Goal: Transaction & Acquisition: Book appointment/travel/reservation

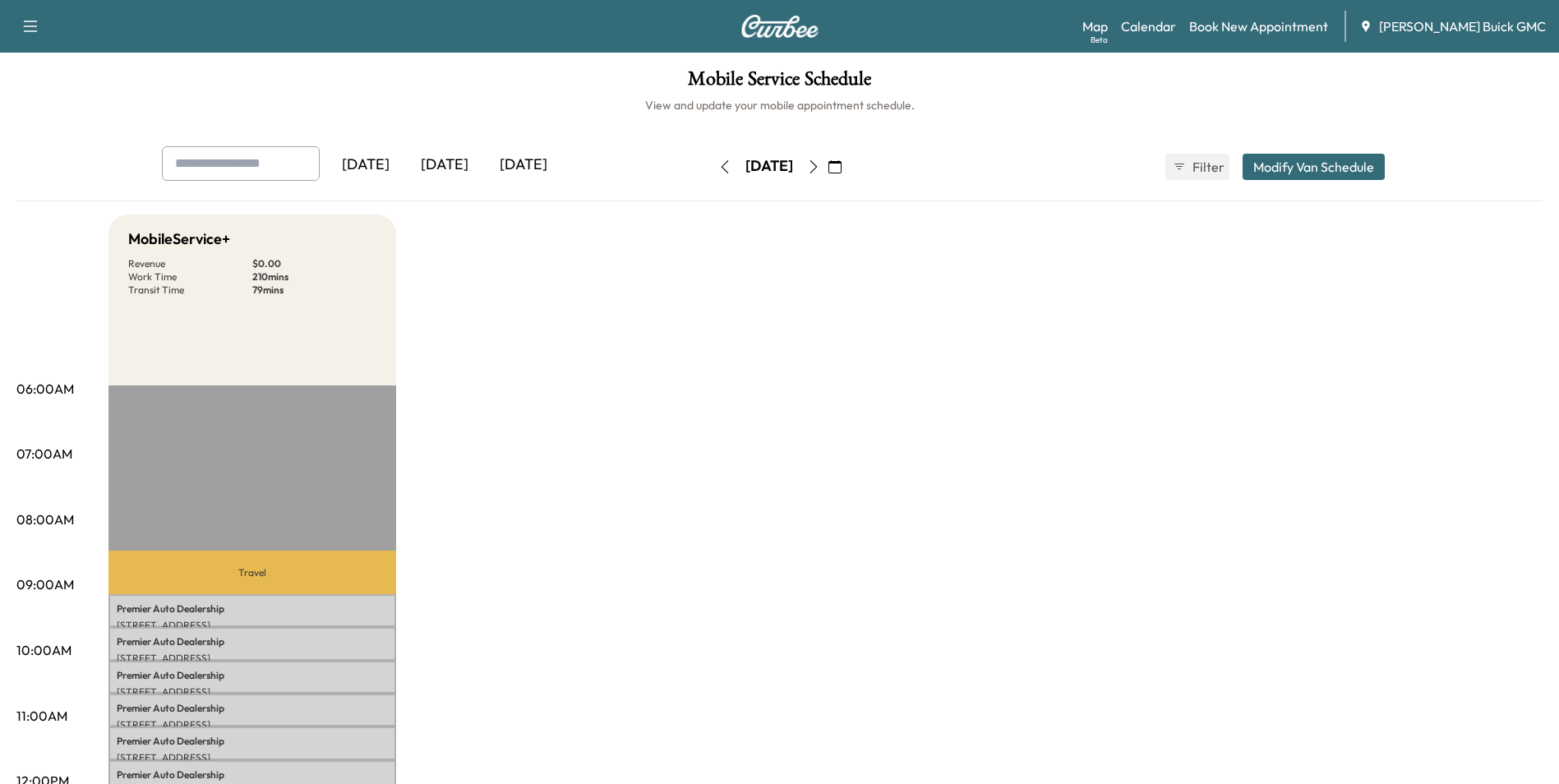
click at [458, 164] on div "[DATE]" at bounding box center [444, 165] width 79 height 38
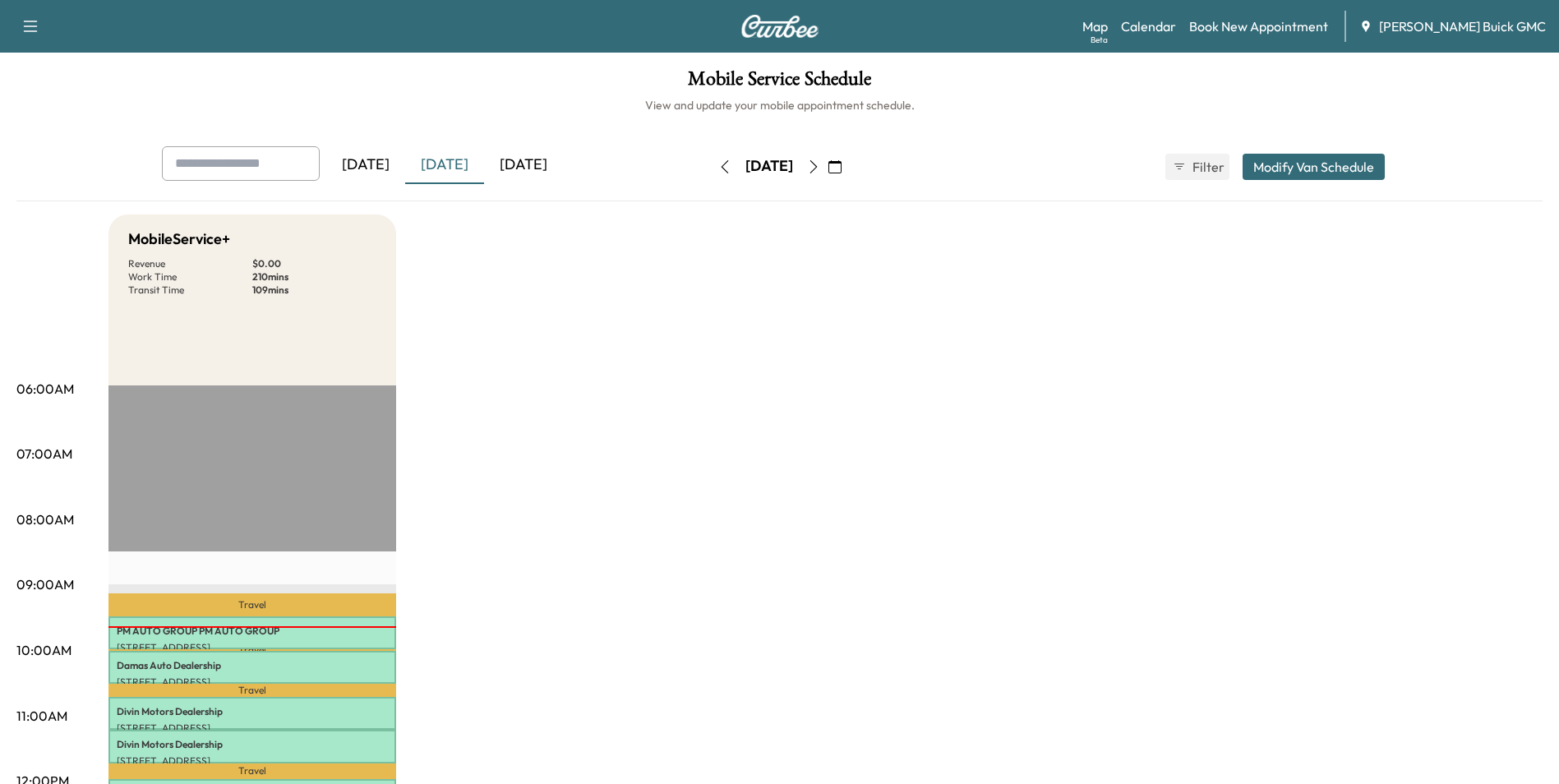
click at [368, 162] on div "[DATE]" at bounding box center [365, 165] width 79 height 38
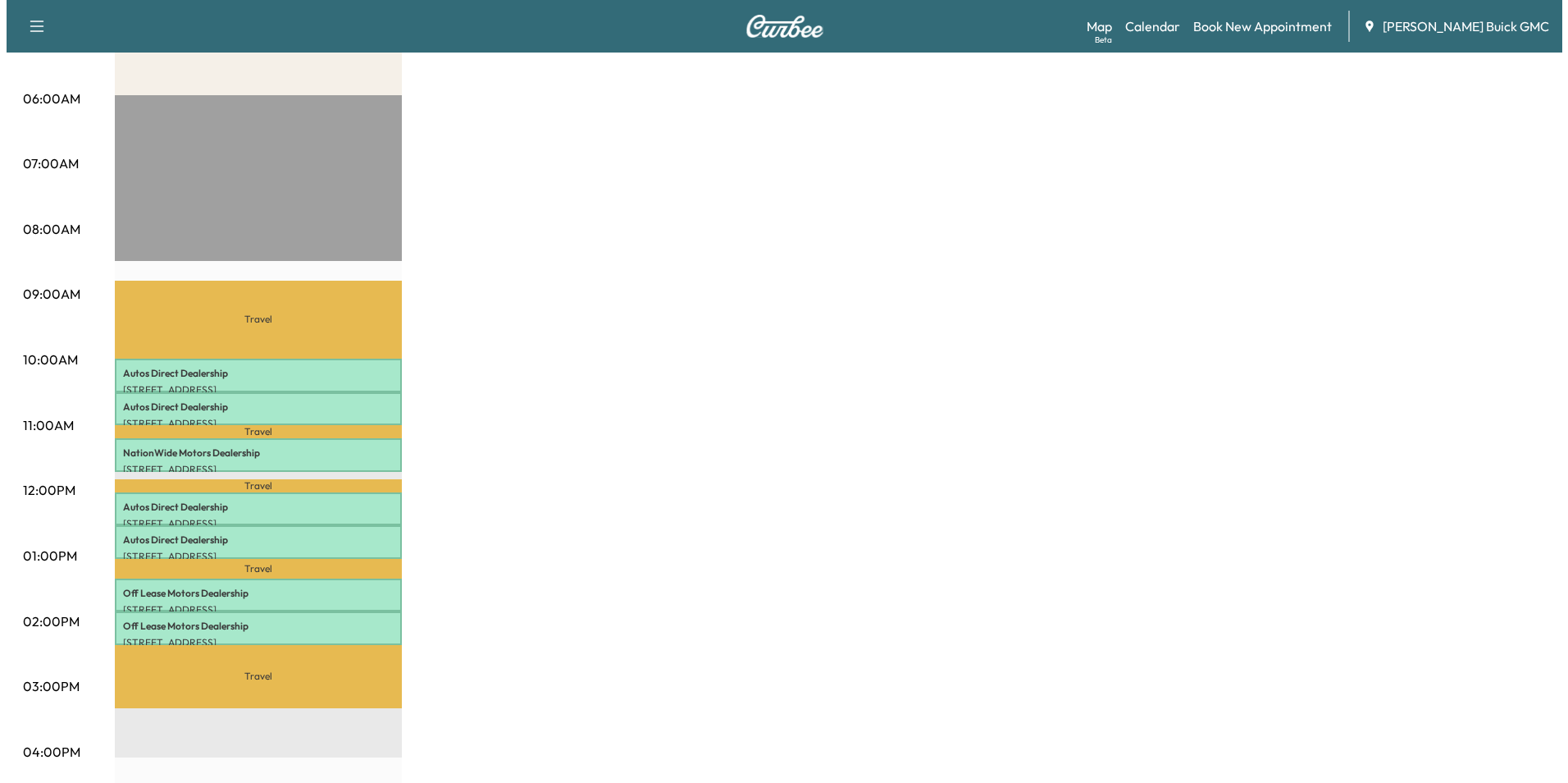
scroll to position [328, 0]
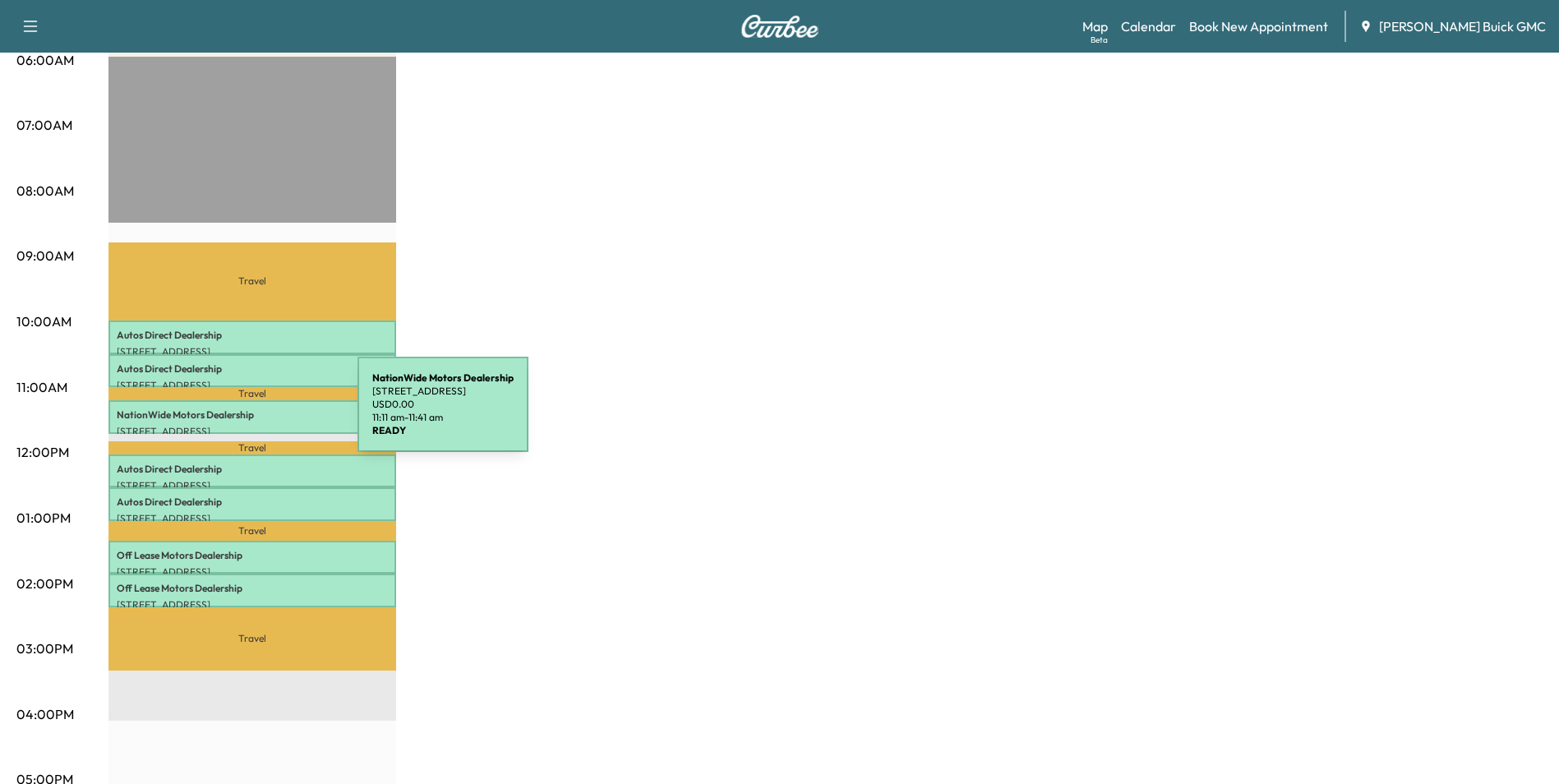
click at [233, 414] on p "NationWide Motors Dealership" at bounding box center [252, 415] width 271 height 13
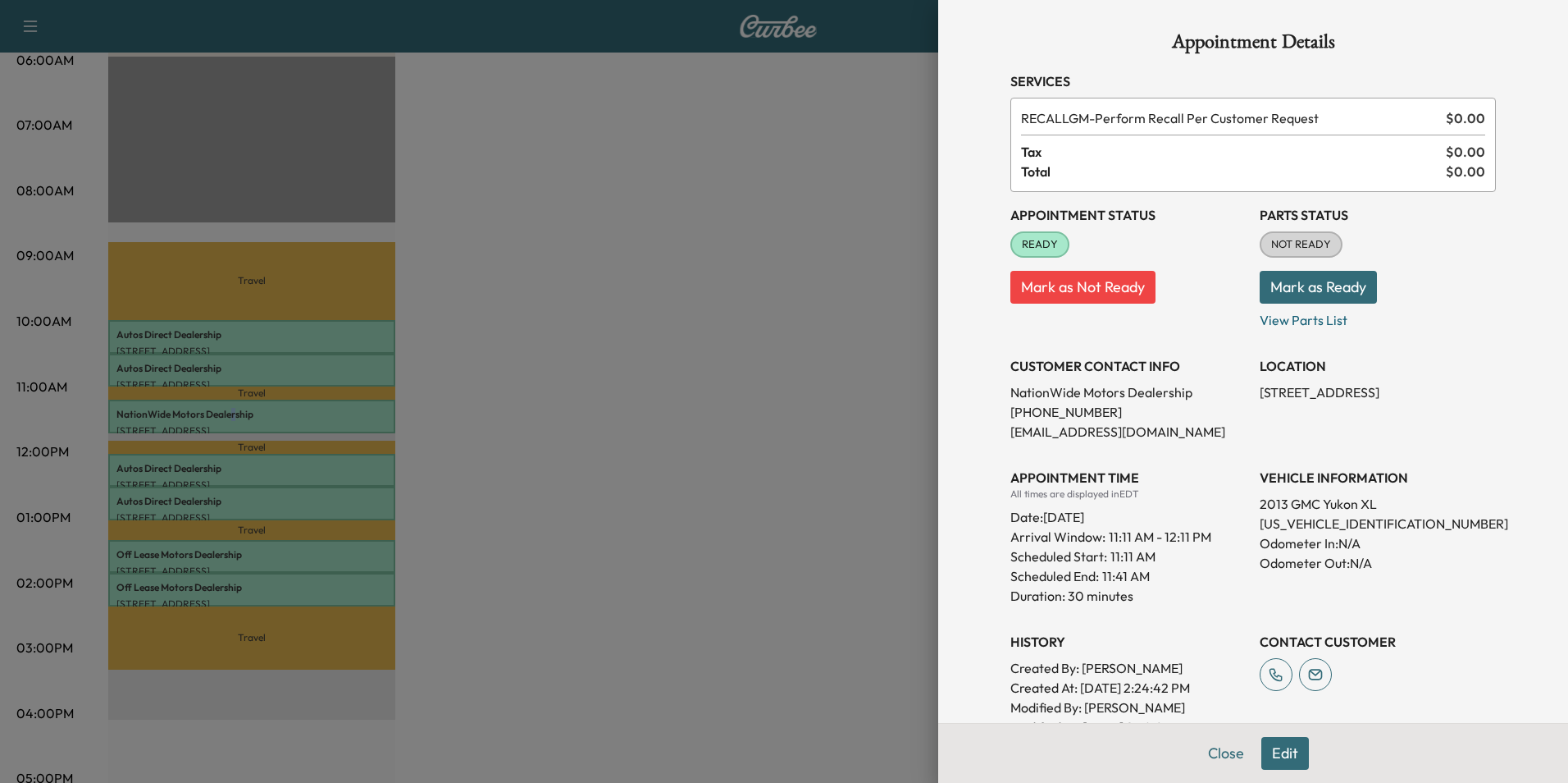
scroll to position [0, 0]
click at [680, 384] on div at bounding box center [784, 391] width 1568 height 783
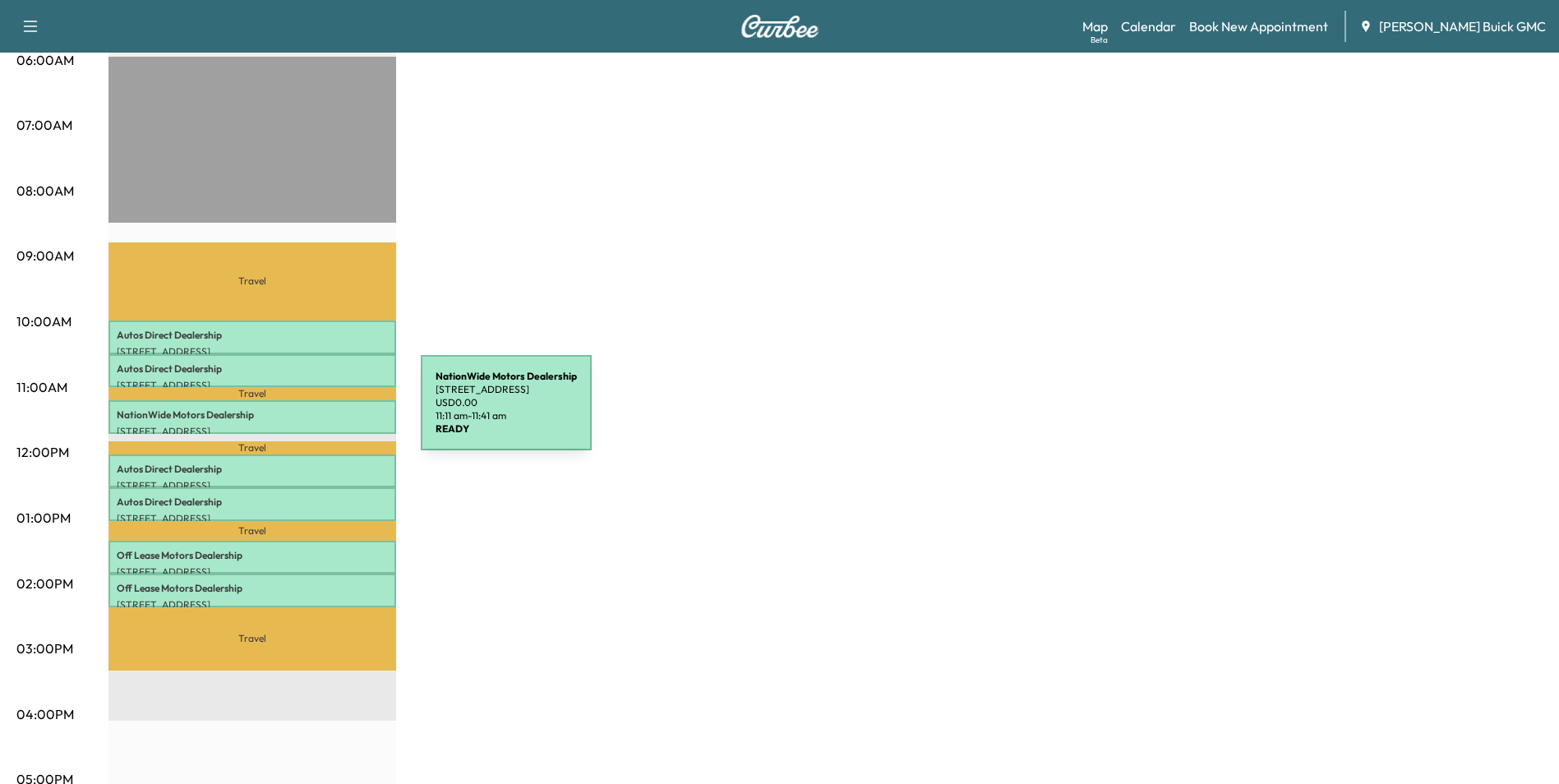
click at [297, 413] on p "NationWide Motors Dealership" at bounding box center [252, 415] width 271 height 13
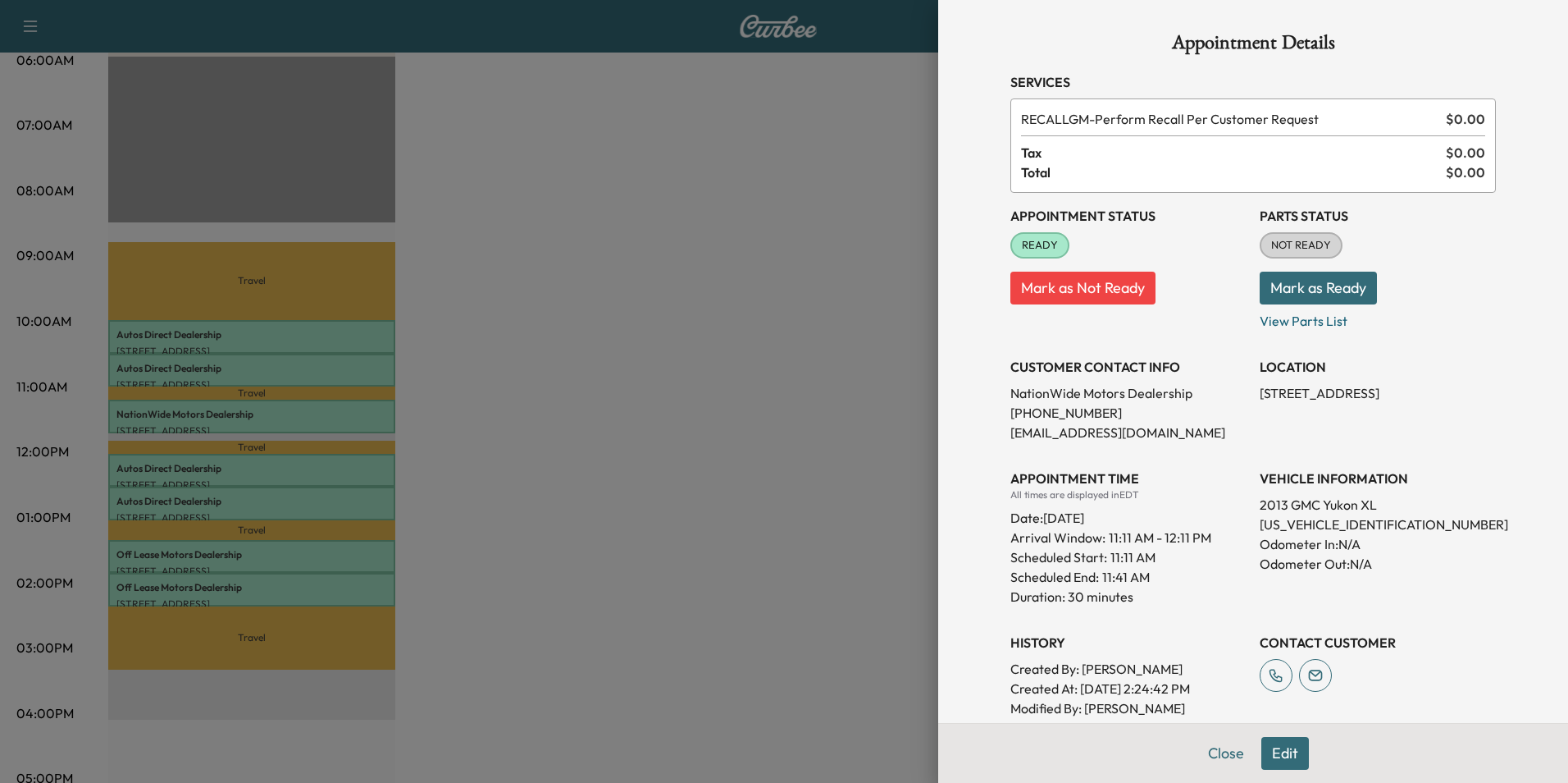
scroll to position [82, 0]
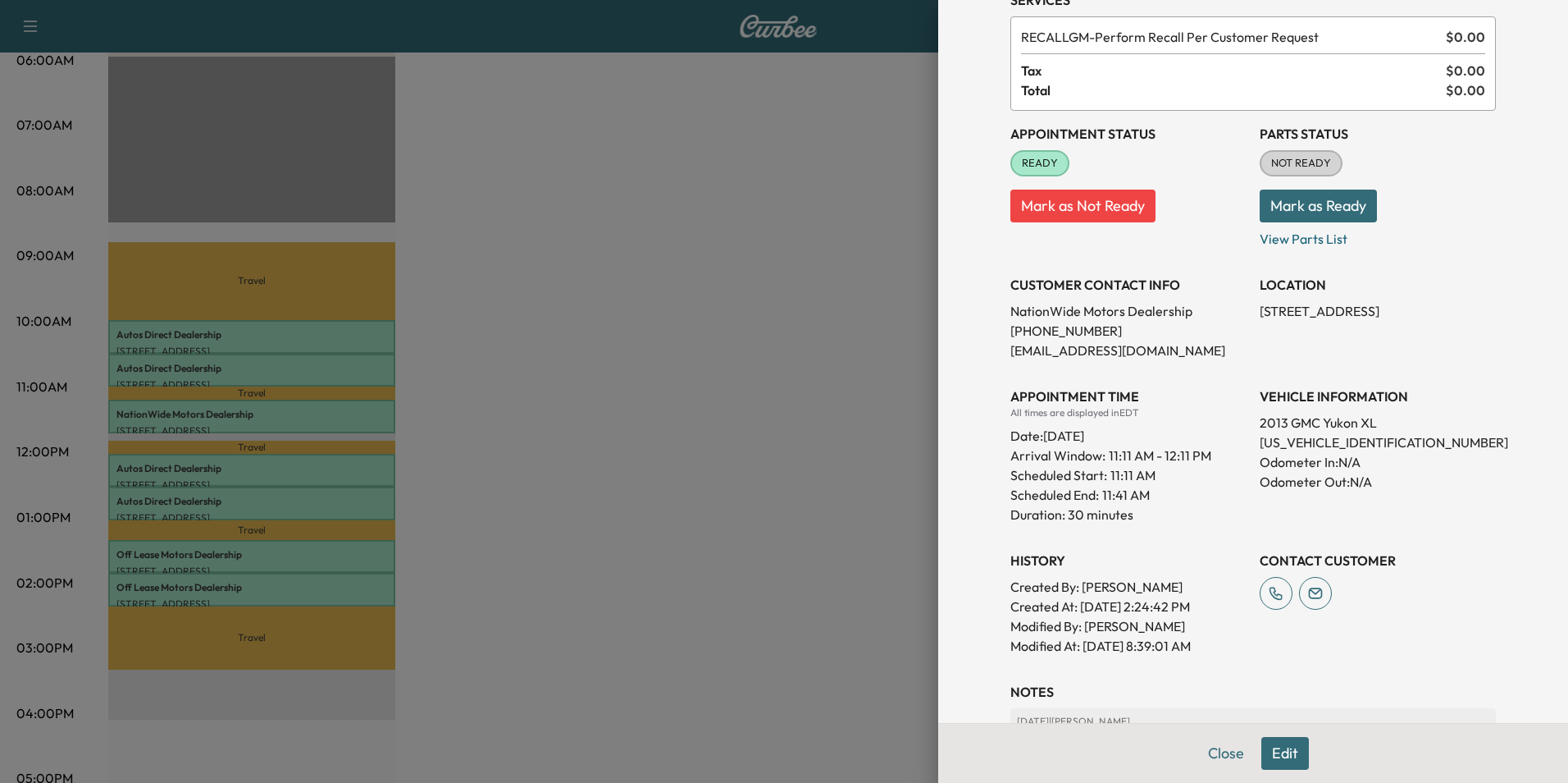
click at [470, 437] on div at bounding box center [784, 391] width 1568 height 783
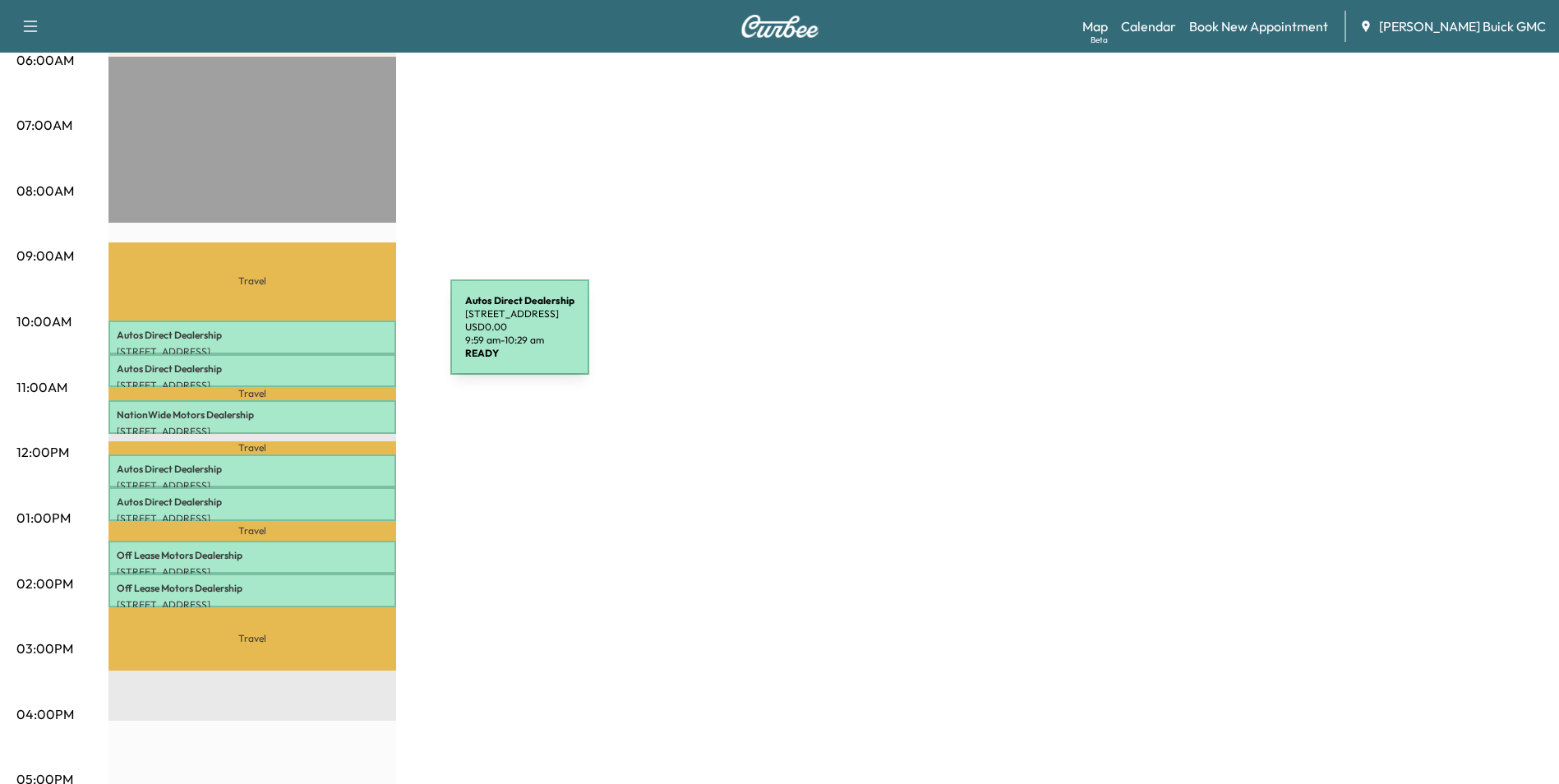
drag, startPoint x: 310, startPoint y: 335, endPoint x: 376, endPoint y: 342, distance: 66.4
click at [376, 342] on div "Autos Direct Dealership 4540 Lafayette Blvd, Fredericksburg, VA 22408, USA USD …" at bounding box center [252, 337] width 288 height 33
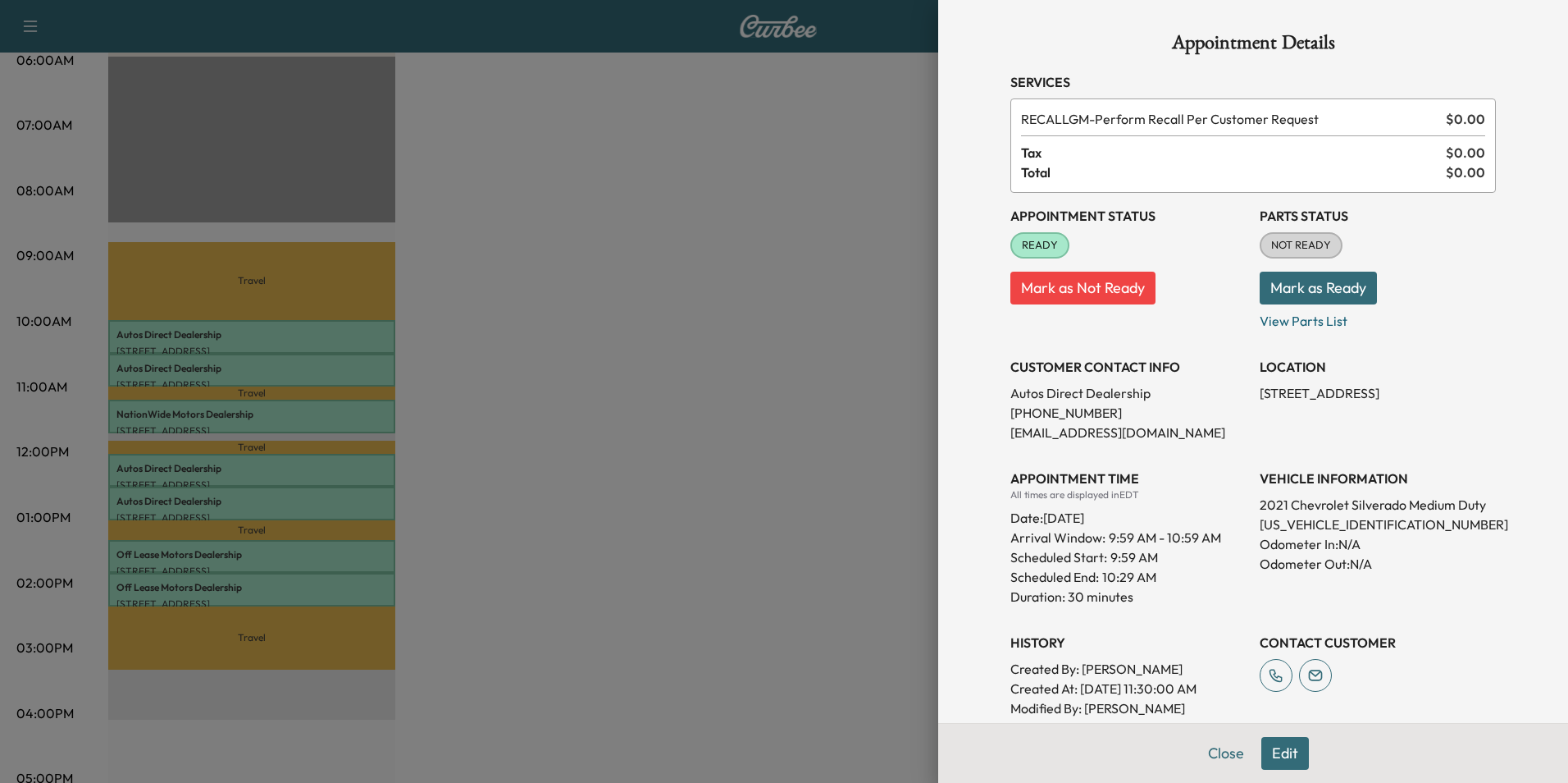
scroll to position [333, 0]
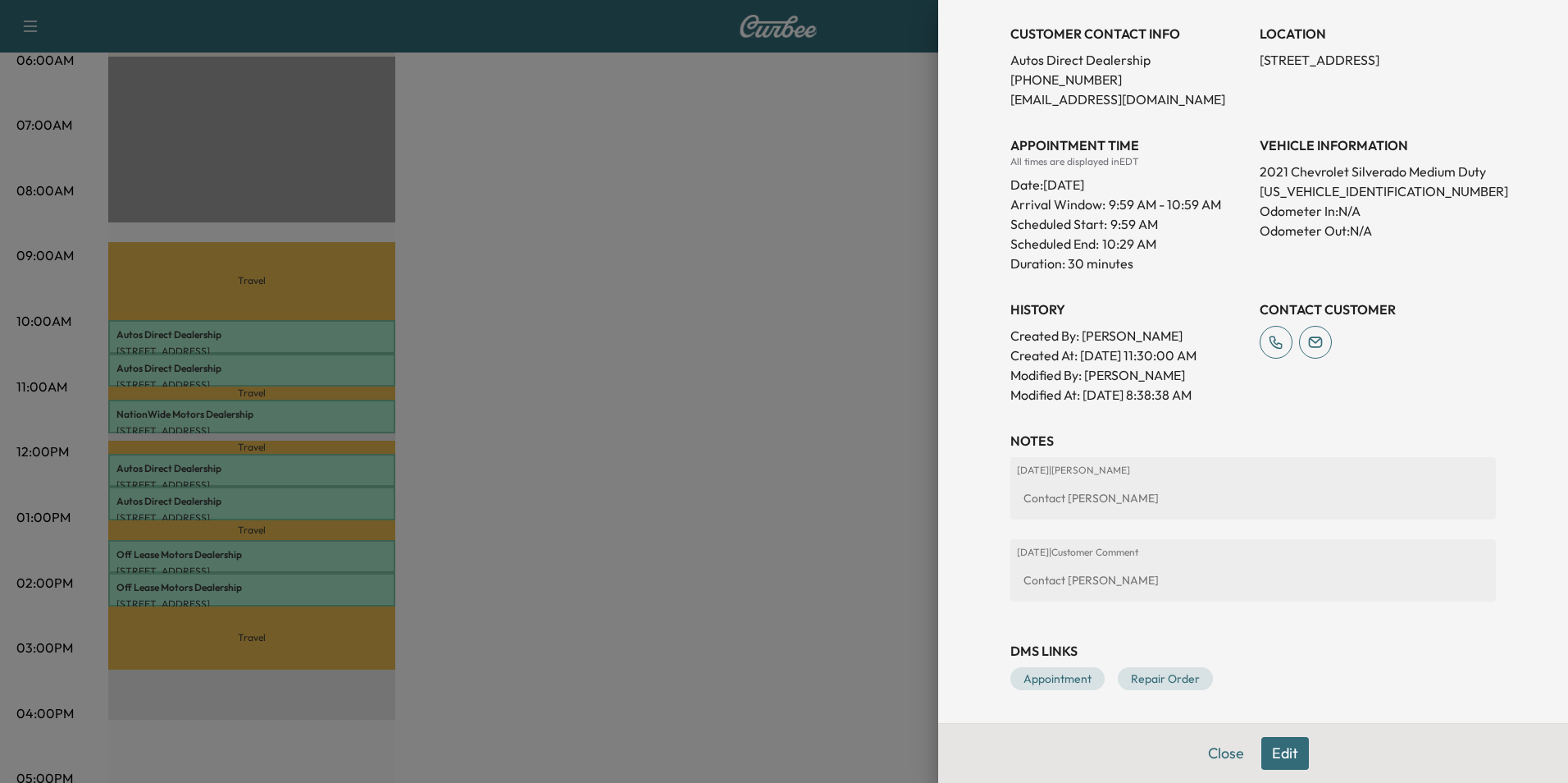
click at [579, 309] on div at bounding box center [784, 391] width 1568 height 783
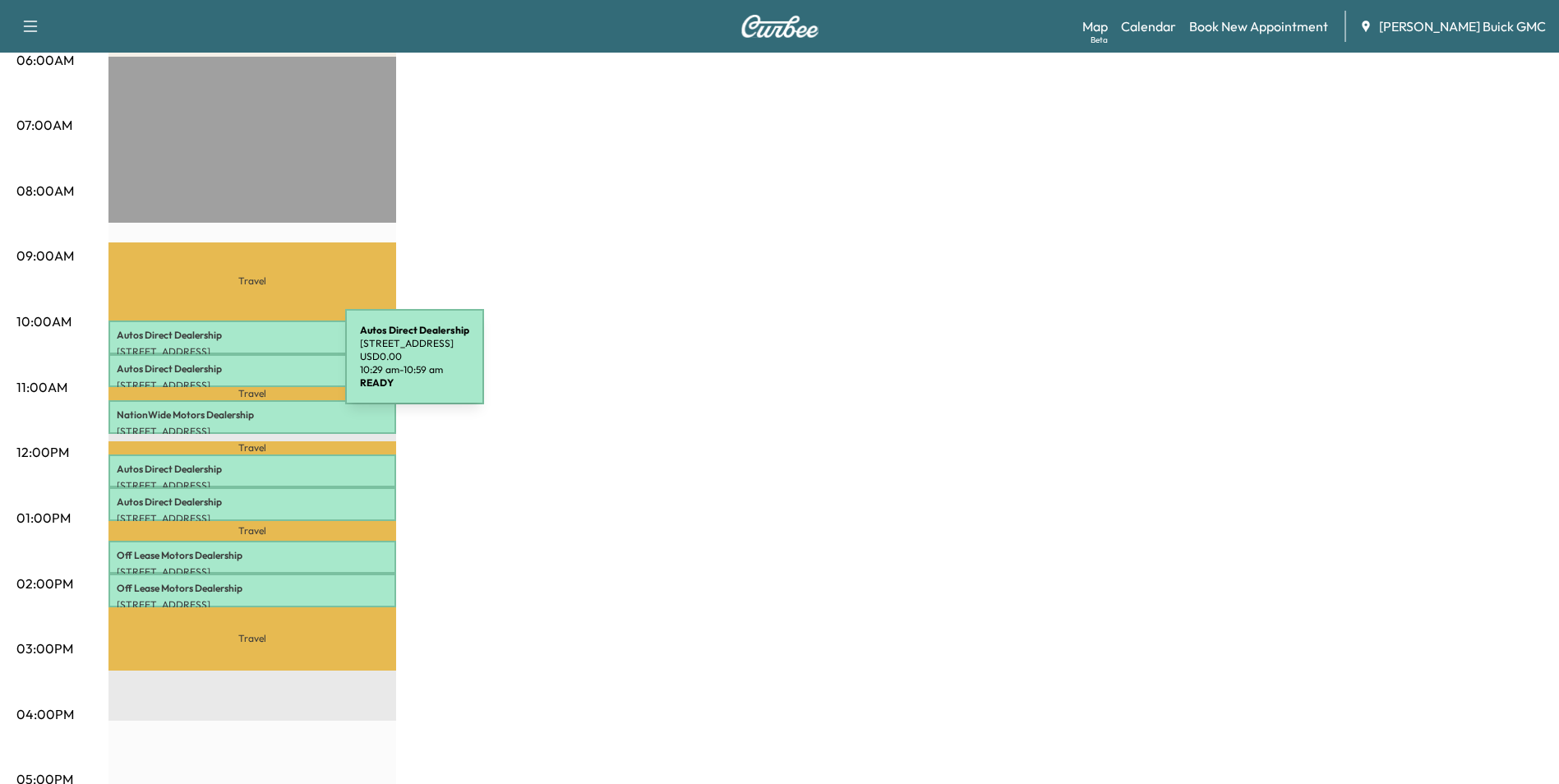
click at [222, 367] on p "Autos Direct Dealership" at bounding box center [252, 368] width 271 height 13
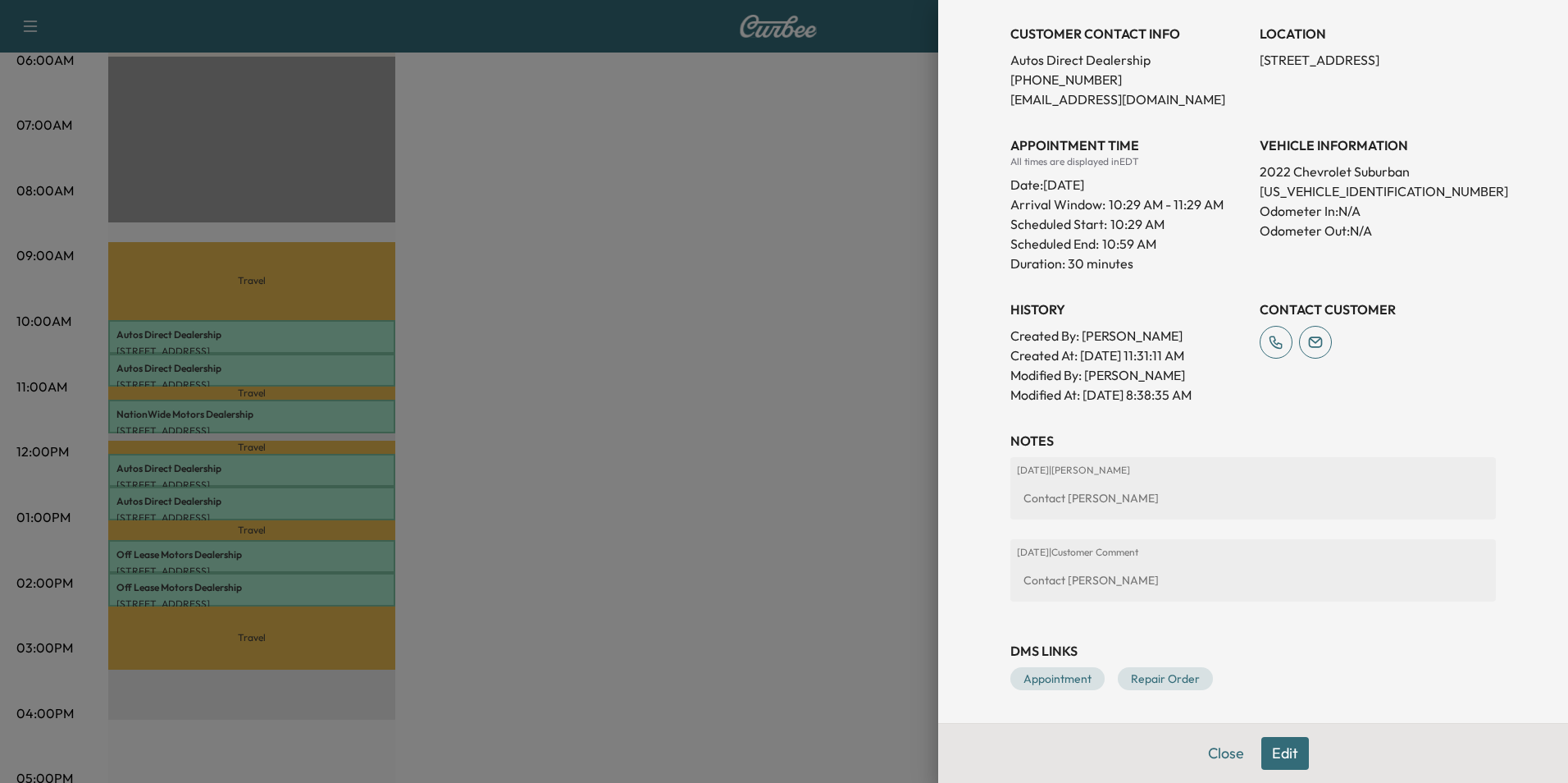
click at [796, 356] on div at bounding box center [784, 391] width 1568 height 783
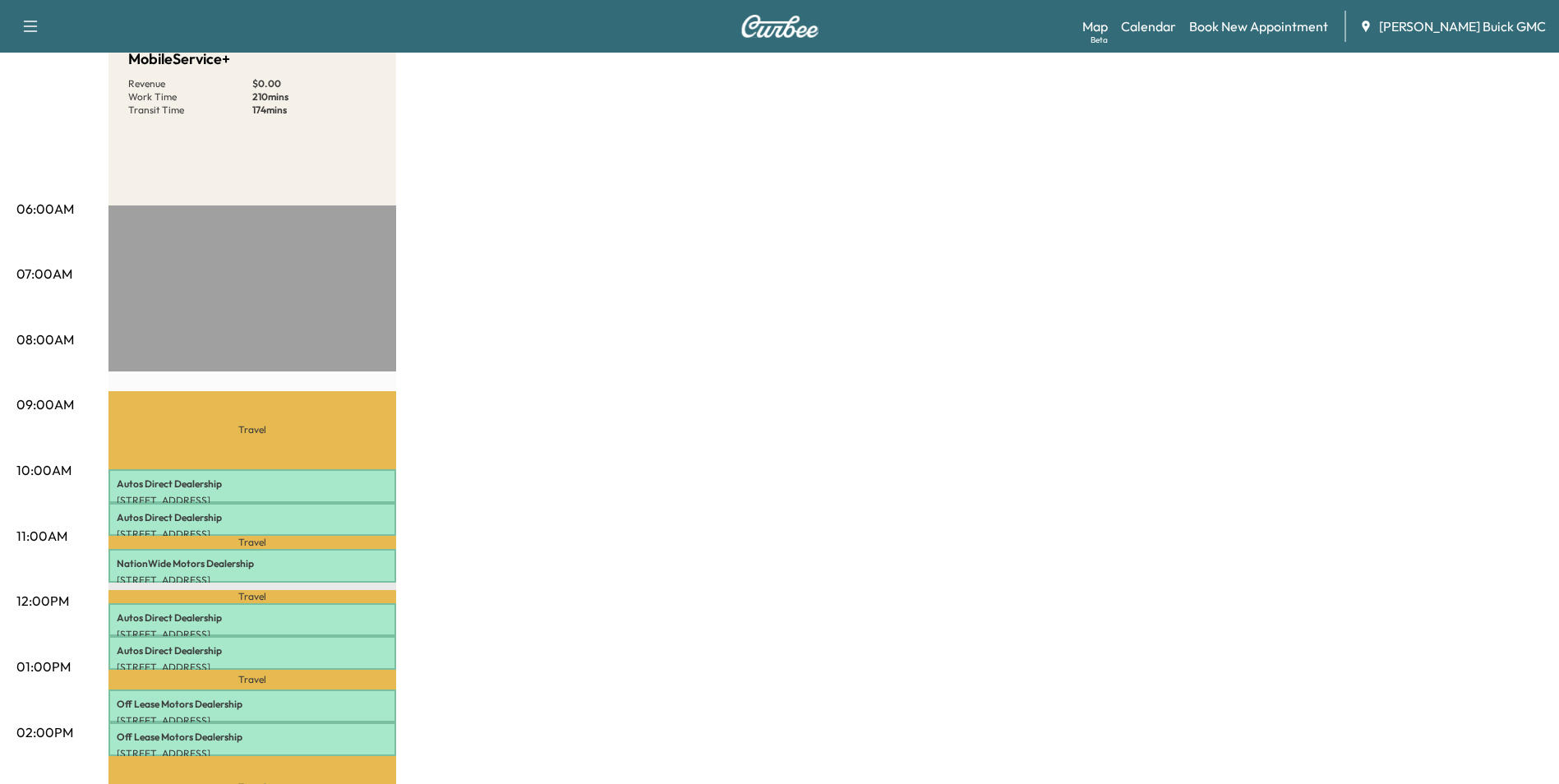
scroll to position [0, 0]
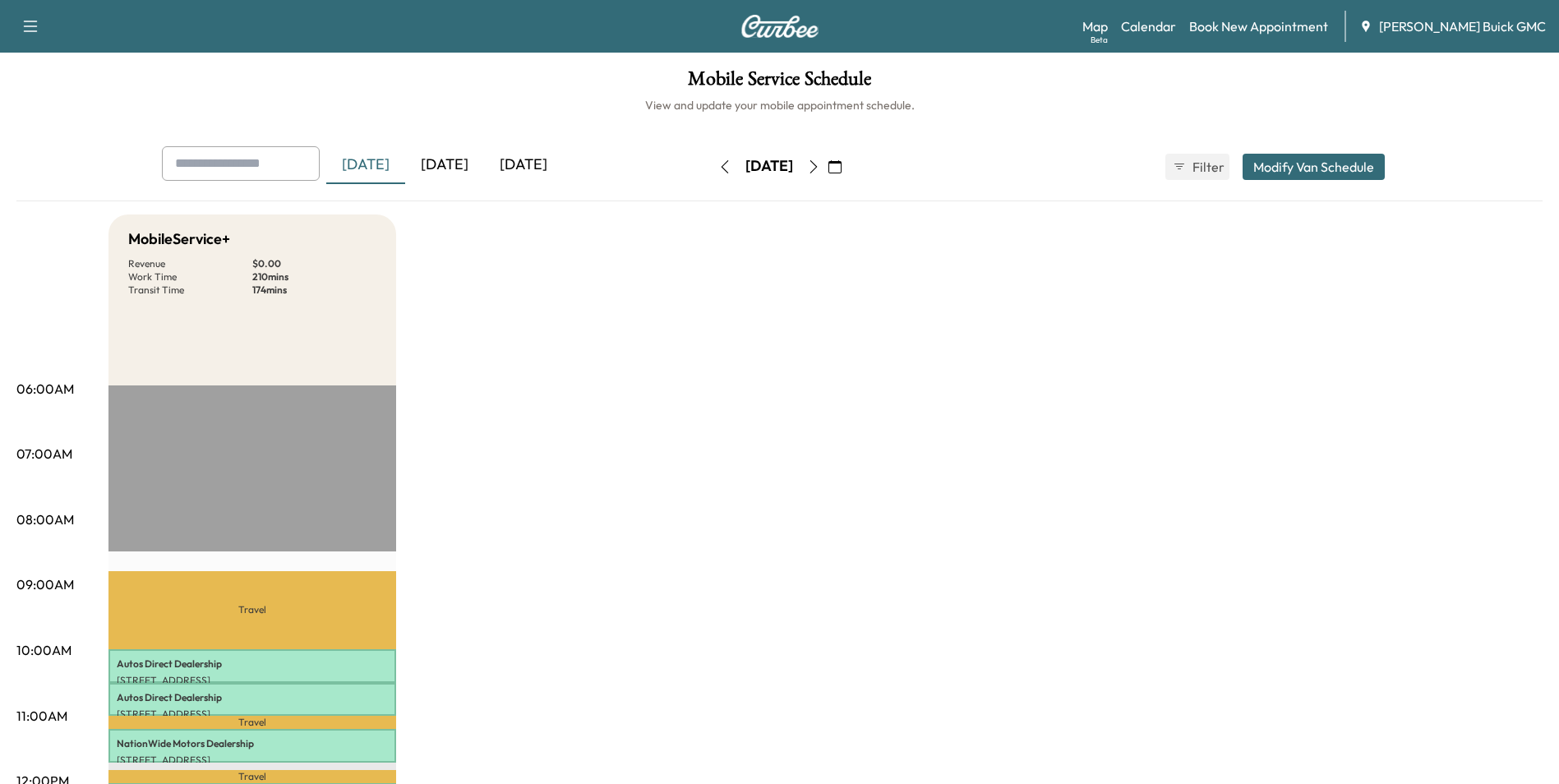
click at [448, 164] on div "[DATE]" at bounding box center [444, 165] width 79 height 38
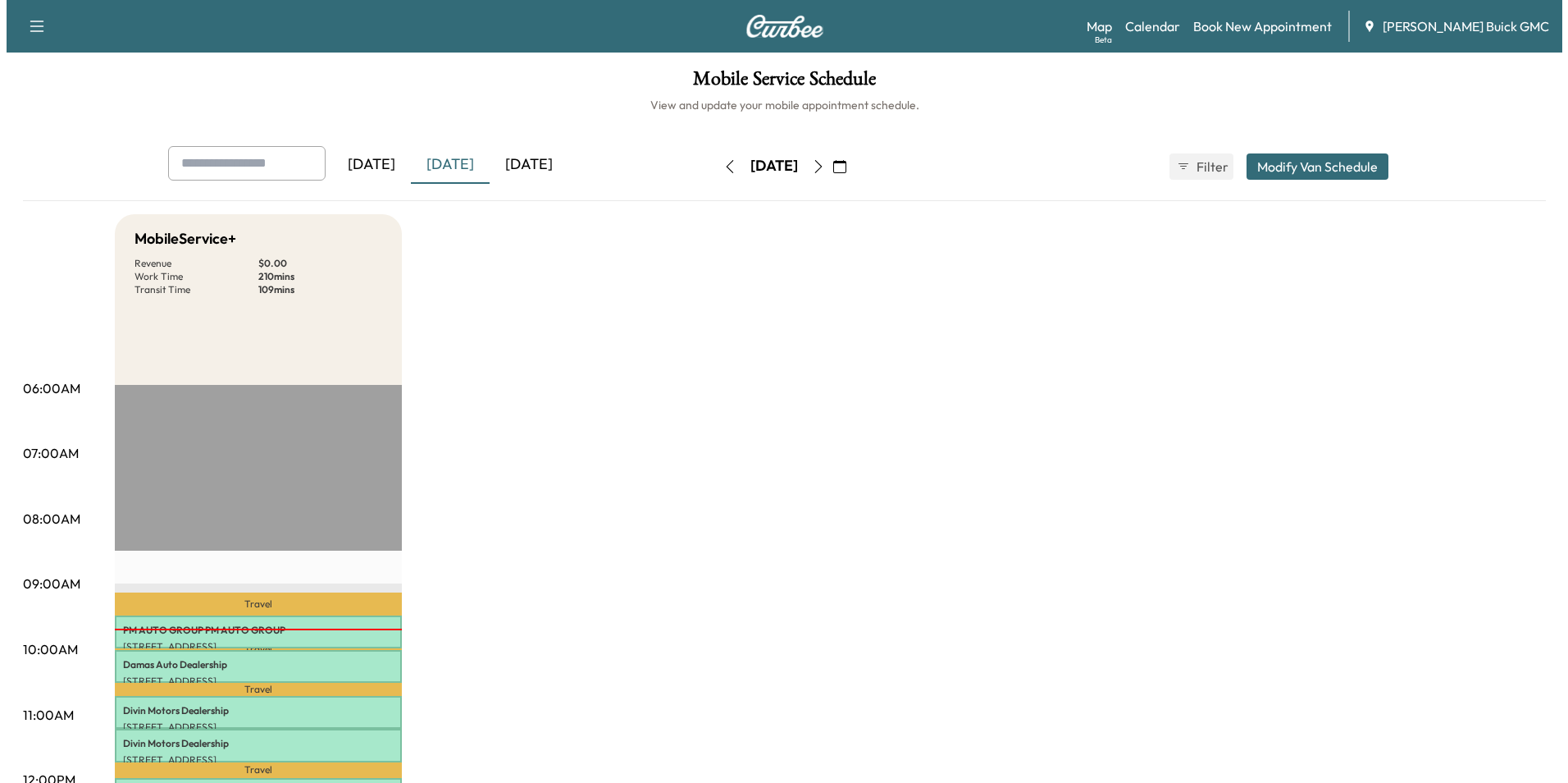
scroll to position [328, 0]
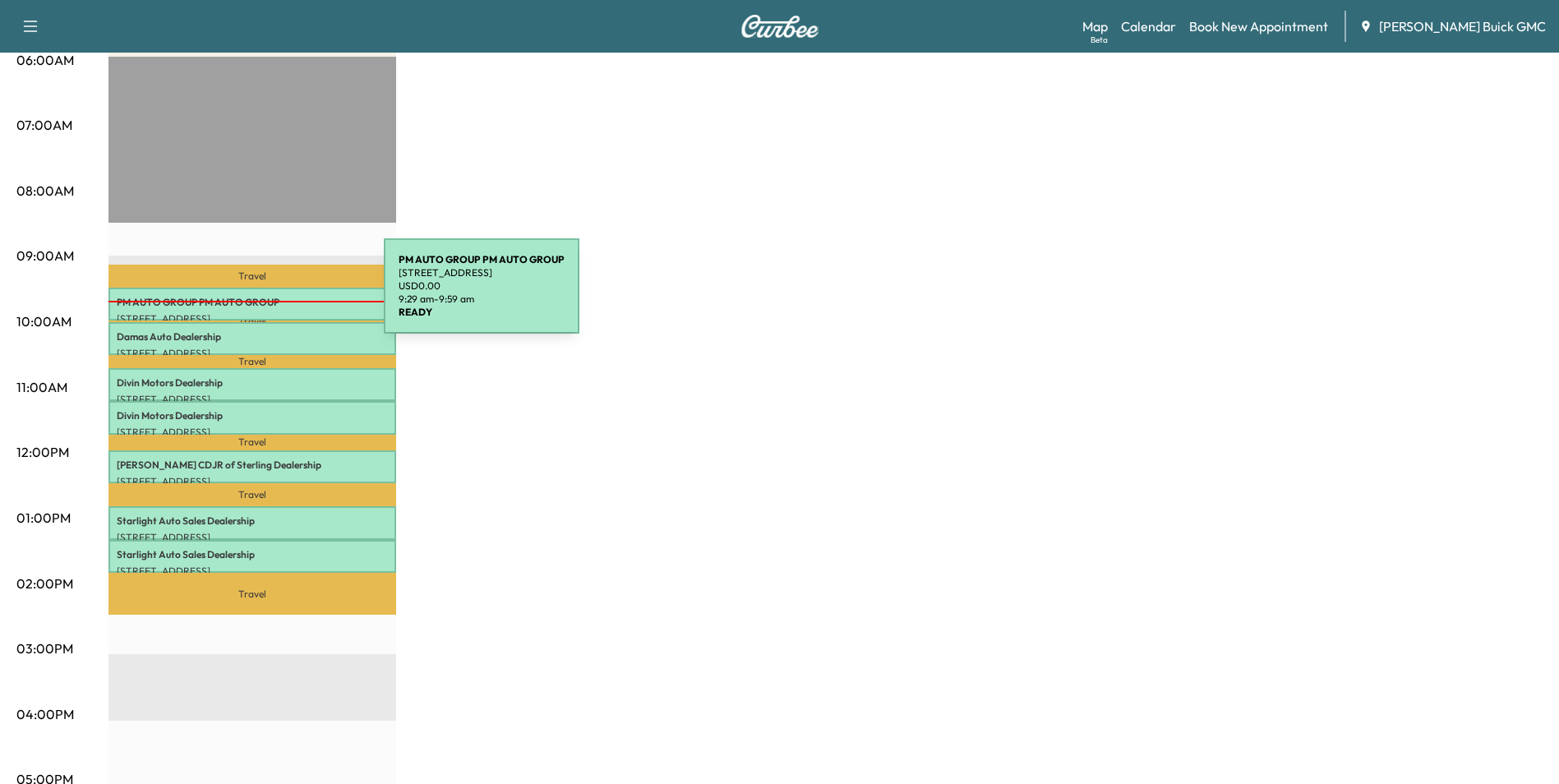
click at [260, 296] on p "PM AUTO GROUP PM AUTO GROUP" at bounding box center [252, 303] width 271 height 13
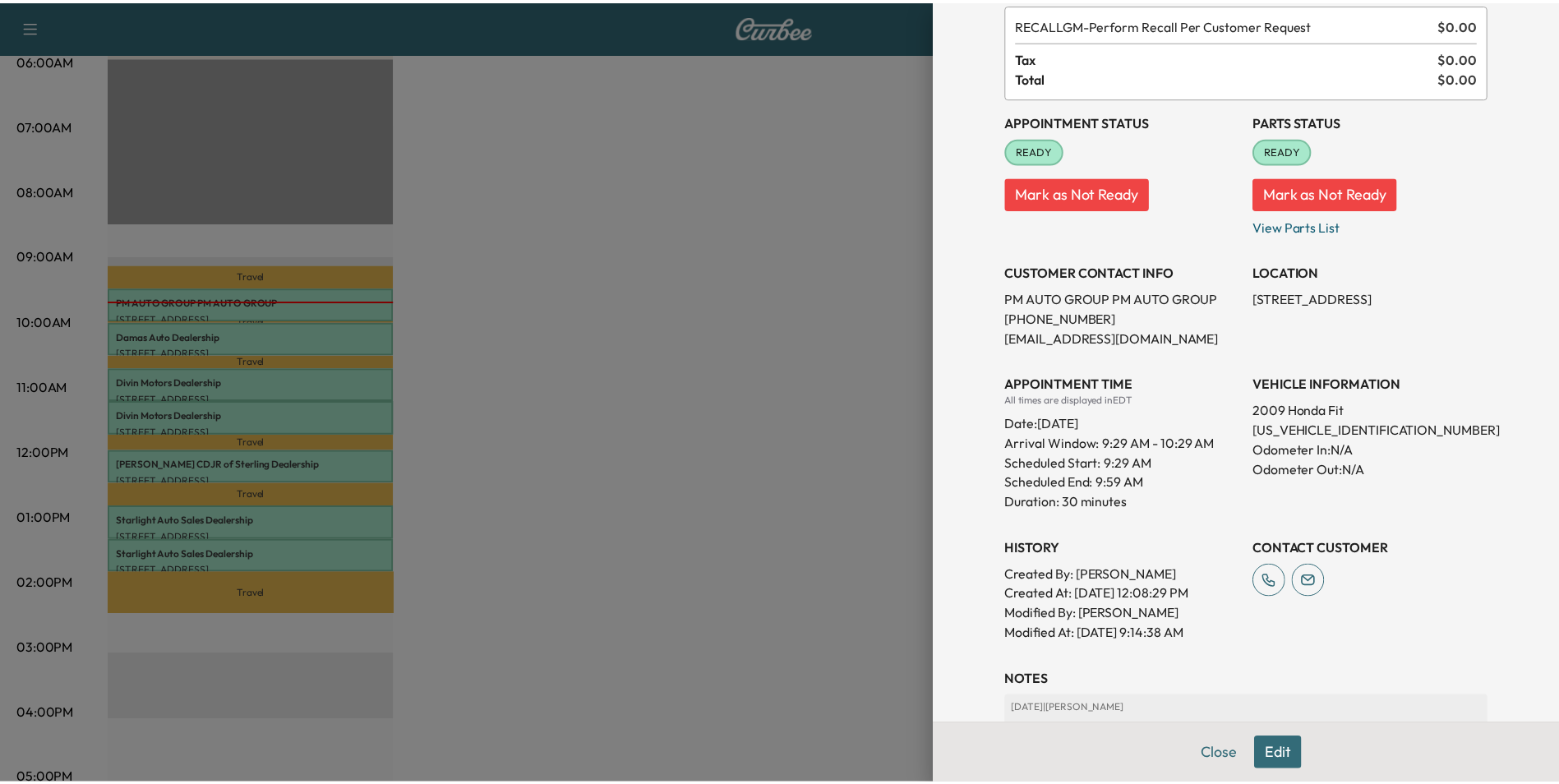
scroll to position [0, 0]
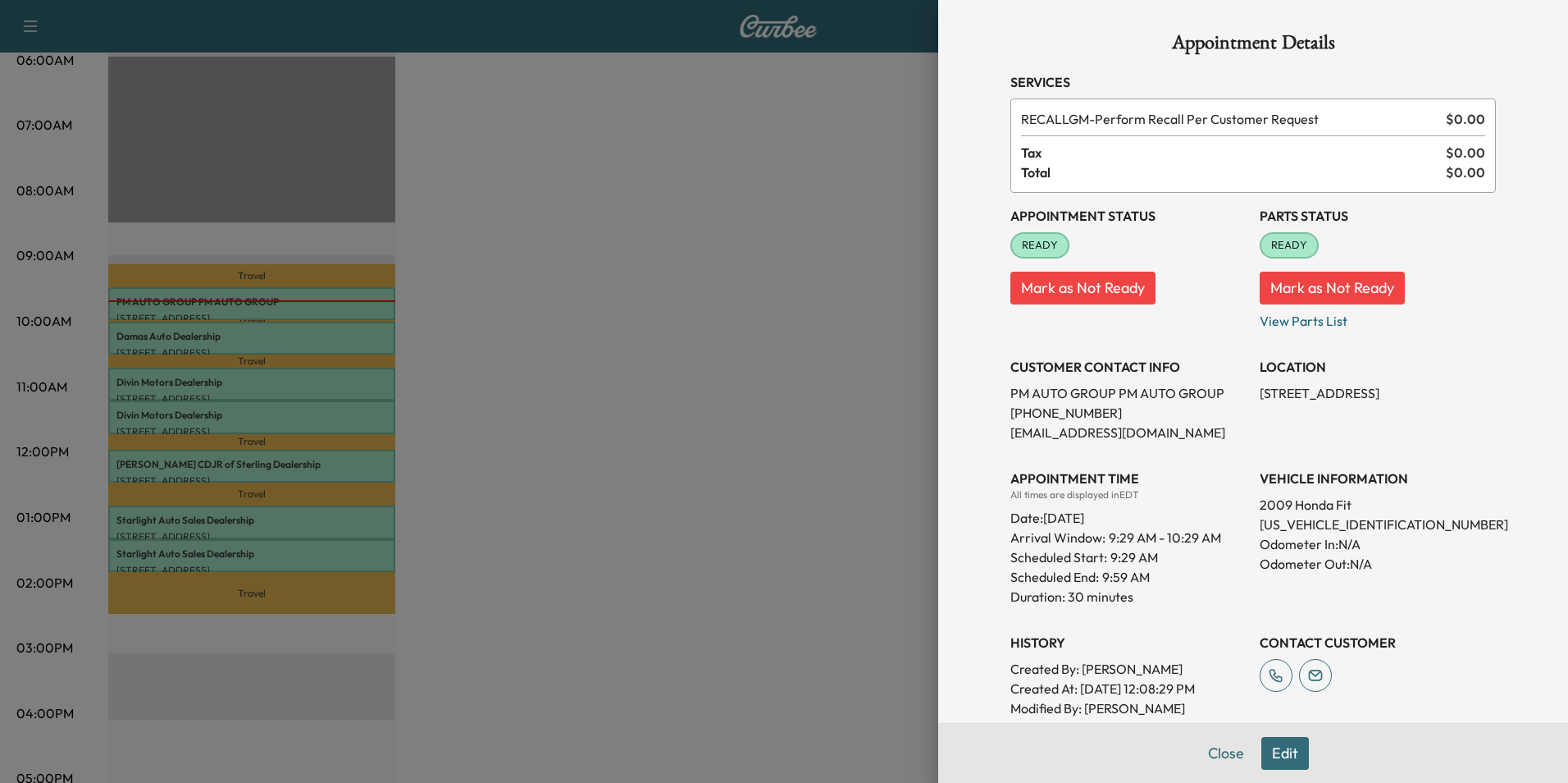
click at [720, 288] on div at bounding box center [784, 391] width 1568 height 783
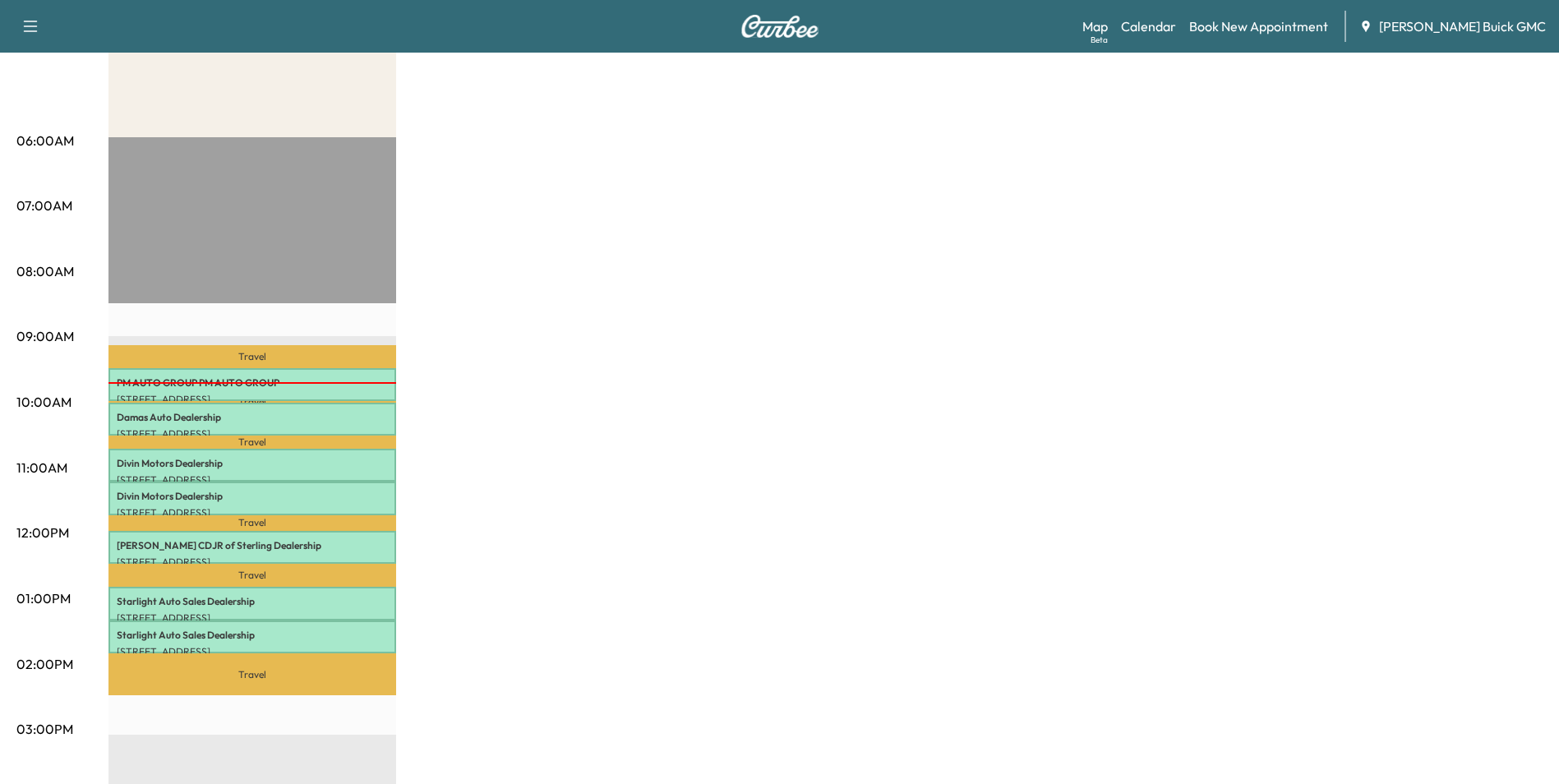
scroll to position [246, 0]
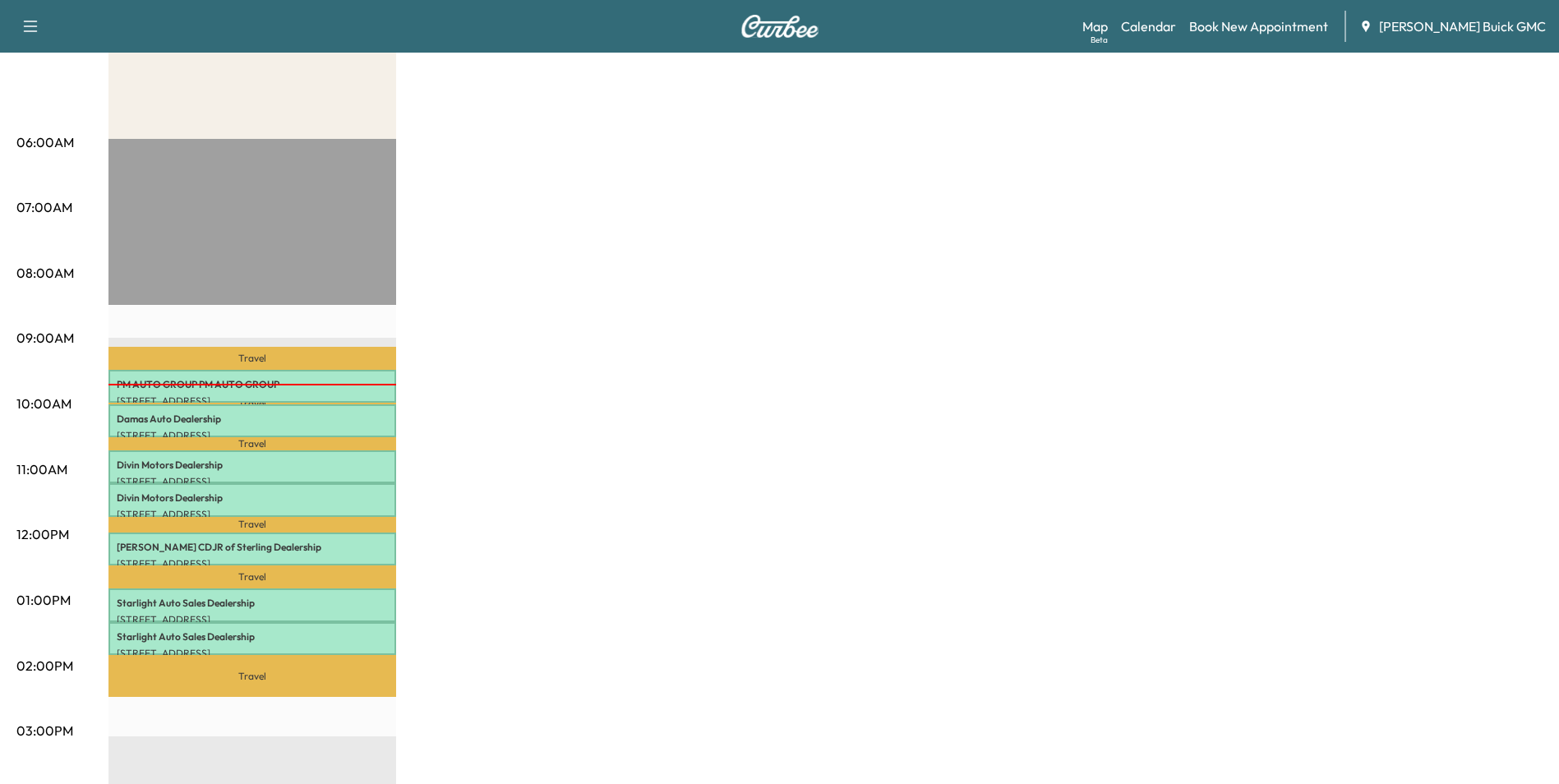
click at [765, 334] on div "MobileService+ Revenue $ 0.00 Work Time 210 mins Transit Time 109 mins Travel P…" at bounding box center [825, 584] width 1434 height 1233
click at [849, 315] on div "MobileService+ Revenue $ 0.00 Work Time 210 mins Transit Time 109 mins Travel P…" at bounding box center [825, 584] width 1434 height 1233
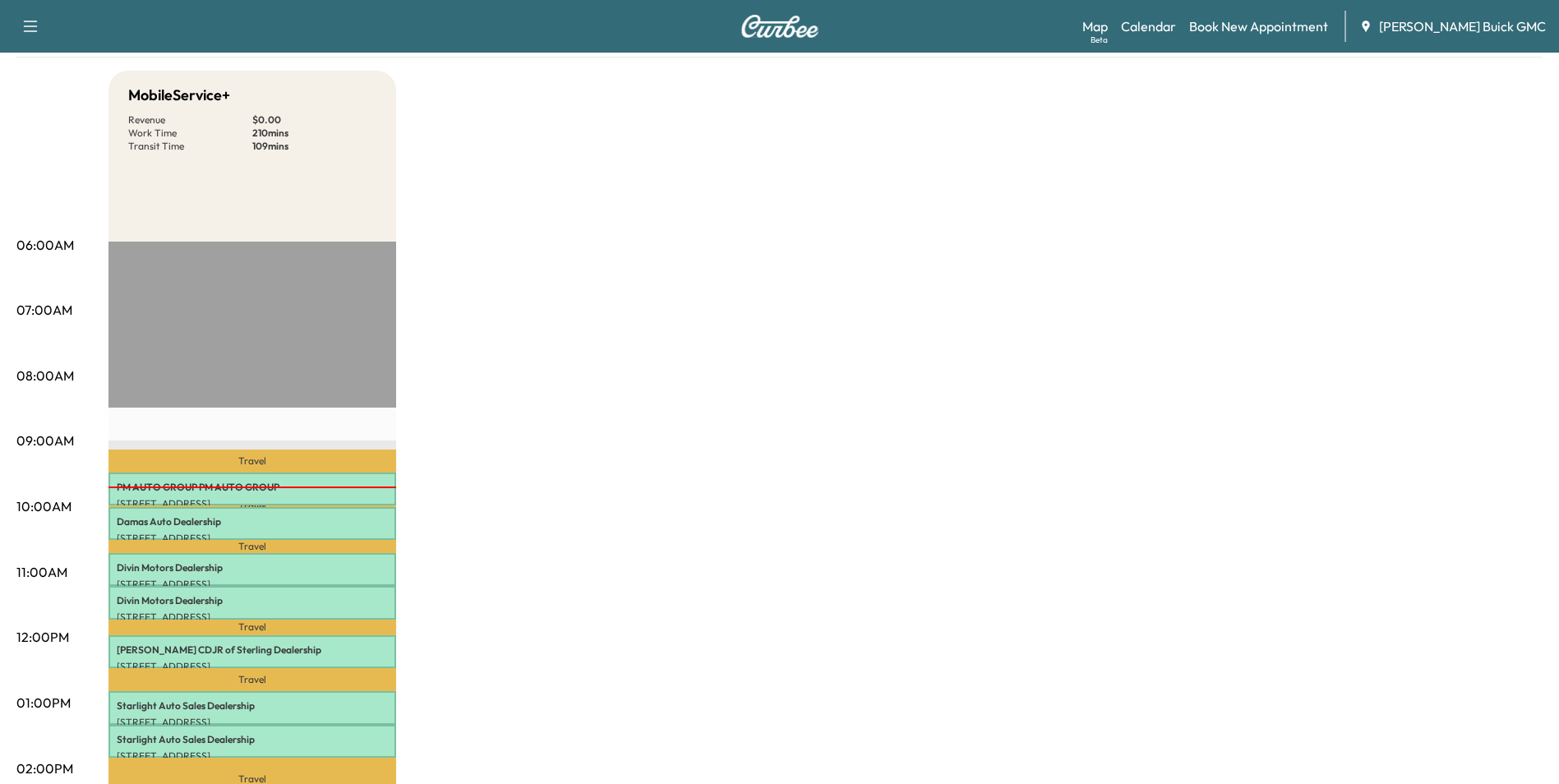
scroll to position [0, 0]
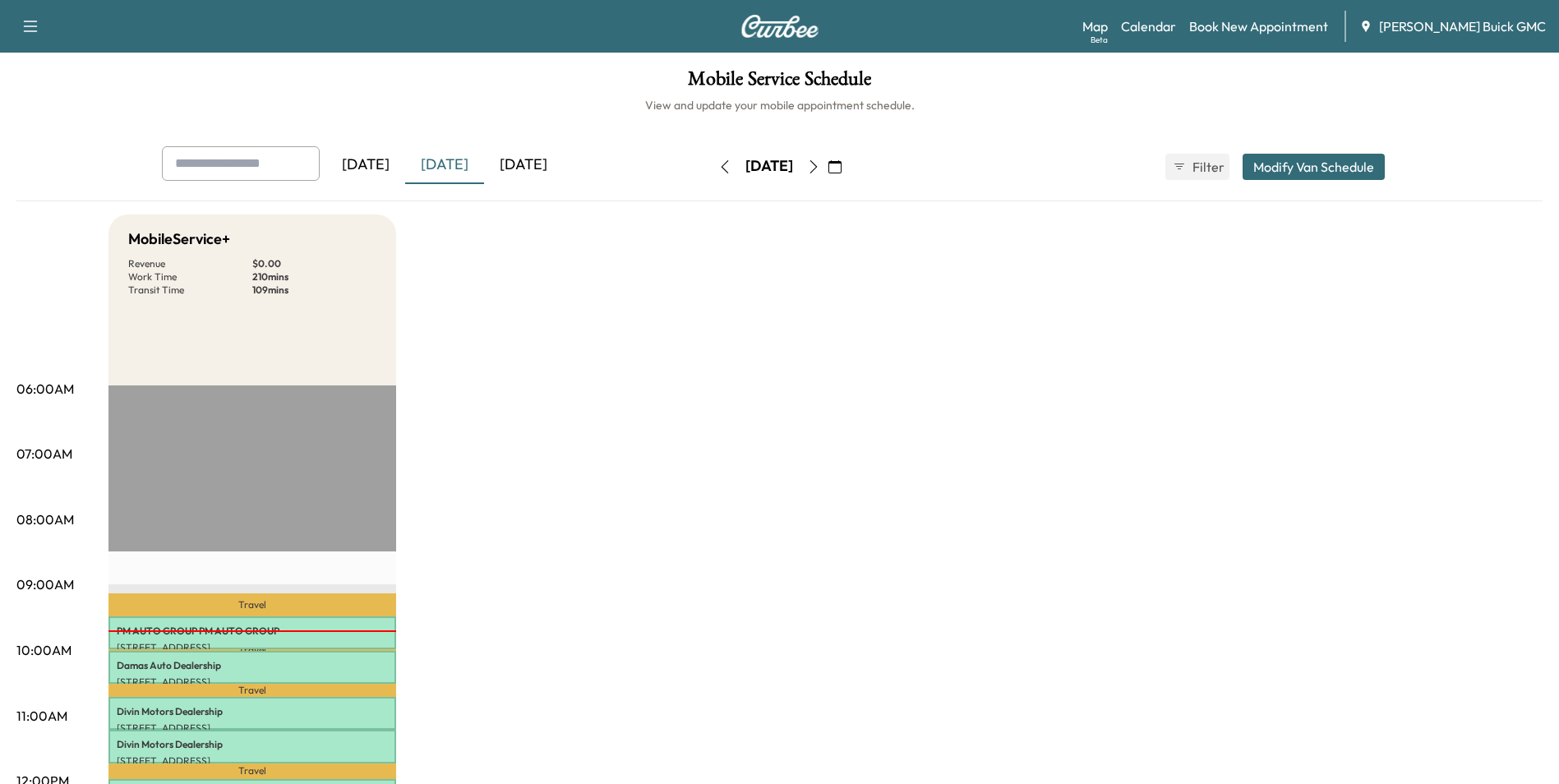
click at [528, 158] on div "[DATE]" at bounding box center [523, 165] width 79 height 38
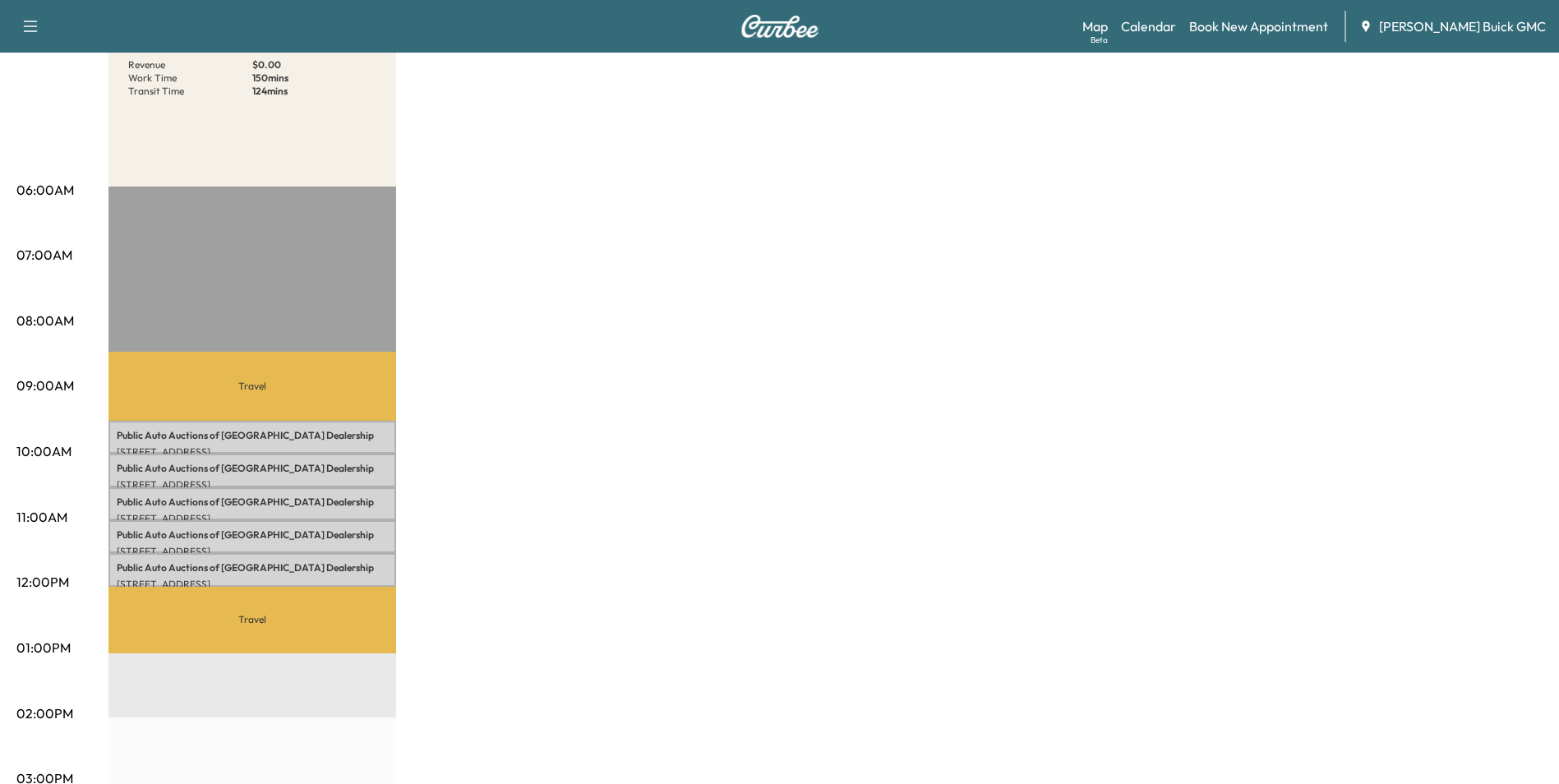
scroll to position [82, 0]
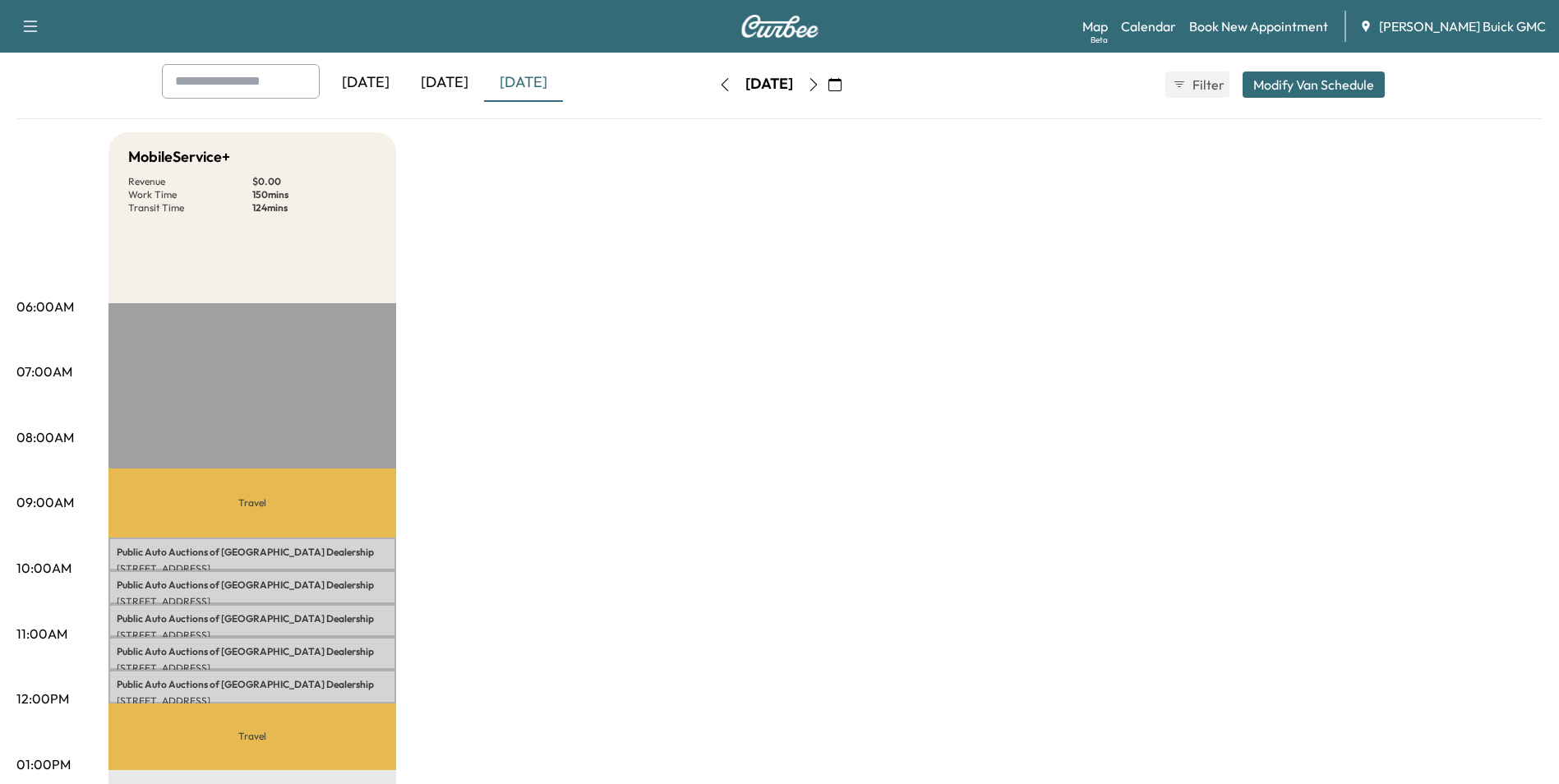
click at [377, 79] on div "[DATE]" at bounding box center [365, 82] width 79 height 38
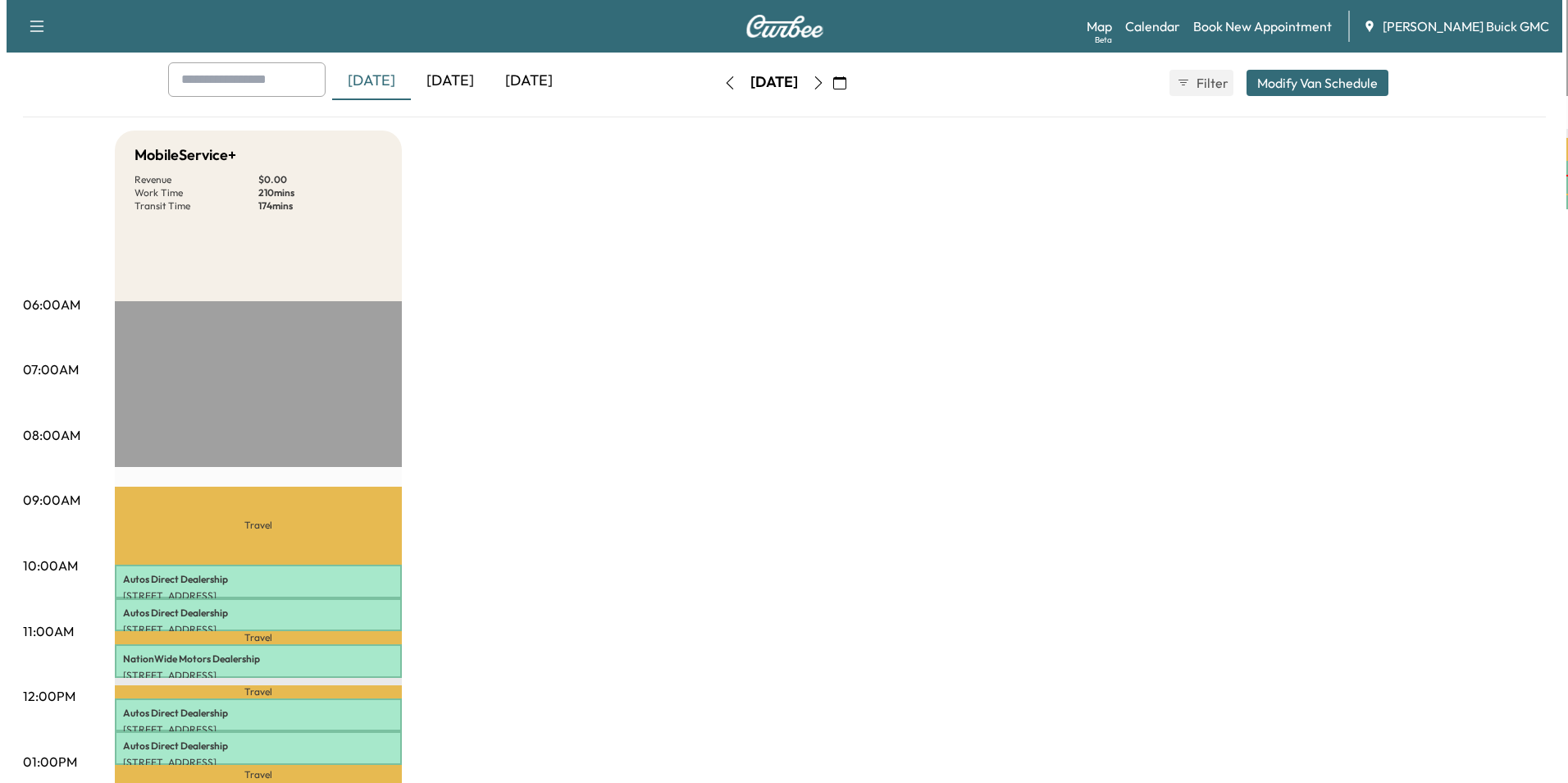
scroll to position [165, 0]
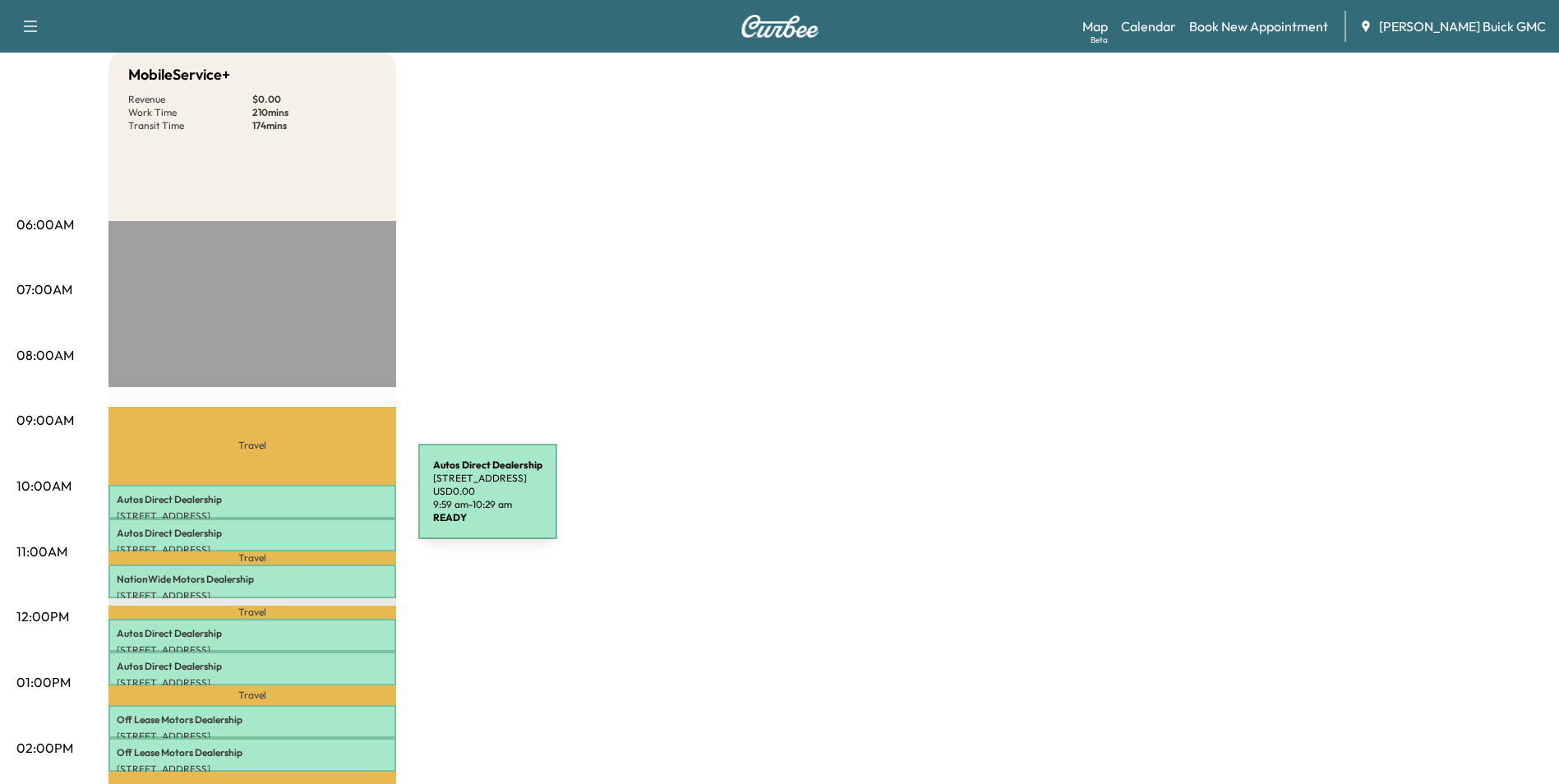
click at [295, 502] on p "Autos Direct Dealership" at bounding box center [252, 500] width 271 height 13
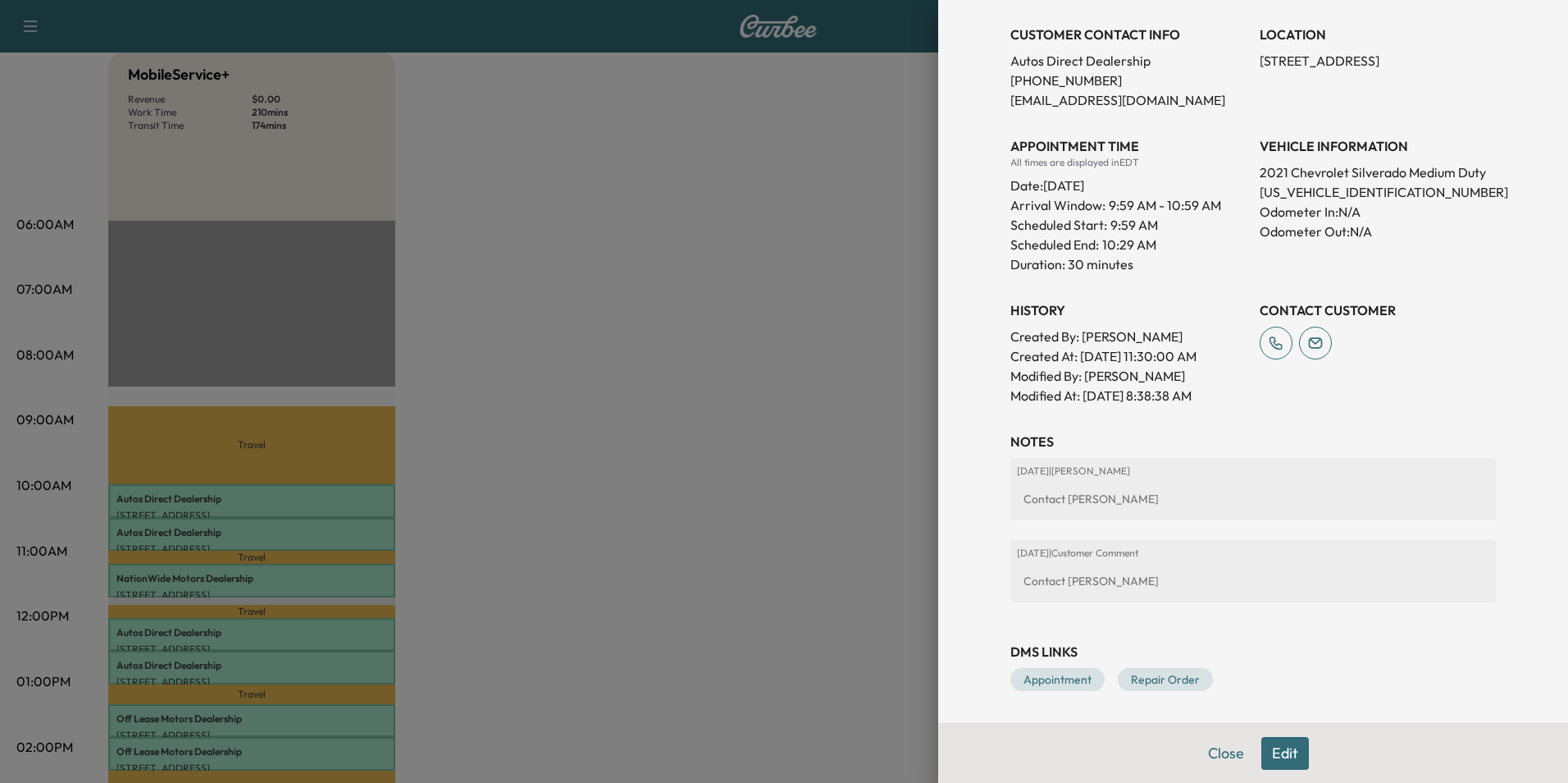
scroll to position [333, 0]
click at [1273, 754] on button "Edit" at bounding box center [1284, 753] width 47 height 33
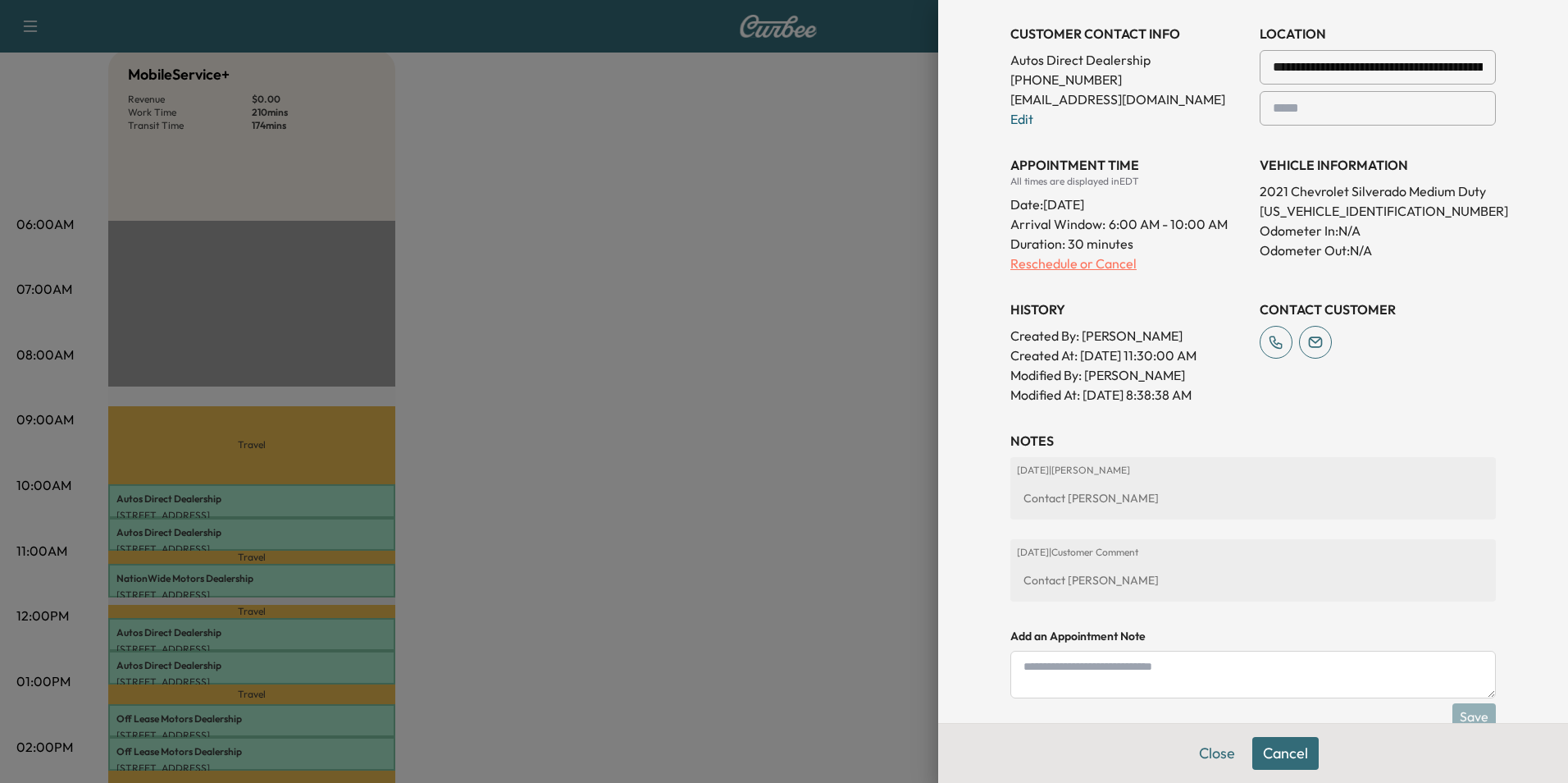
click at [1032, 261] on p "Reschedule or Cancel" at bounding box center [1129, 263] width 237 height 19
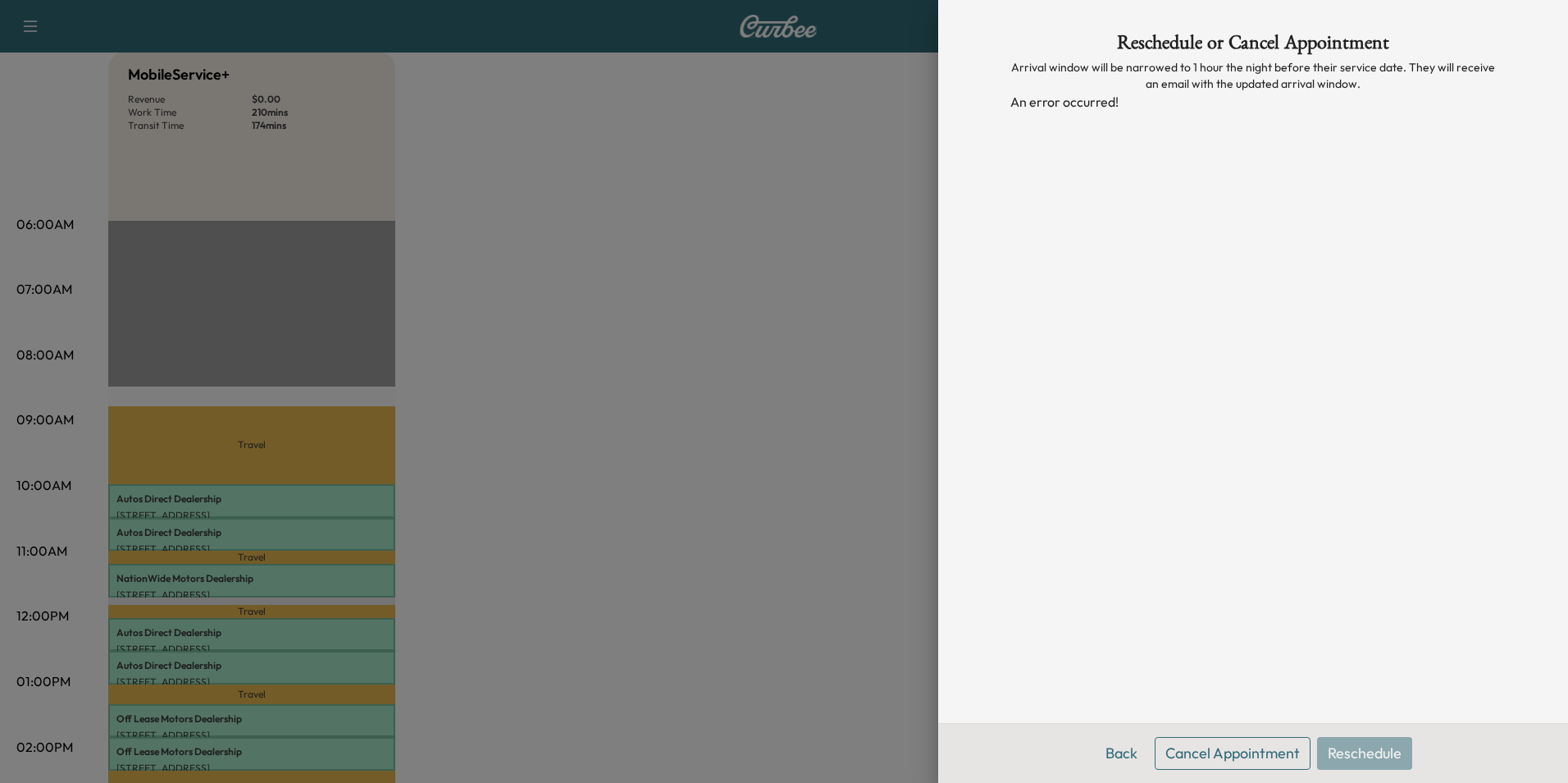
click at [1342, 749] on div "Back Cancel Appointment Reschedule" at bounding box center [1254, 752] width 630 height 60
click at [1438, 373] on div "Reschedule or Cancel Appointment Arrival window will be narrowed to 1 hour the …" at bounding box center [1253, 361] width 525 height 723
click at [1449, 358] on div "Reschedule or Cancel Appointment Arrival window will be narrowed to 1 hour the …" at bounding box center [1253, 361] width 525 height 723
click at [1436, 252] on div "Reschedule or Cancel Appointment Arrival window will be narrowed to 1 hour the …" at bounding box center [1253, 361] width 525 height 723
click at [758, 156] on div at bounding box center [784, 391] width 1568 height 783
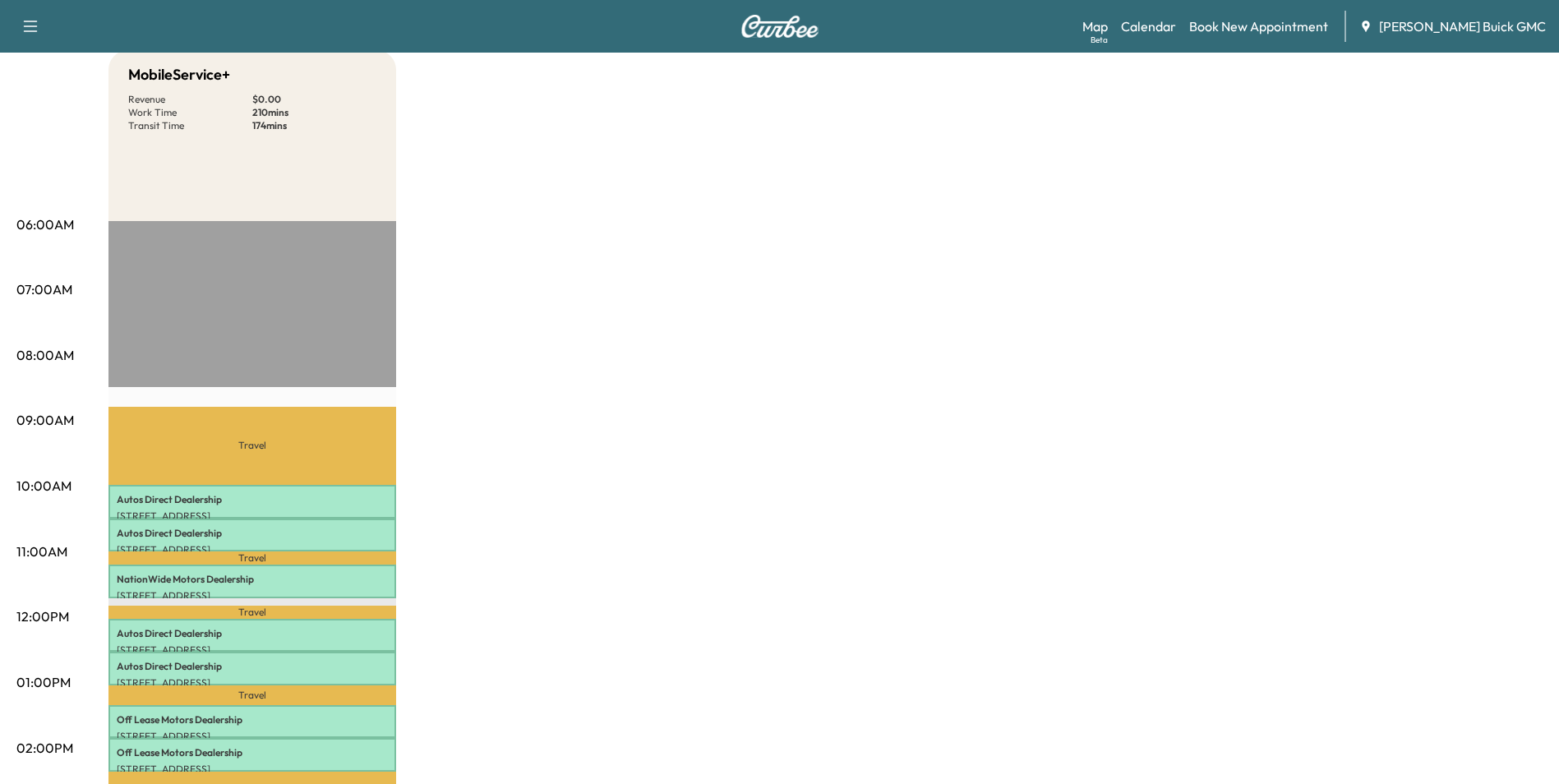
click at [730, 255] on div "MobileService+ Revenue $ 0.00 Work Time 210 mins Transit Time 174 mins Travel A…" at bounding box center [825, 666] width 1434 height 1233
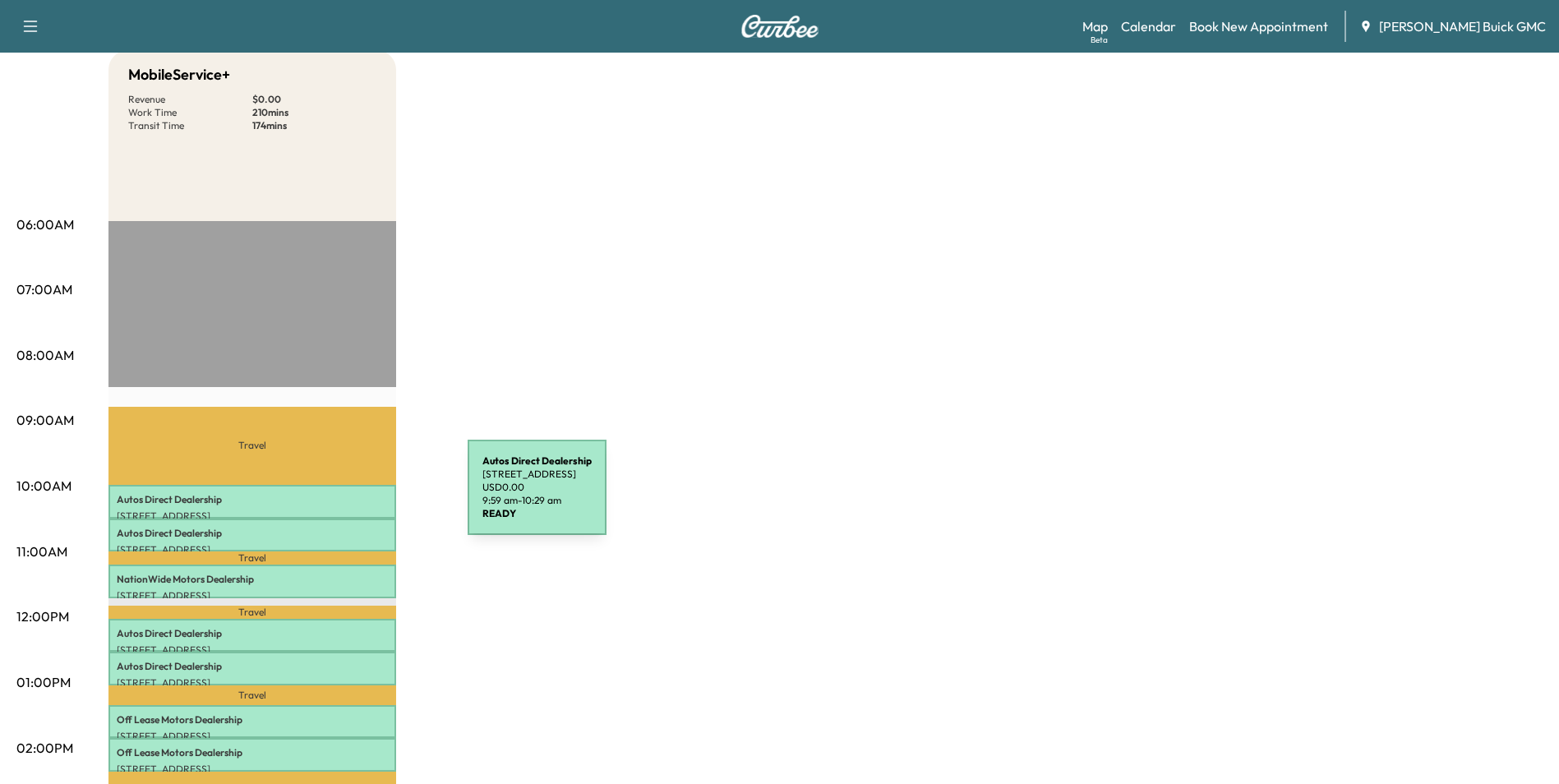
click at [344, 497] on p "Autos Direct Dealership" at bounding box center [252, 500] width 271 height 13
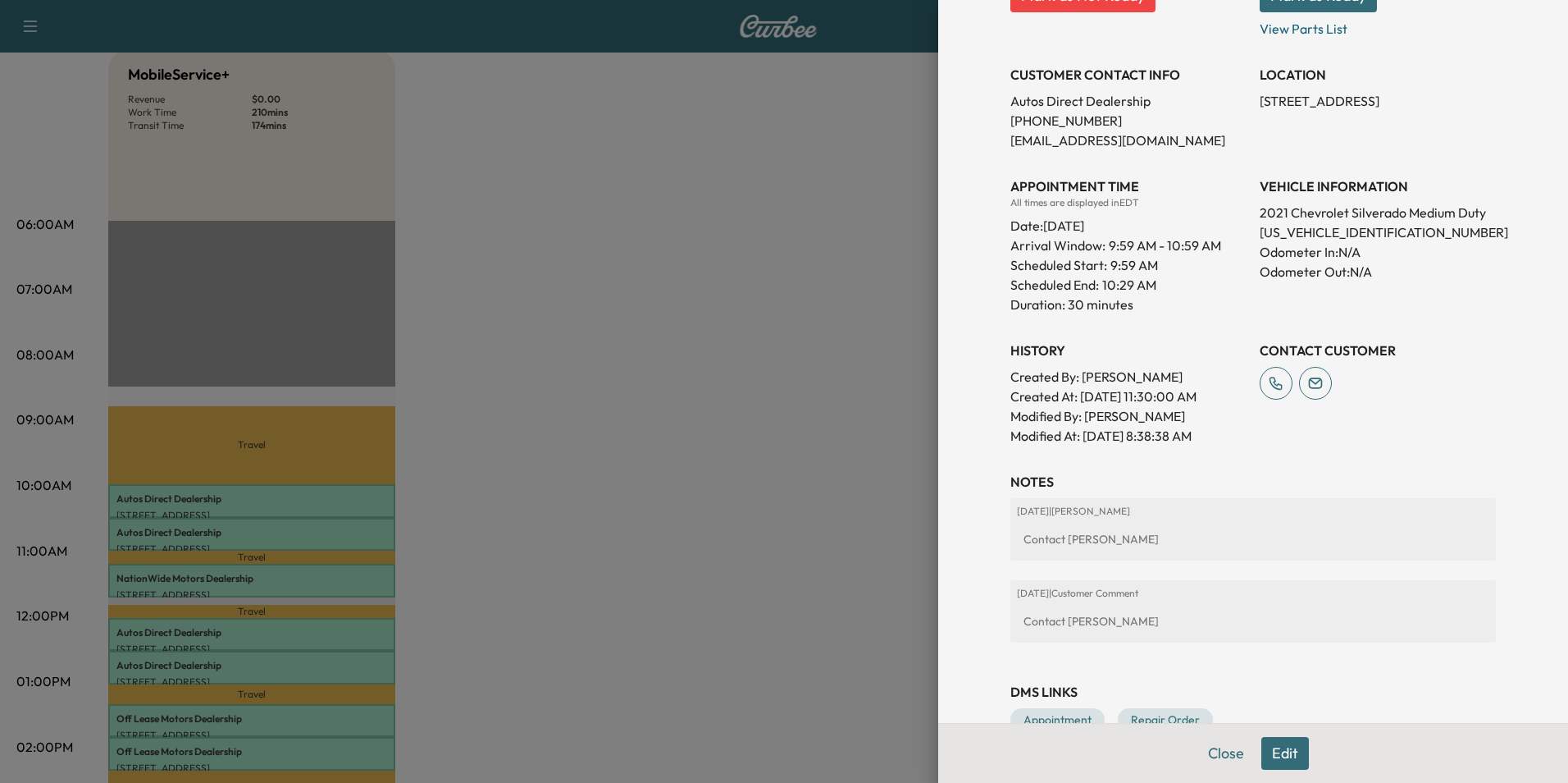
scroll to position [333, 0]
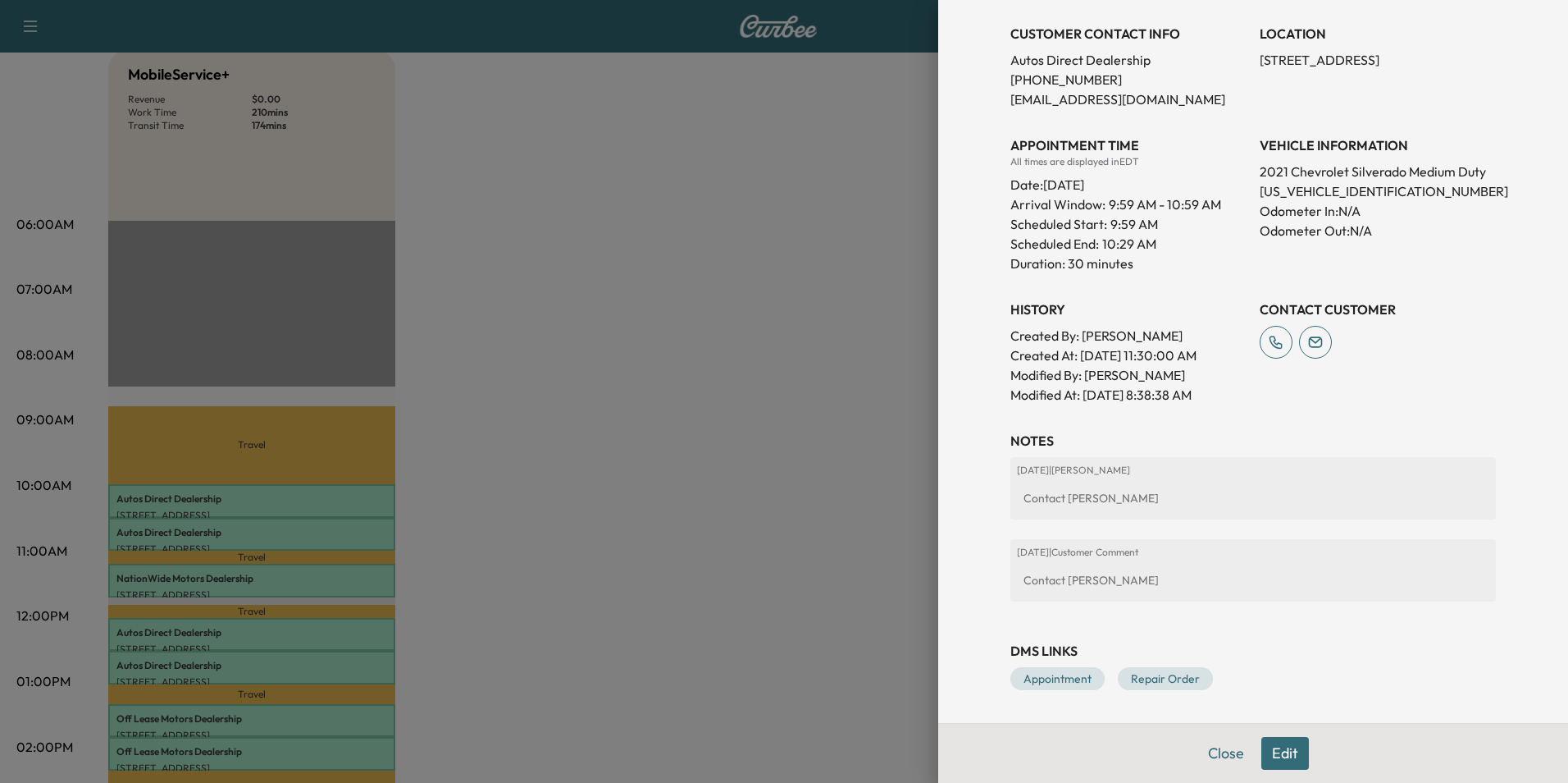
click at [1269, 749] on button "Edit" at bounding box center [1284, 753] width 47 height 33
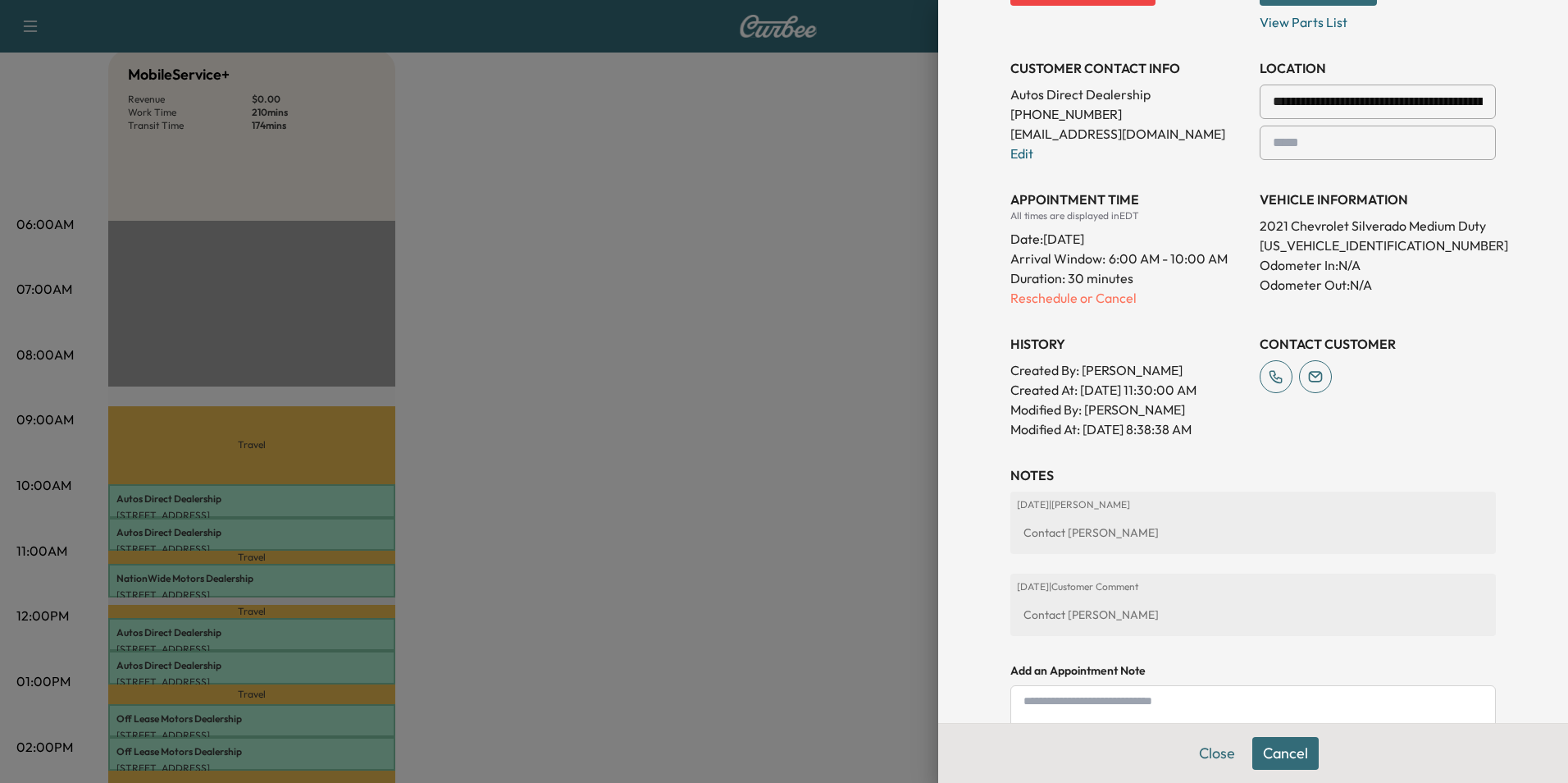
scroll to position [368, 0]
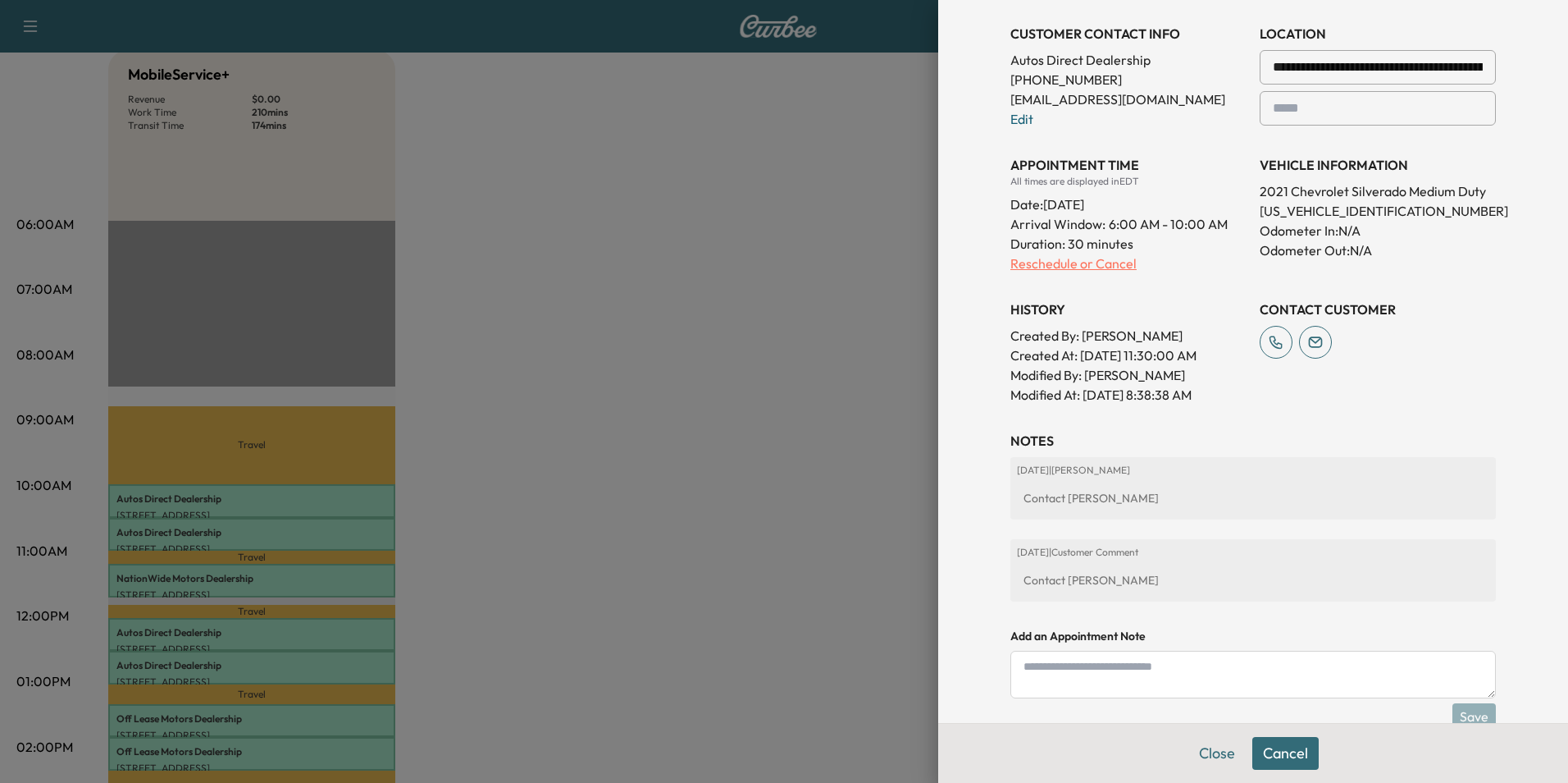
click at [1040, 261] on p "Reschedule or Cancel" at bounding box center [1129, 263] width 237 height 19
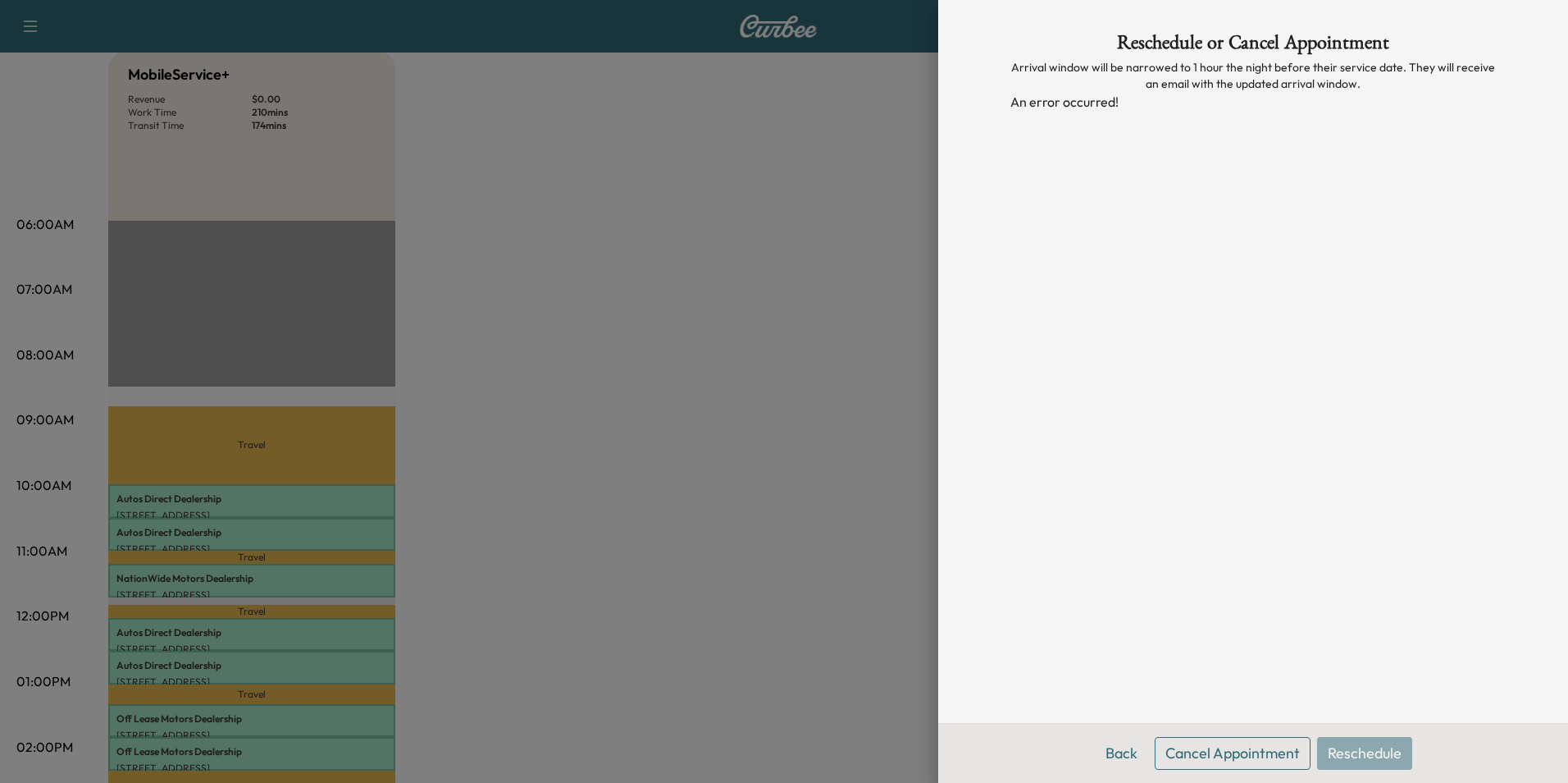
click at [778, 269] on div at bounding box center [784, 391] width 1568 height 783
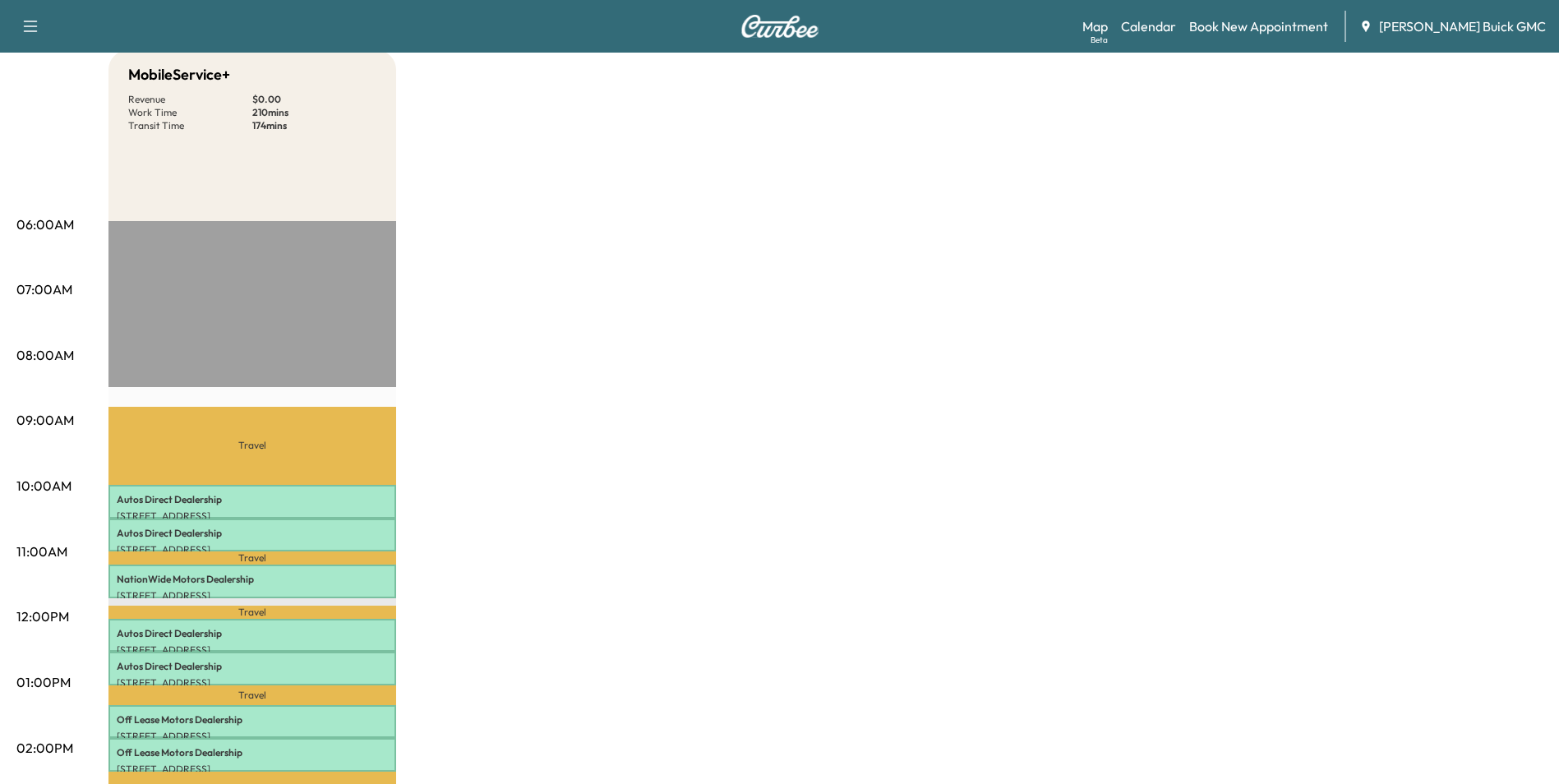
drag, startPoint x: 759, startPoint y: 303, endPoint x: 772, endPoint y: 292, distance: 17.0
click at [762, 300] on div "MobileService+ Revenue $ 0.00 Work Time 210 mins Transit Time 174 mins Travel A…" at bounding box center [825, 666] width 1434 height 1233
click at [355, 529] on p "Autos Direct Dealership" at bounding box center [252, 533] width 271 height 13
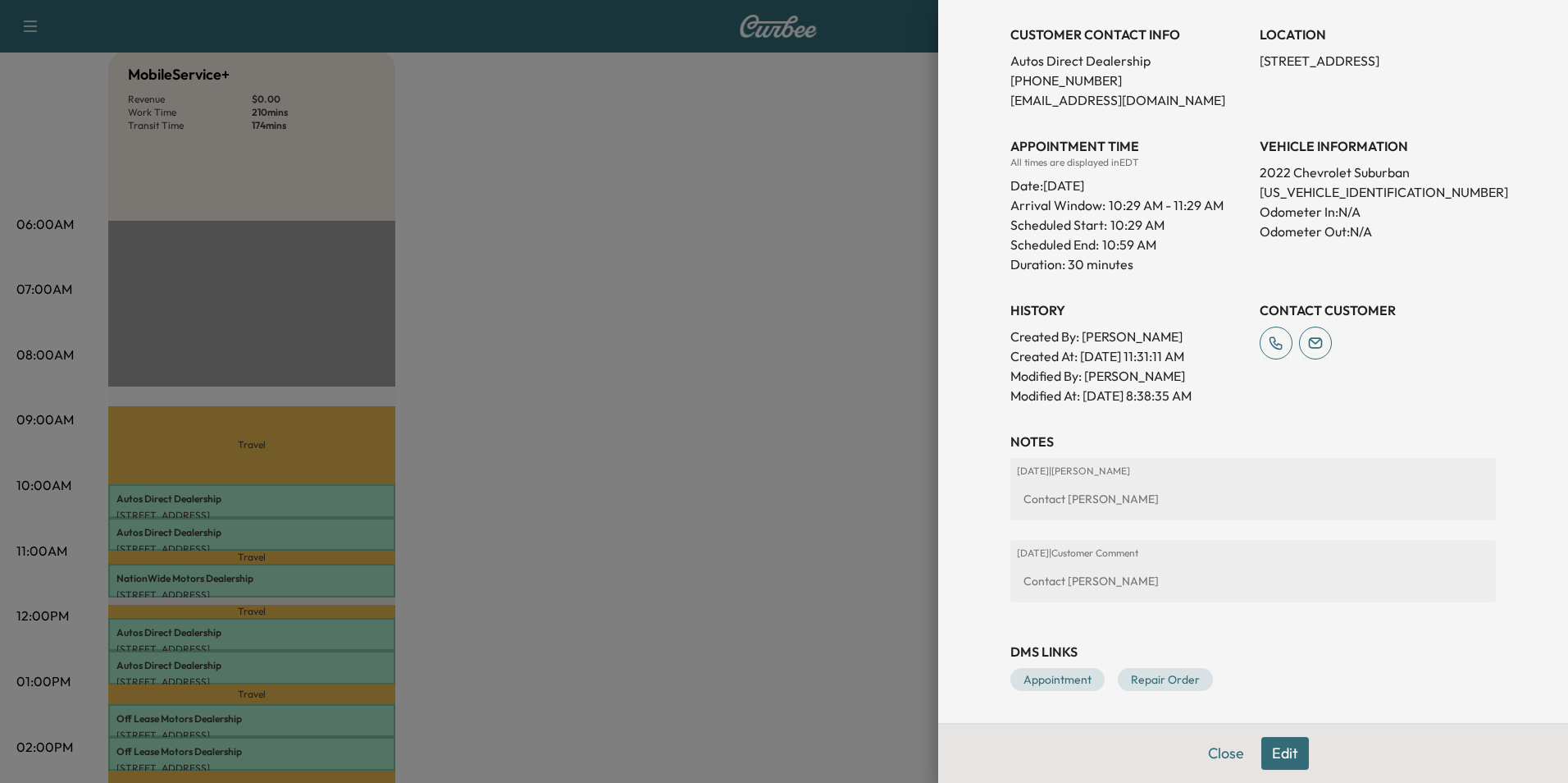
scroll to position [333, 0]
click at [1268, 749] on button "Edit" at bounding box center [1284, 753] width 47 height 33
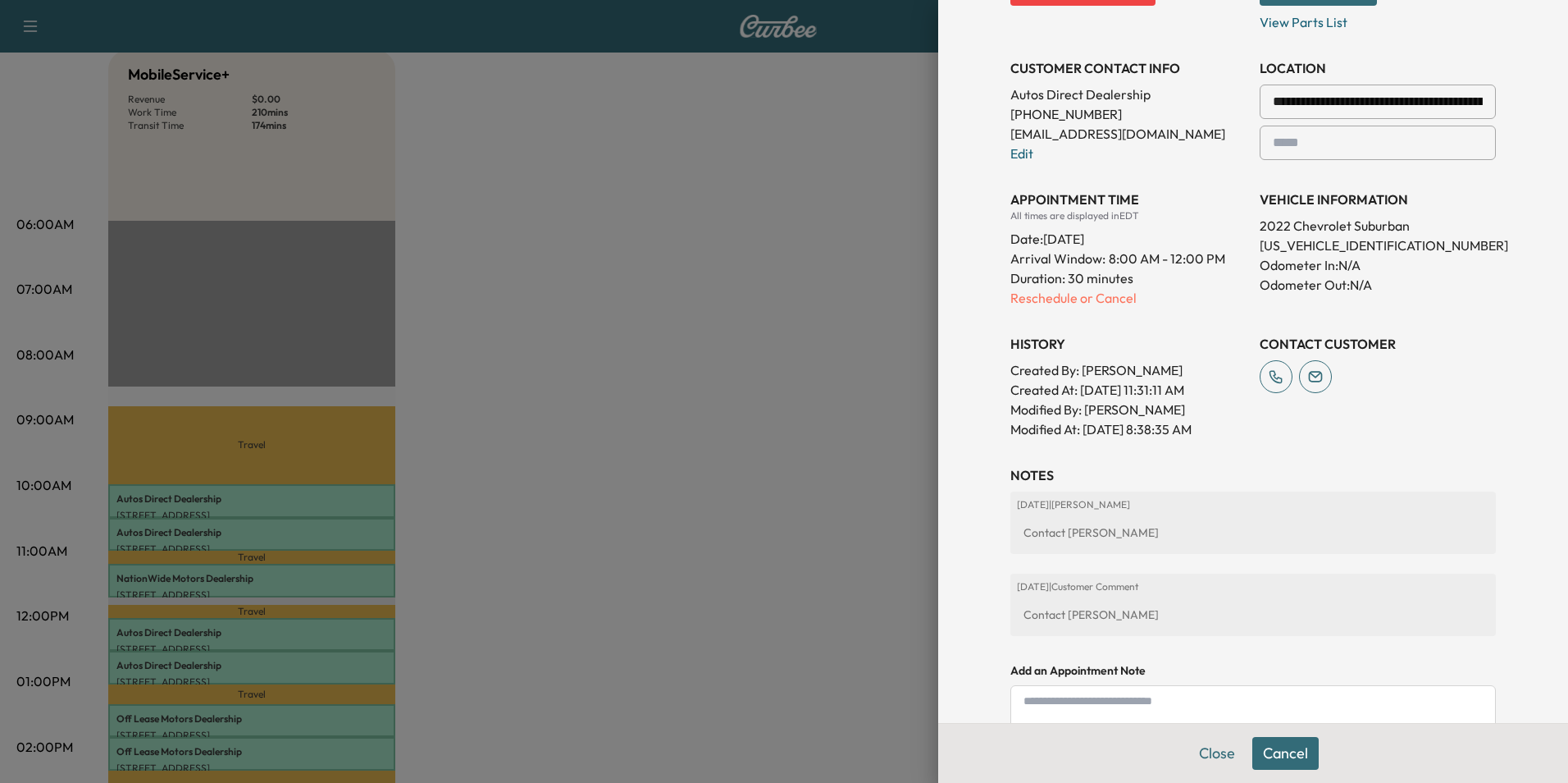
scroll to position [368, 0]
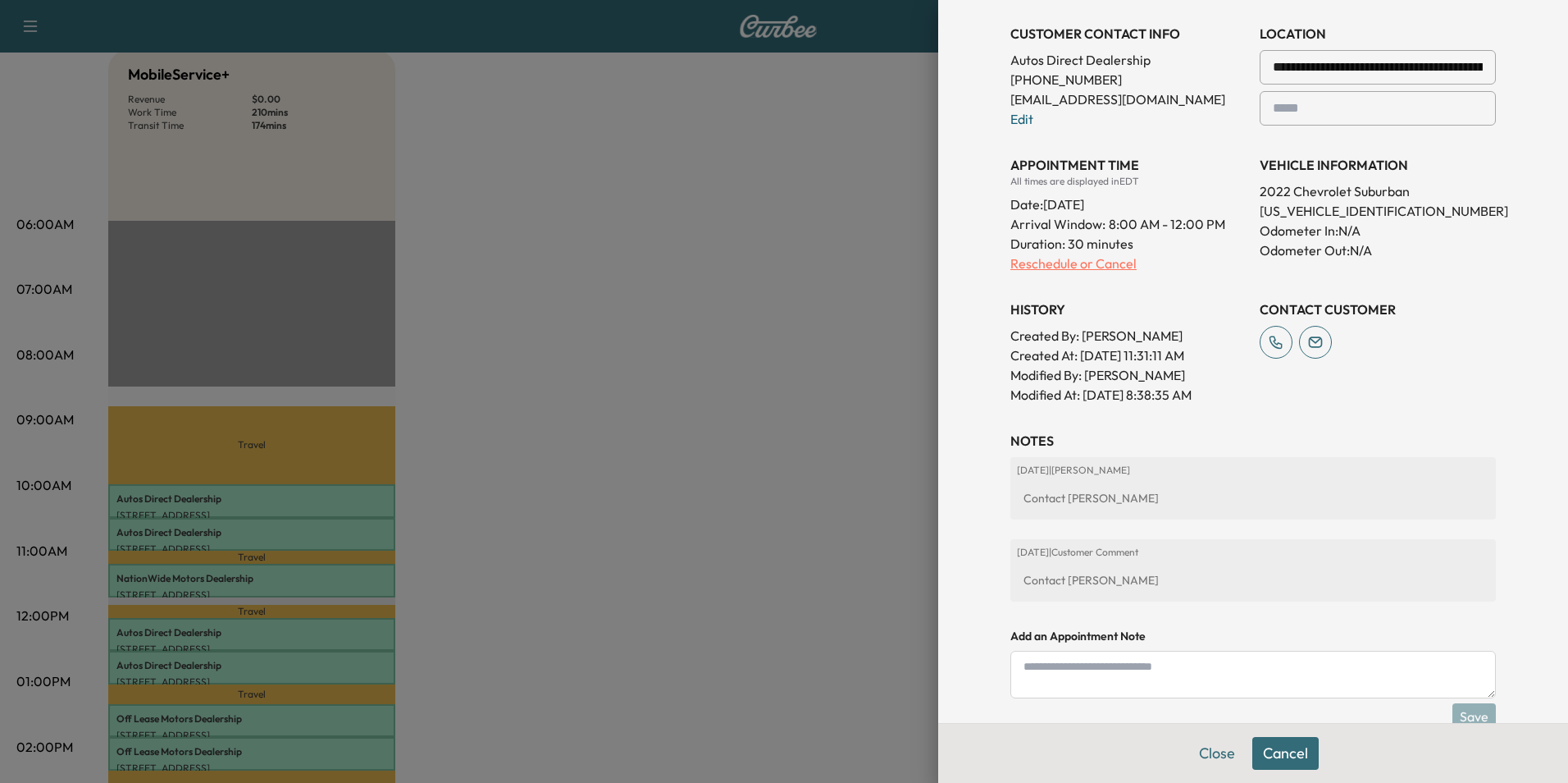
click at [1049, 263] on p "Reschedule or Cancel" at bounding box center [1129, 263] width 237 height 19
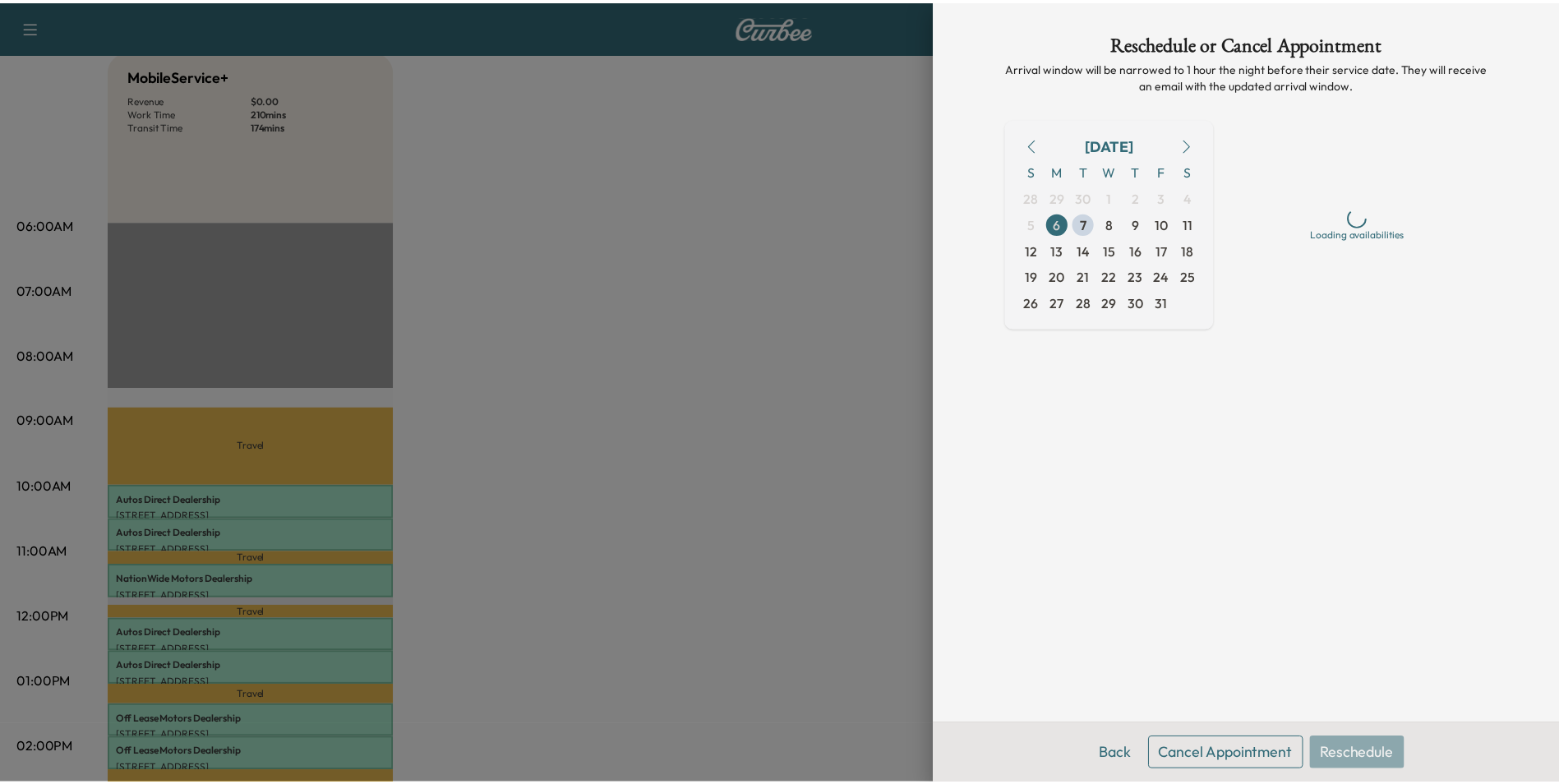
scroll to position [0, 0]
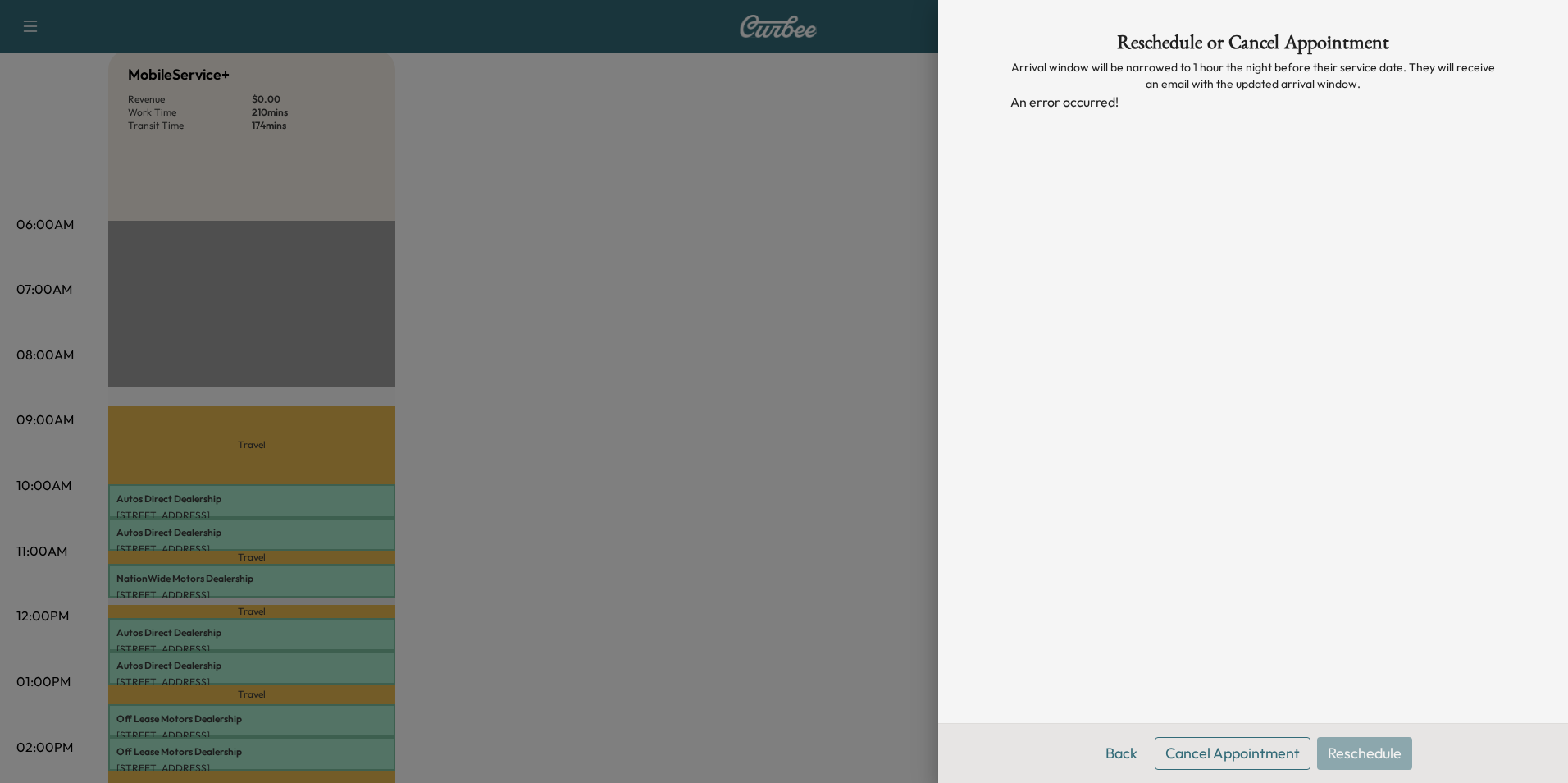
click at [876, 232] on div at bounding box center [784, 391] width 1568 height 783
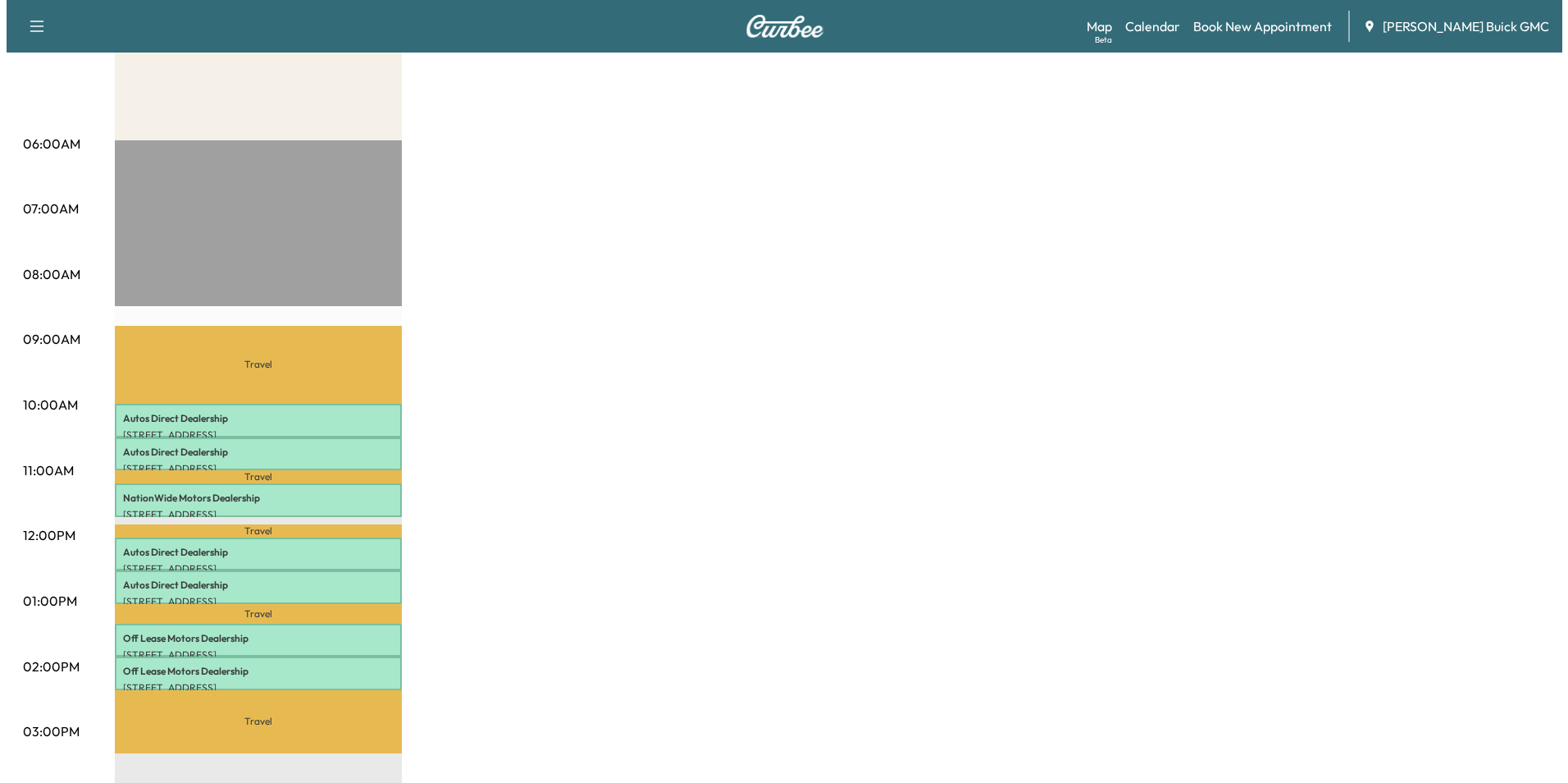
scroll to position [246, 0]
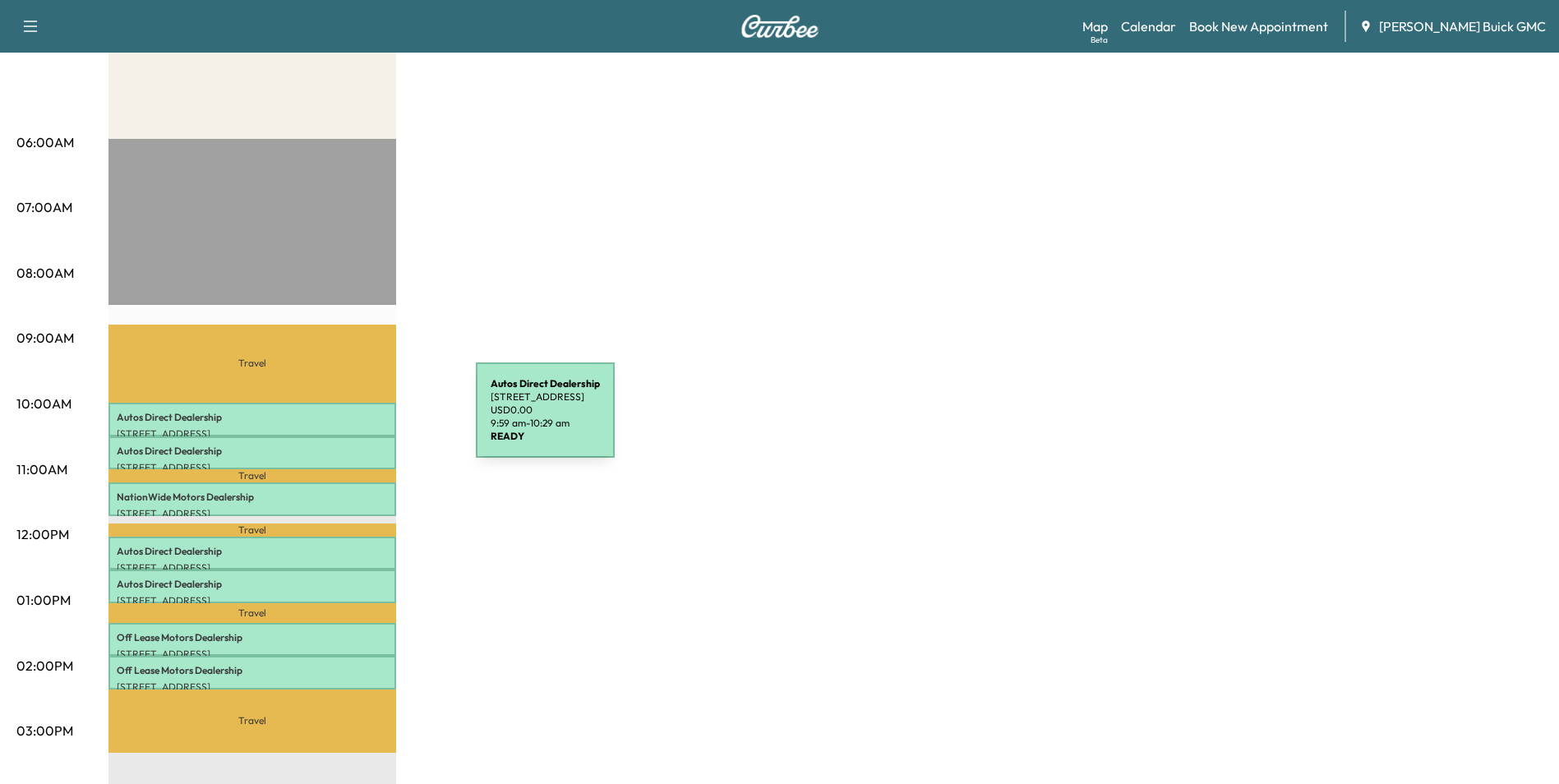
click at [353, 420] on p "Autos Direct Dealership" at bounding box center [252, 417] width 271 height 13
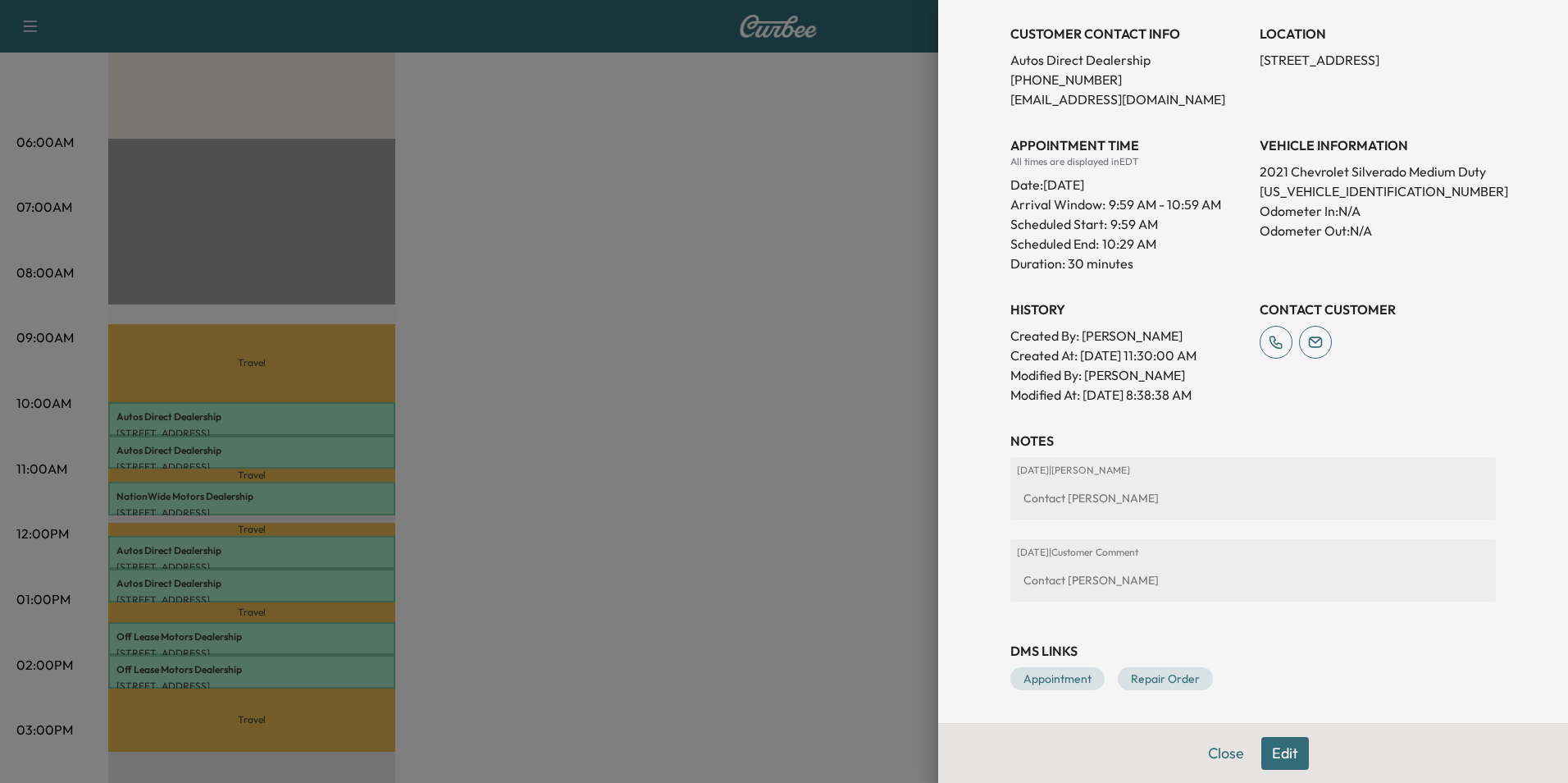
click at [1270, 748] on button "Edit" at bounding box center [1284, 753] width 47 height 33
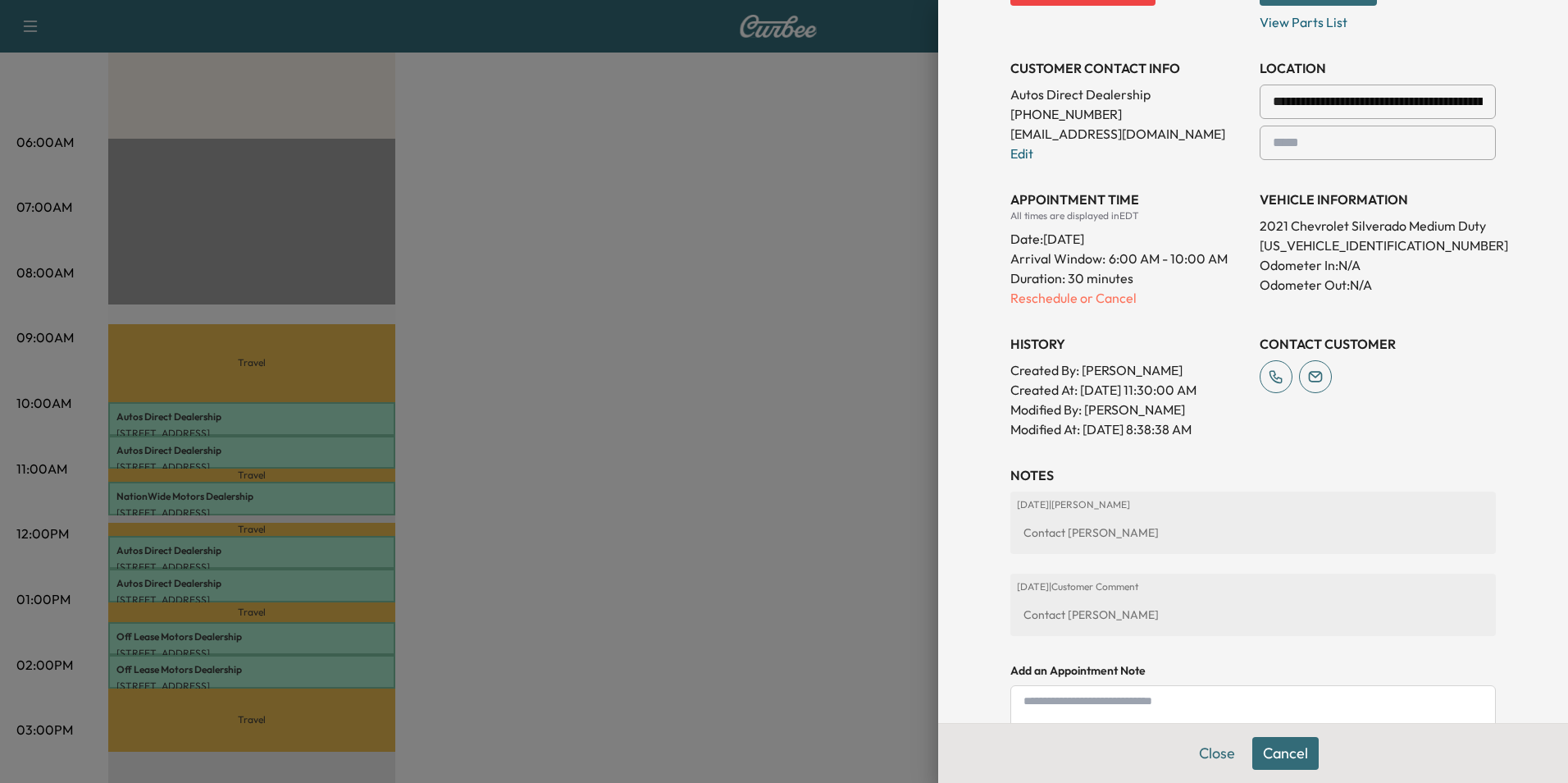
scroll to position [368, 0]
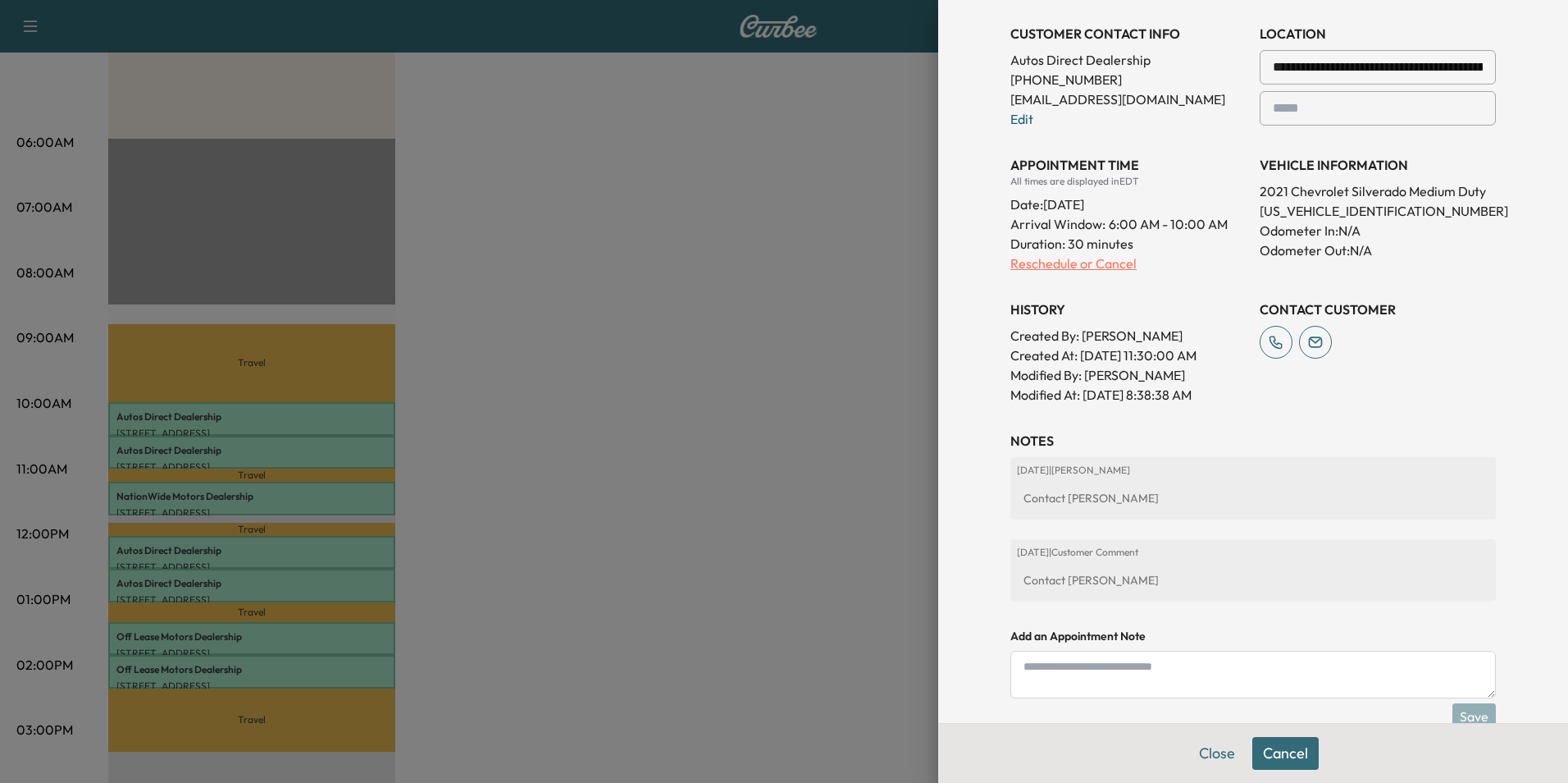
click at [1040, 263] on p "Reschedule or Cancel" at bounding box center [1129, 263] width 237 height 19
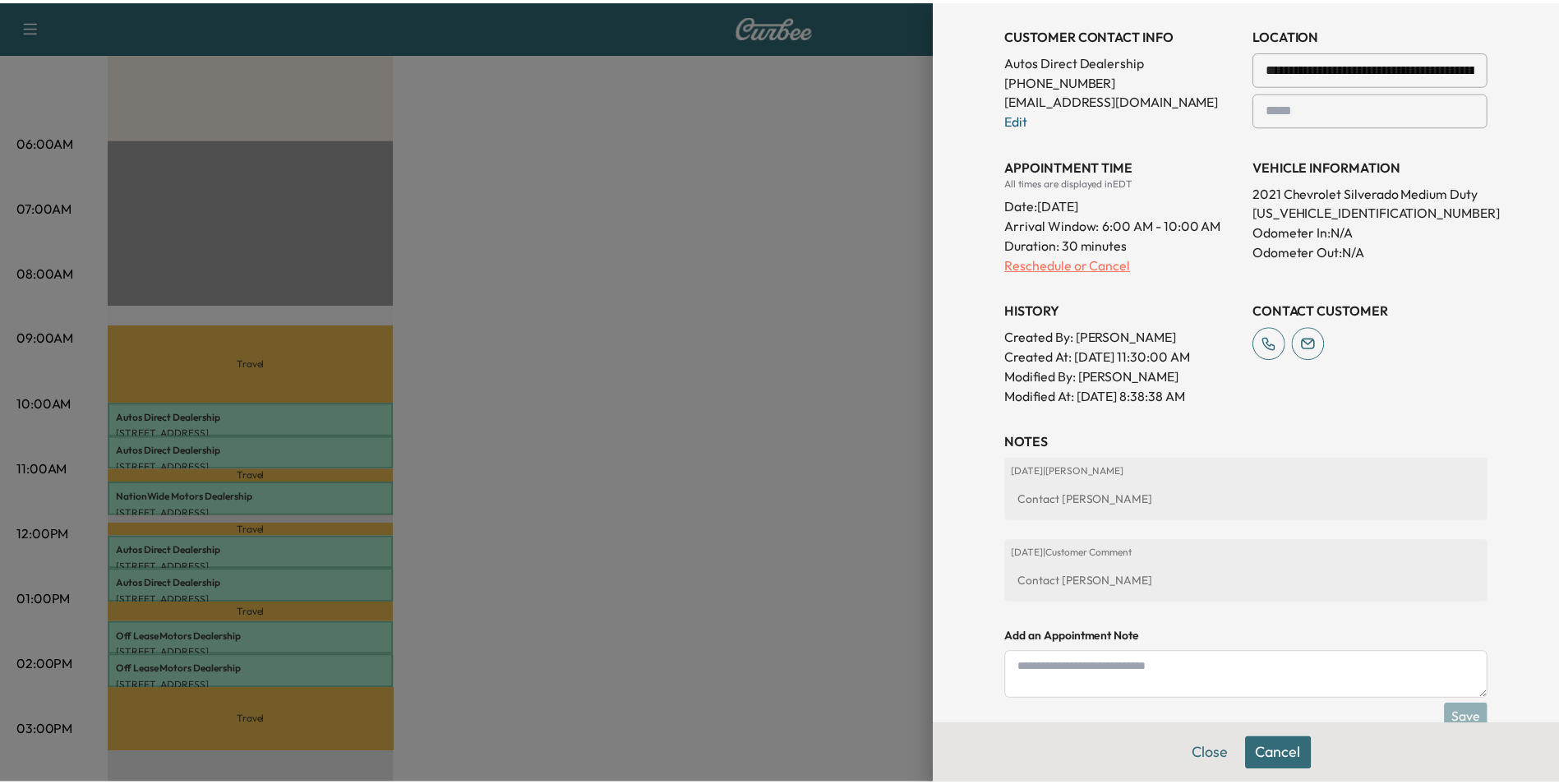
scroll to position [0, 0]
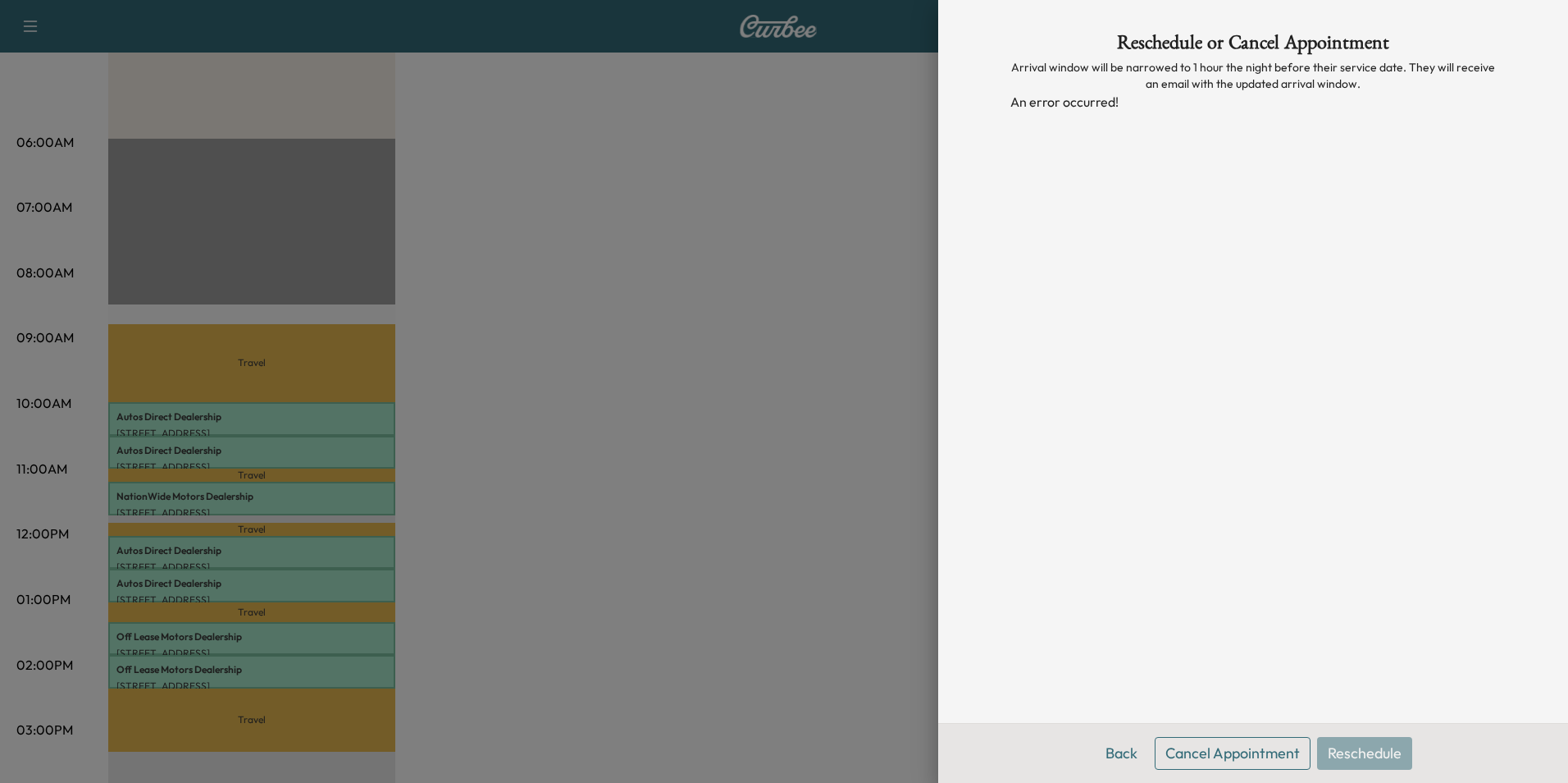
click at [820, 213] on div at bounding box center [784, 391] width 1568 height 783
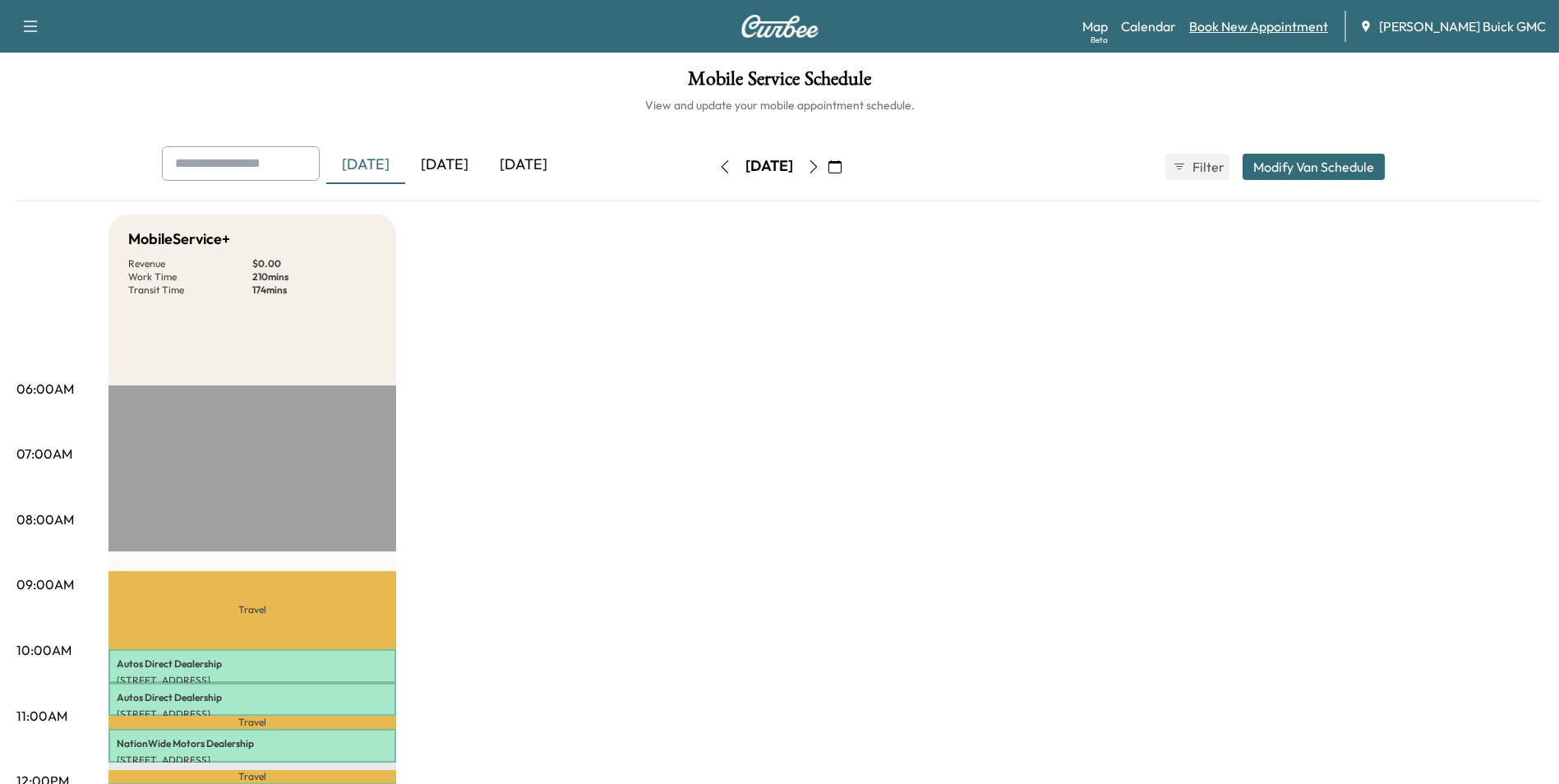
click at [1294, 21] on link "Book New Appointment" at bounding box center [1259, 26] width 139 height 19
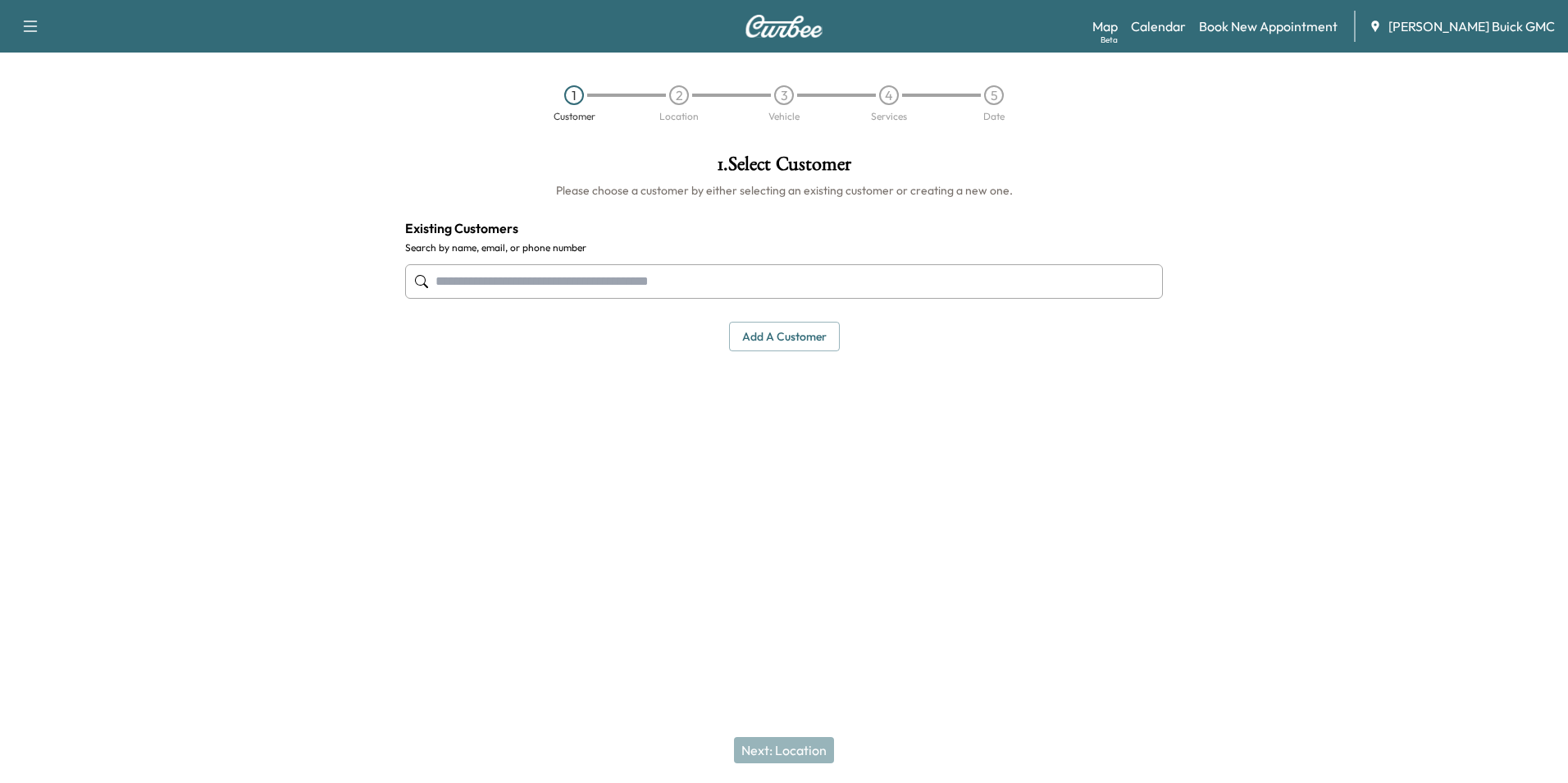
click at [602, 270] on input "text" at bounding box center [784, 281] width 758 height 34
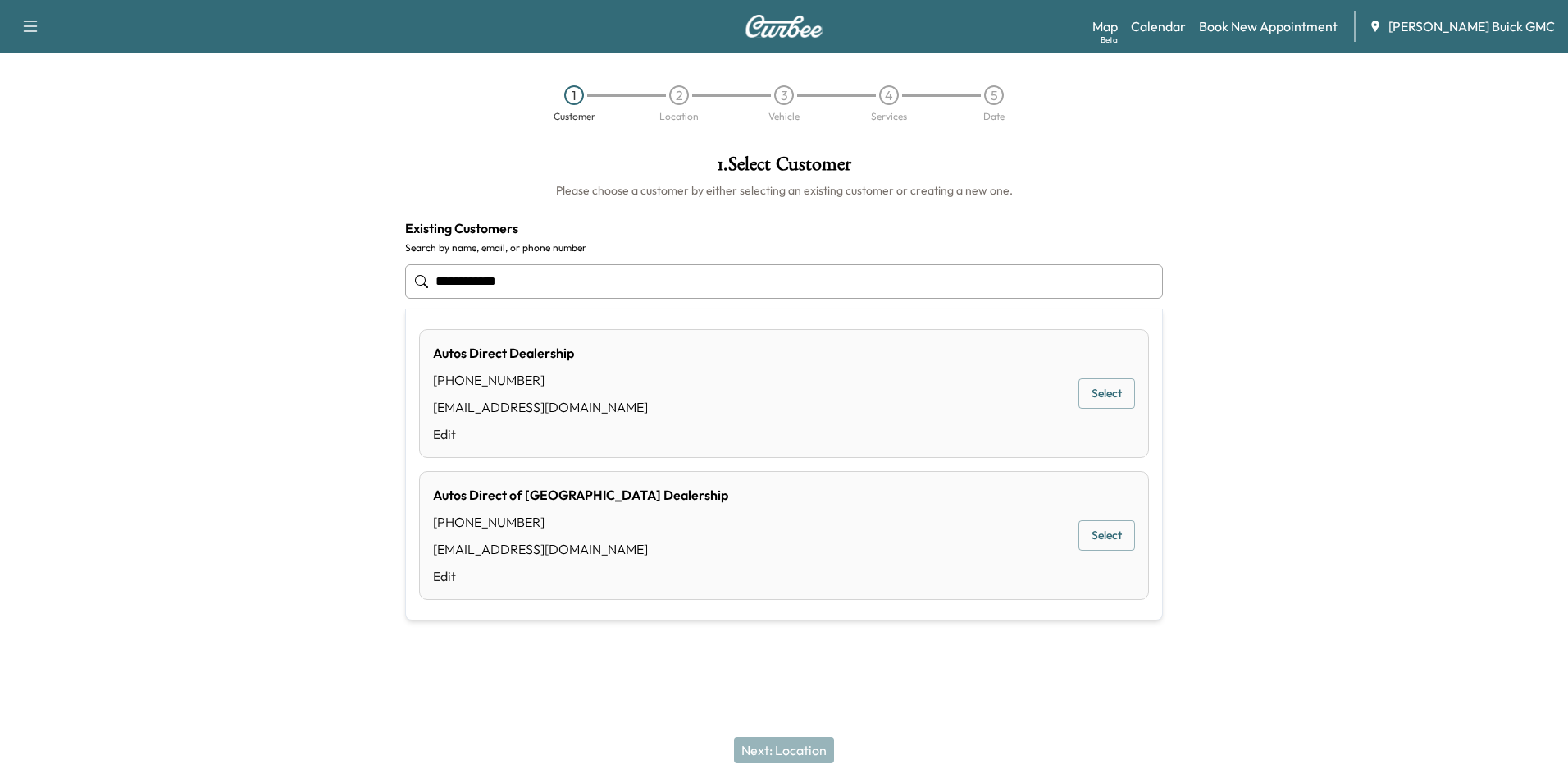
click at [1101, 388] on button "Select" at bounding box center [1106, 393] width 56 height 31
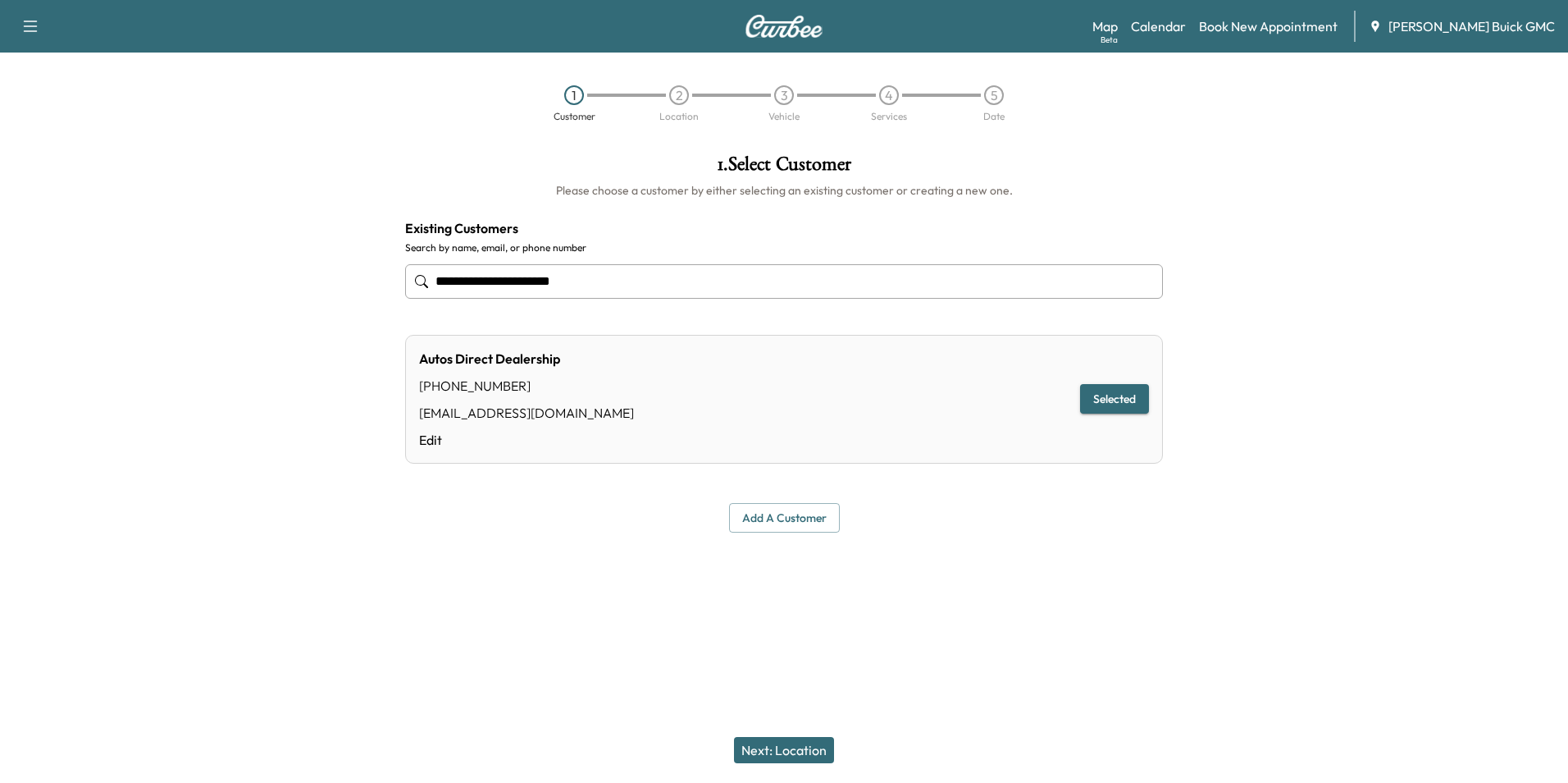
type input "**********"
click at [797, 748] on button "Next: Location" at bounding box center [784, 750] width 100 height 26
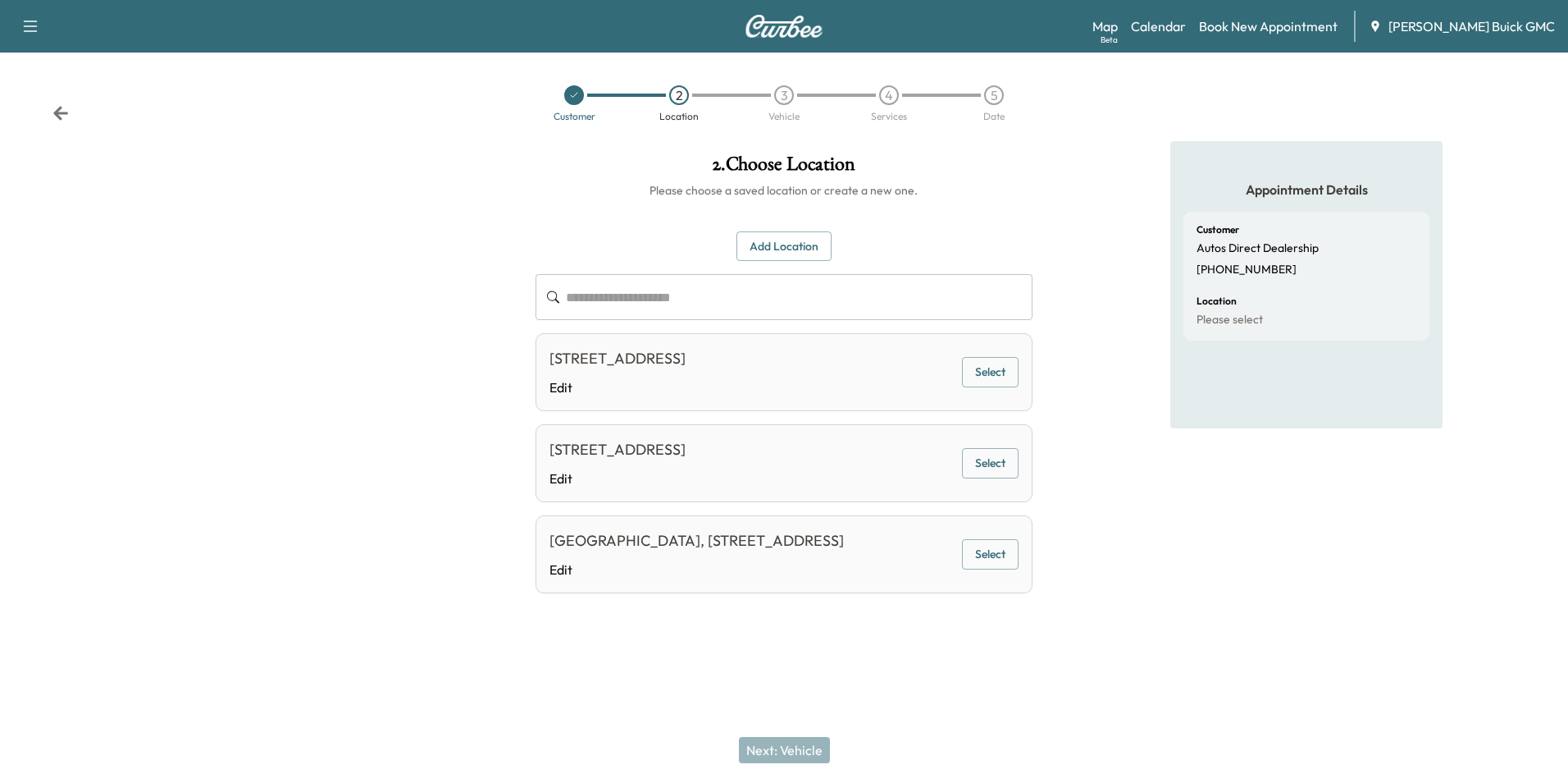
click at [986, 366] on button "Select" at bounding box center [990, 372] width 56 height 31
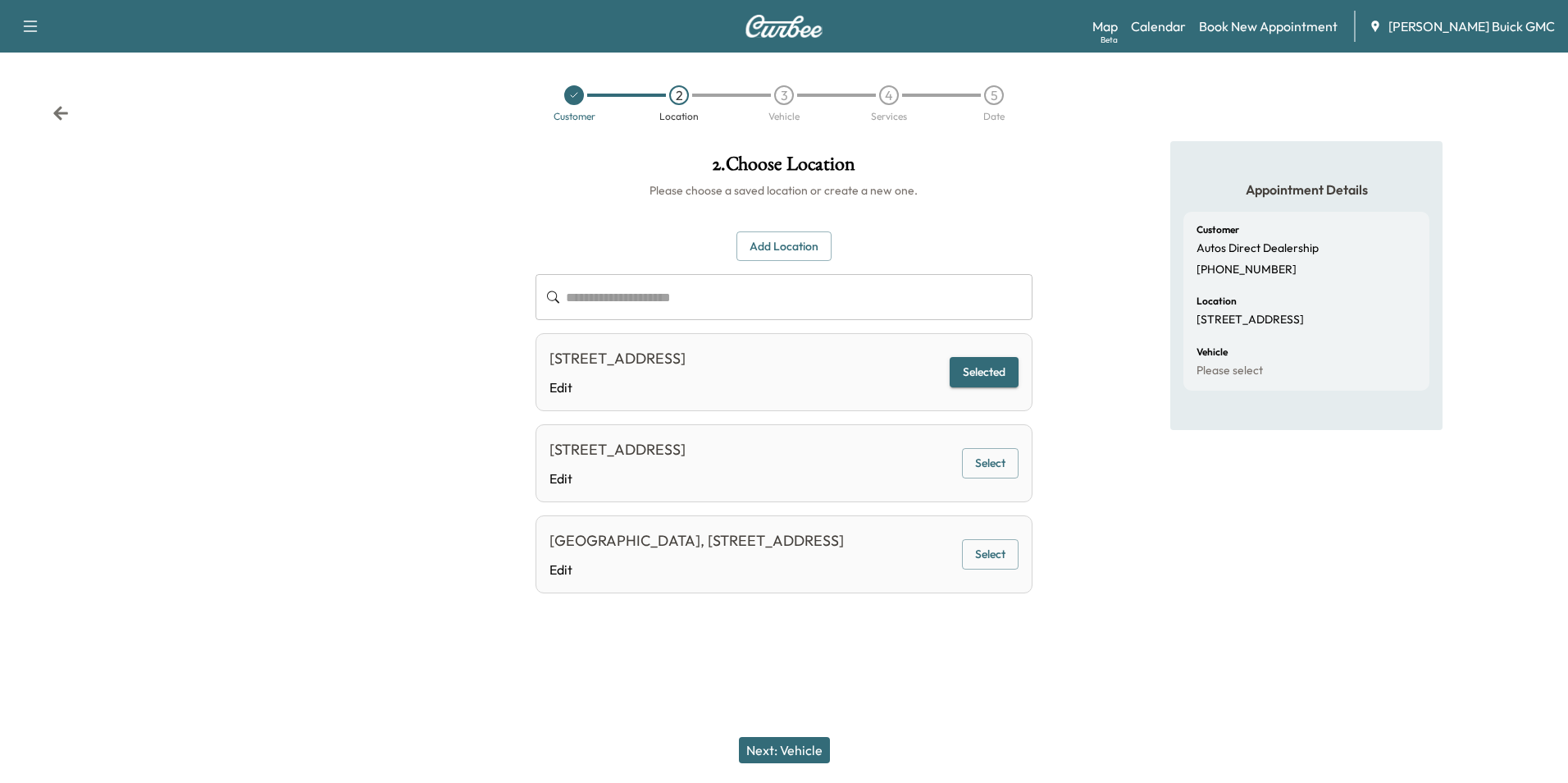
click at [799, 750] on button "Next: Vehicle" at bounding box center [784, 750] width 91 height 26
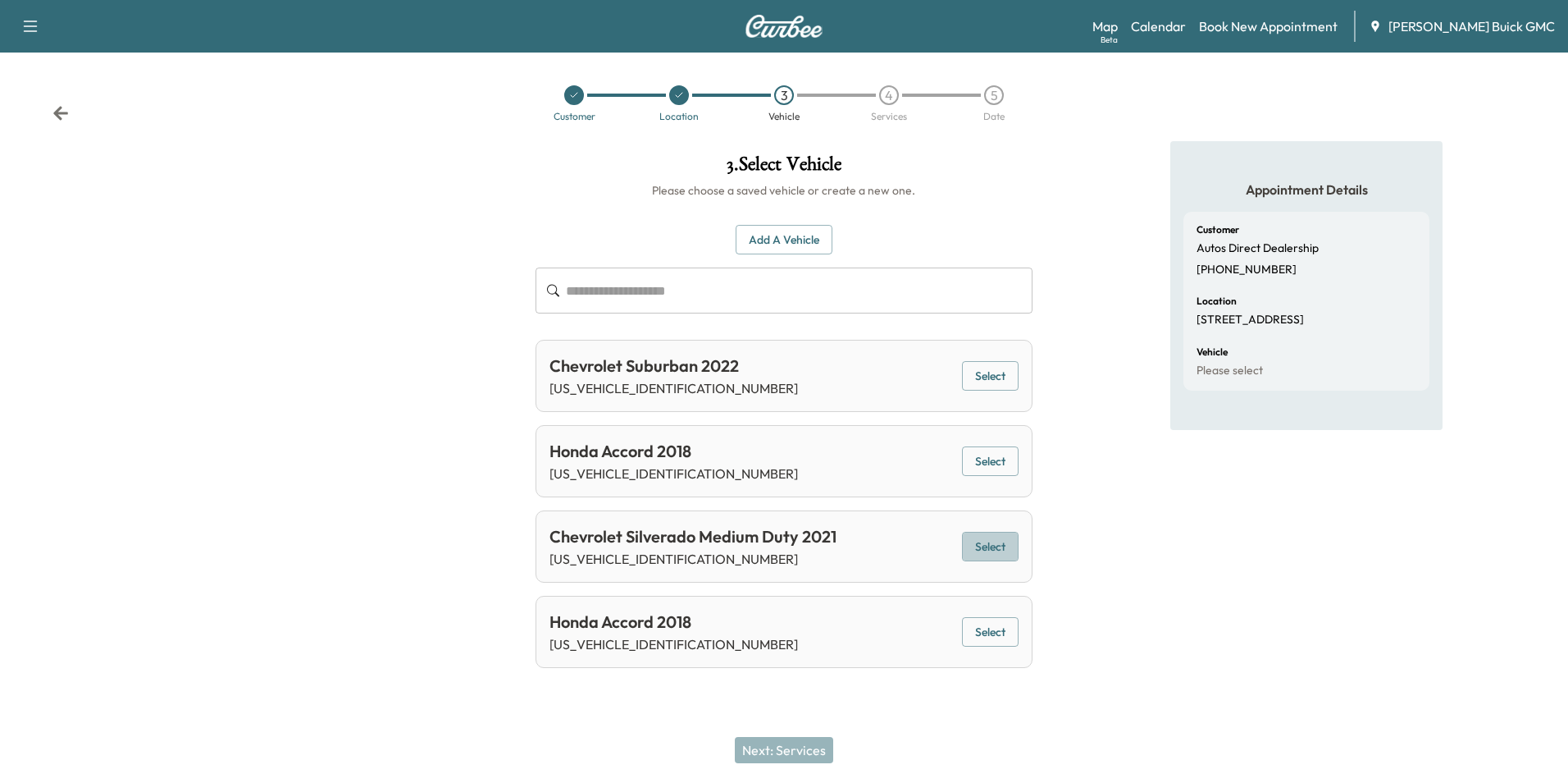
click at [1003, 544] on button "Select" at bounding box center [990, 546] width 56 height 31
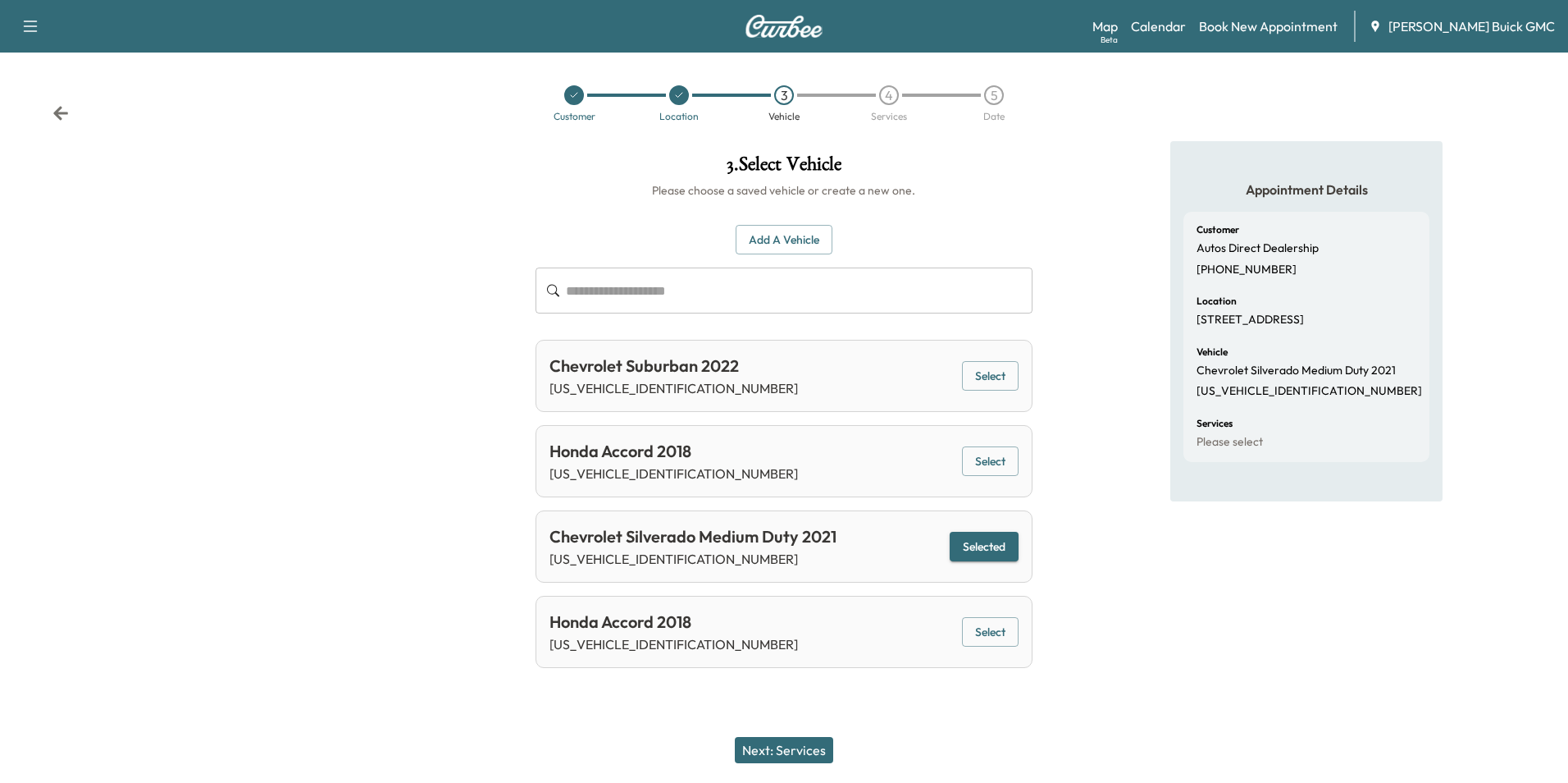
click at [807, 749] on button "Next: Services" at bounding box center [784, 750] width 99 height 26
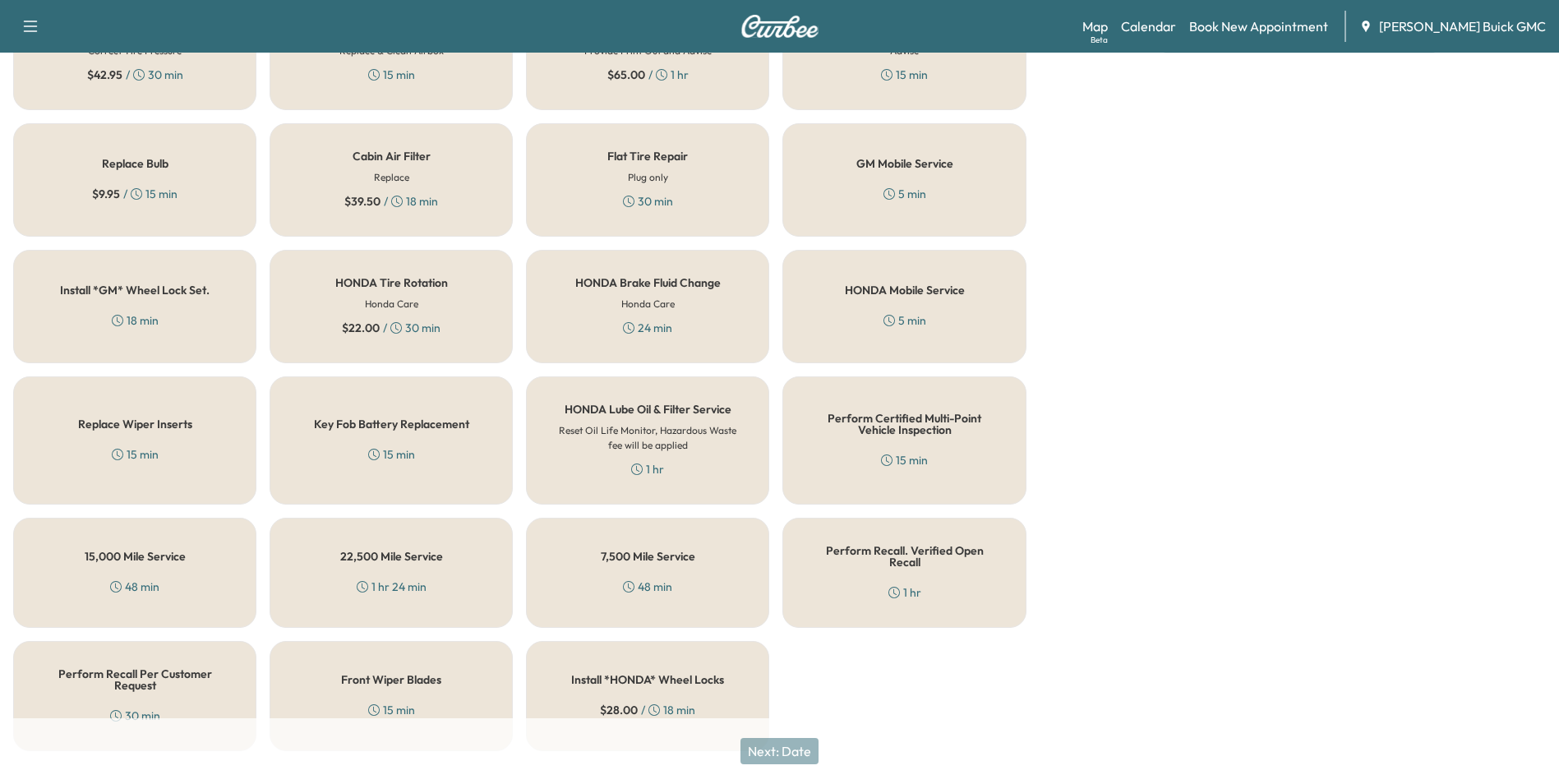
scroll to position [470, 0]
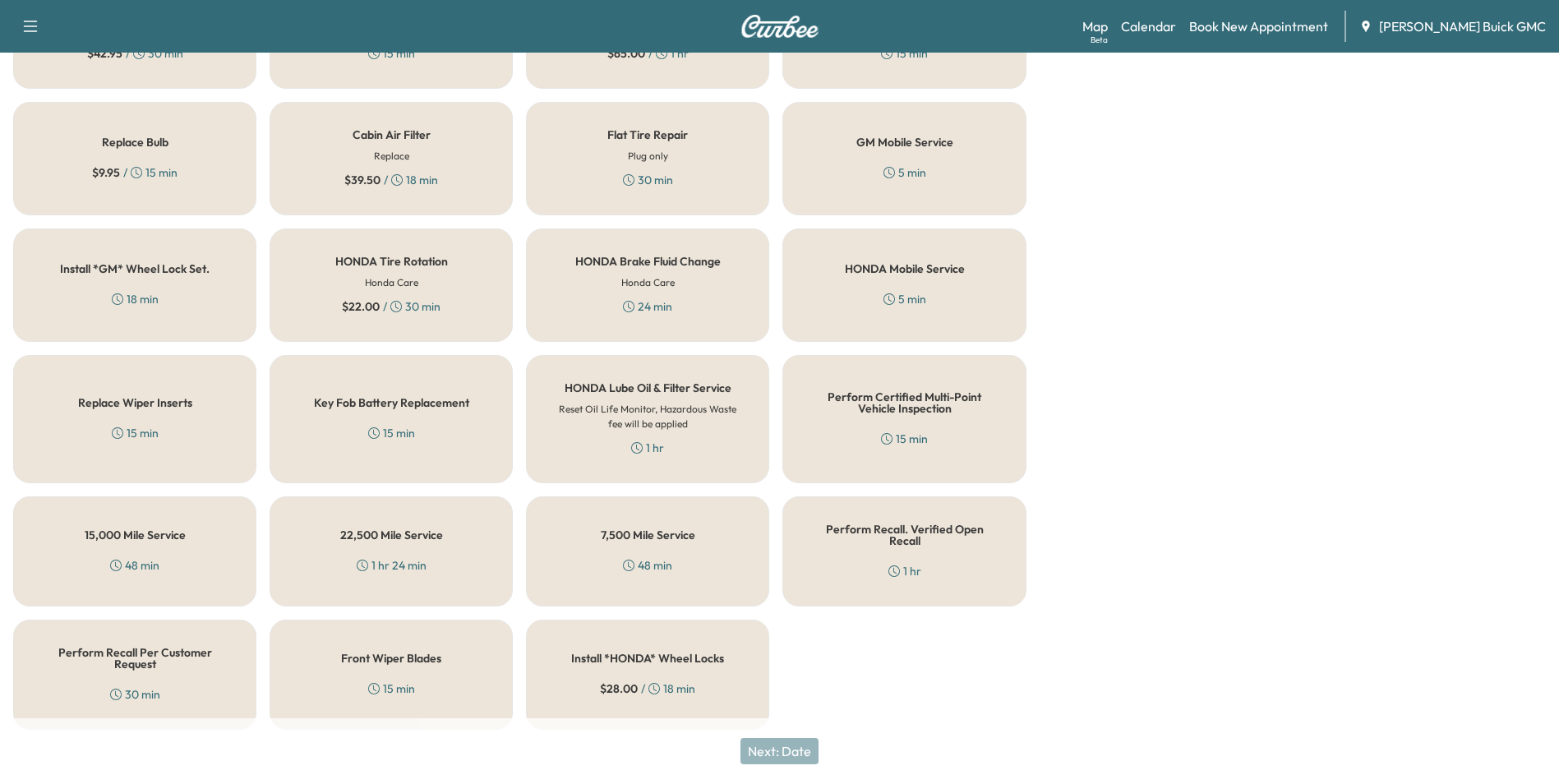
click at [131, 653] on h5 "Perform Recall Per Customer Request" at bounding box center [134, 658] width 189 height 23
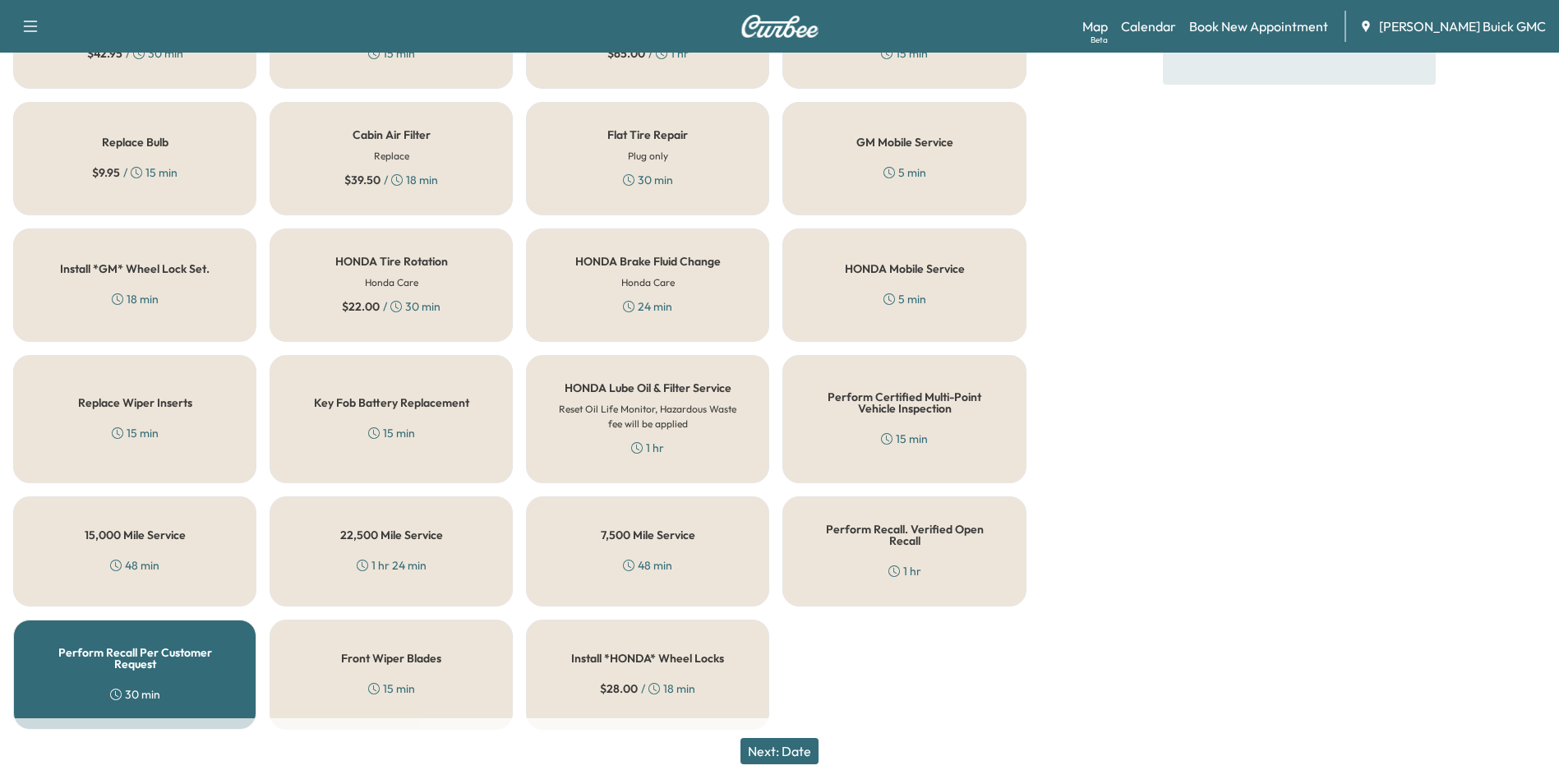
click at [804, 747] on button "Next: Date" at bounding box center [780, 751] width 78 height 26
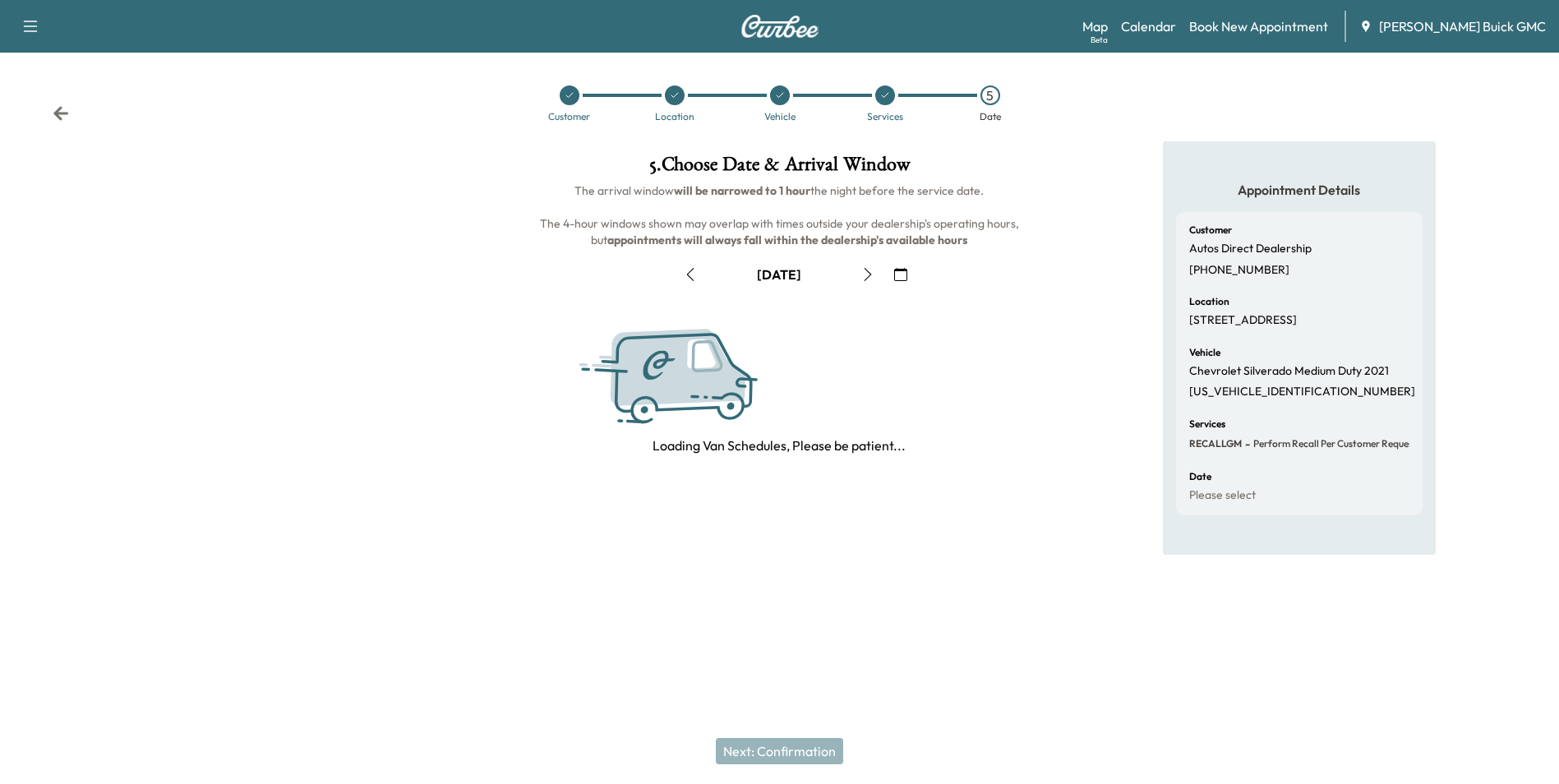
scroll to position [0, 0]
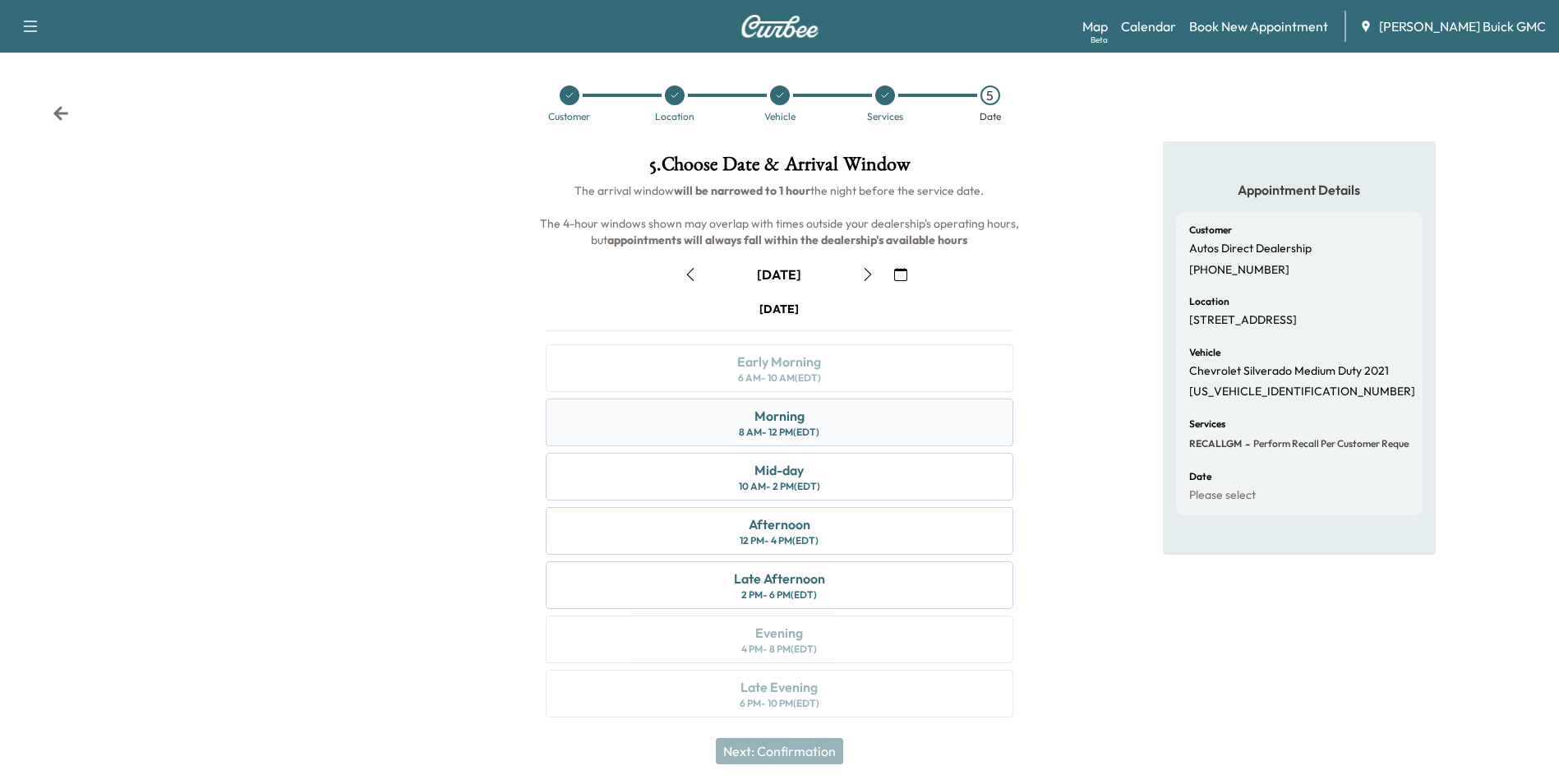
click at [818, 427] on div "8 AM - 12 PM (EDT)" at bounding box center [779, 432] width 81 height 13
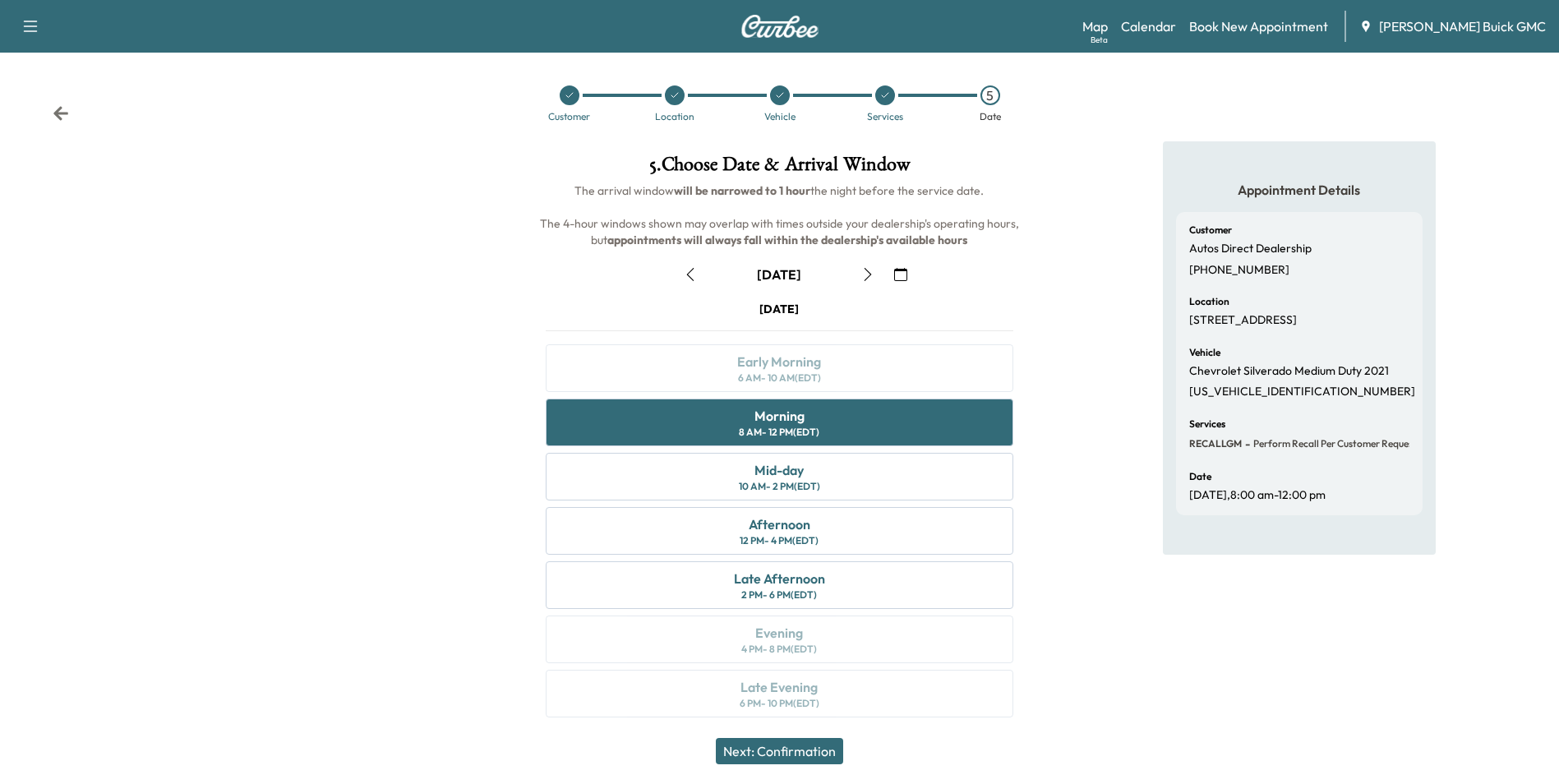
click at [808, 747] on button "Next: Confirmation" at bounding box center [780, 751] width 128 height 26
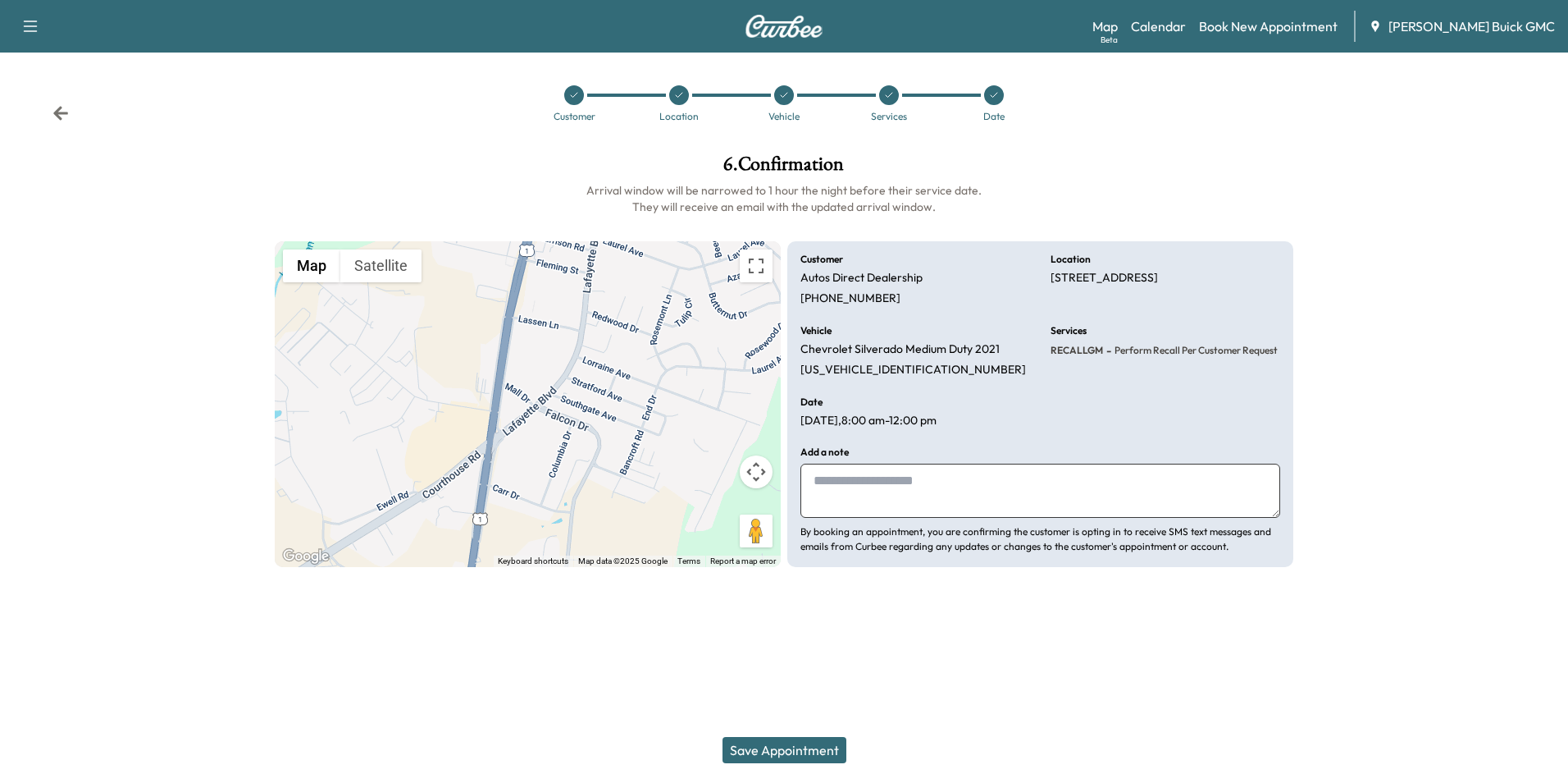
click at [873, 490] on textarea at bounding box center [1039, 491] width 480 height 55
type textarea "**********"
click at [805, 750] on button "Save Appointment" at bounding box center [784, 750] width 124 height 26
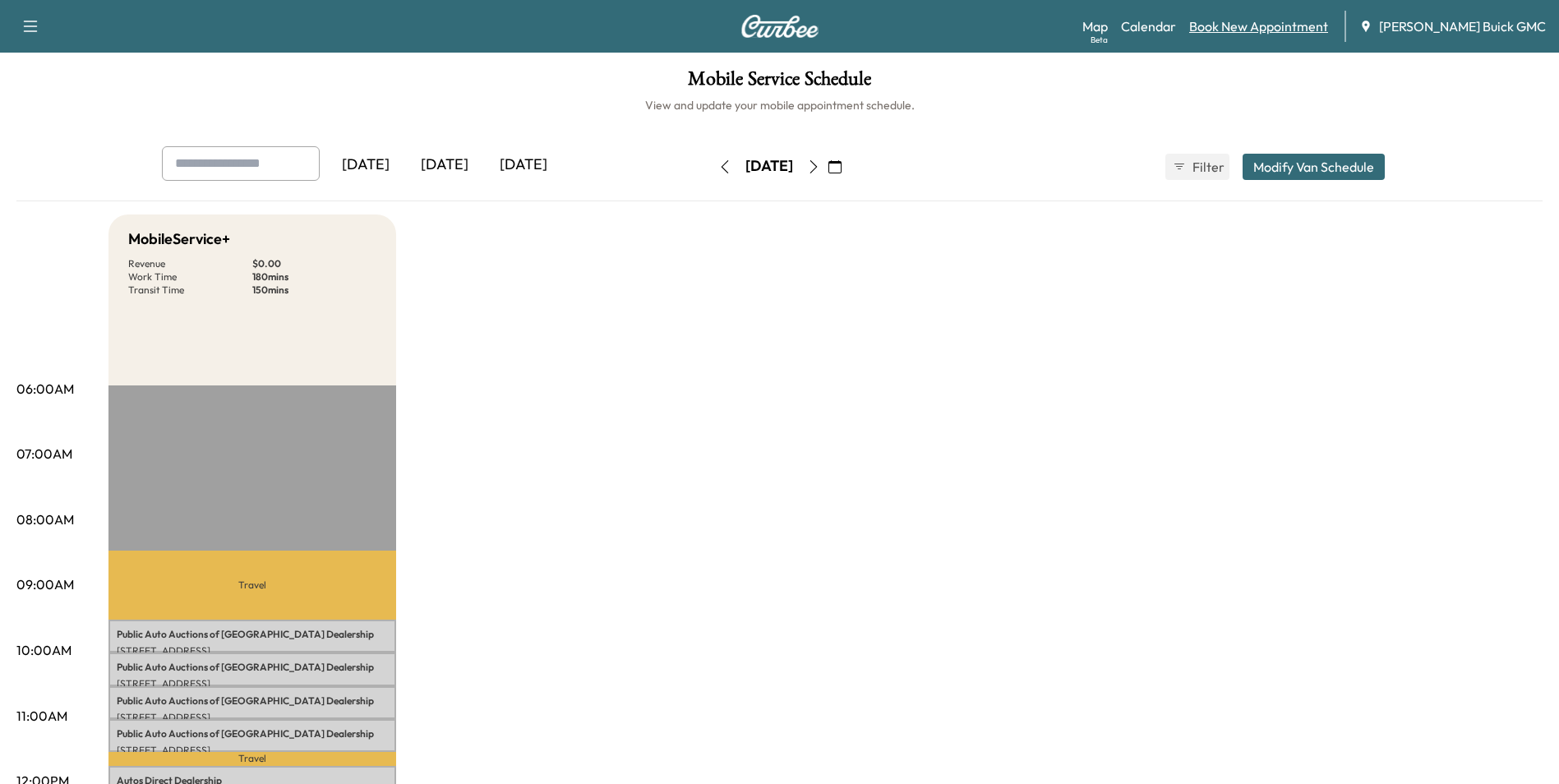
click at [1287, 23] on link "Book New Appointment" at bounding box center [1259, 26] width 139 height 19
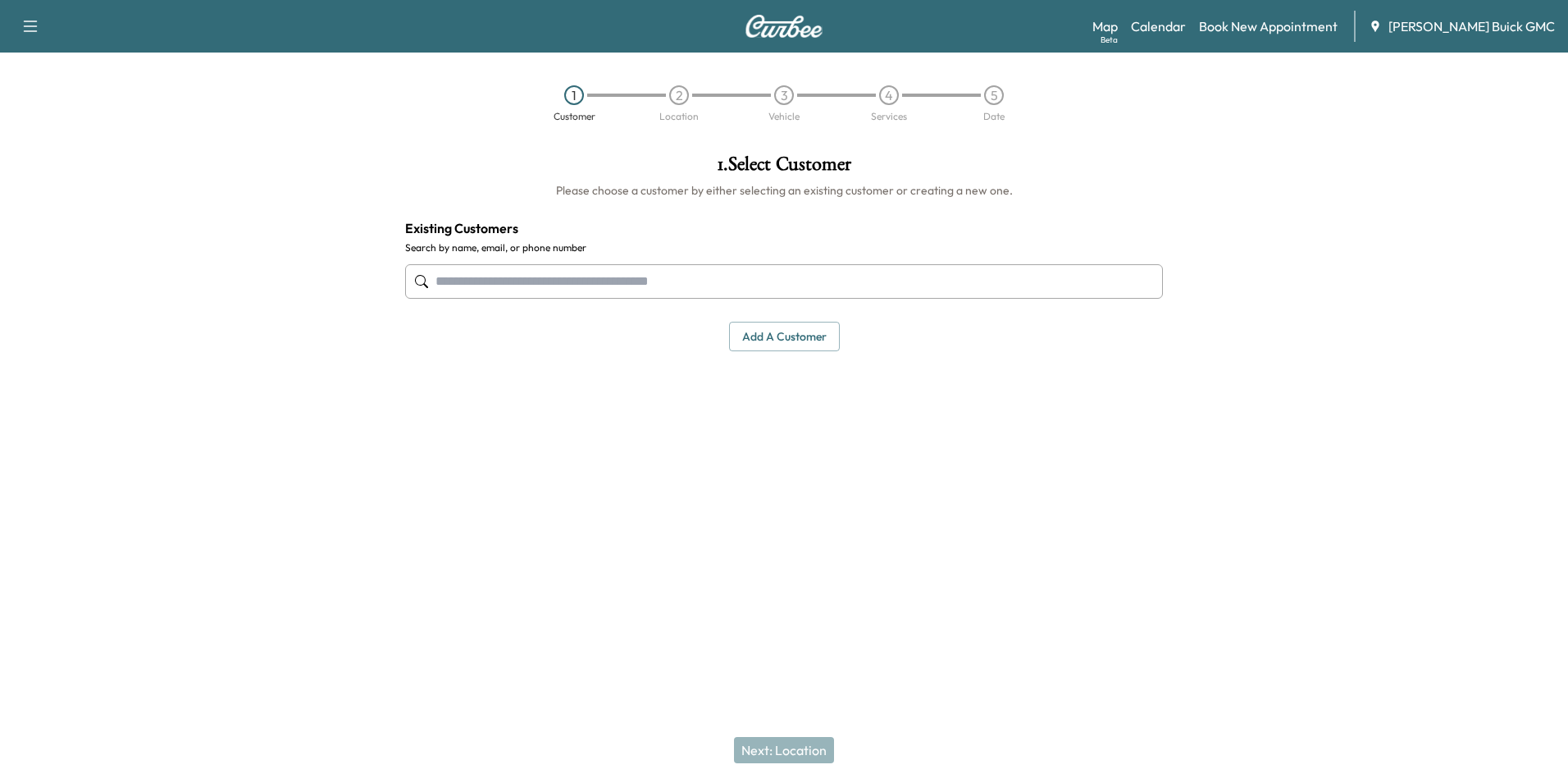
click at [614, 281] on input "text" at bounding box center [784, 281] width 758 height 34
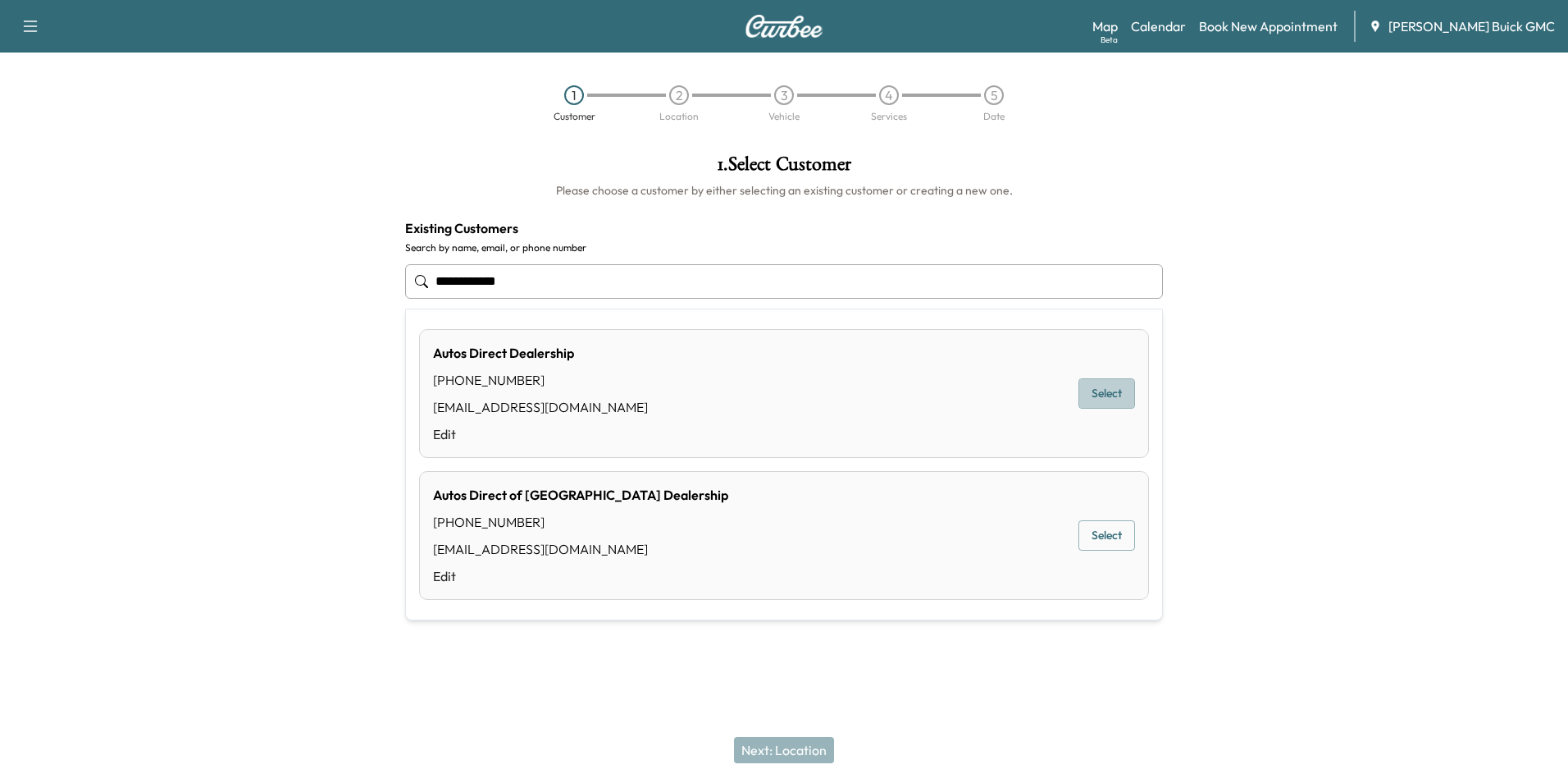
click at [1112, 391] on button "Select" at bounding box center [1106, 393] width 56 height 31
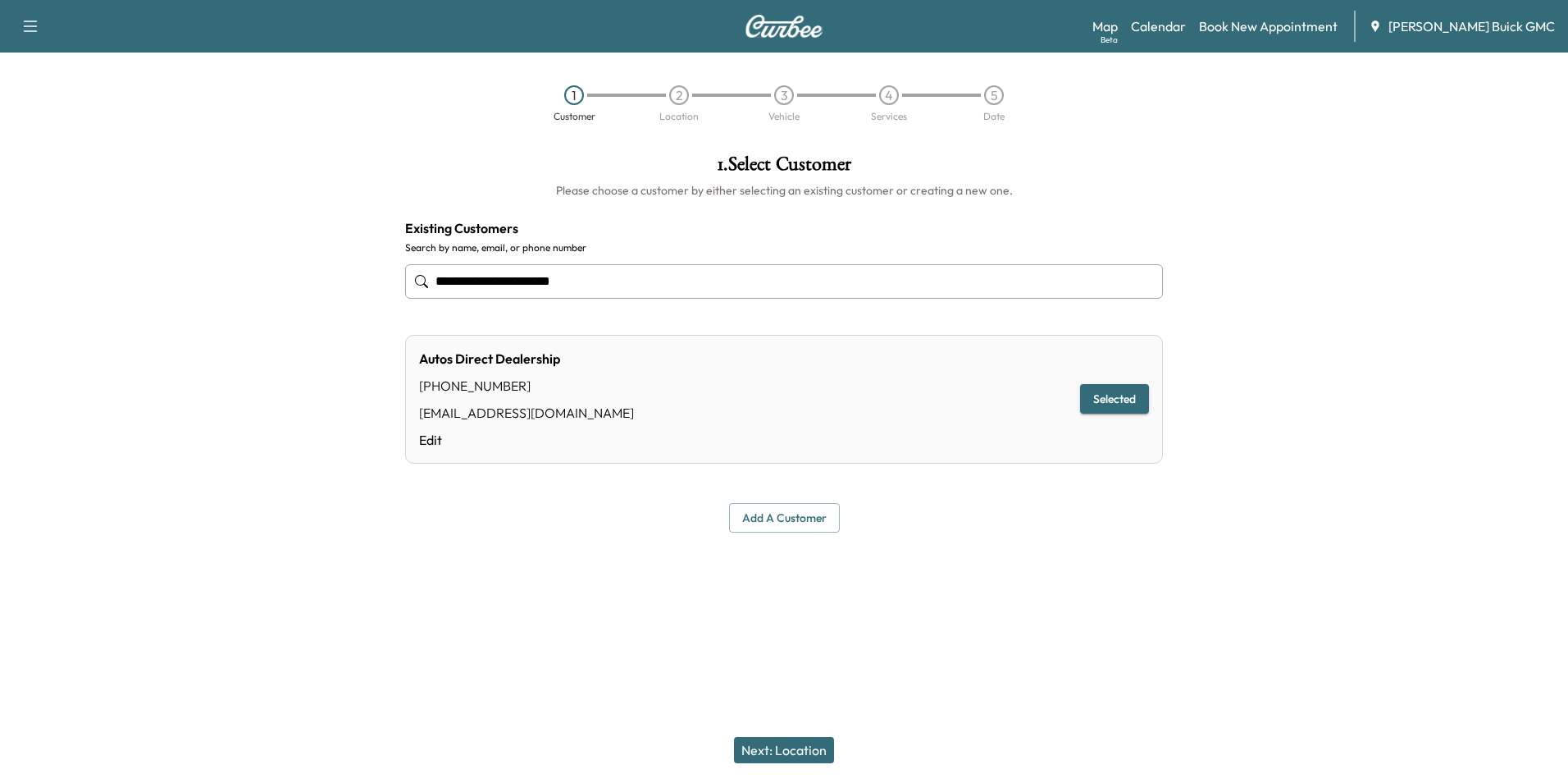
type input "**********"
click at [789, 749] on button "Next: Location" at bounding box center [784, 750] width 100 height 26
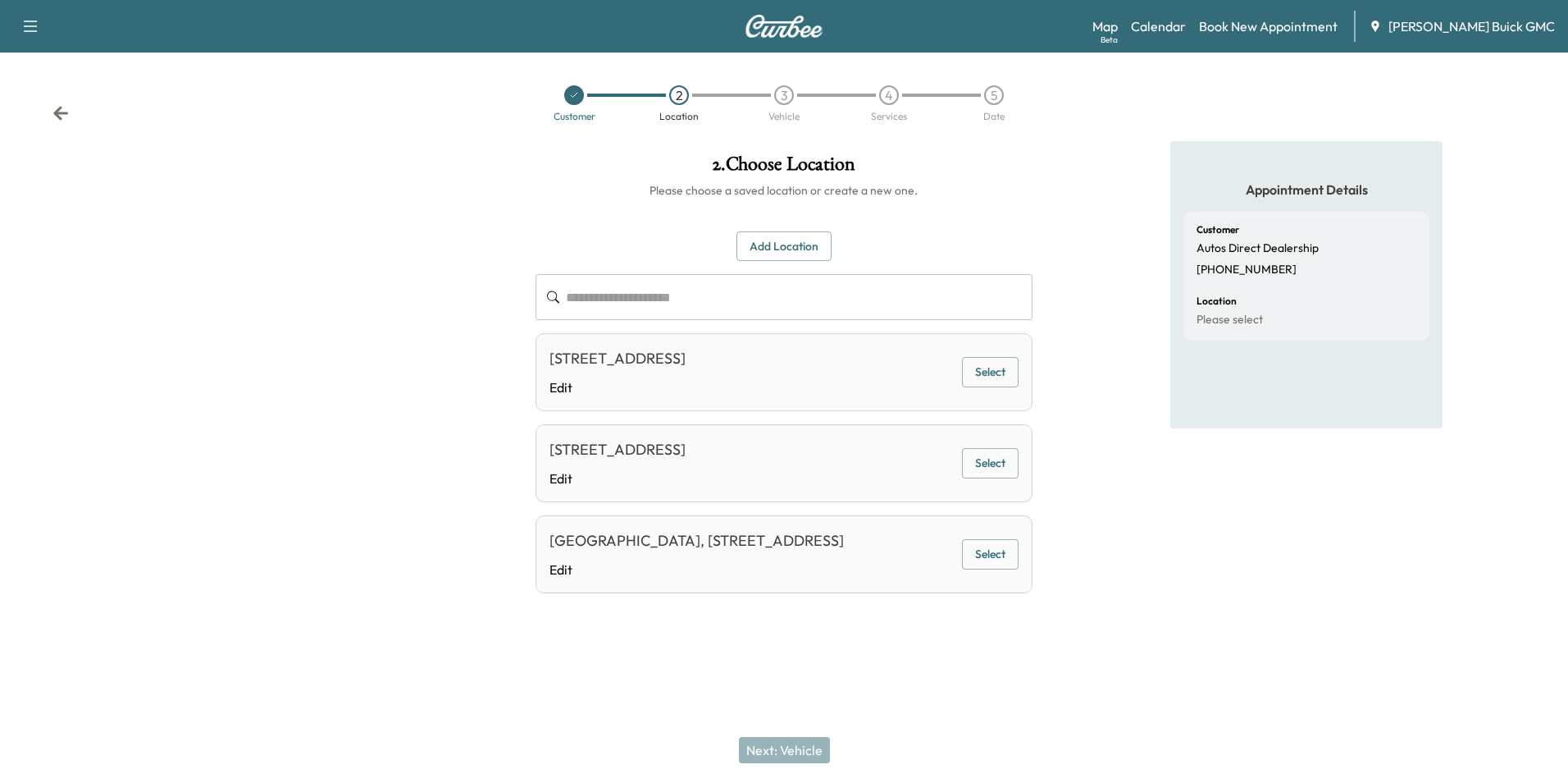
click at [1004, 365] on button "Select" at bounding box center [990, 372] width 56 height 31
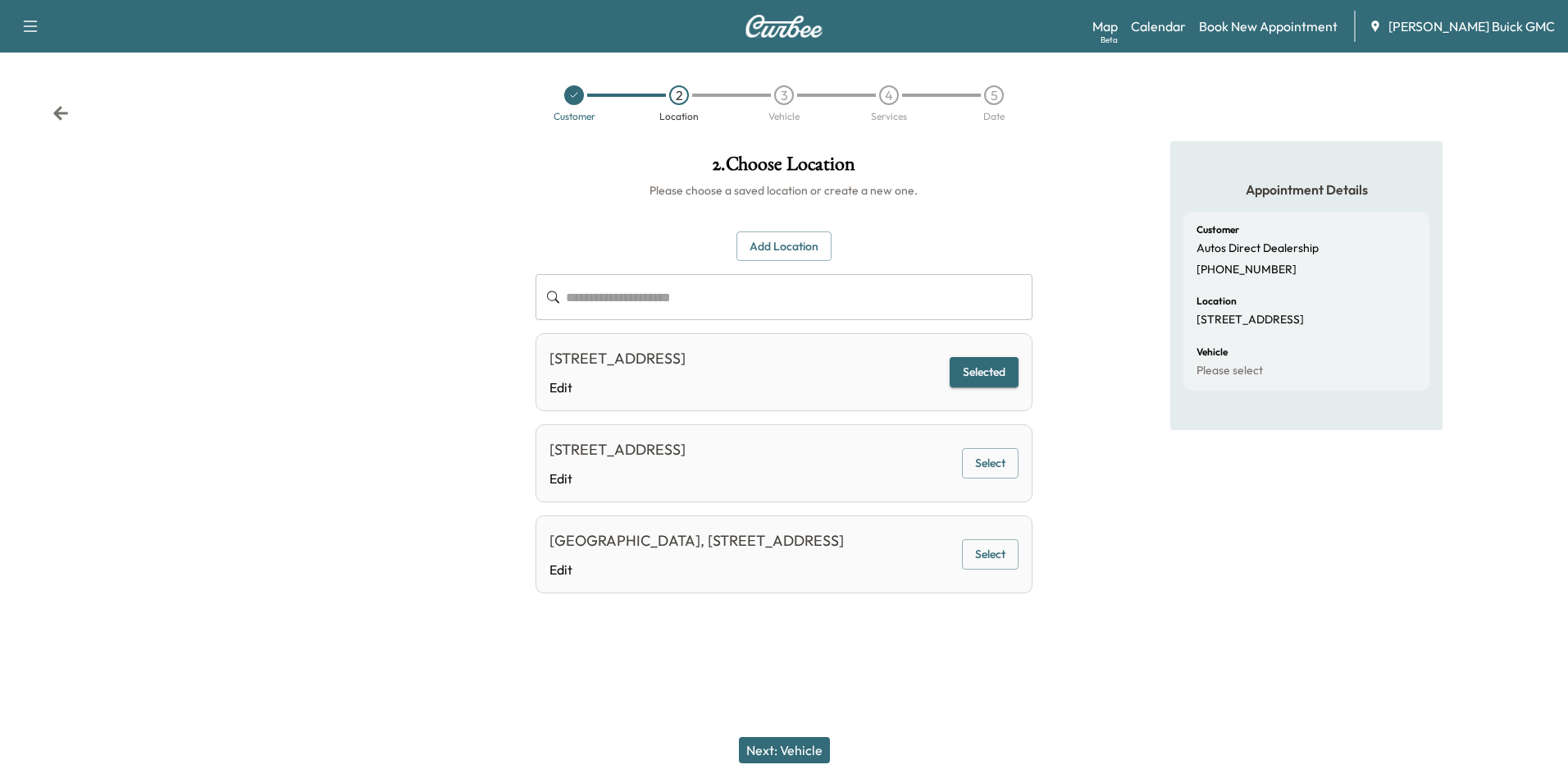
click at [796, 747] on button "Next: Vehicle" at bounding box center [784, 750] width 91 height 26
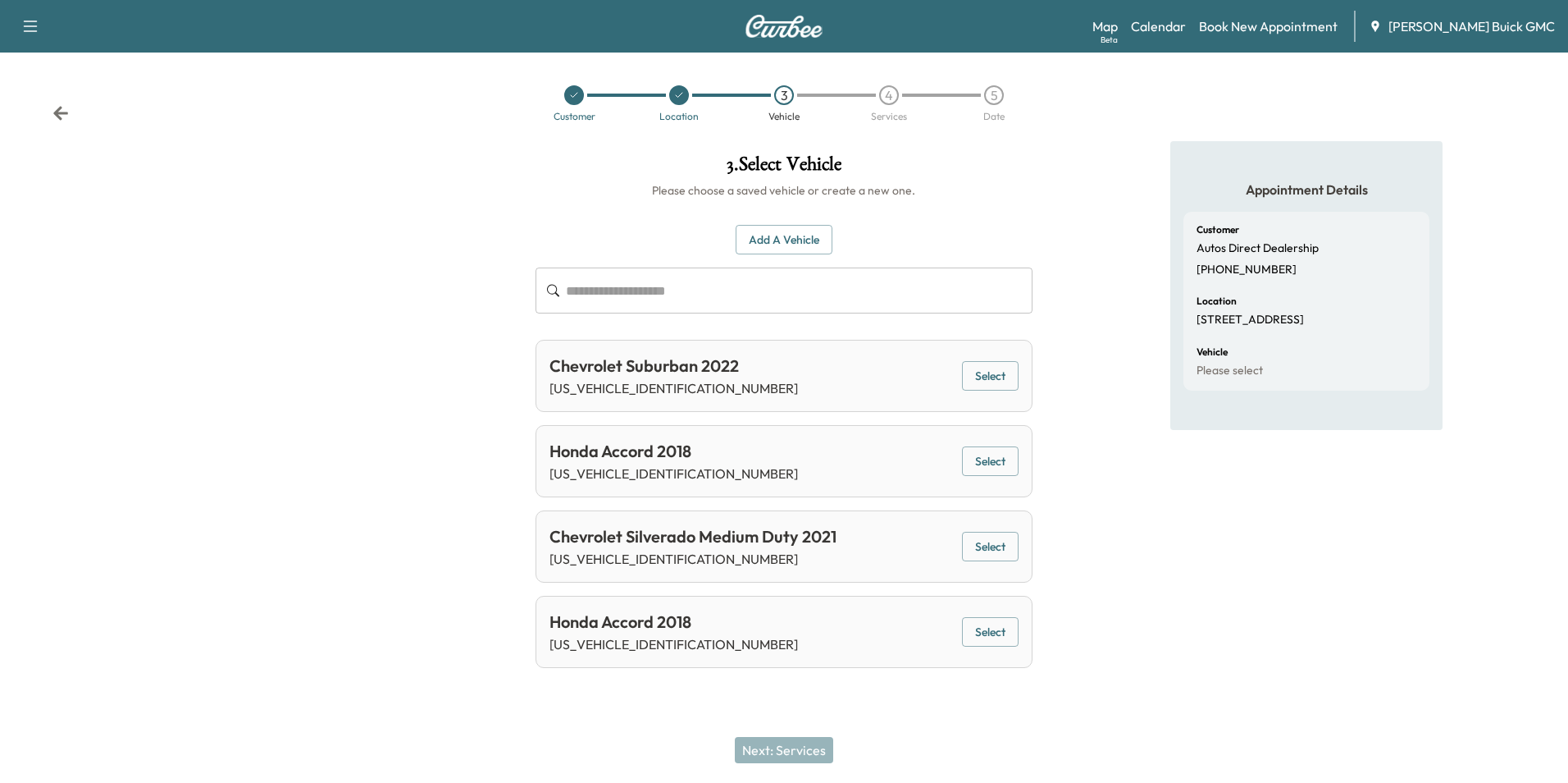
click at [990, 370] on button "Select" at bounding box center [990, 376] width 56 height 31
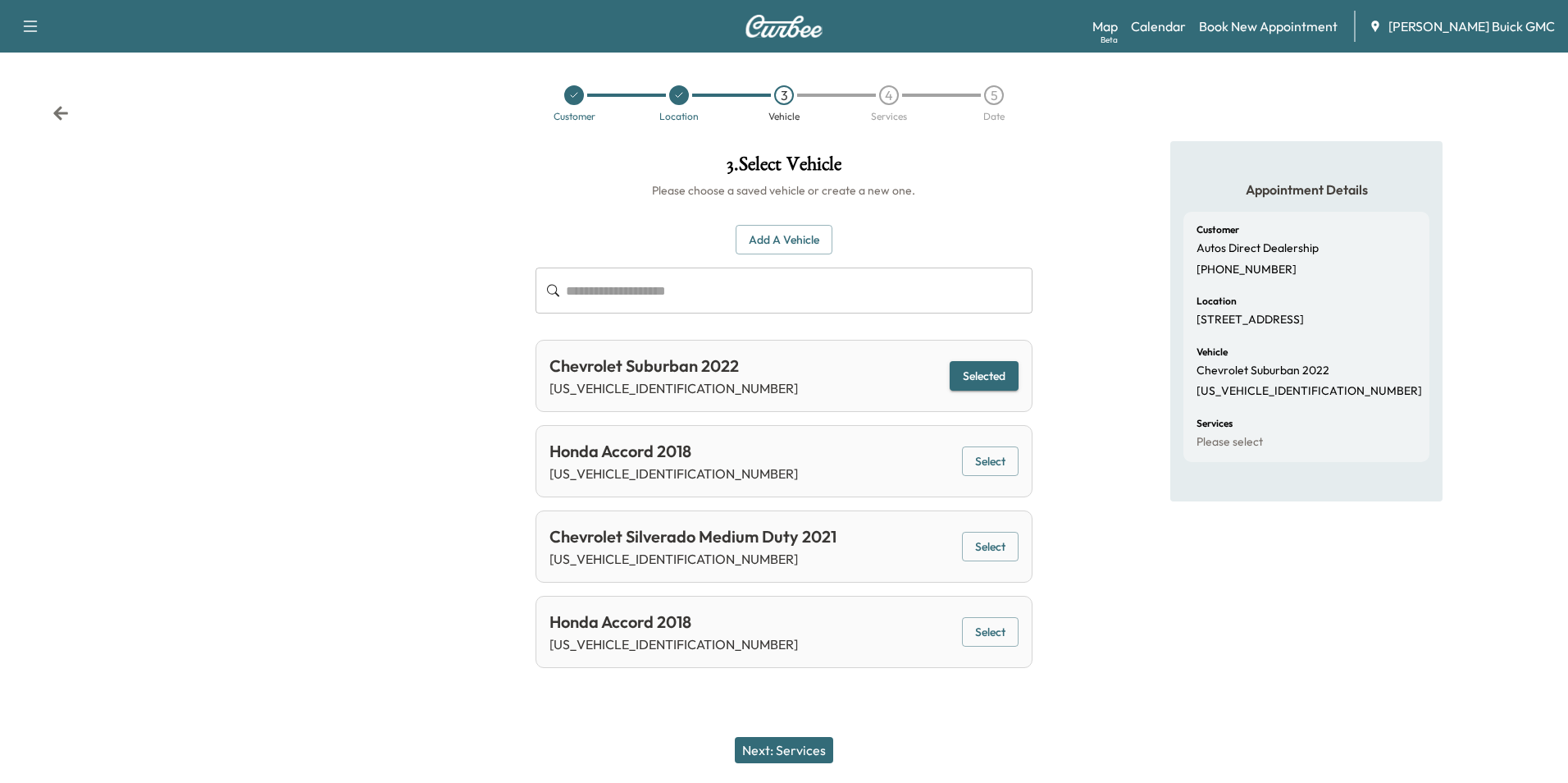
click at [804, 754] on button "Next: Services" at bounding box center [784, 750] width 99 height 26
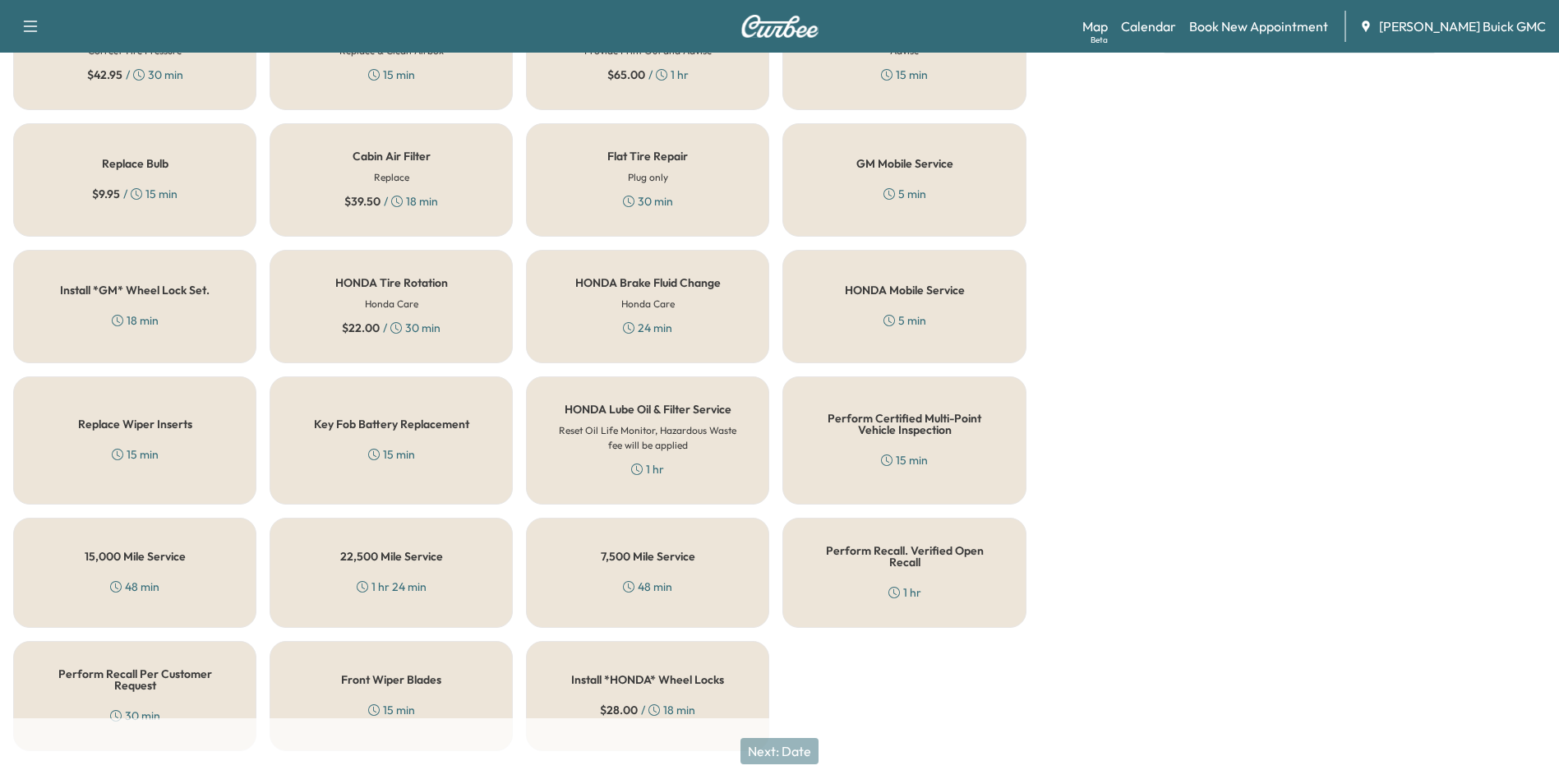
scroll to position [470, 0]
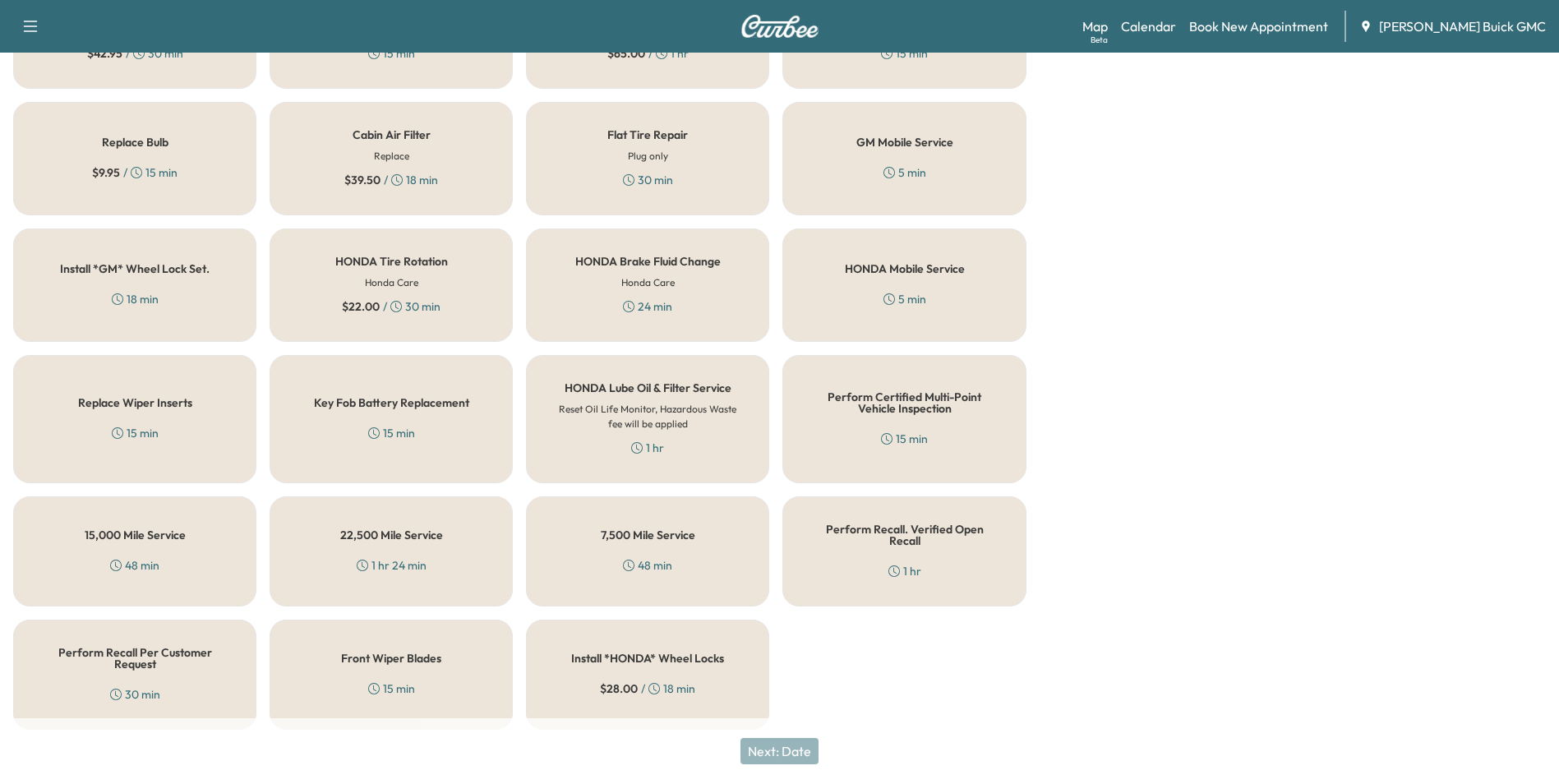
click at [190, 663] on div "Perform Recall Per Customer Request 30 min" at bounding box center [134, 674] width 243 height 110
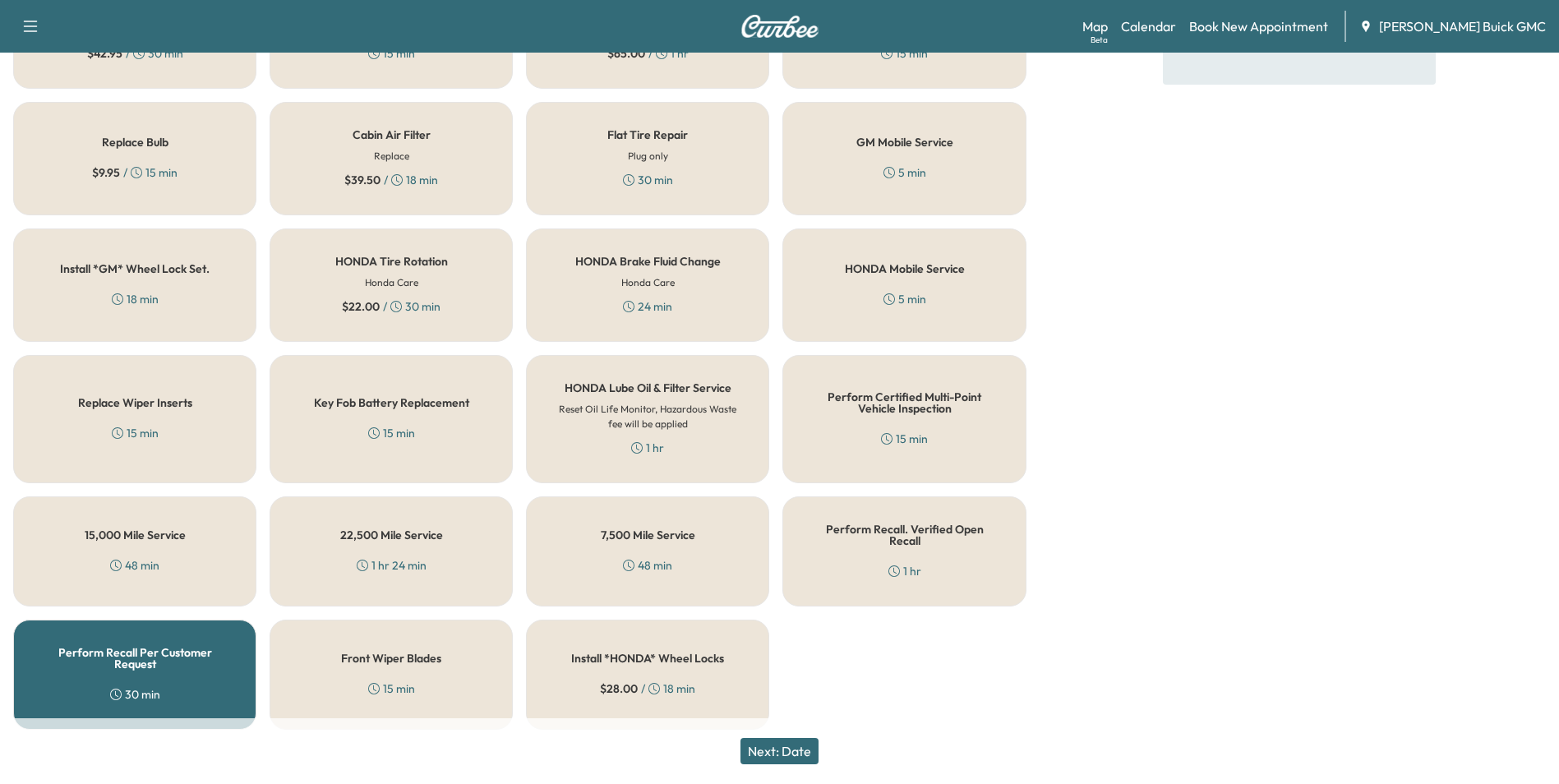
click at [794, 746] on button "Next: Date" at bounding box center [780, 751] width 78 height 26
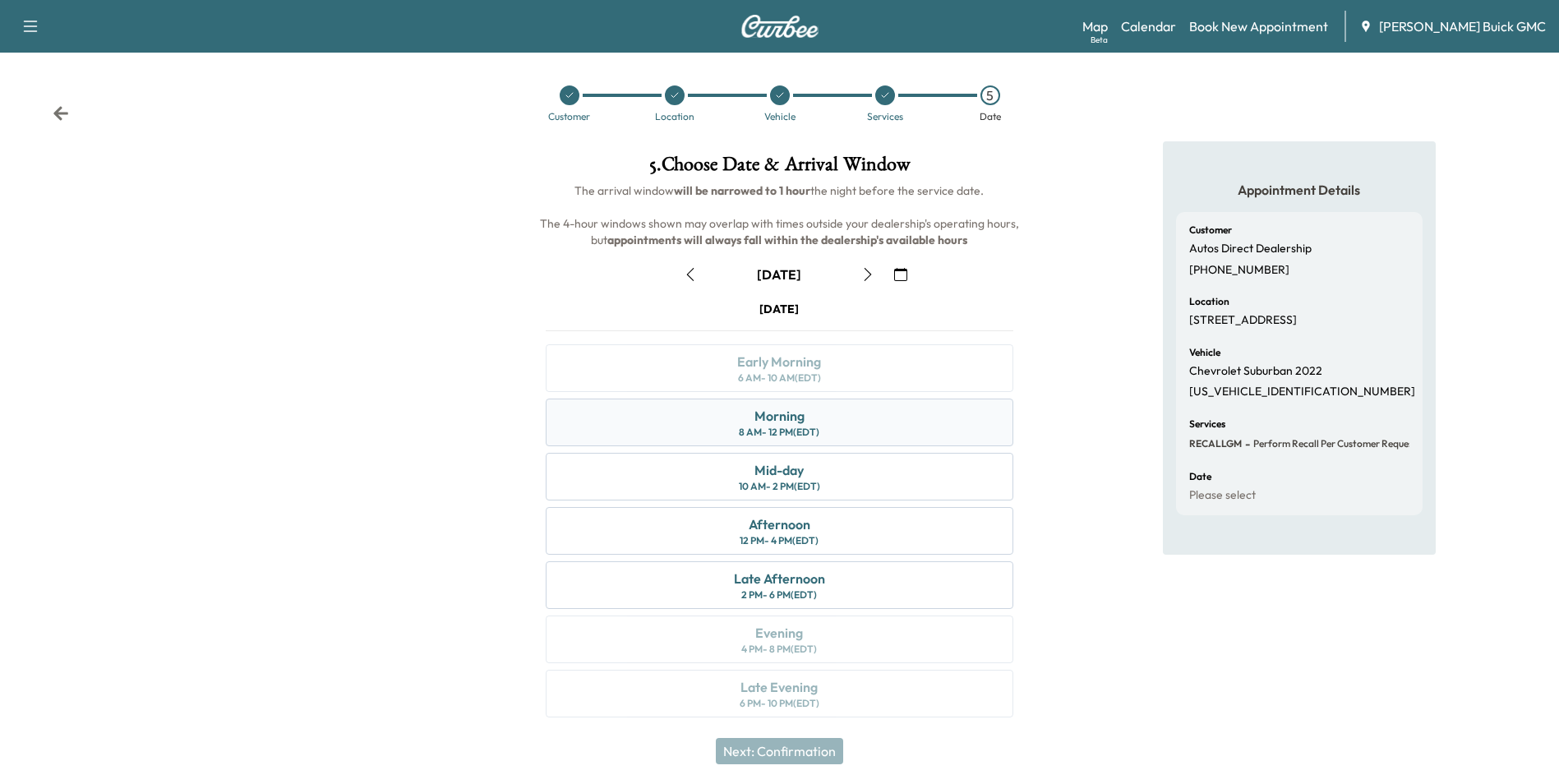
click at [832, 415] on div "Morning 8 AM - 12 PM (EDT)" at bounding box center [779, 422] width 467 height 47
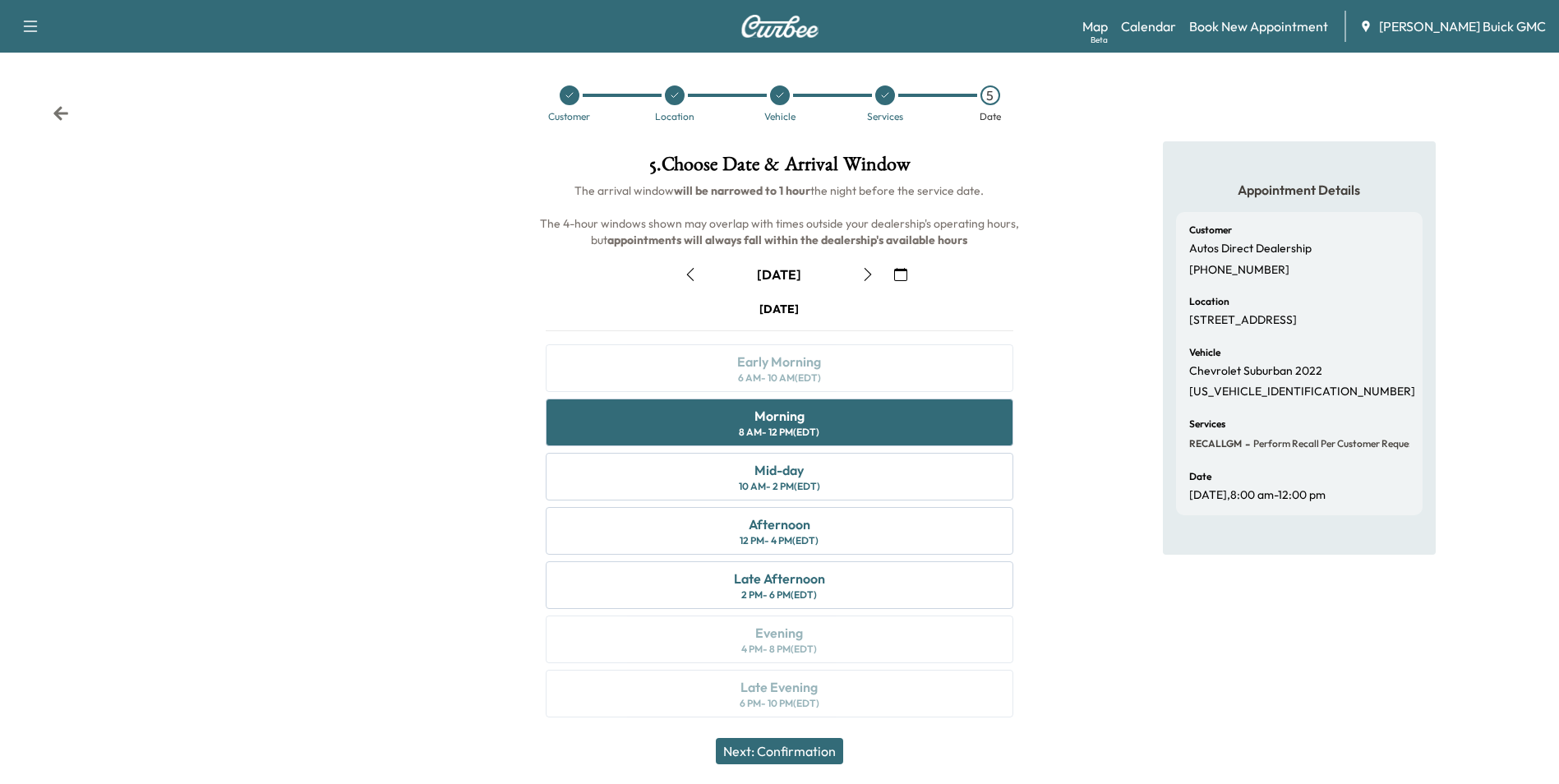
click at [790, 753] on button "Next: Confirmation" at bounding box center [780, 751] width 128 height 26
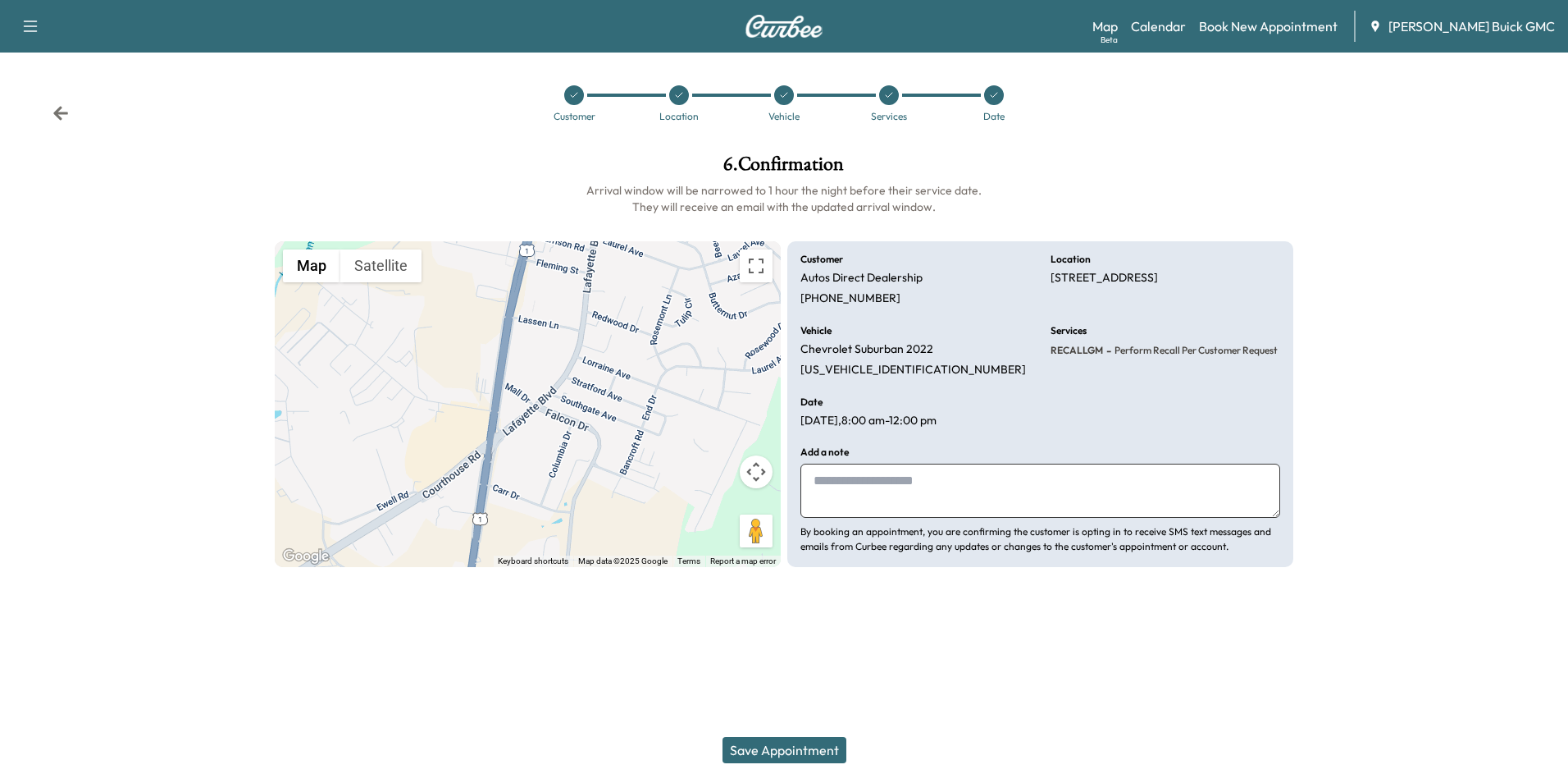
click at [895, 487] on textarea at bounding box center [1039, 491] width 480 height 55
type textarea "**********"
click at [817, 748] on button "Save Appointment" at bounding box center [784, 750] width 124 height 26
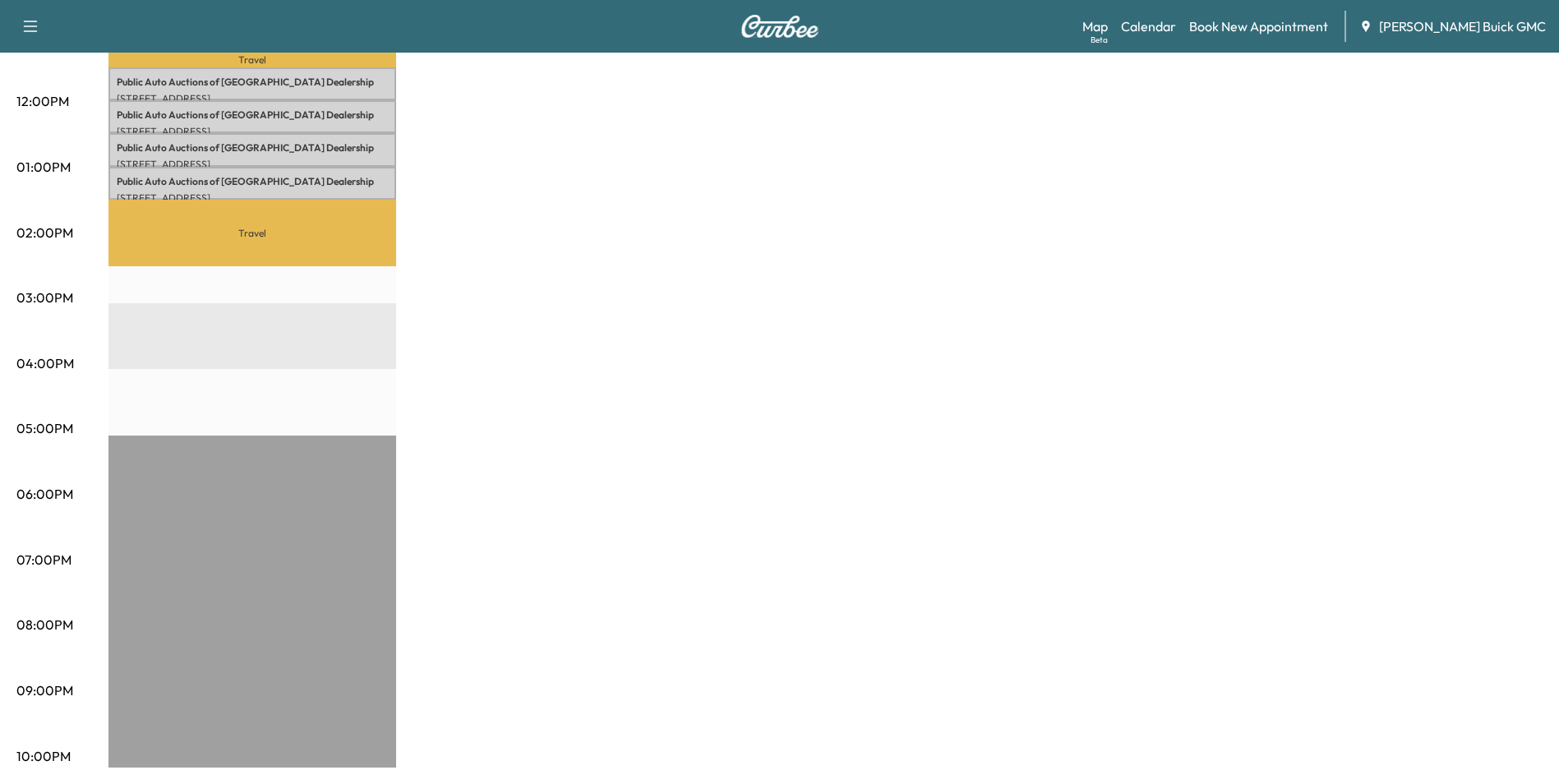
click at [1307, 403] on div "MobileService+ Revenue $ 0.00 Work Time 210 mins Transit Time 150 mins Travel P…" at bounding box center [825, 152] width 1434 height 1233
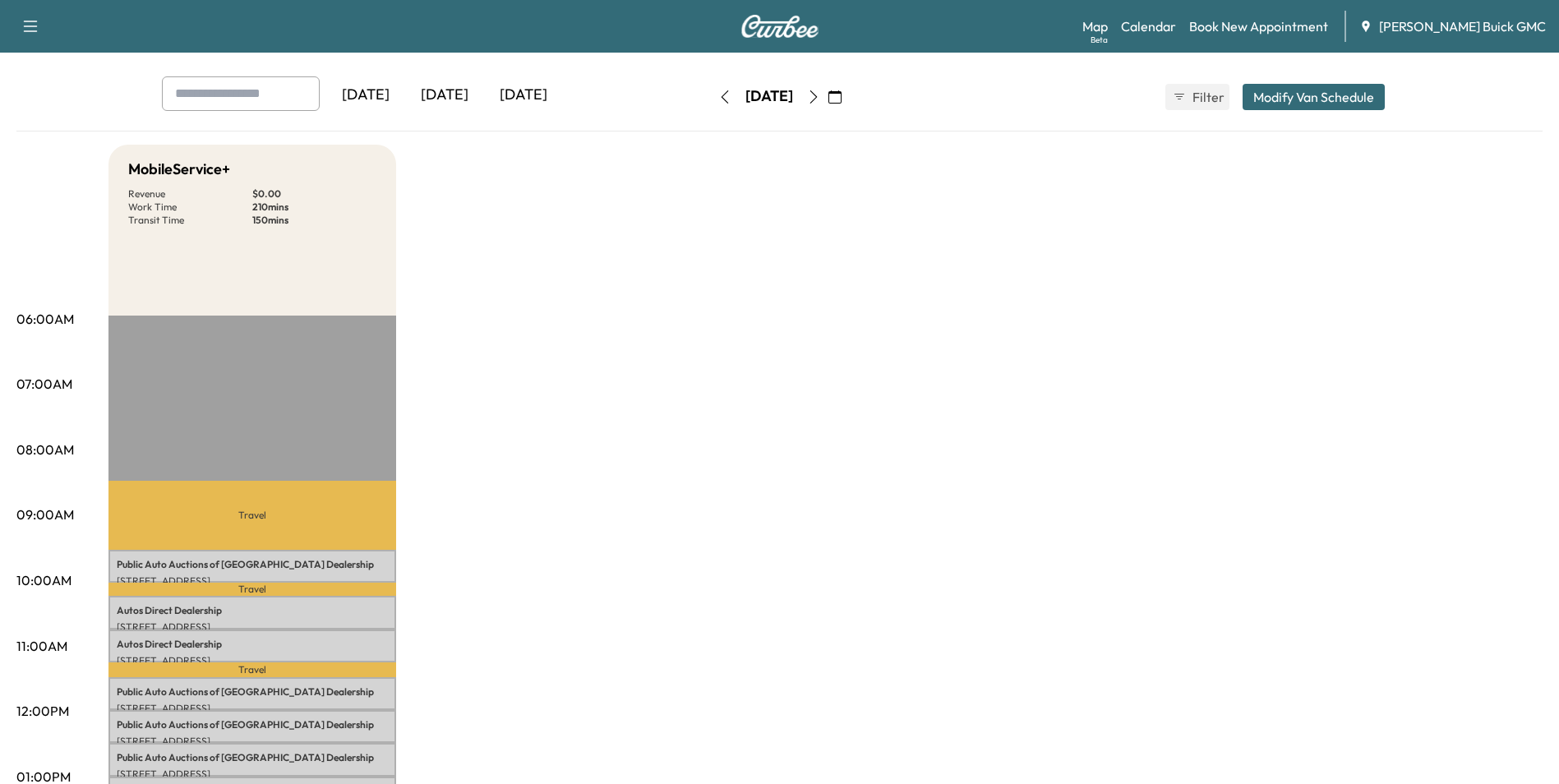
scroll to position [0, 0]
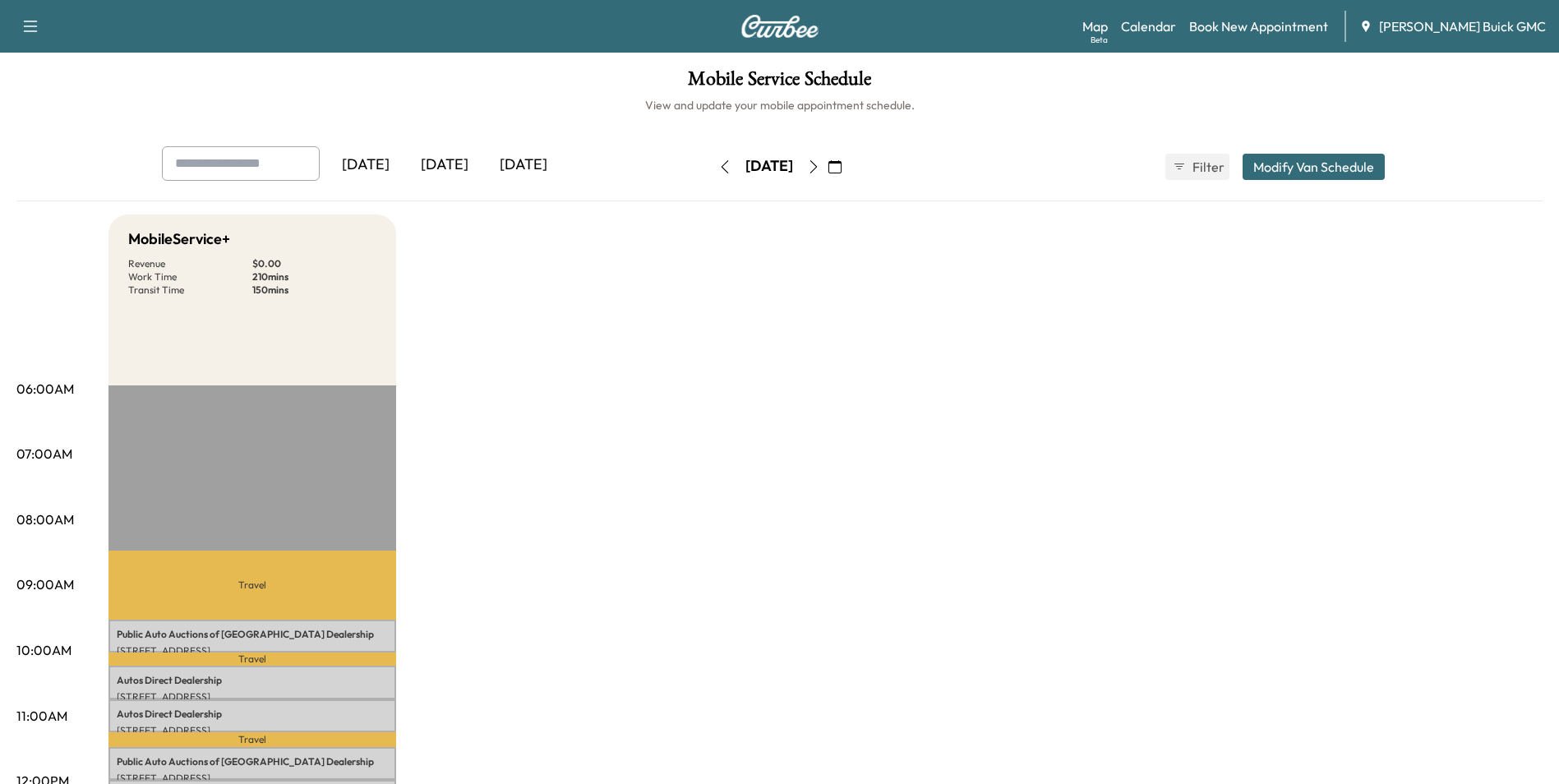
drag, startPoint x: 821, startPoint y: 459, endPoint x: 785, endPoint y: 596, distance: 141.7
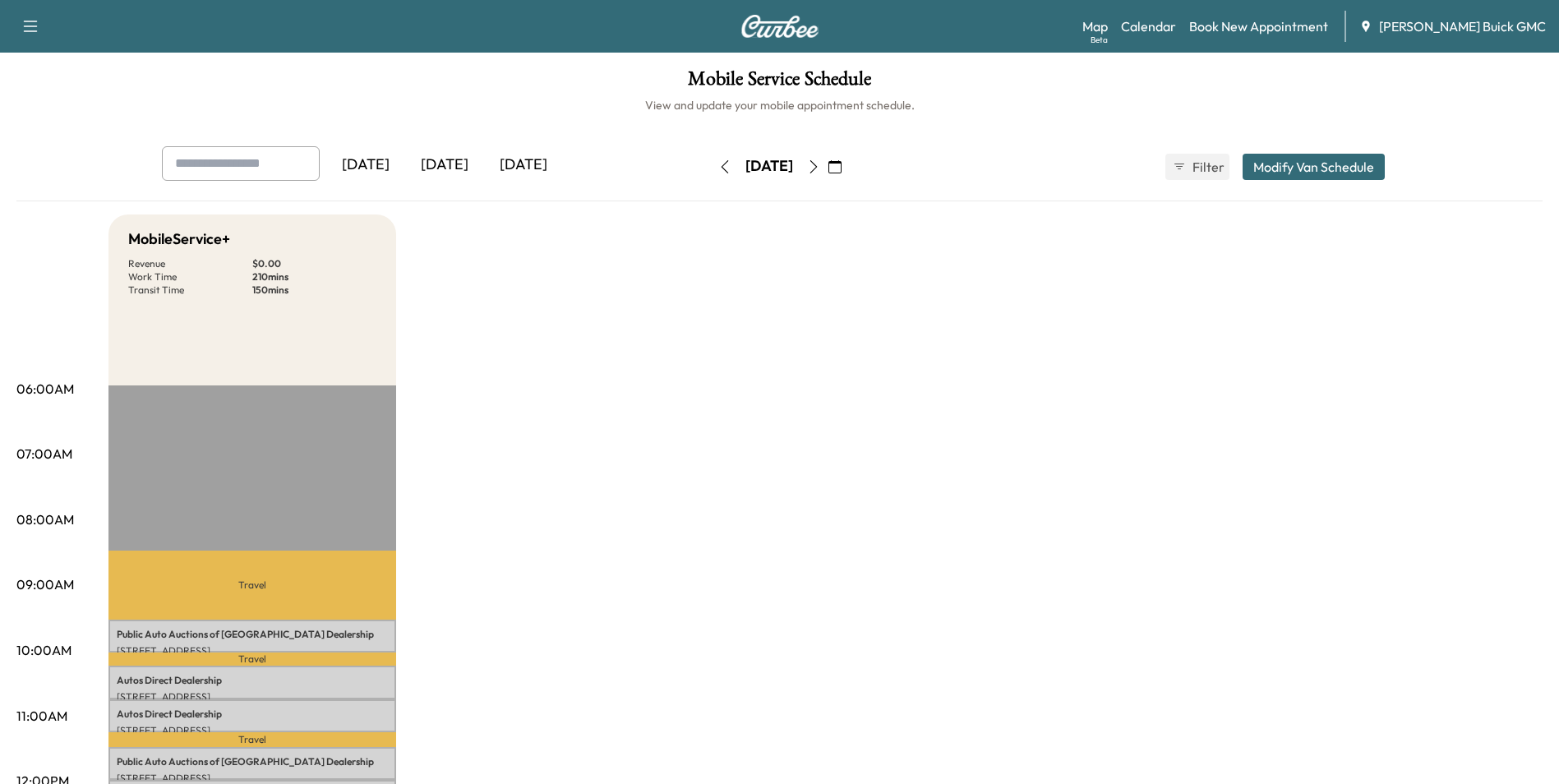
click at [820, 163] on icon "button" at bounding box center [814, 167] width 13 height 13
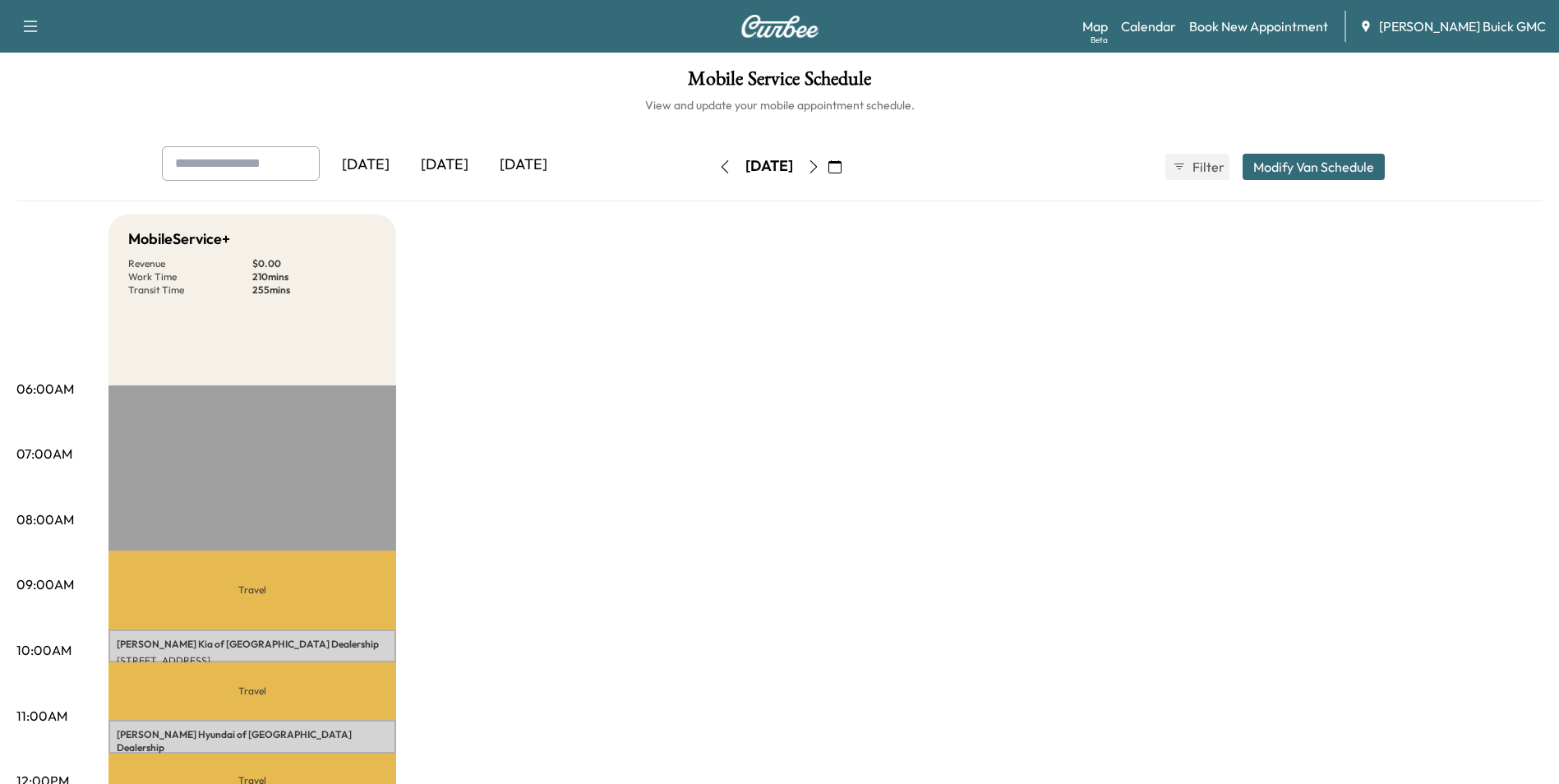
click at [820, 165] on icon "button" at bounding box center [814, 167] width 13 height 13
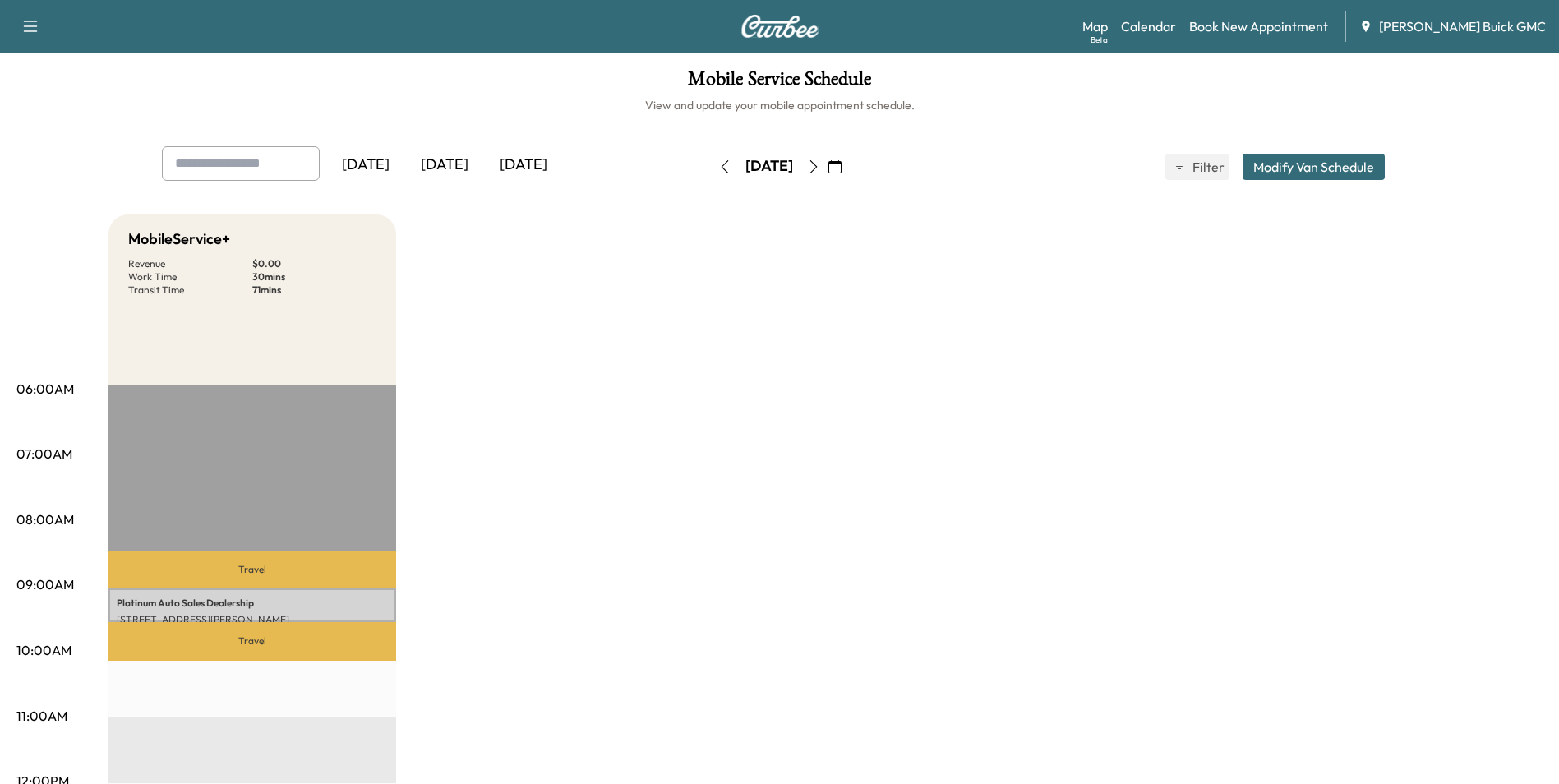
click at [1266, 25] on link "Book New Appointment" at bounding box center [1259, 26] width 139 height 19
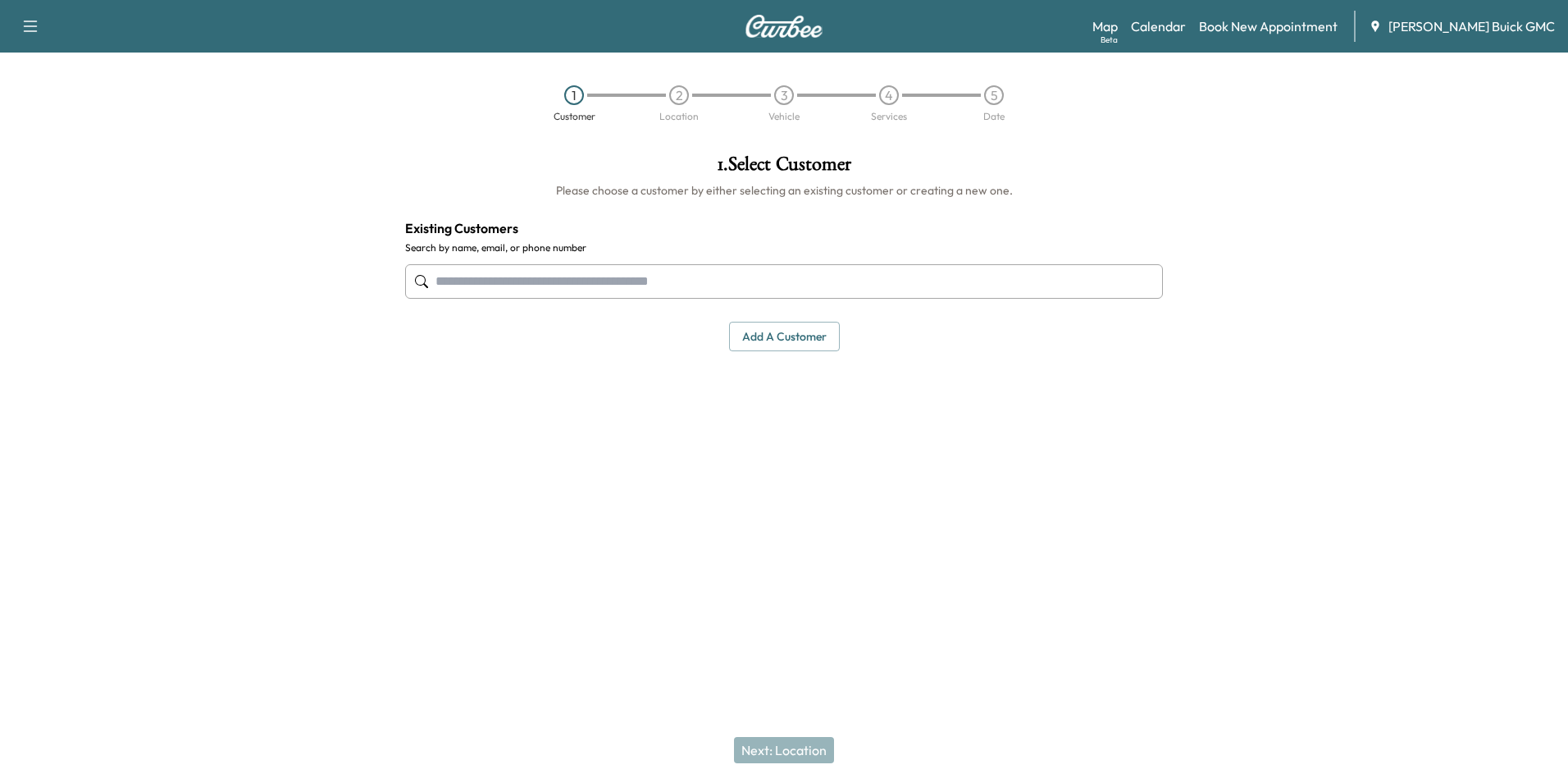
click at [638, 279] on input "text" at bounding box center [784, 281] width 758 height 34
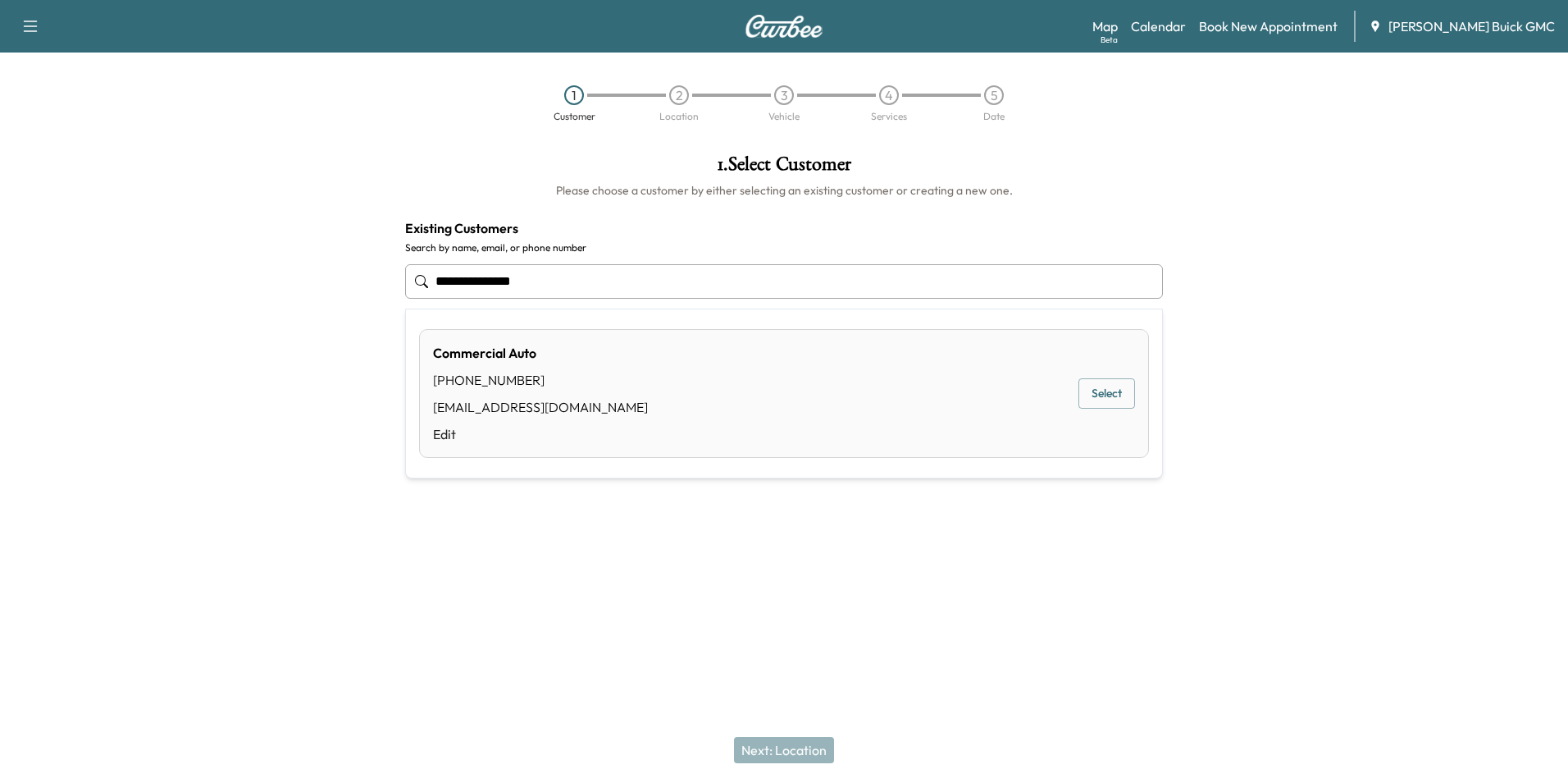
click at [1108, 388] on button "Select" at bounding box center [1106, 393] width 56 height 31
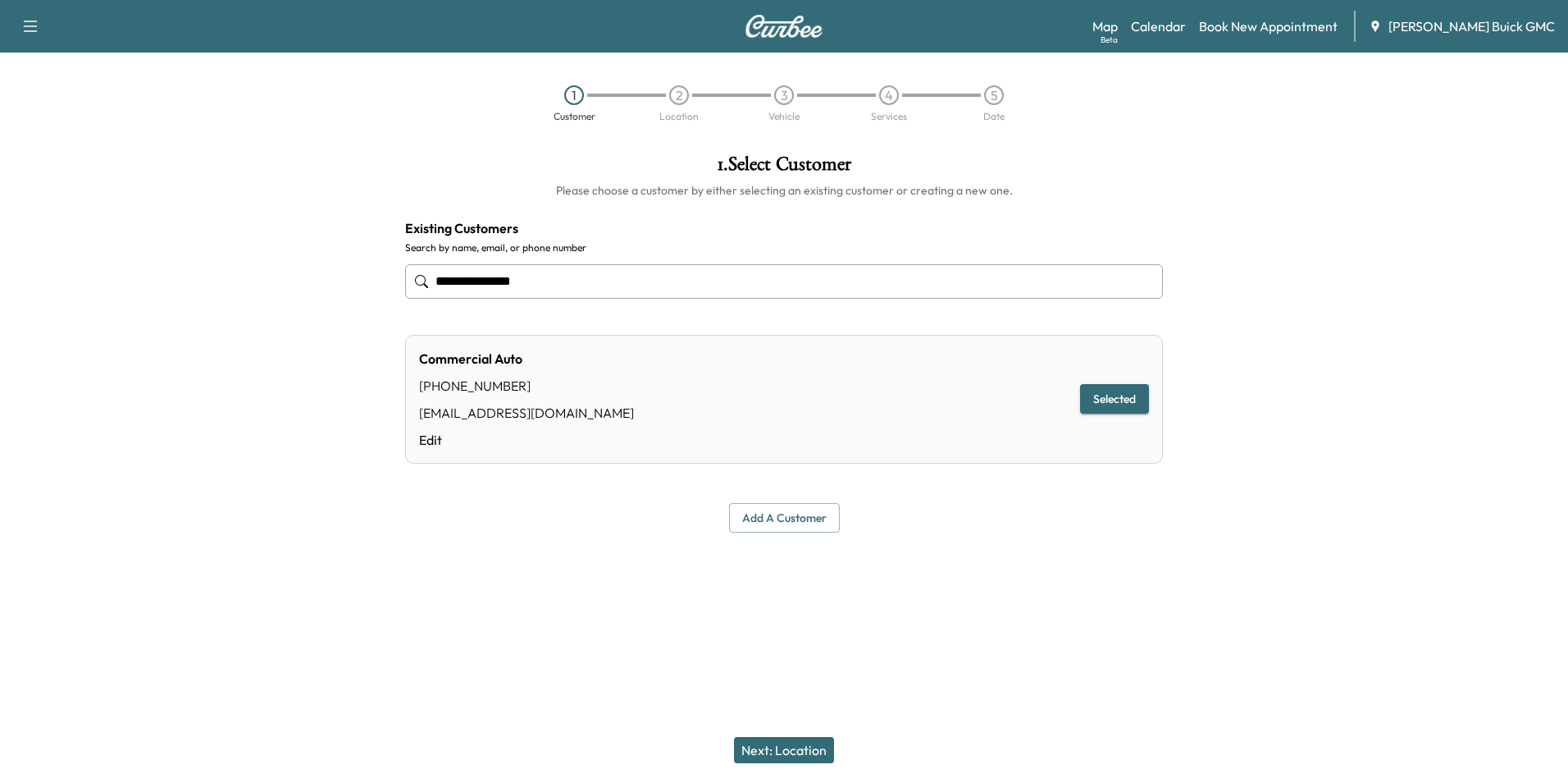
type input "**********"
click at [793, 748] on button "Next: Location" at bounding box center [784, 750] width 100 height 26
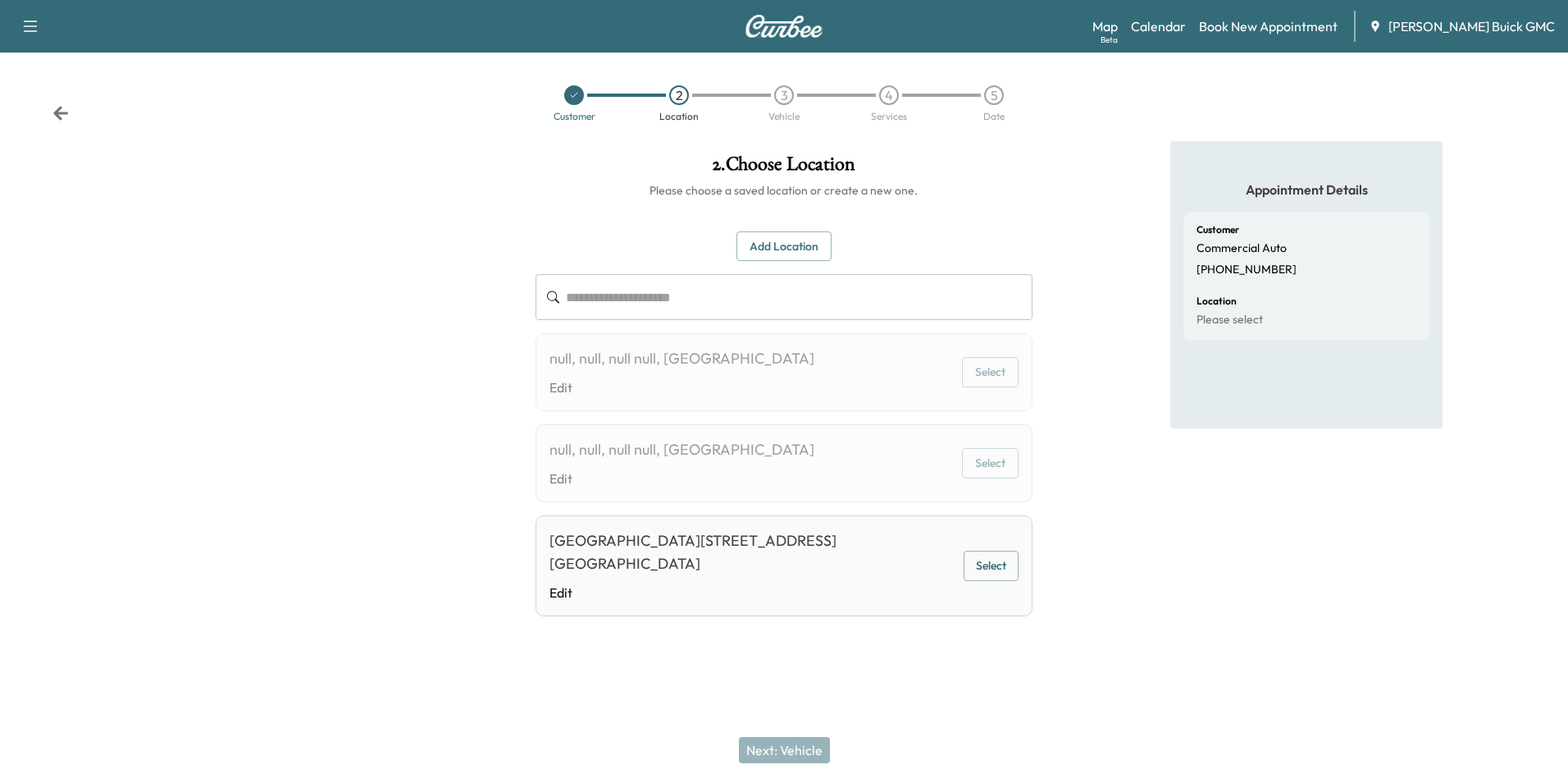
click at [977, 551] on button "Select" at bounding box center [991, 566] width 55 height 31
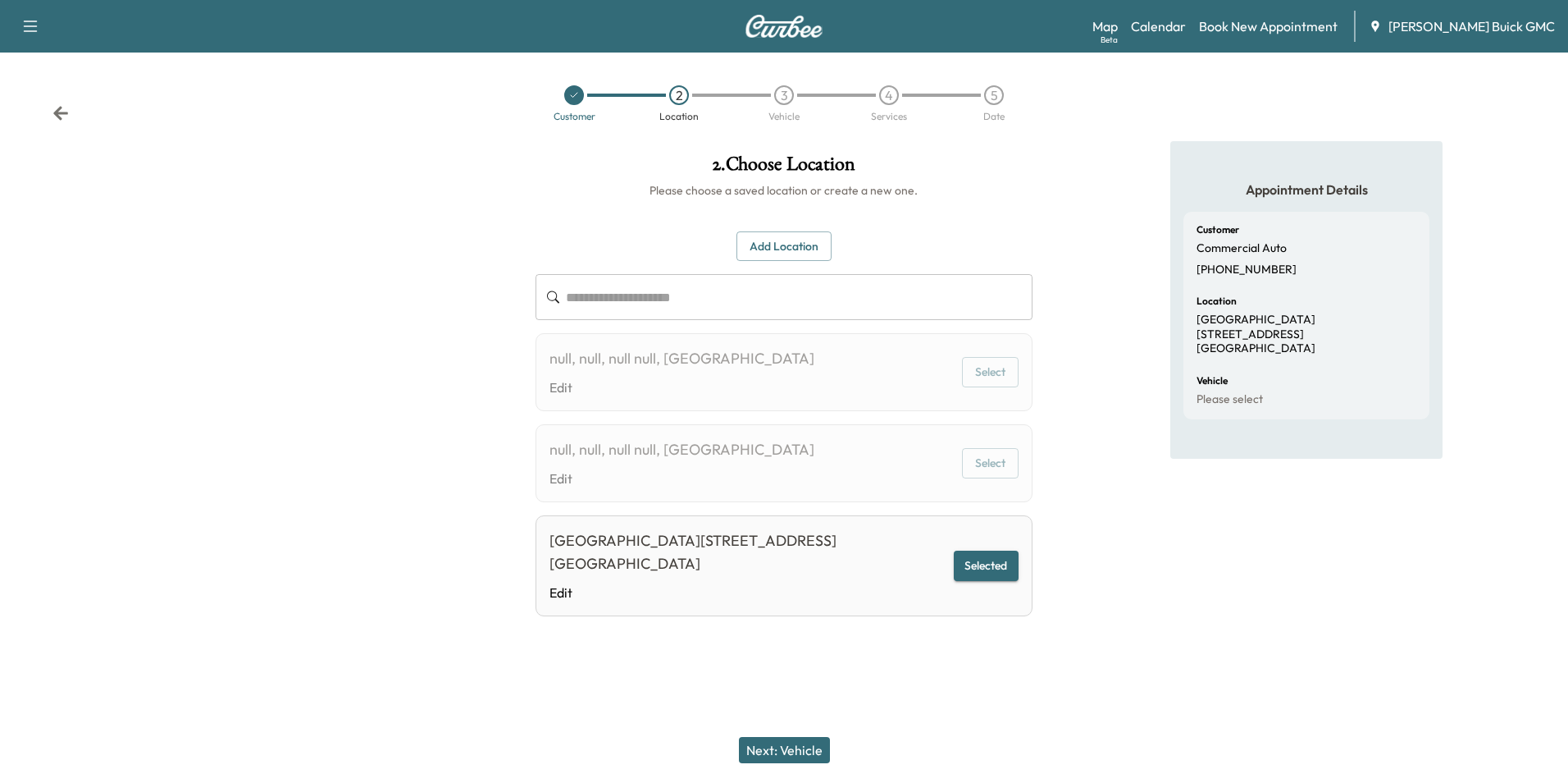
click at [797, 751] on button "Next: Vehicle" at bounding box center [784, 750] width 91 height 26
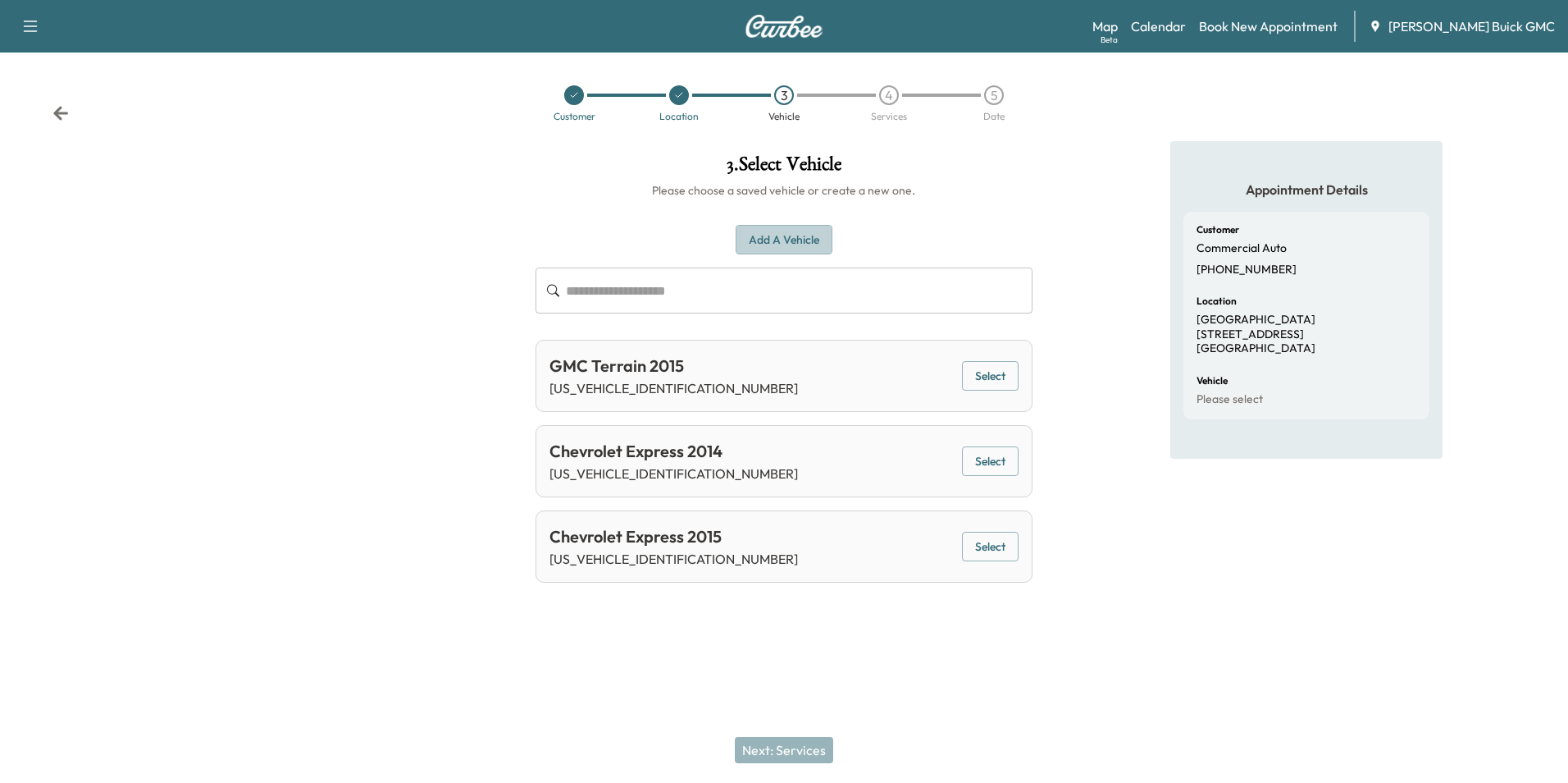
click at [782, 235] on button "Add a Vehicle" at bounding box center [784, 239] width 97 height 31
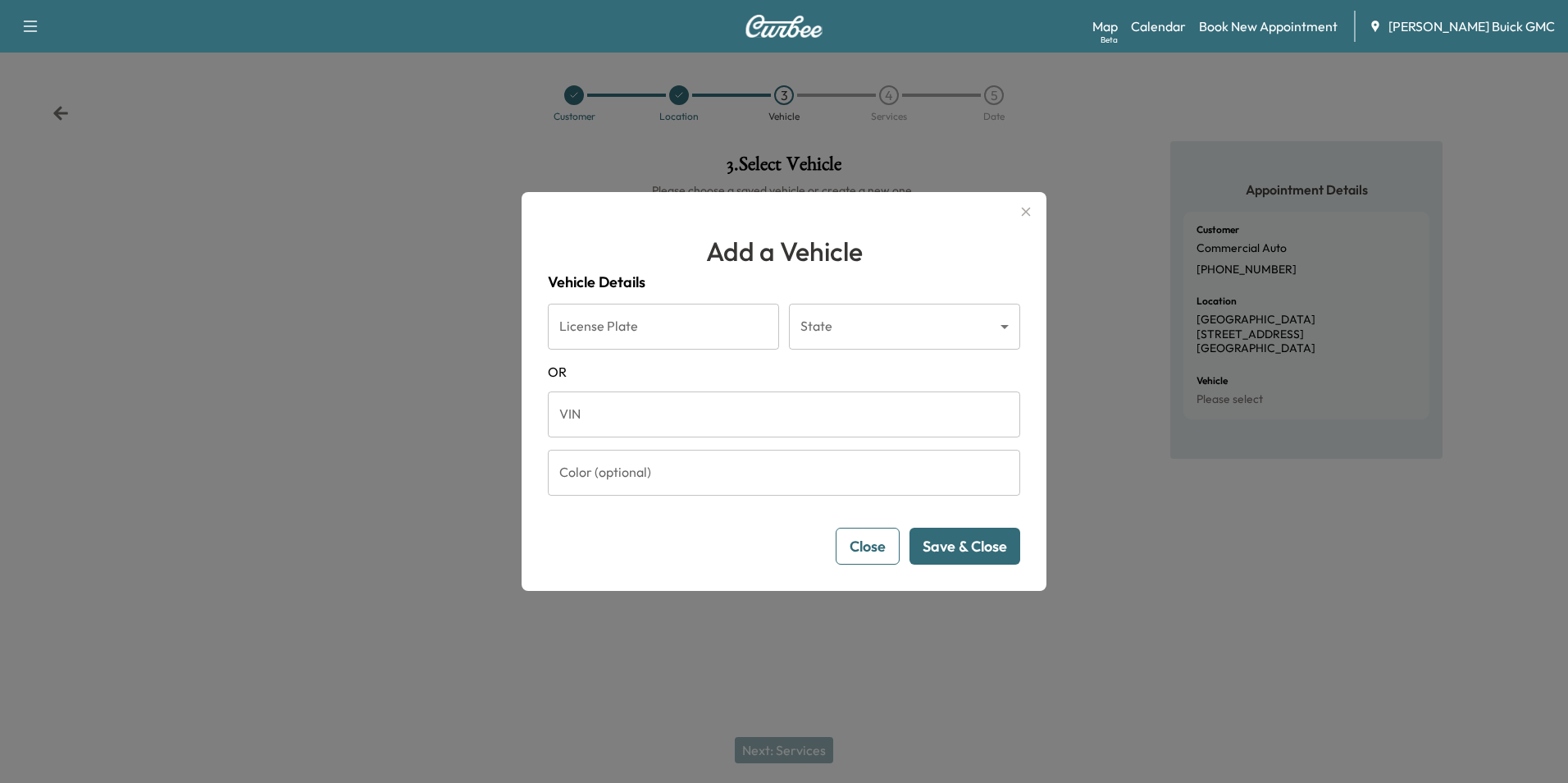
drag, startPoint x: 687, startPoint y: 418, endPoint x: 700, endPoint y: 416, distance: 13.2
click at [687, 418] on input "VIN" at bounding box center [784, 414] width 472 height 46
type input "**********"
click at [955, 541] on button "Save & Close" at bounding box center [965, 546] width 111 height 37
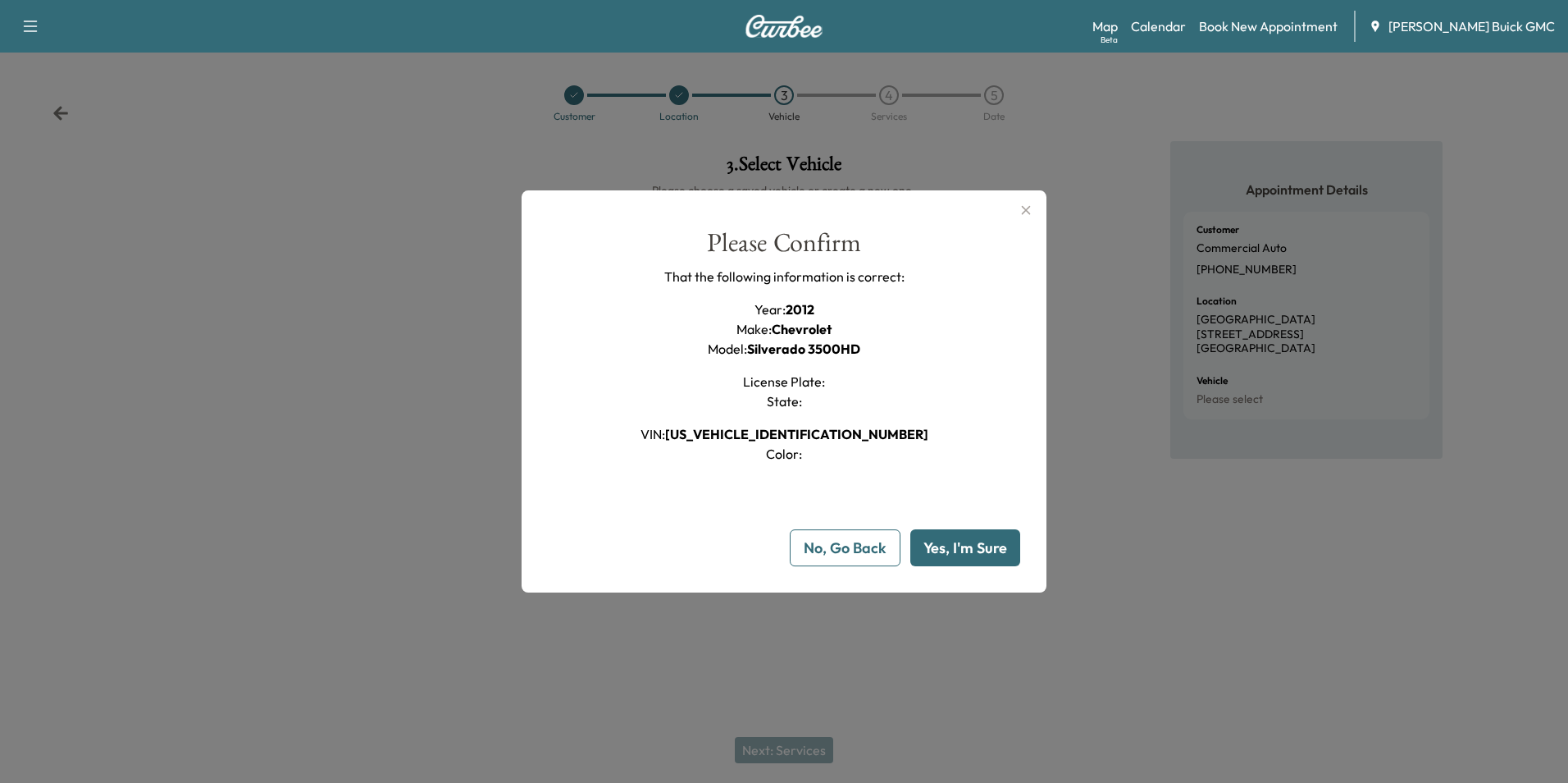
click at [954, 539] on button "Yes, I'm Sure" at bounding box center [965, 548] width 110 height 37
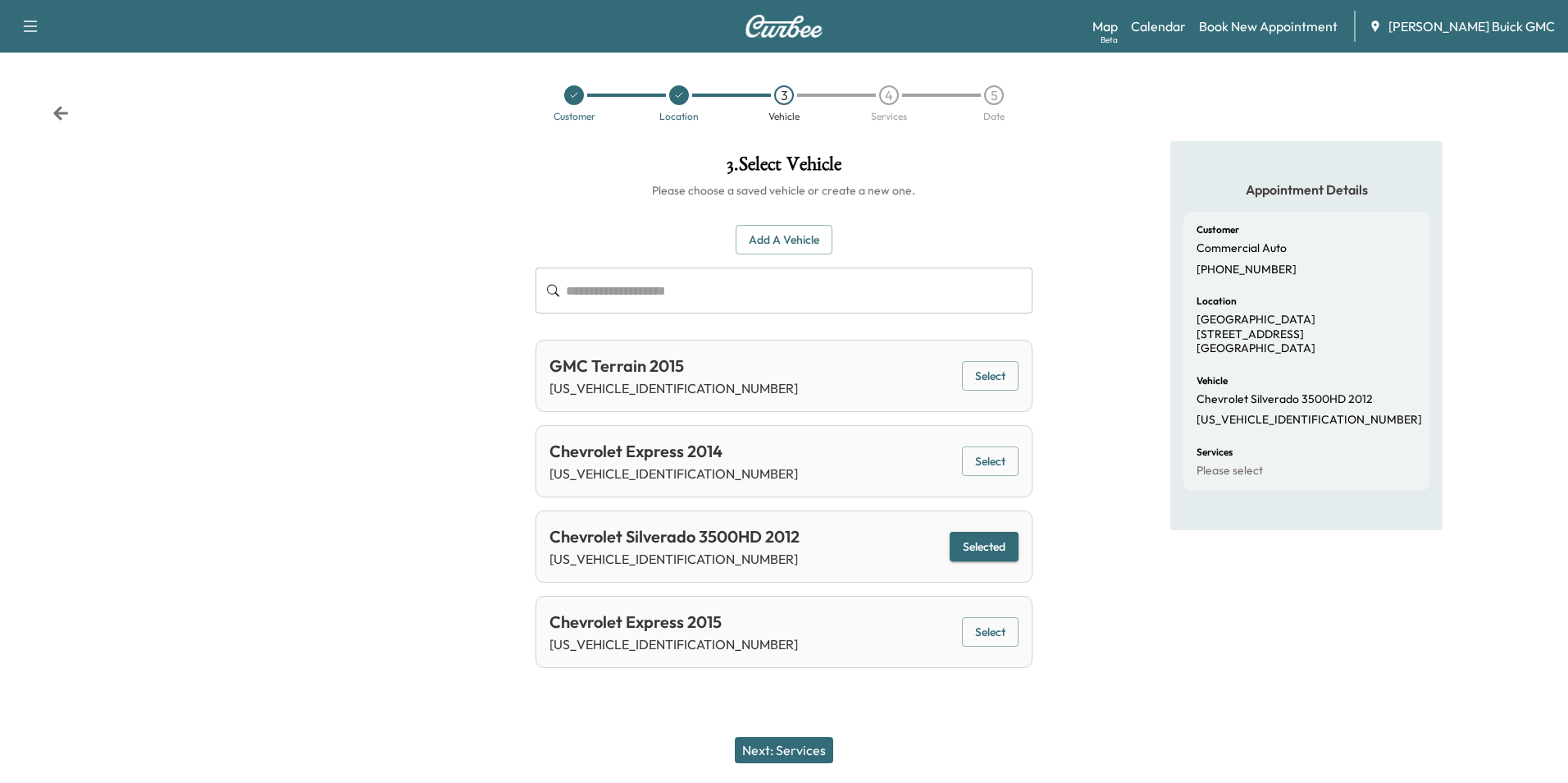
click at [804, 745] on button "Next: Services" at bounding box center [784, 750] width 99 height 26
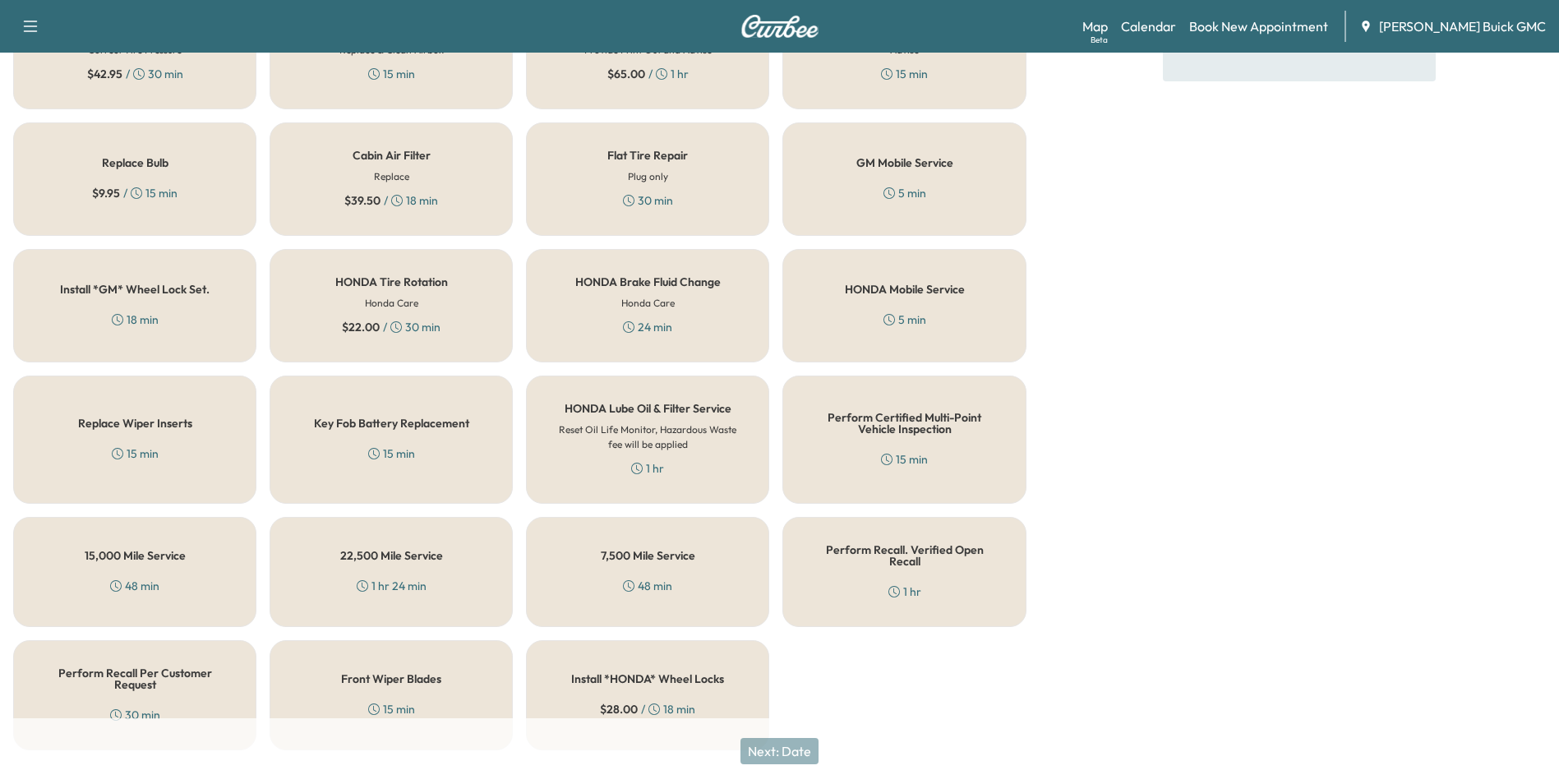
scroll to position [470, 0]
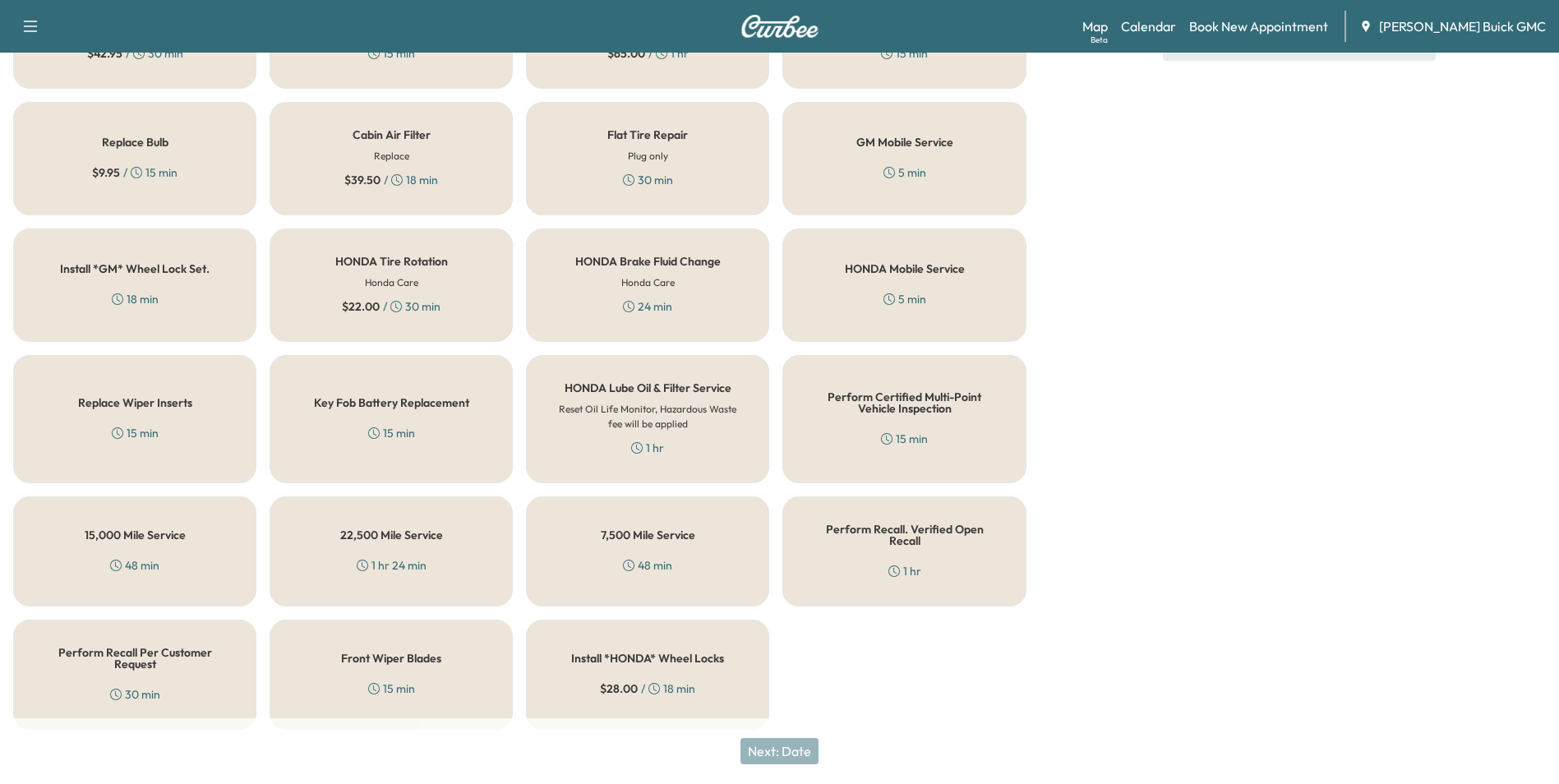
click at [170, 685] on div "Perform Recall Per Customer Request 30 min" at bounding box center [134, 674] width 243 height 110
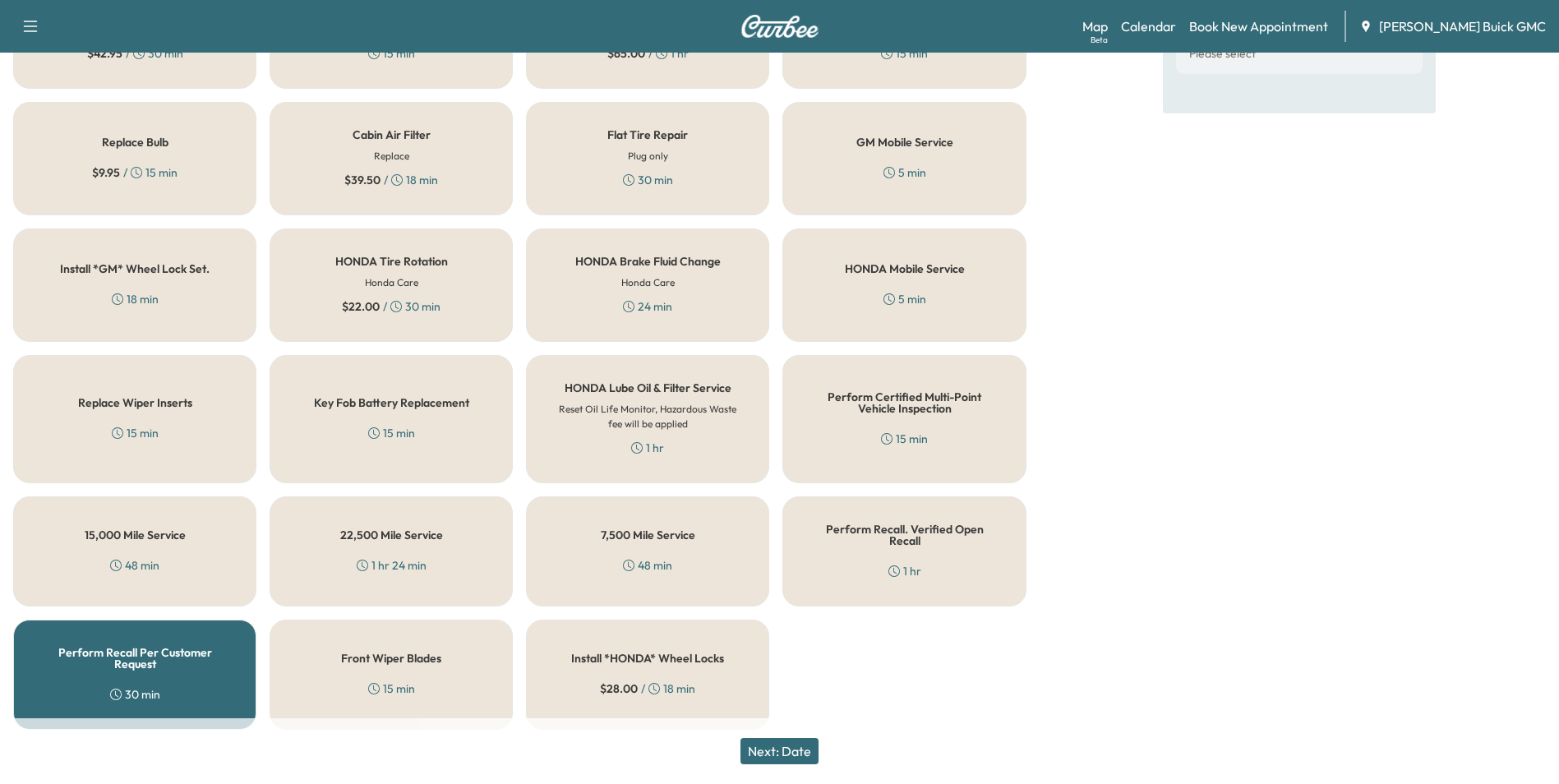
click at [802, 749] on button "Next: Date" at bounding box center [780, 751] width 78 height 26
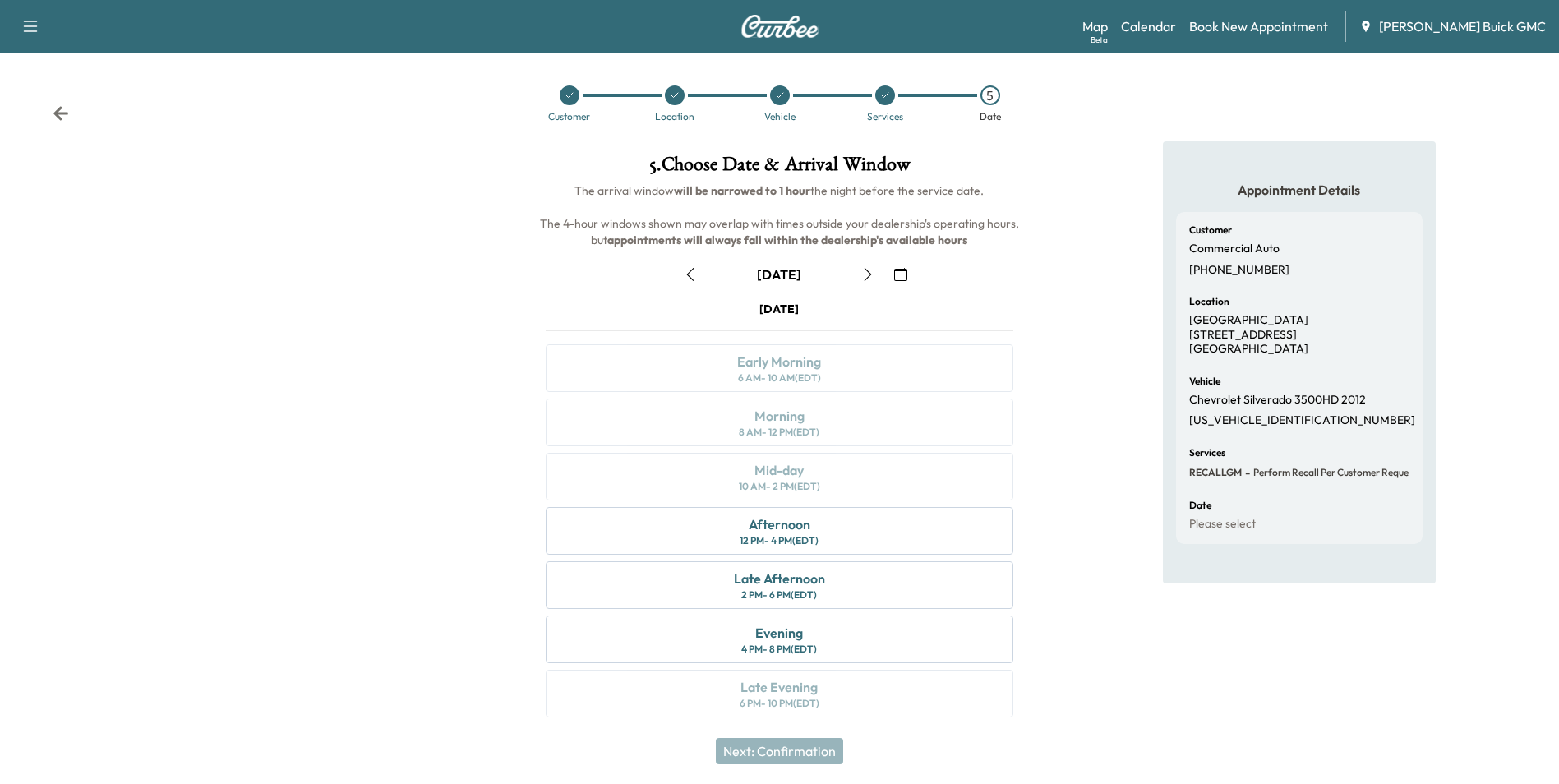
click at [900, 273] on icon "button" at bounding box center [901, 274] width 13 height 13
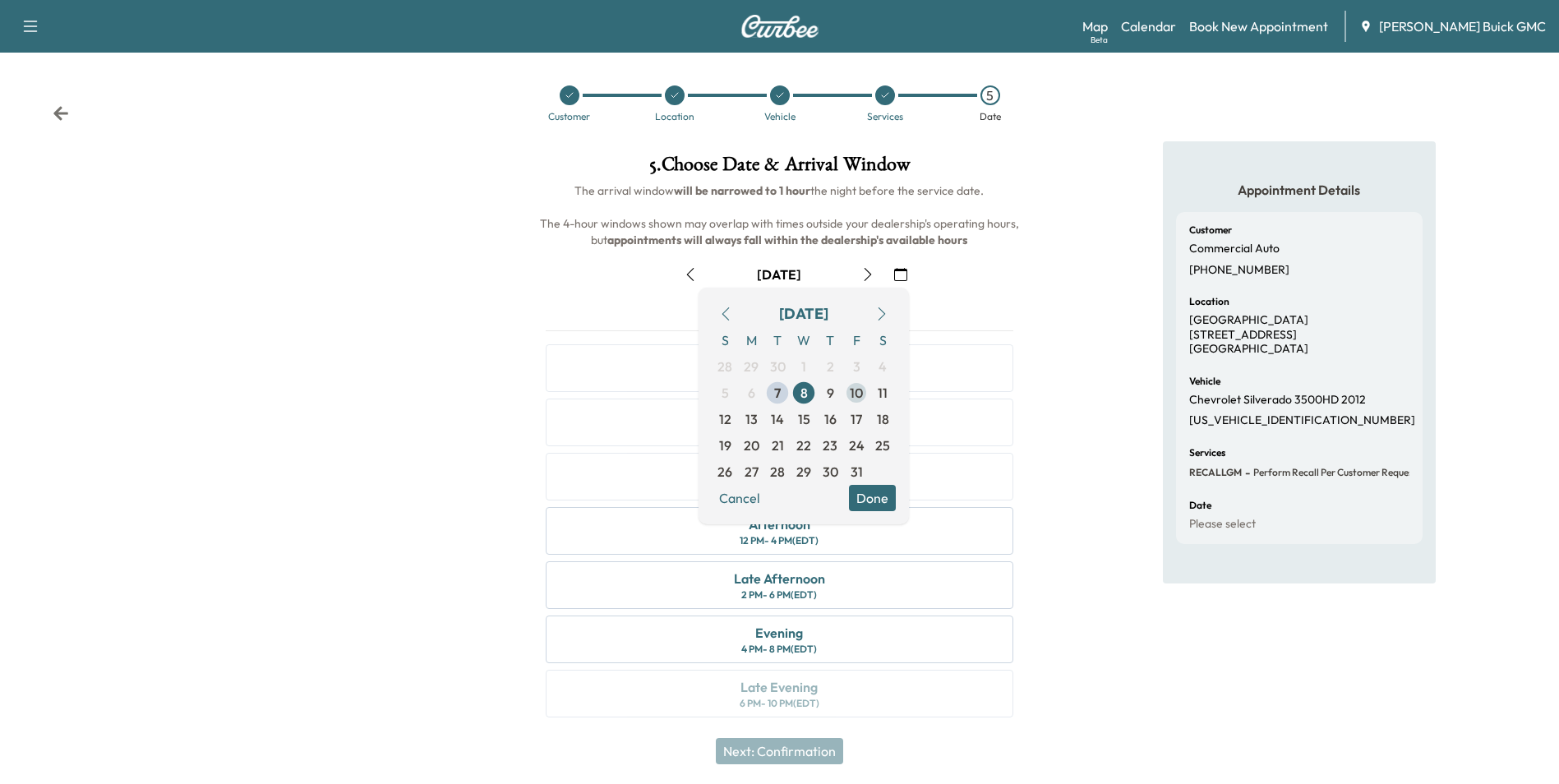
click at [855, 394] on span "10" at bounding box center [856, 392] width 13 height 19
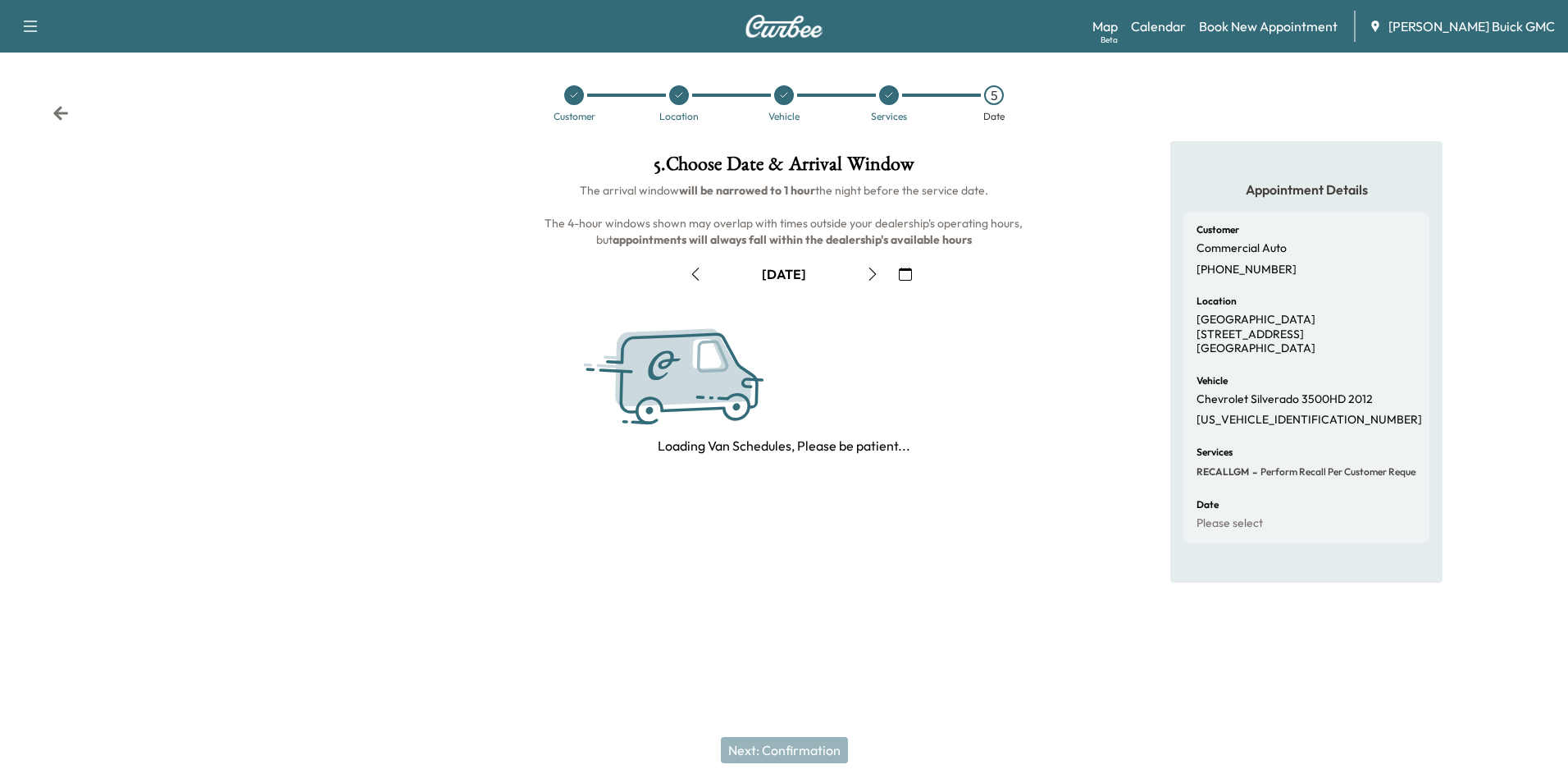
click at [1028, 425] on div "Loading Van Schedules, Please be patient..." at bounding box center [784, 378] width 496 height 156
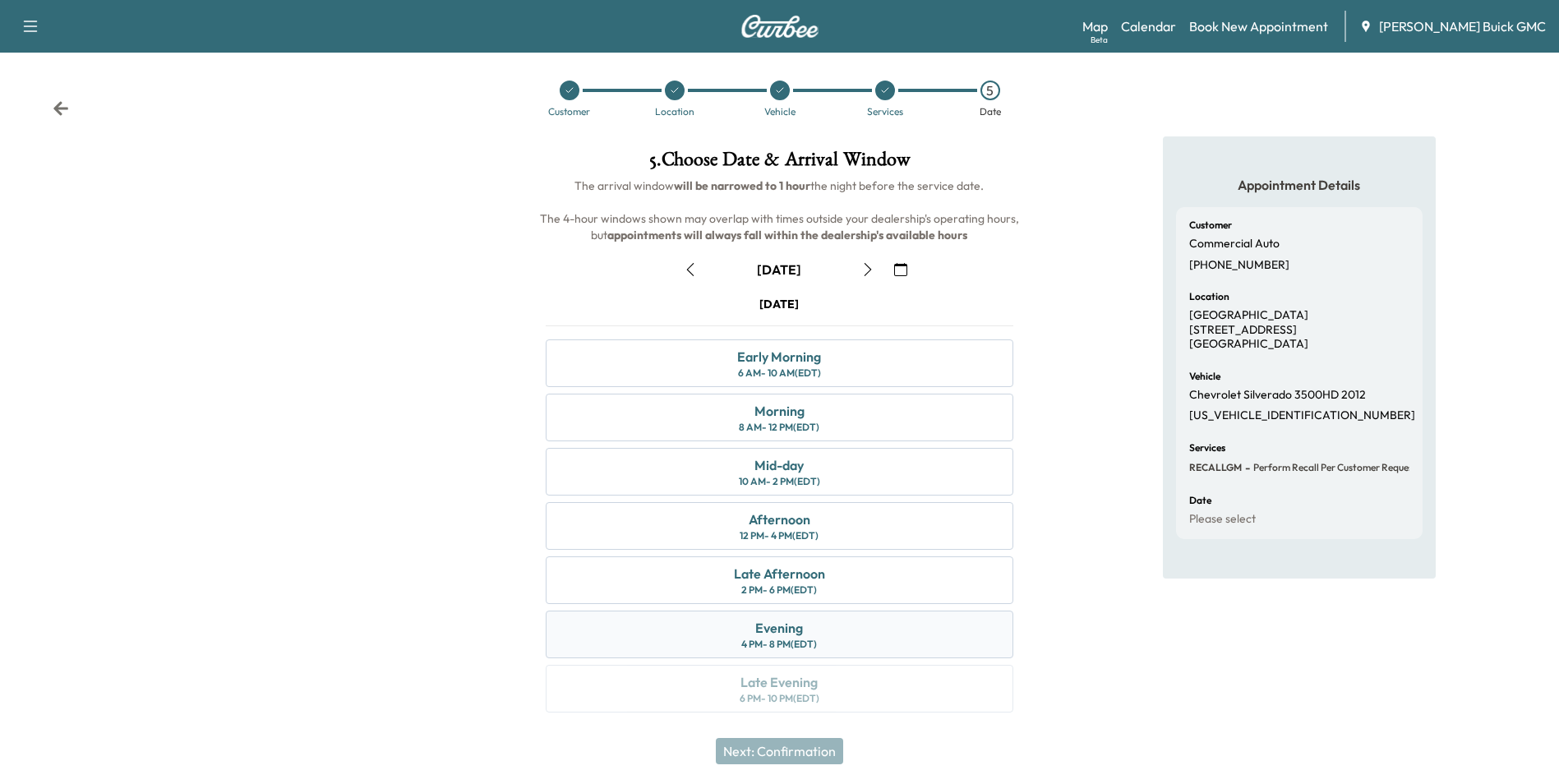
scroll to position [6, 0]
click at [852, 366] on div "Early Morning 6 AM - 10 AM (EDT)" at bounding box center [779, 362] width 467 height 47
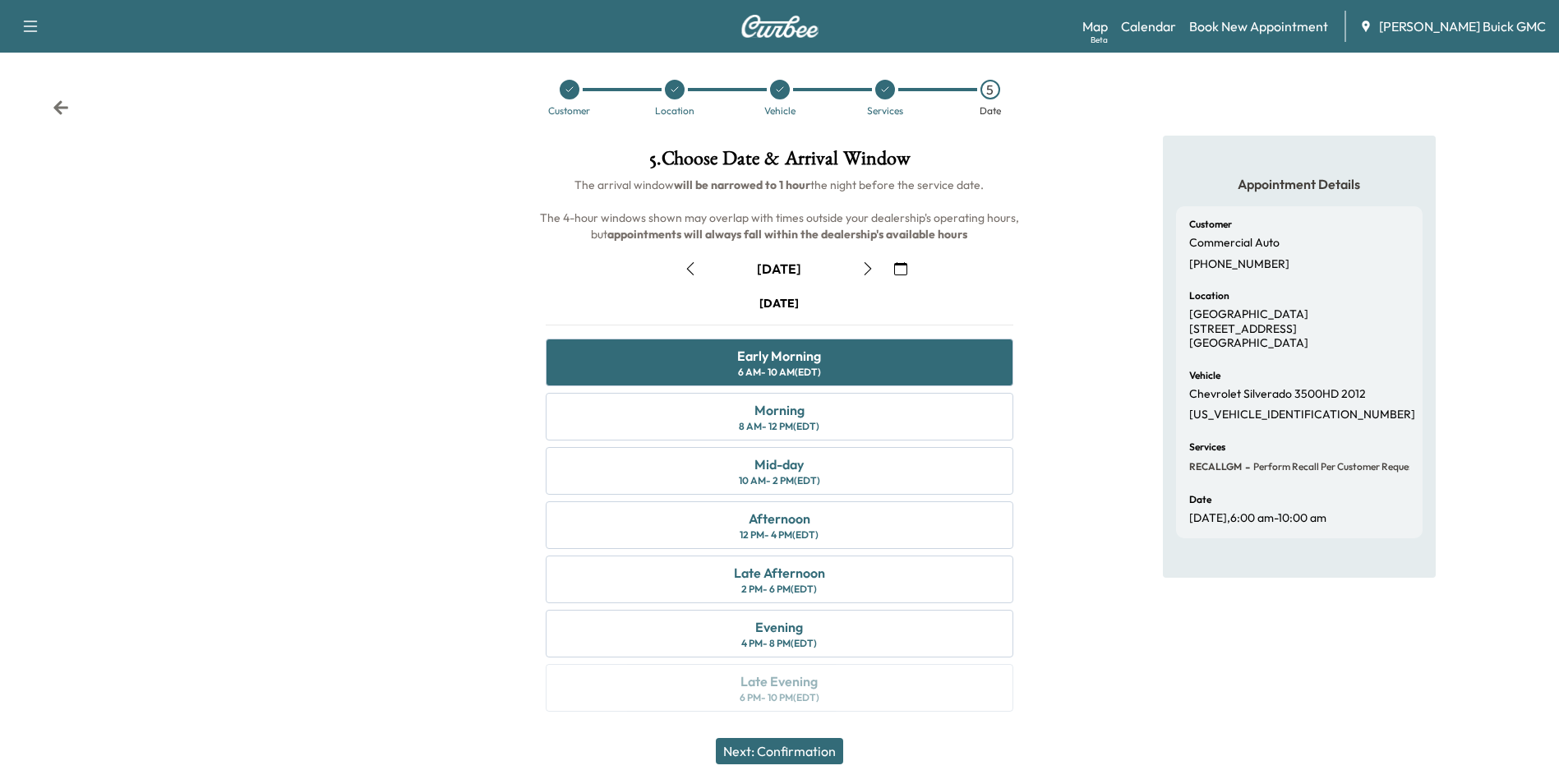
click at [817, 755] on button "Next: Confirmation" at bounding box center [780, 751] width 128 height 26
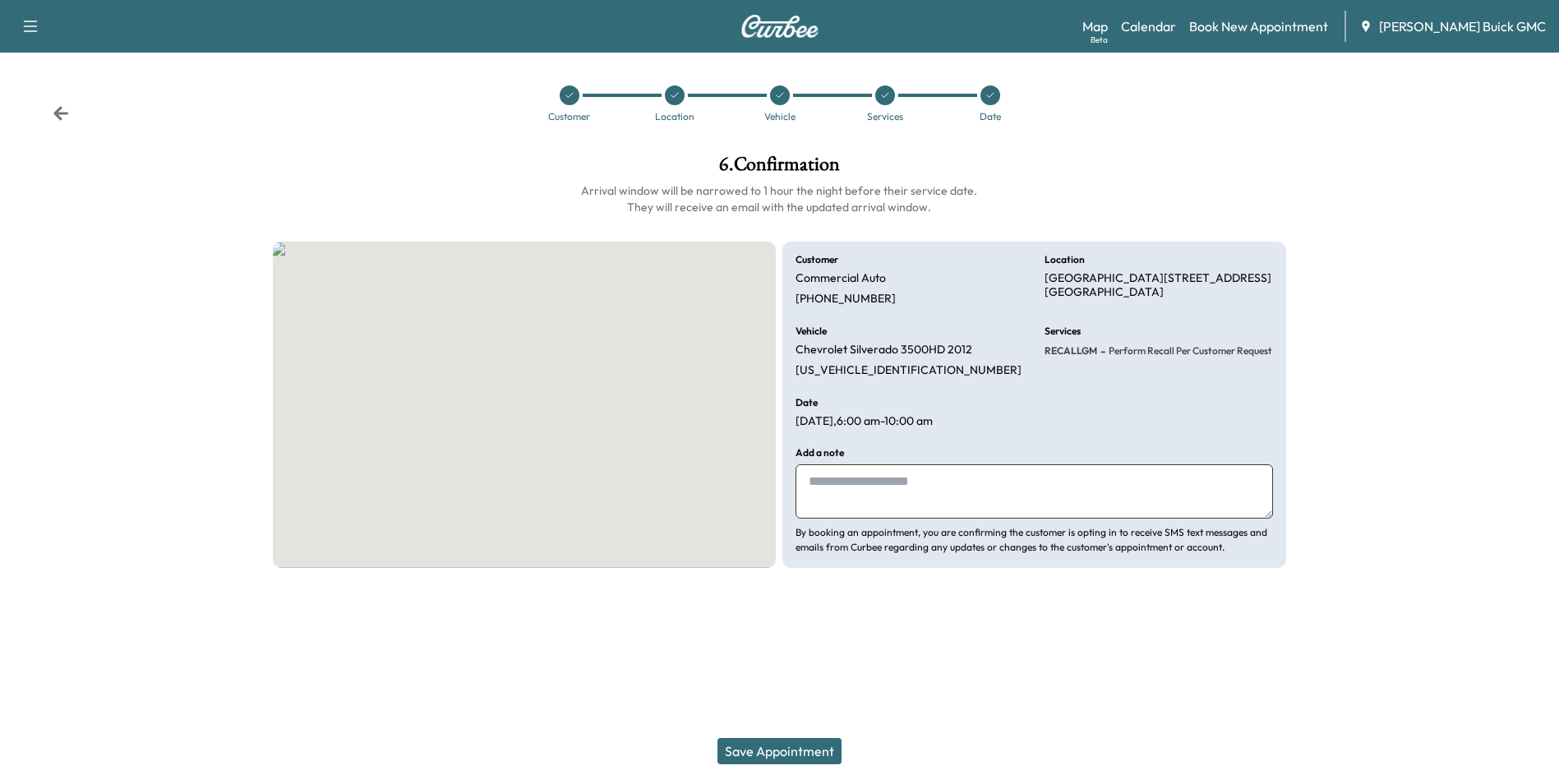
scroll to position [0, 0]
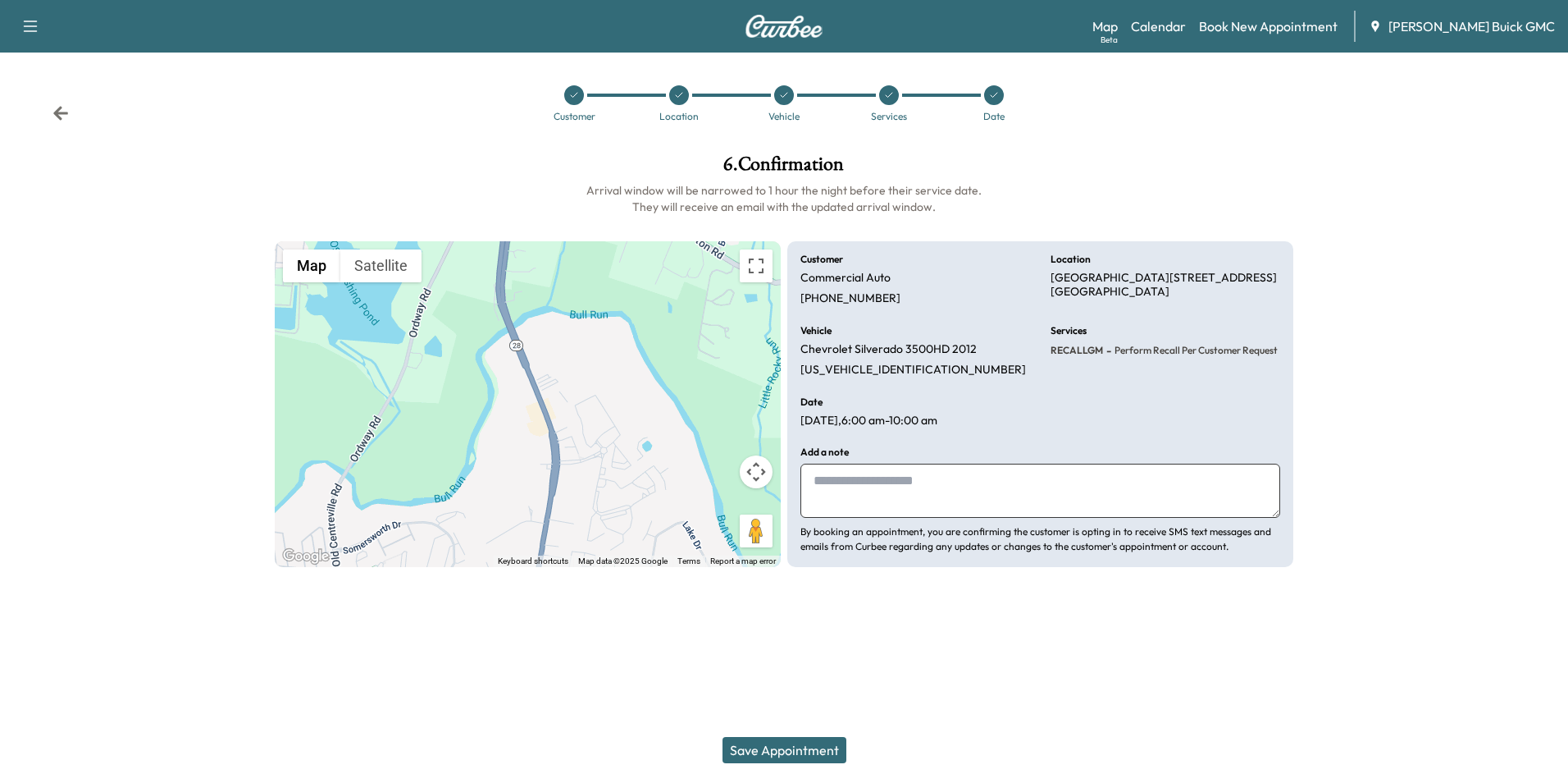
click at [899, 484] on textarea at bounding box center [1039, 491] width 480 height 55
type textarea "**********"
click at [800, 748] on button "Save Appointment" at bounding box center [784, 750] width 124 height 26
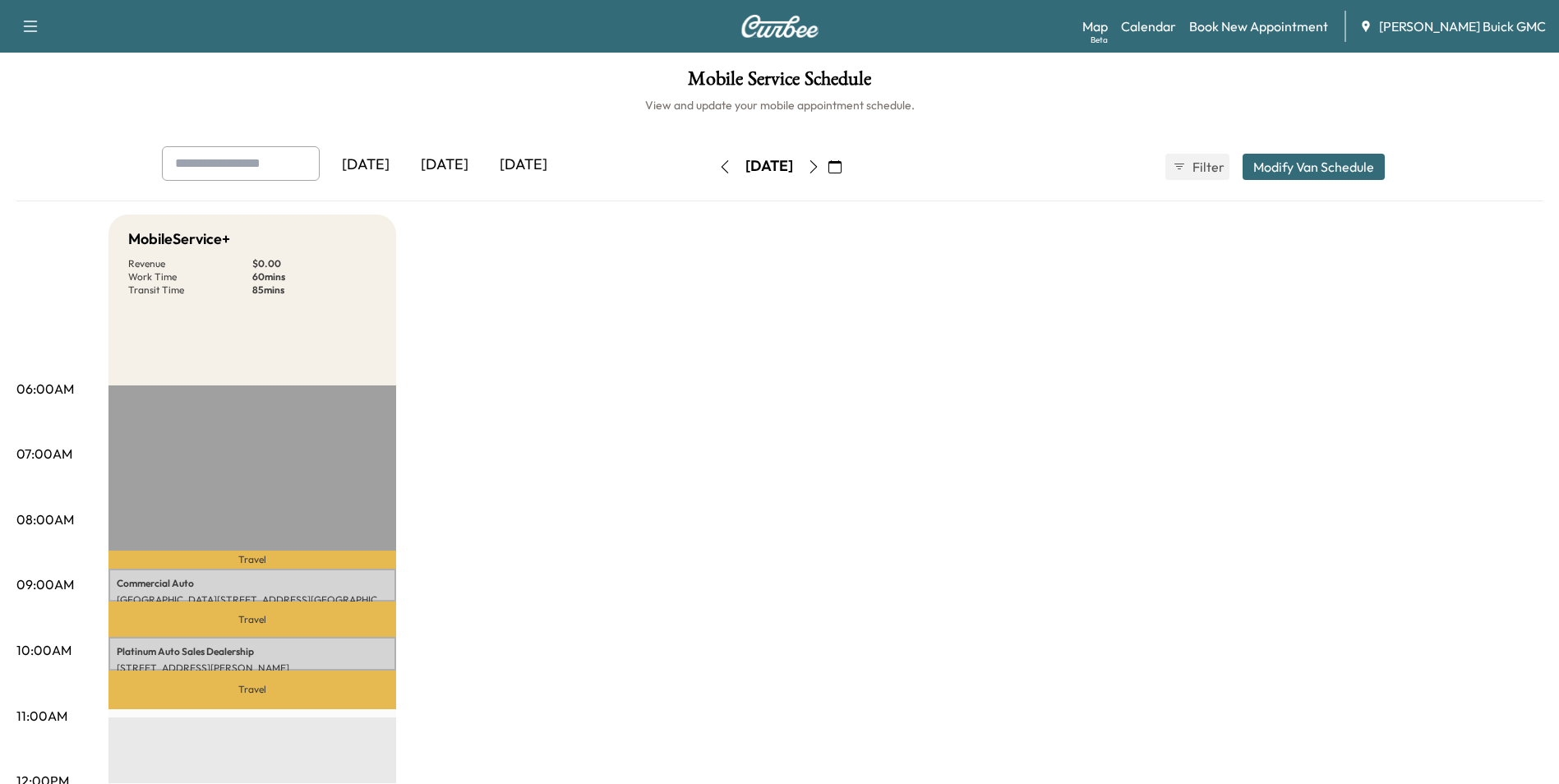
click at [1261, 24] on link "Book New Appointment" at bounding box center [1259, 26] width 139 height 19
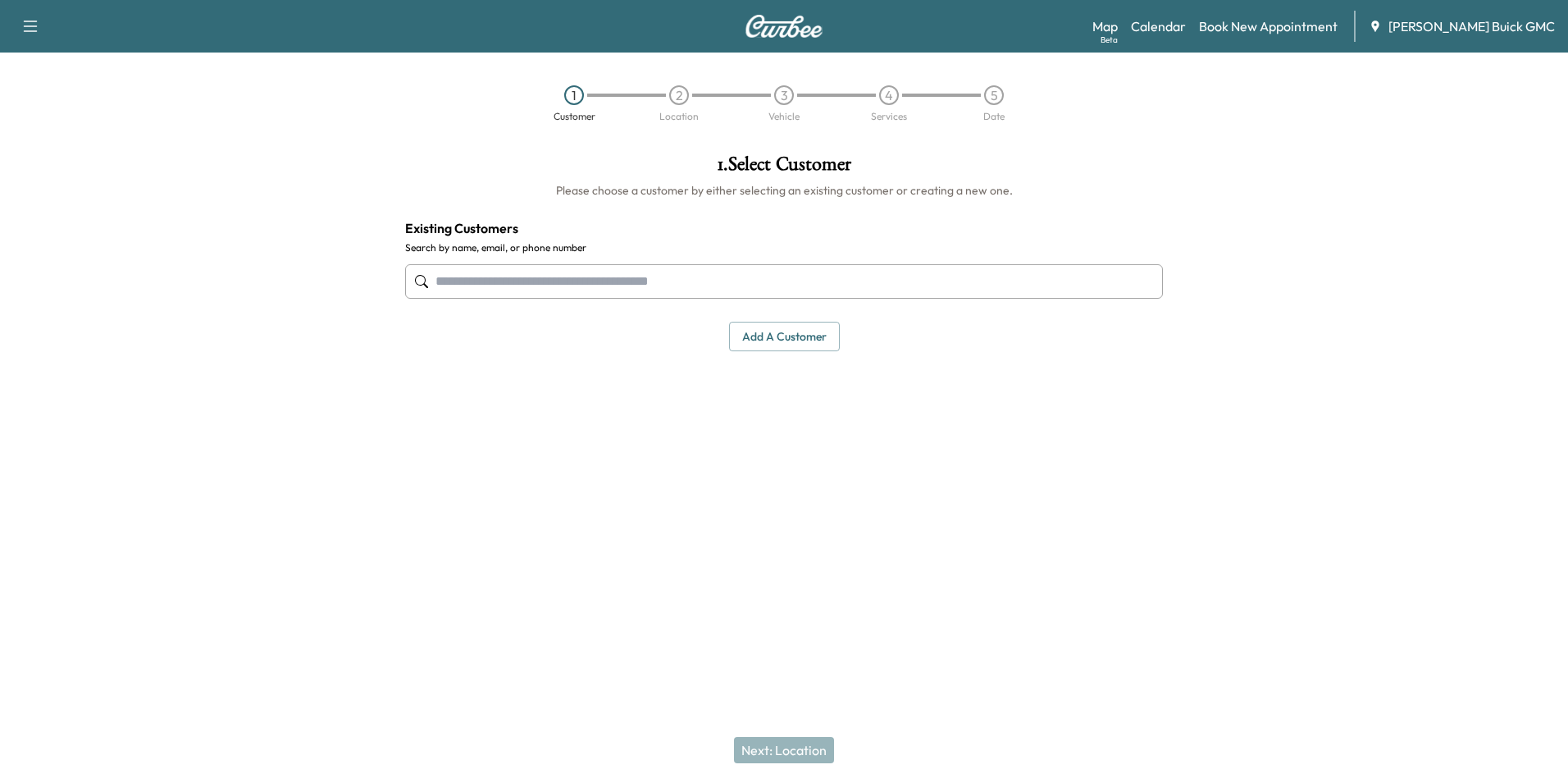
click at [684, 274] on input "text" at bounding box center [784, 281] width 758 height 34
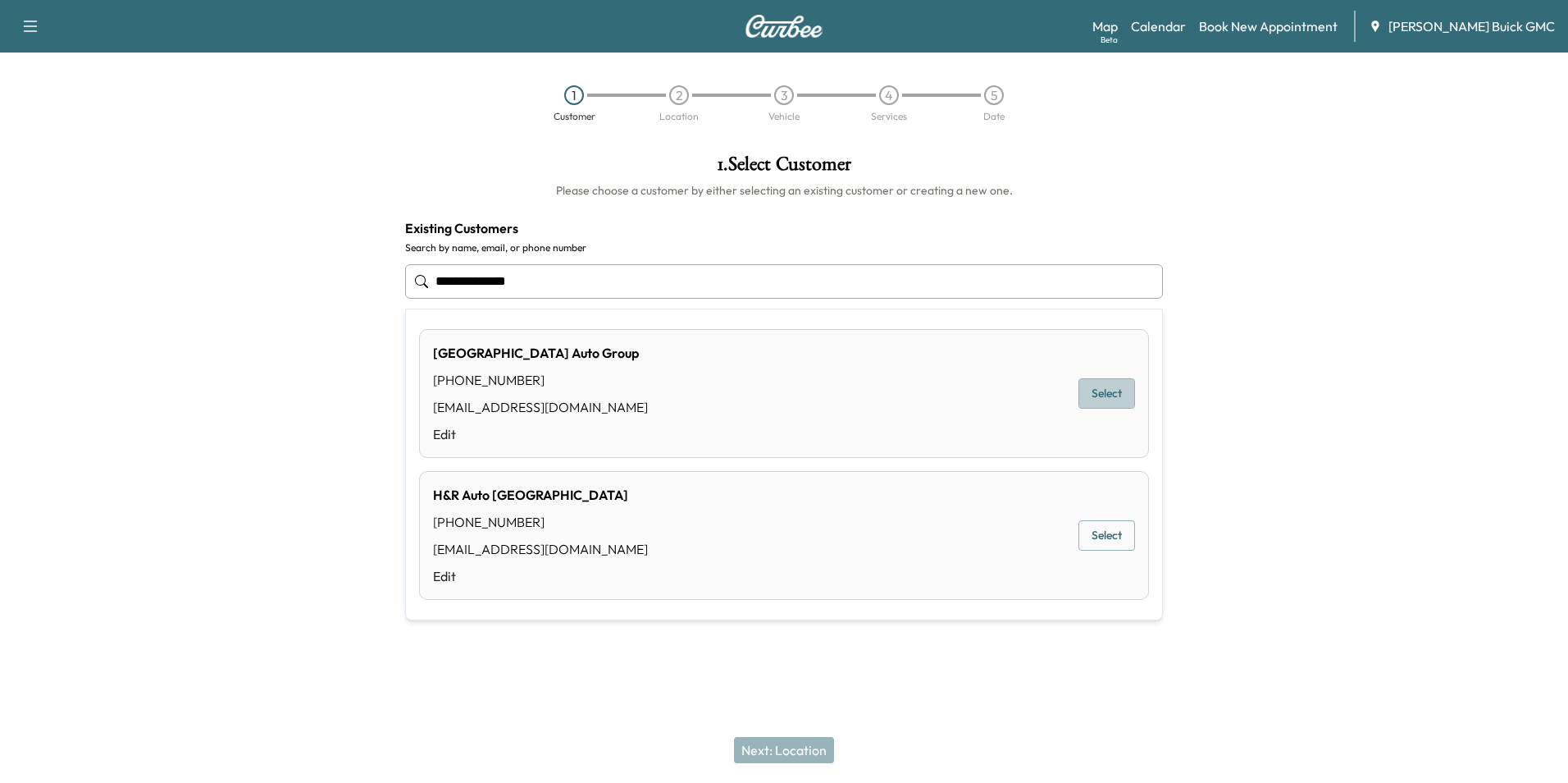
click at [1093, 384] on button "Select" at bounding box center [1106, 393] width 56 height 31
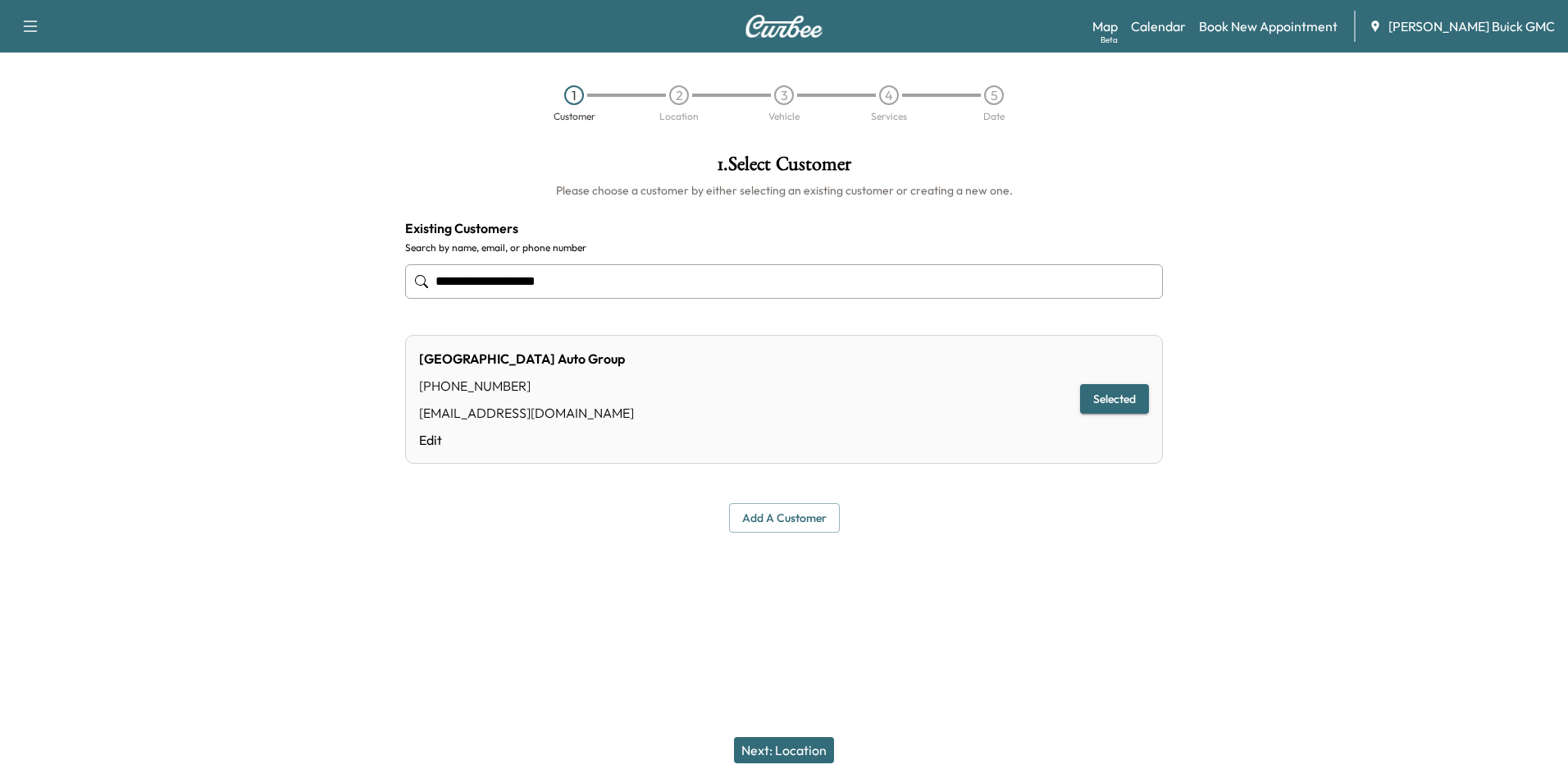
type input "**********"
click at [793, 751] on button "Next: Location" at bounding box center [784, 750] width 100 height 26
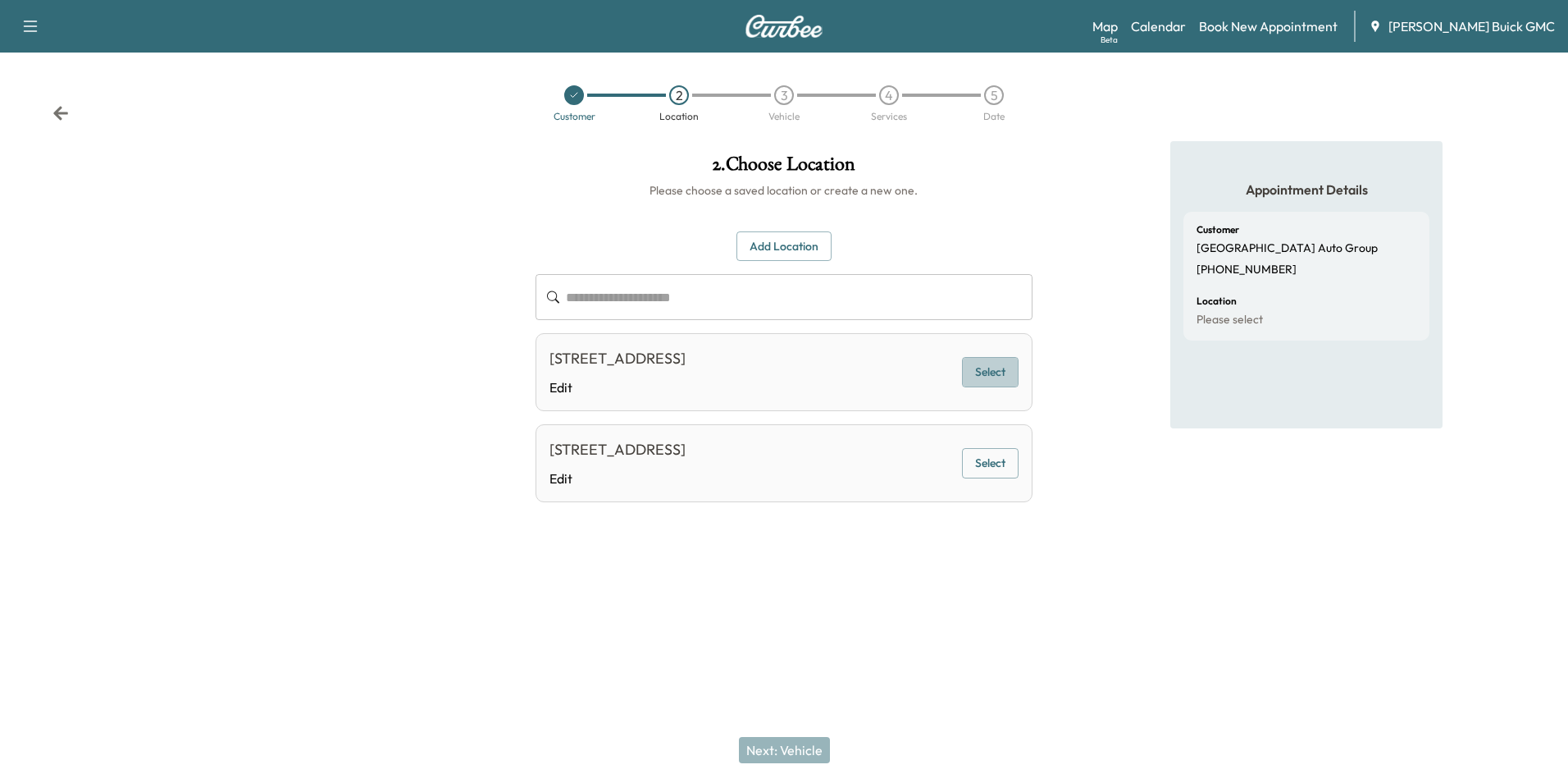
click at [998, 373] on button "Select" at bounding box center [990, 372] width 56 height 31
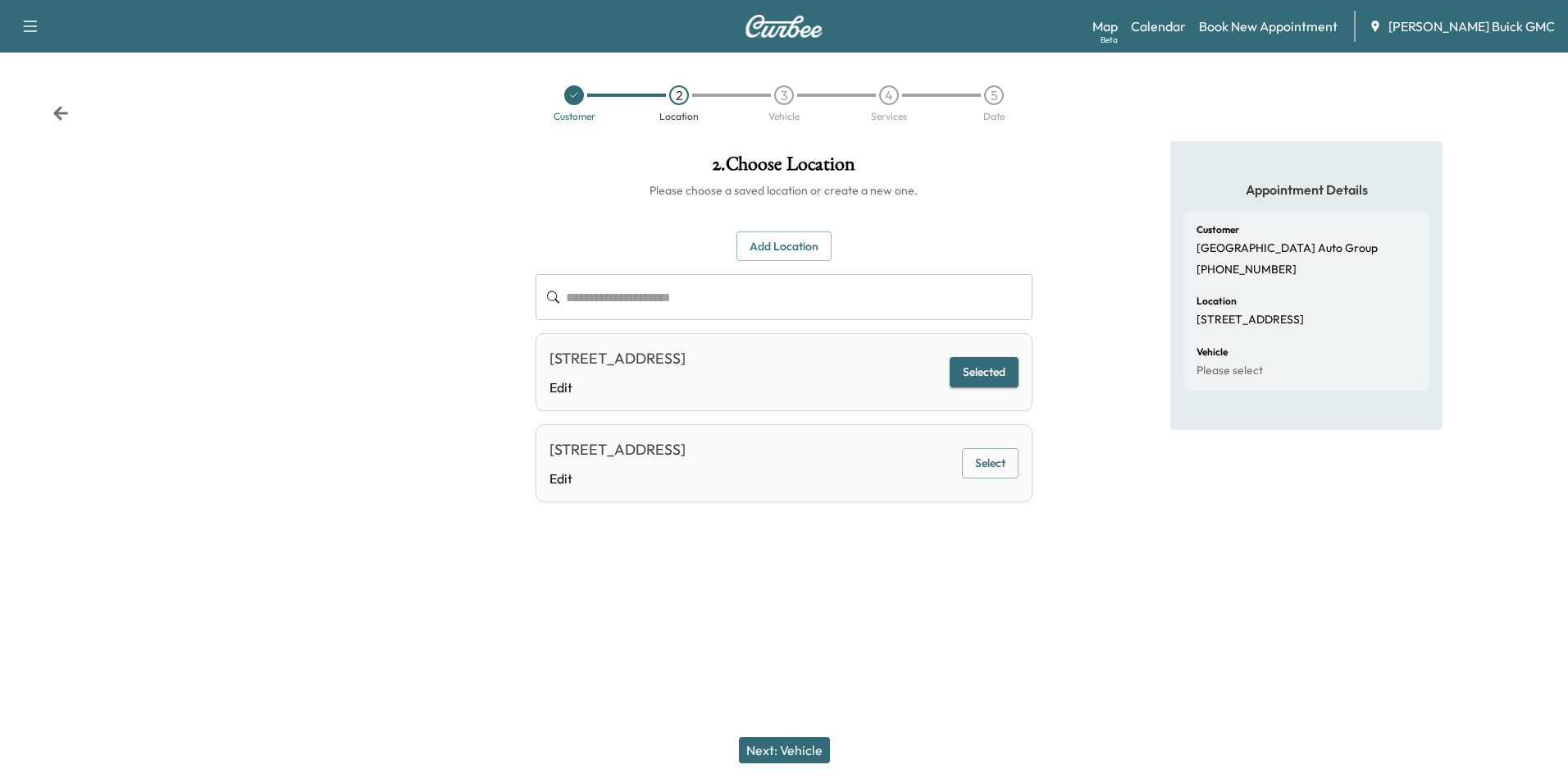
click at [804, 750] on button "Next: Vehicle" at bounding box center [784, 750] width 91 height 26
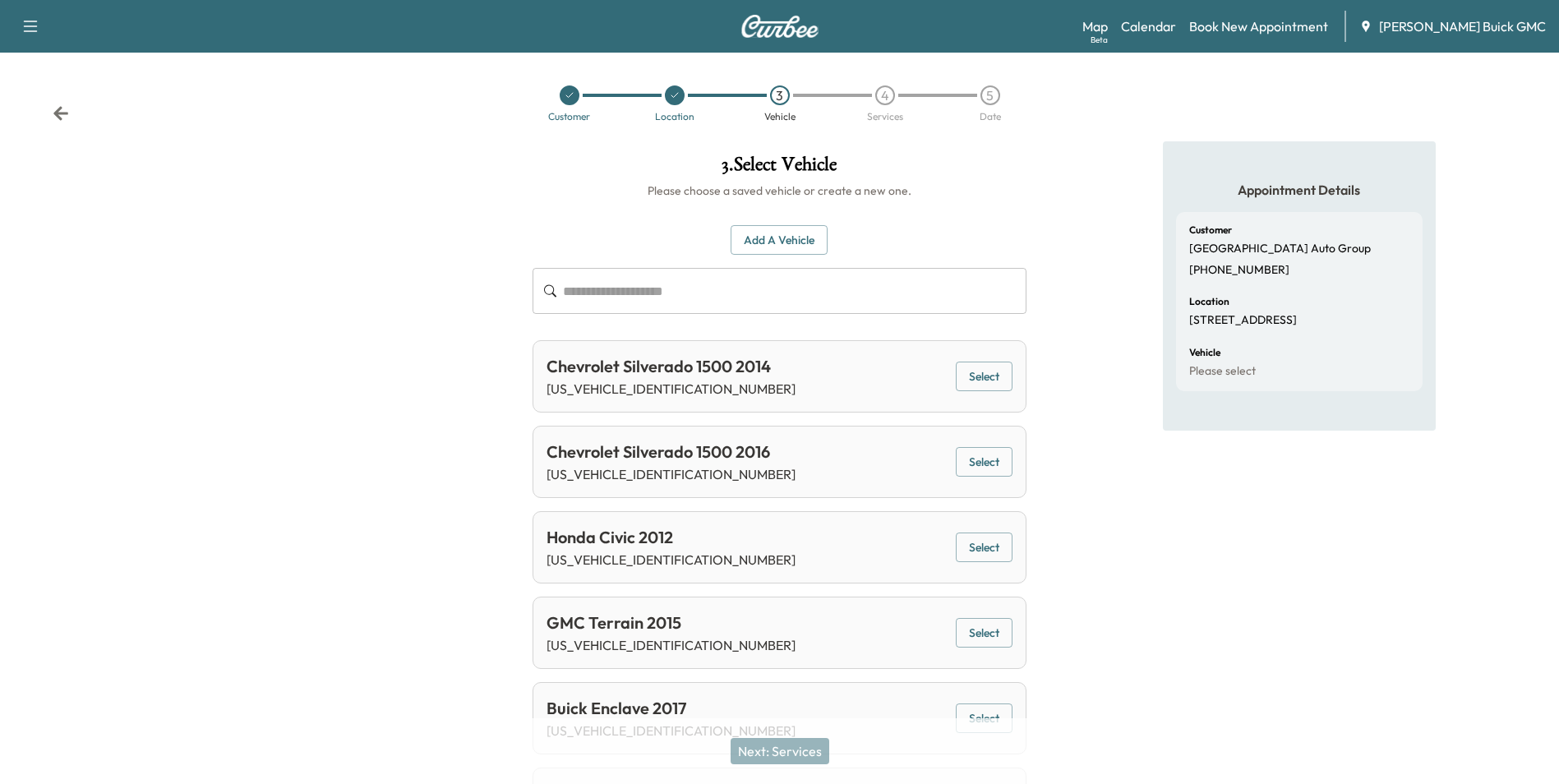
click at [794, 238] on button "Add a Vehicle" at bounding box center [779, 240] width 97 height 31
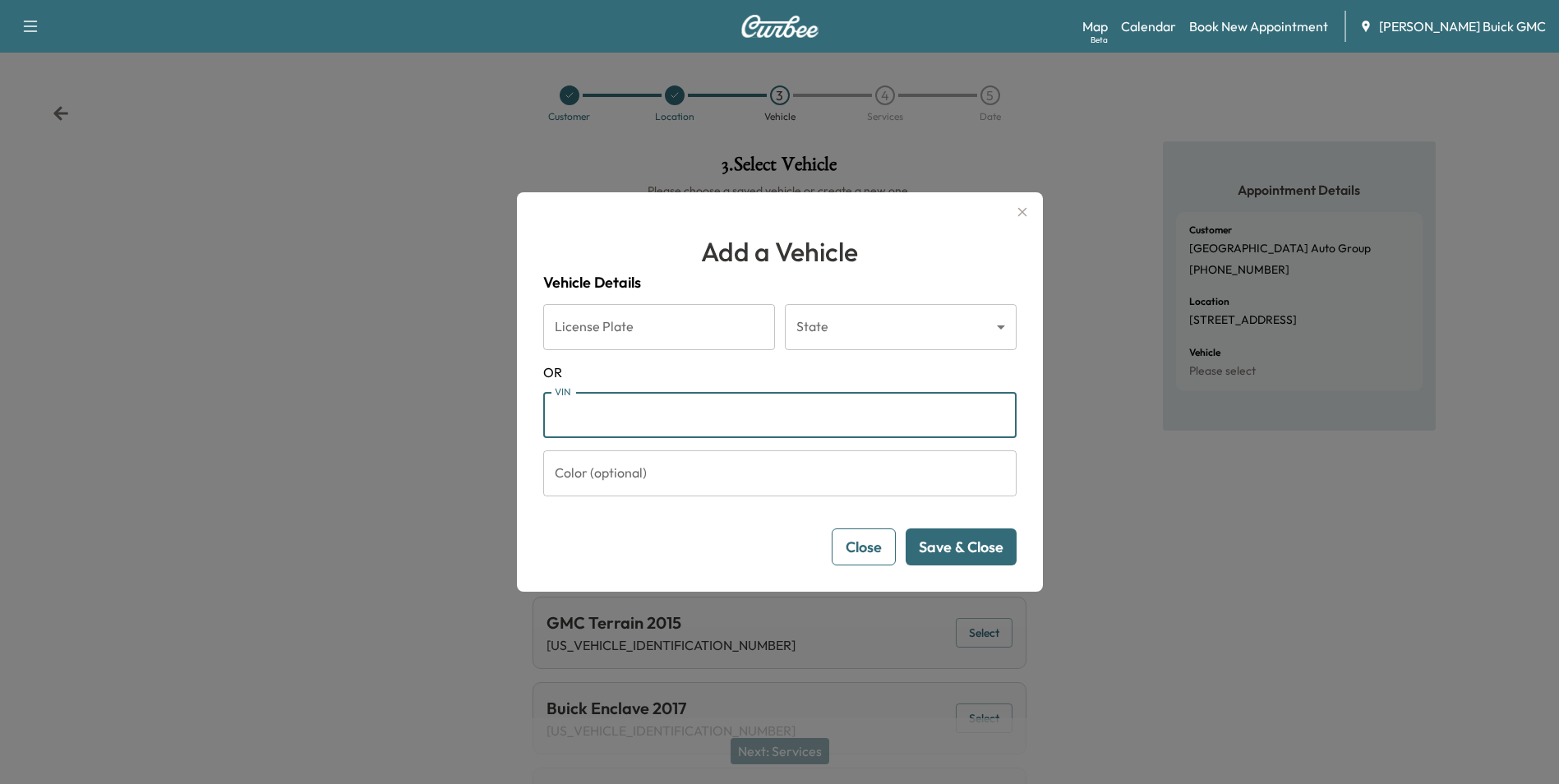
drag, startPoint x: 668, startPoint y: 417, endPoint x: 778, endPoint y: 426, distance: 110.4
click at [674, 417] on input "VIN" at bounding box center [780, 415] width 473 height 46
type input "**********"
click at [970, 539] on button "Save & Close" at bounding box center [961, 547] width 111 height 37
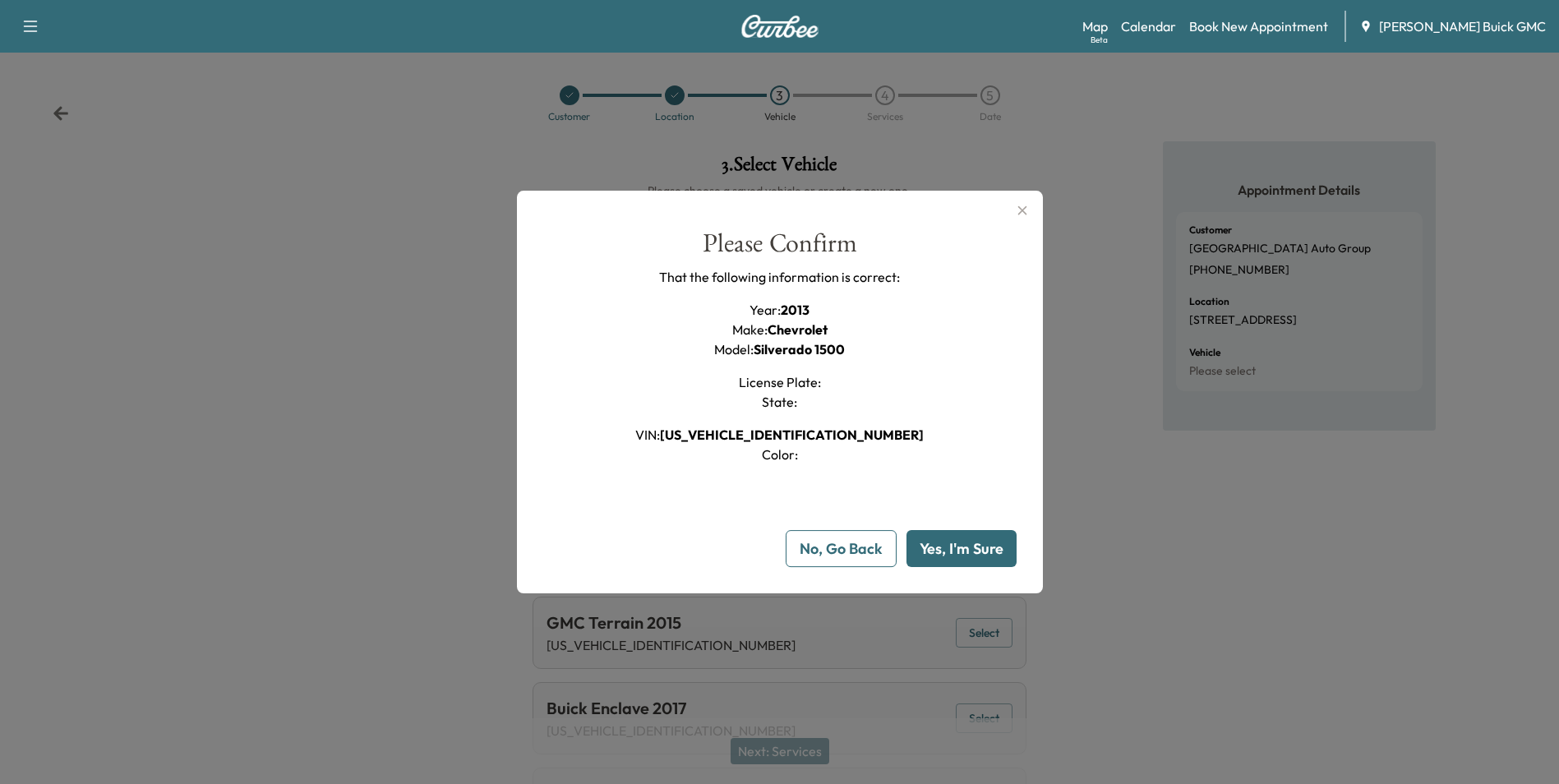
click at [954, 545] on button "Yes, I'm Sure" at bounding box center [961, 549] width 110 height 37
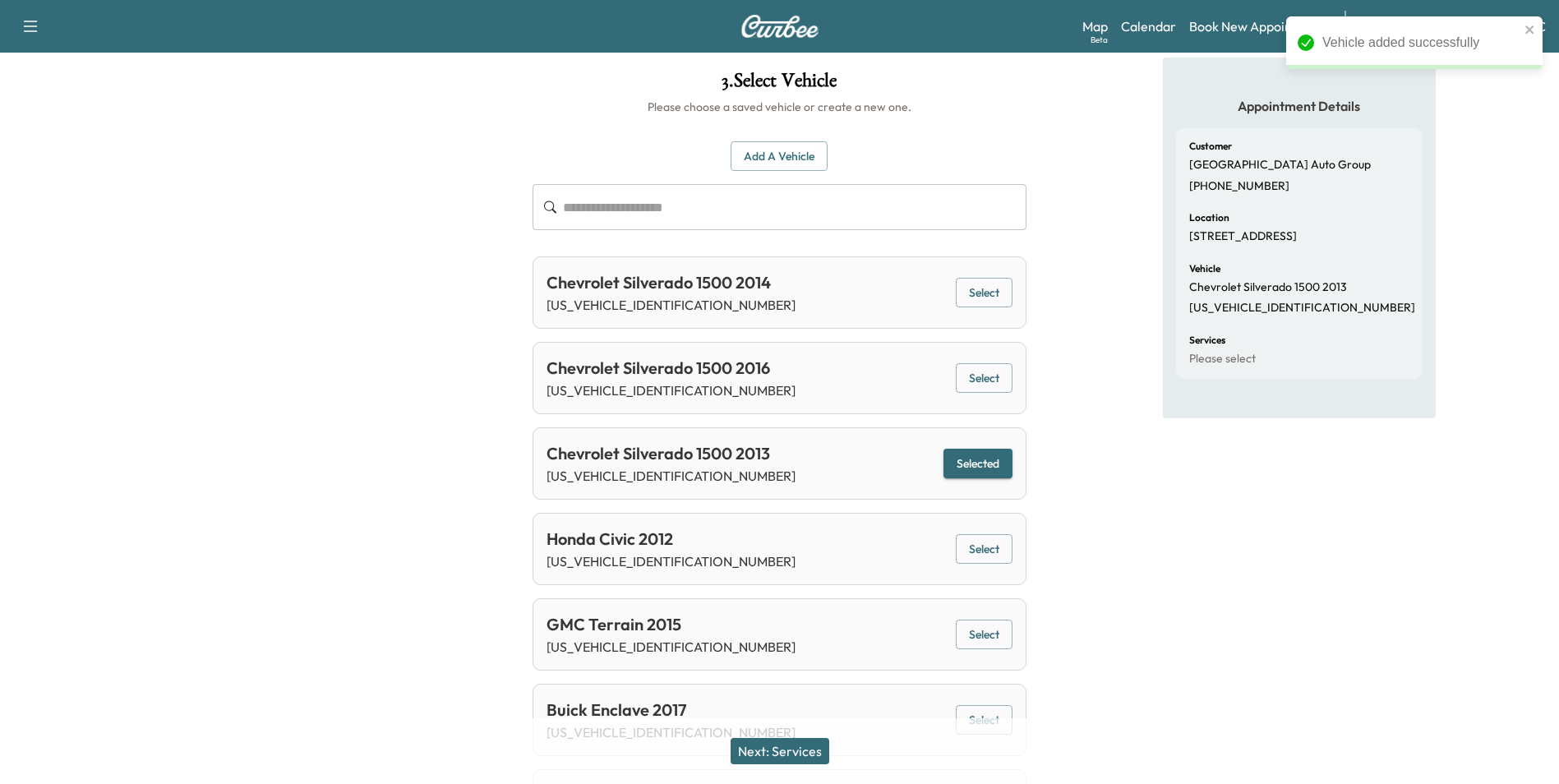
scroll to position [165, 0]
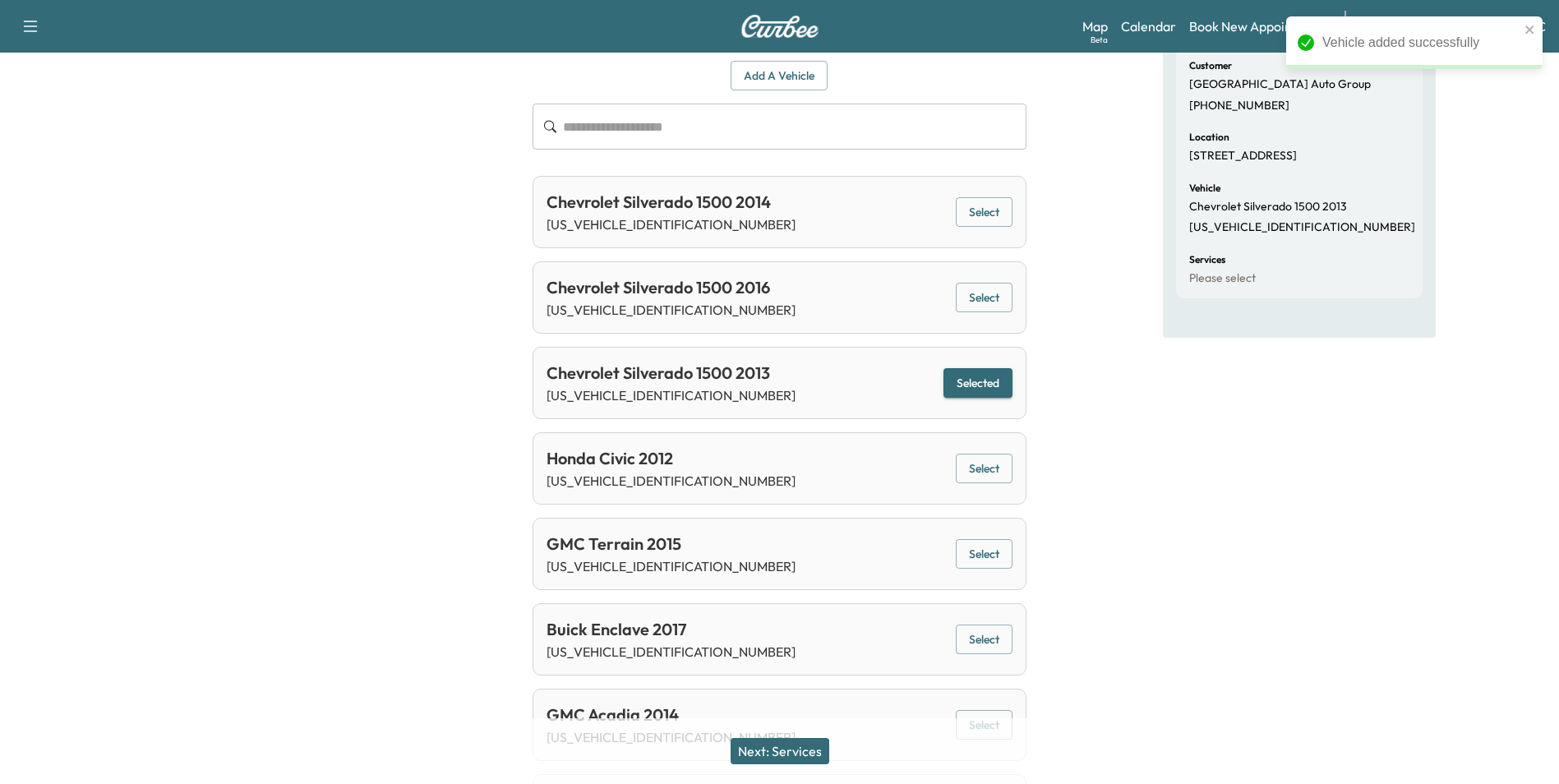
click at [792, 751] on button "Next: Services" at bounding box center [780, 751] width 99 height 26
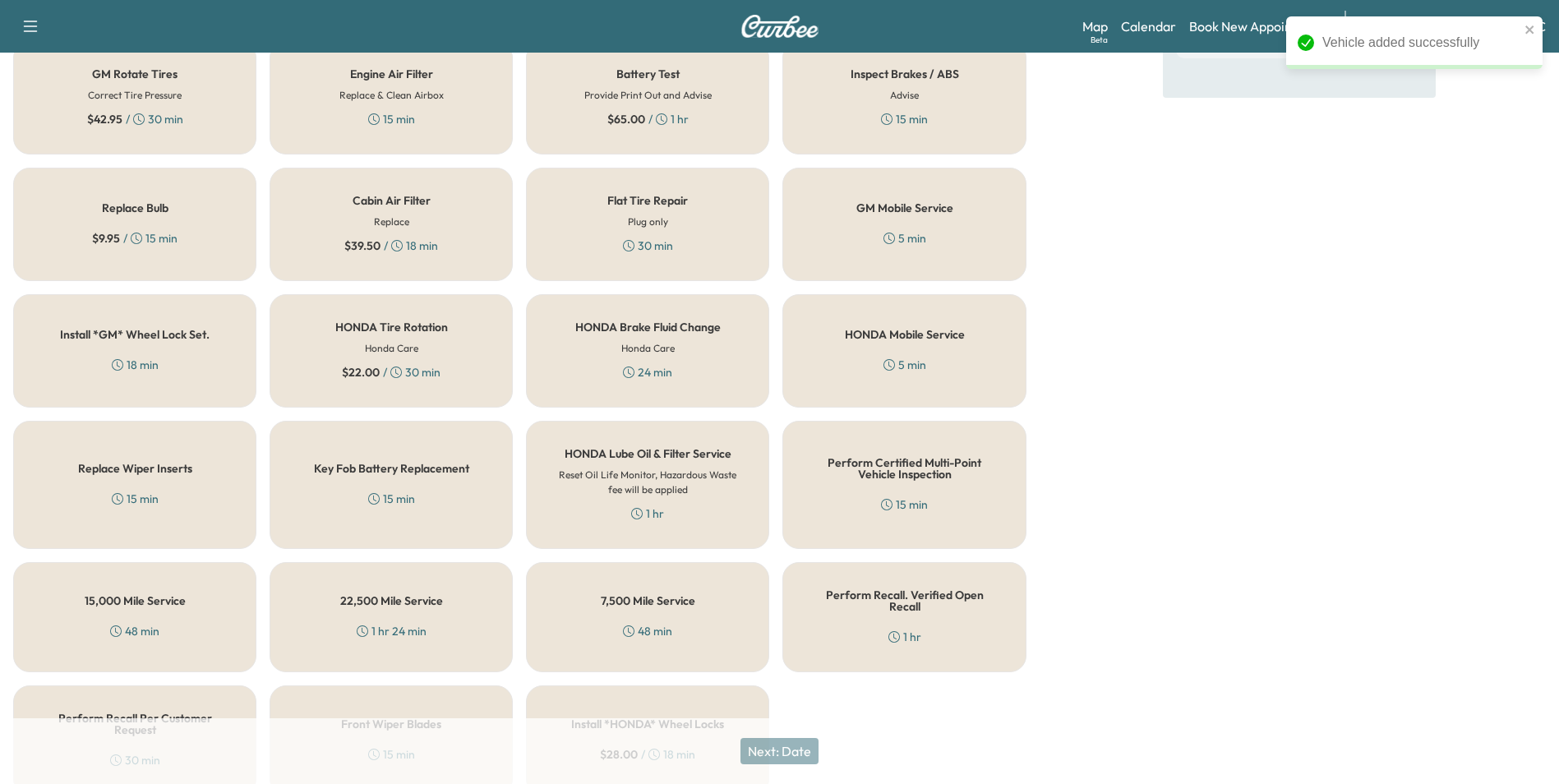
scroll to position [470, 0]
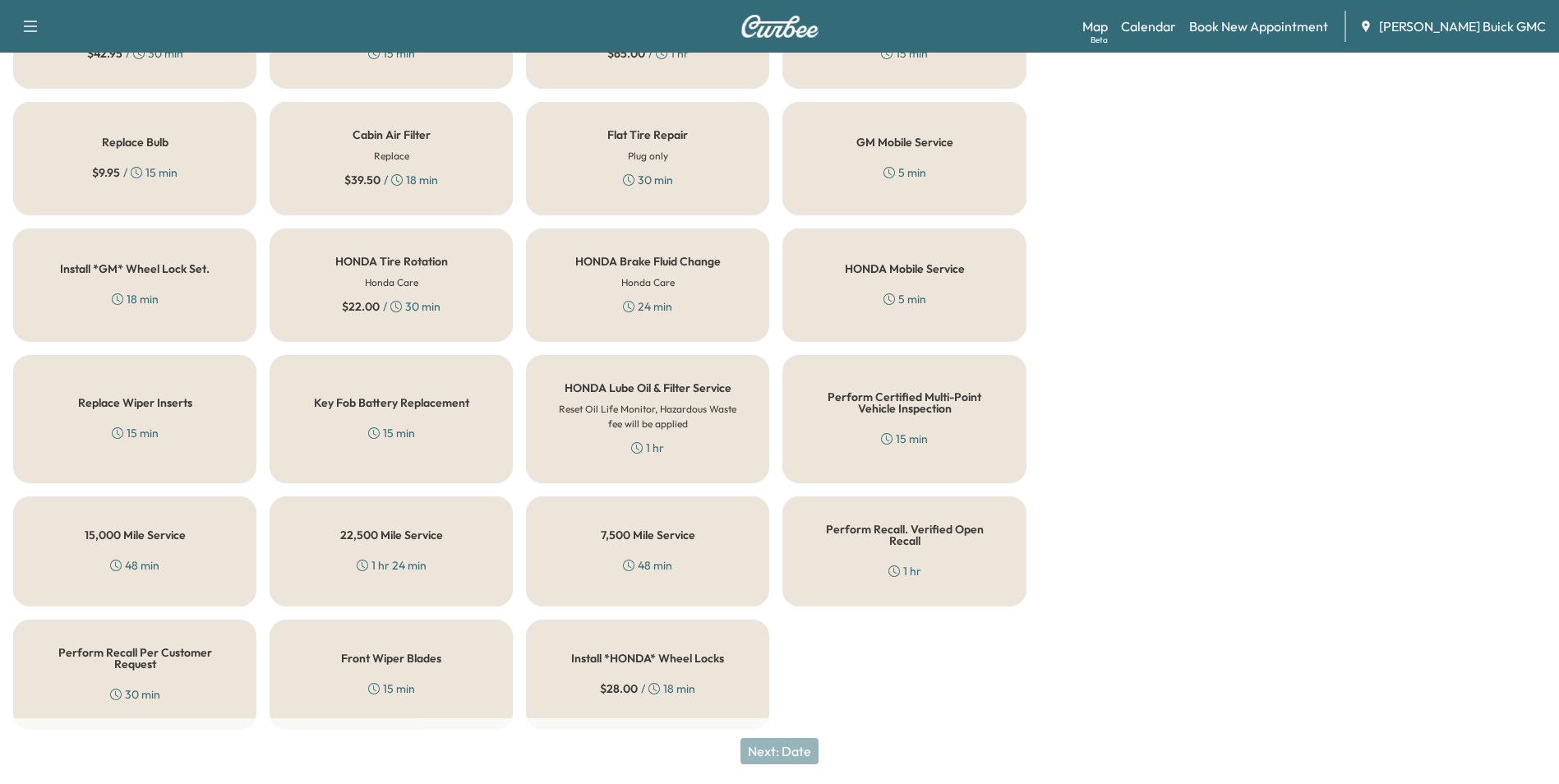
click at [158, 648] on h5 "Perform Recall Per Customer Request" at bounding box center [134, 658] width 189 height 23
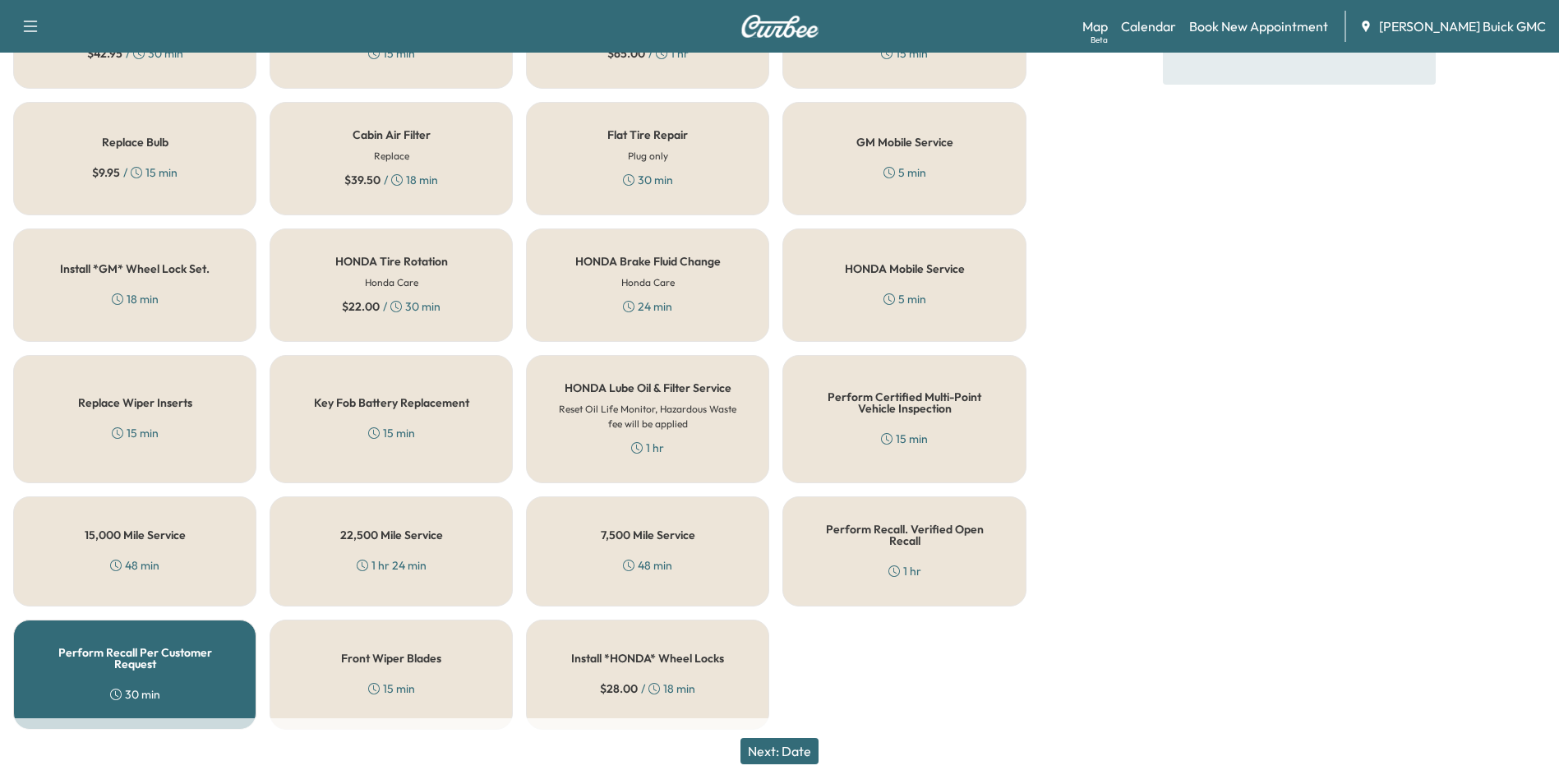
click at [809, 744] on button "Next: Date" at bounding box center [780, 751] width 78 height 26
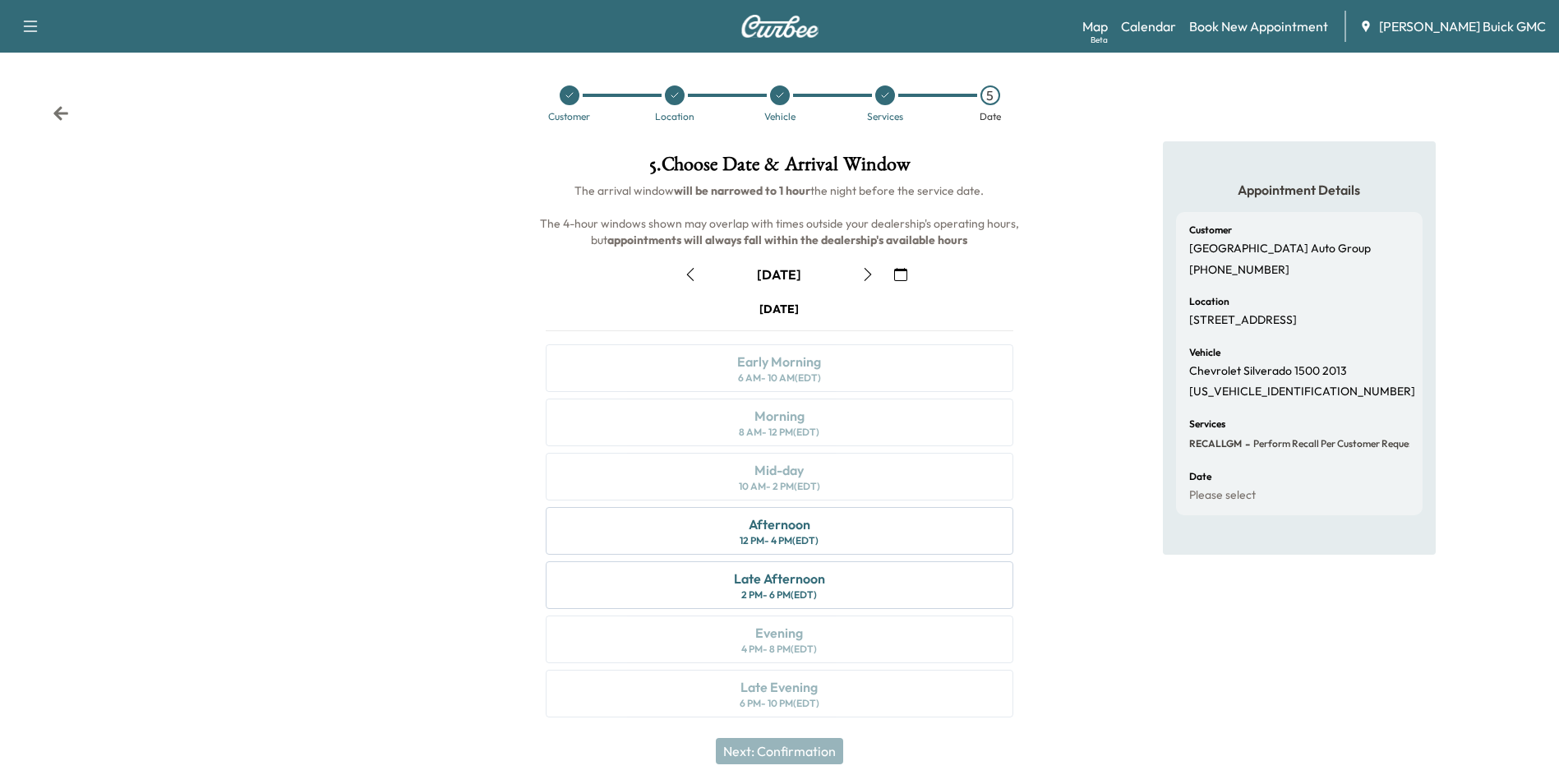
click at [901, 270] on icon "button" at bounding box center [901, 274] width 13 height 13
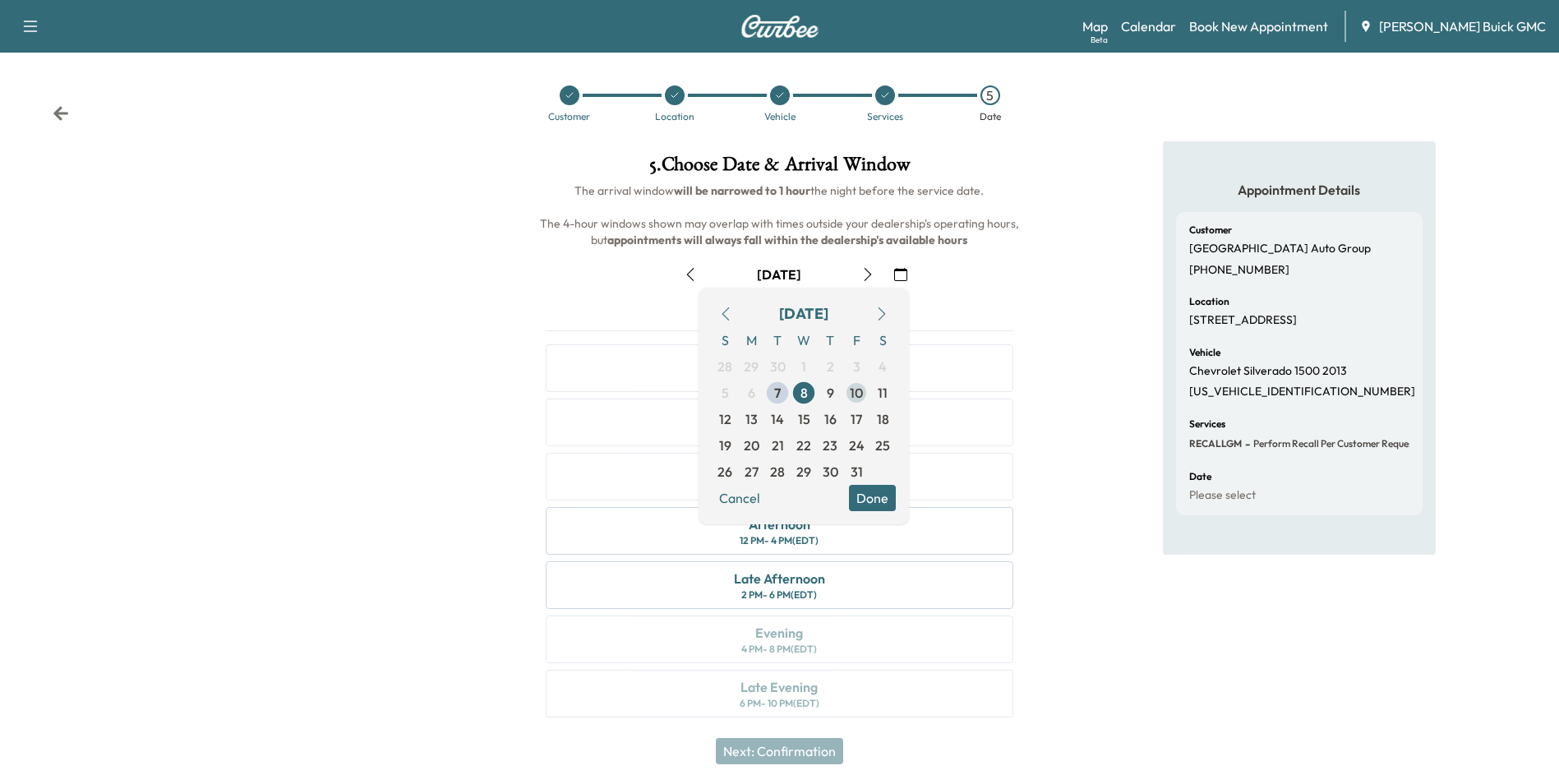
click at [853, 392] on span "10" at bounding box center [856, 392] width 13 height 19
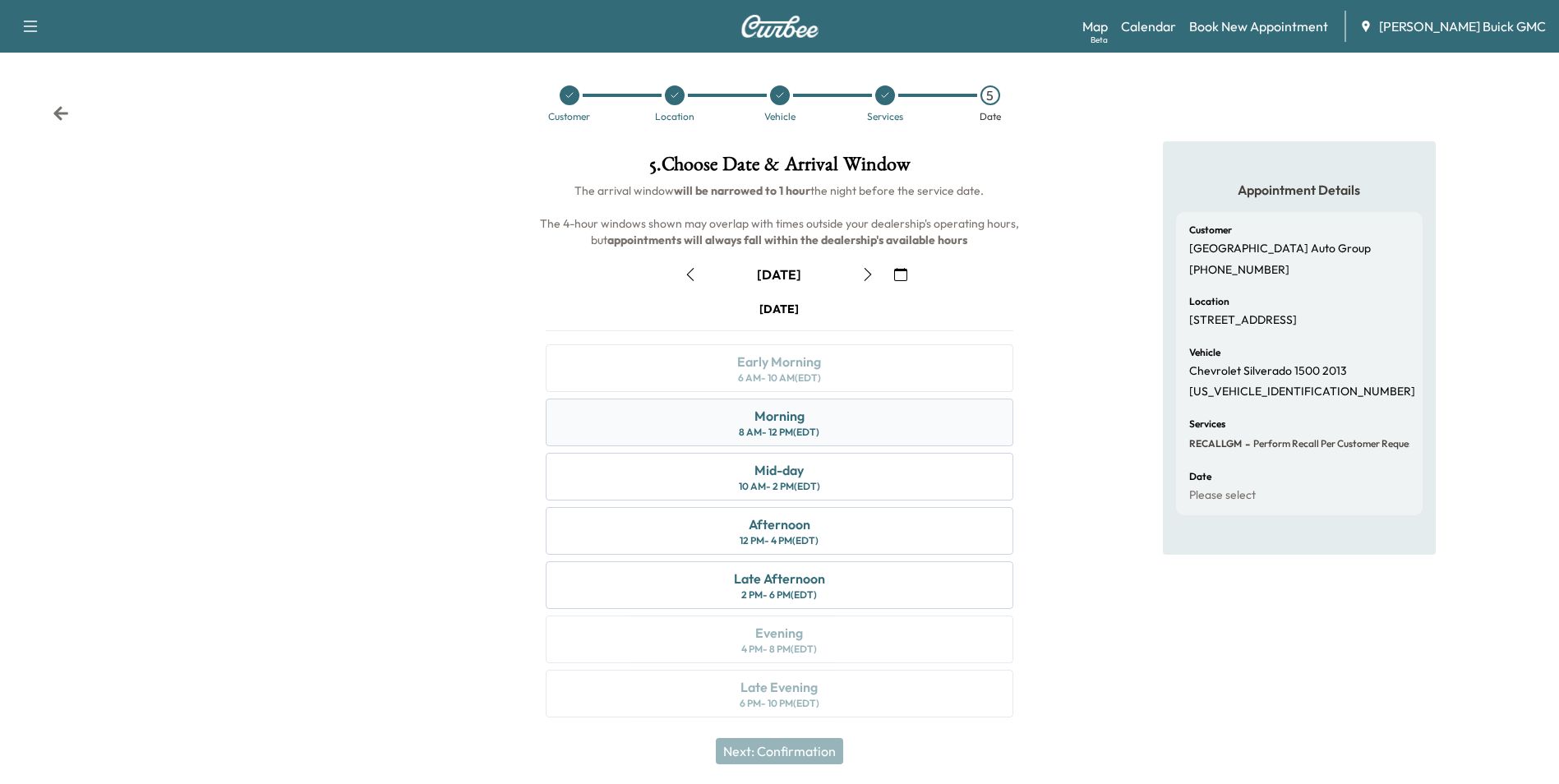
click at [867, 423] on div "Morning 8 AM - 12 PM (EDT)" at bounding box center [779, 422] width 467 height 47
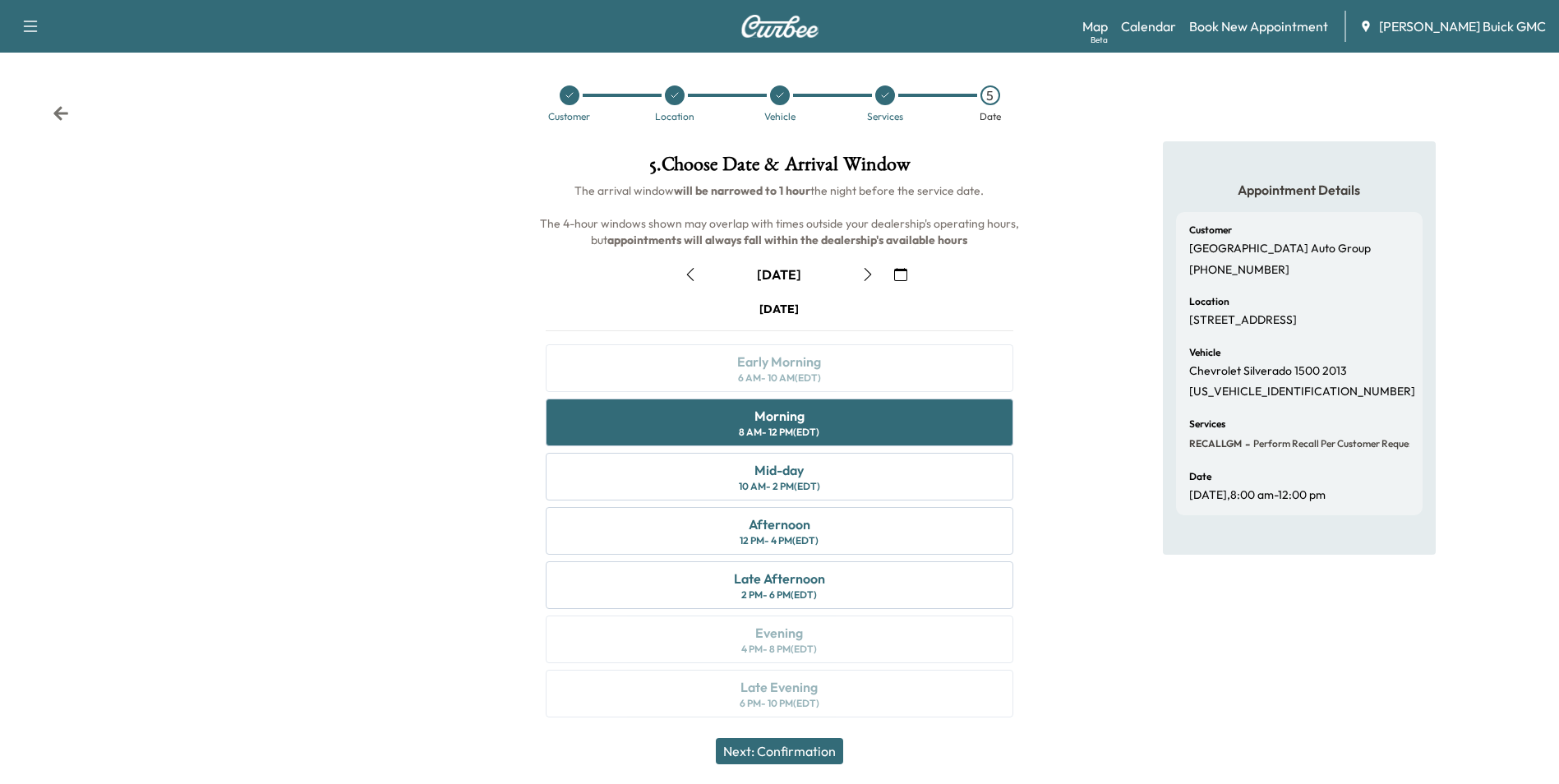
click at [802, 748] on button "Next: Confirmation" at bounding box center [780, 751] width 128 height 26
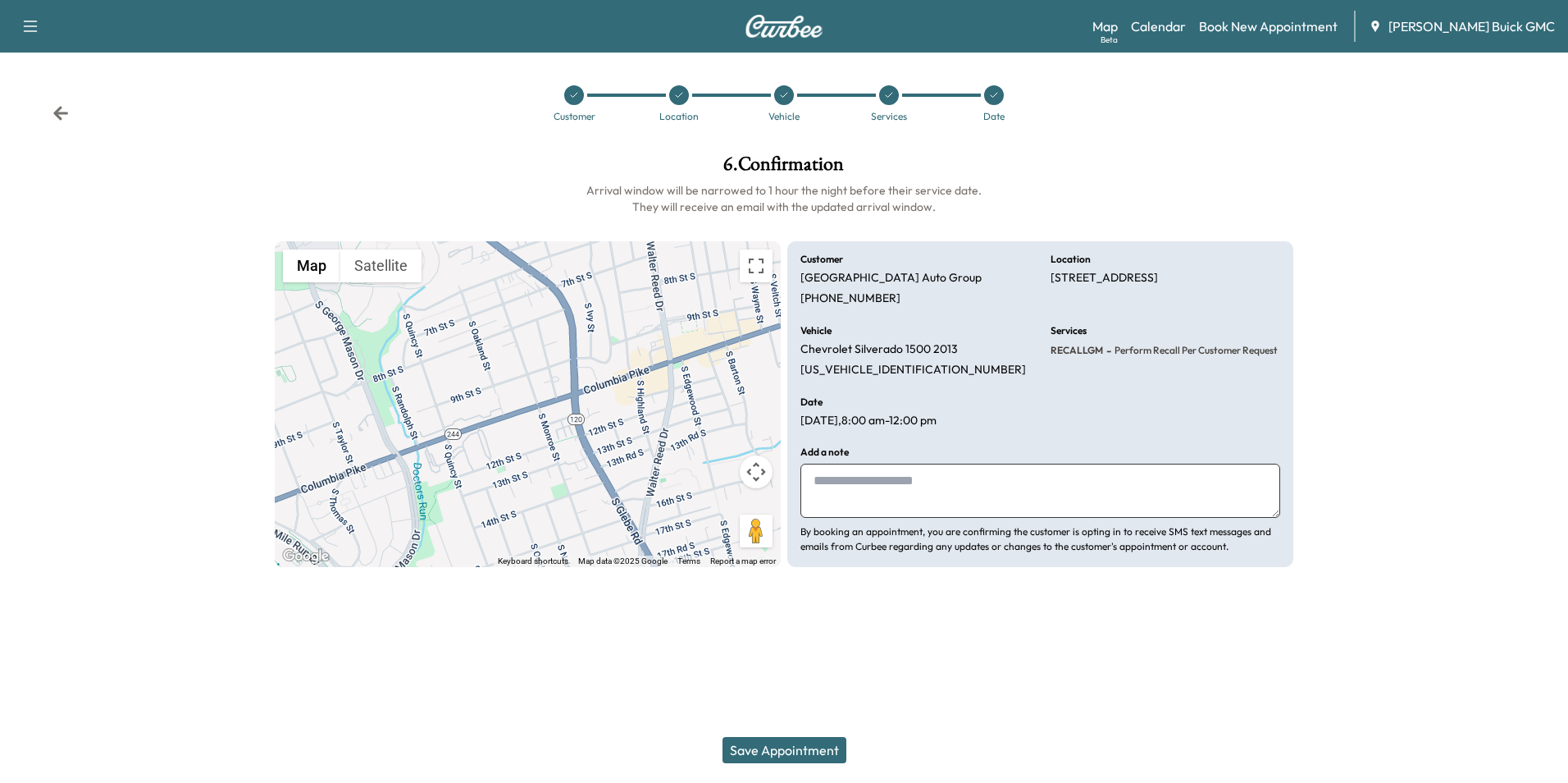
click at [884, 483] on textarea at bounding box center [1039, 491] width 480 height 55
type textarea "**********"
click at [793, 748] on button "Save Appointment" at bounding box center [784, 750] width 124 height 26
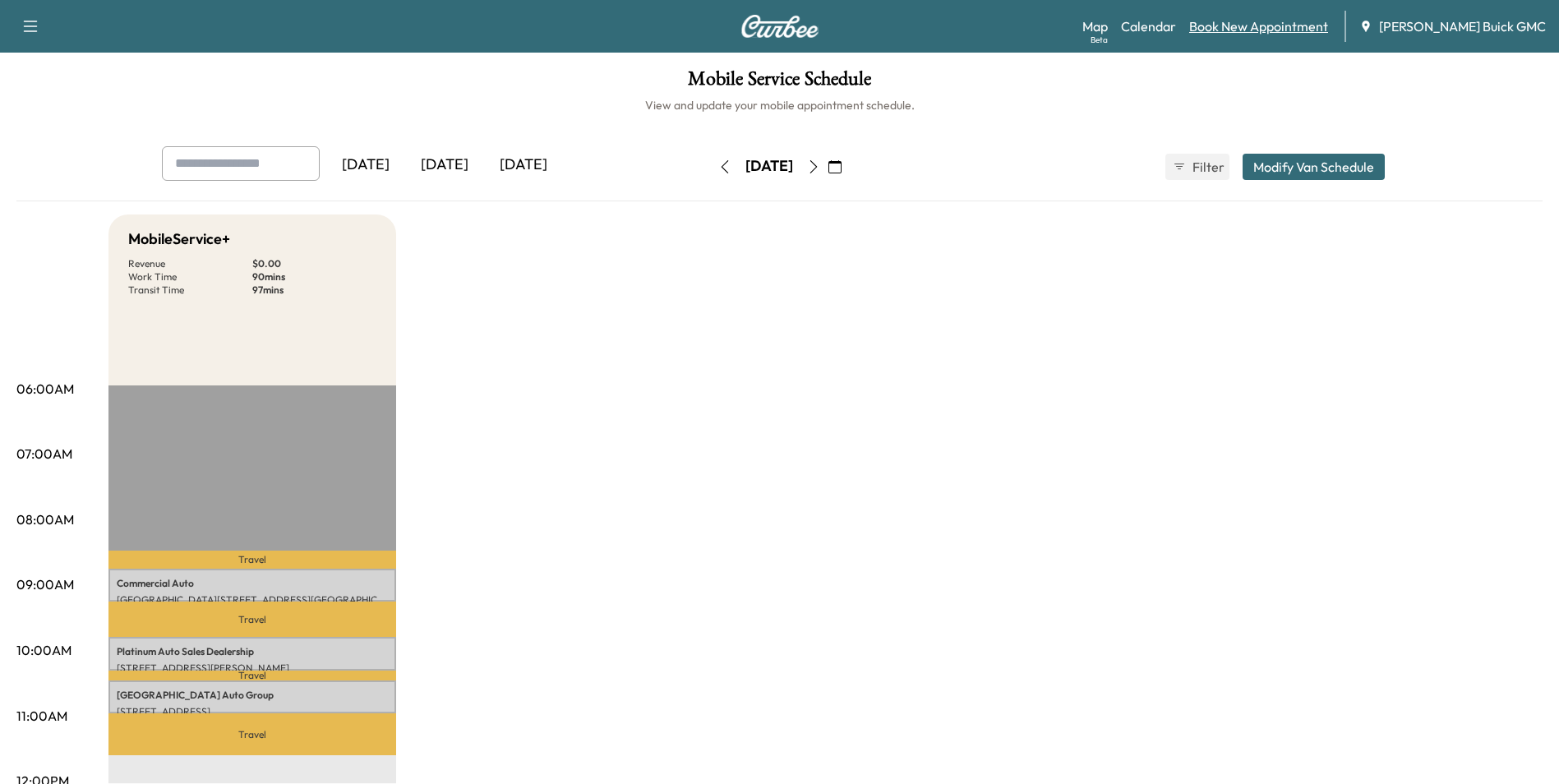
click at [1257, 23] on link "Book New Appointment" at bounding box center [1259, 26] width 139 height 19
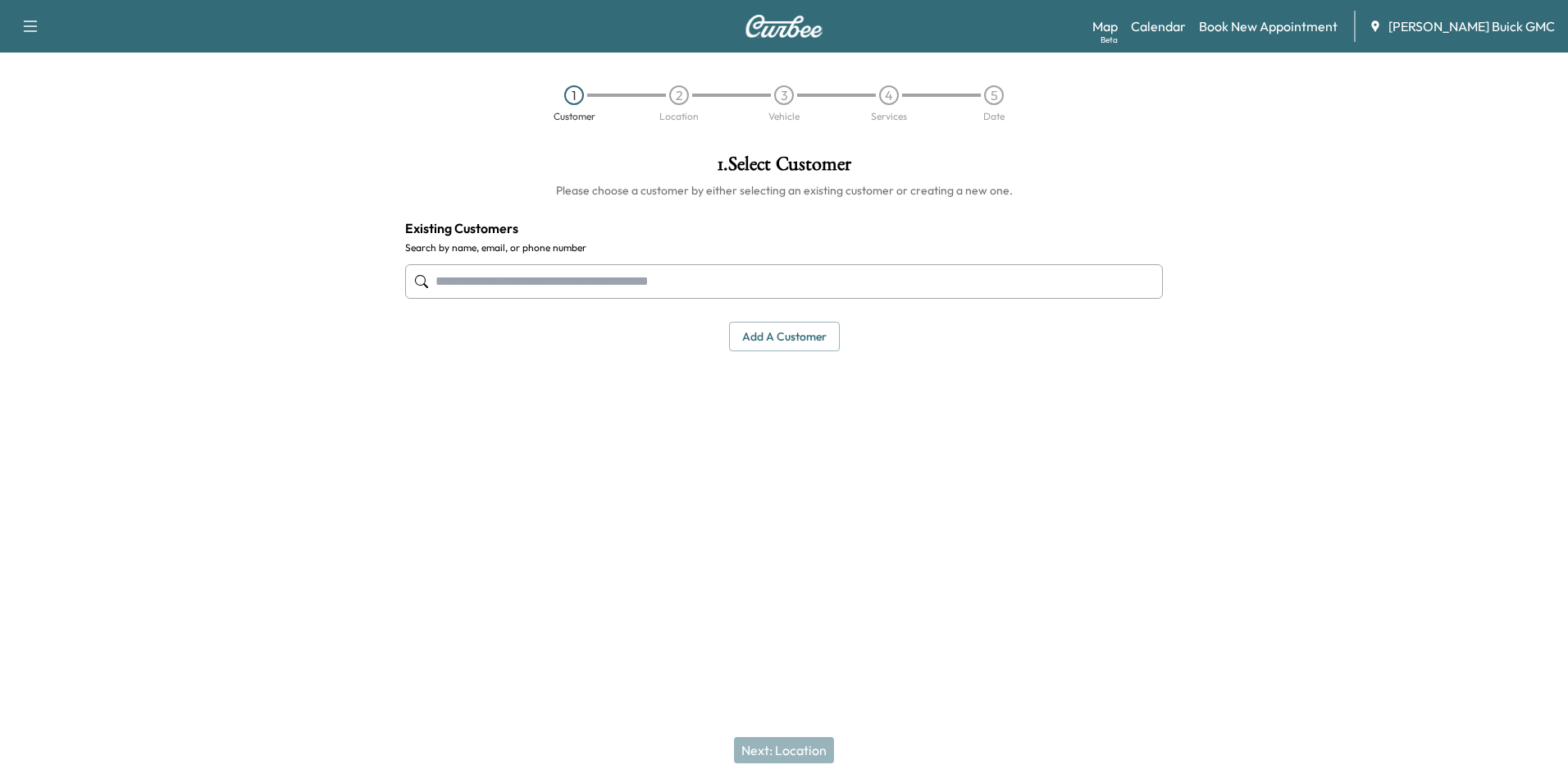
click at [709, 288] on input "text" at bounding box center [784, 281] width 758 height 34
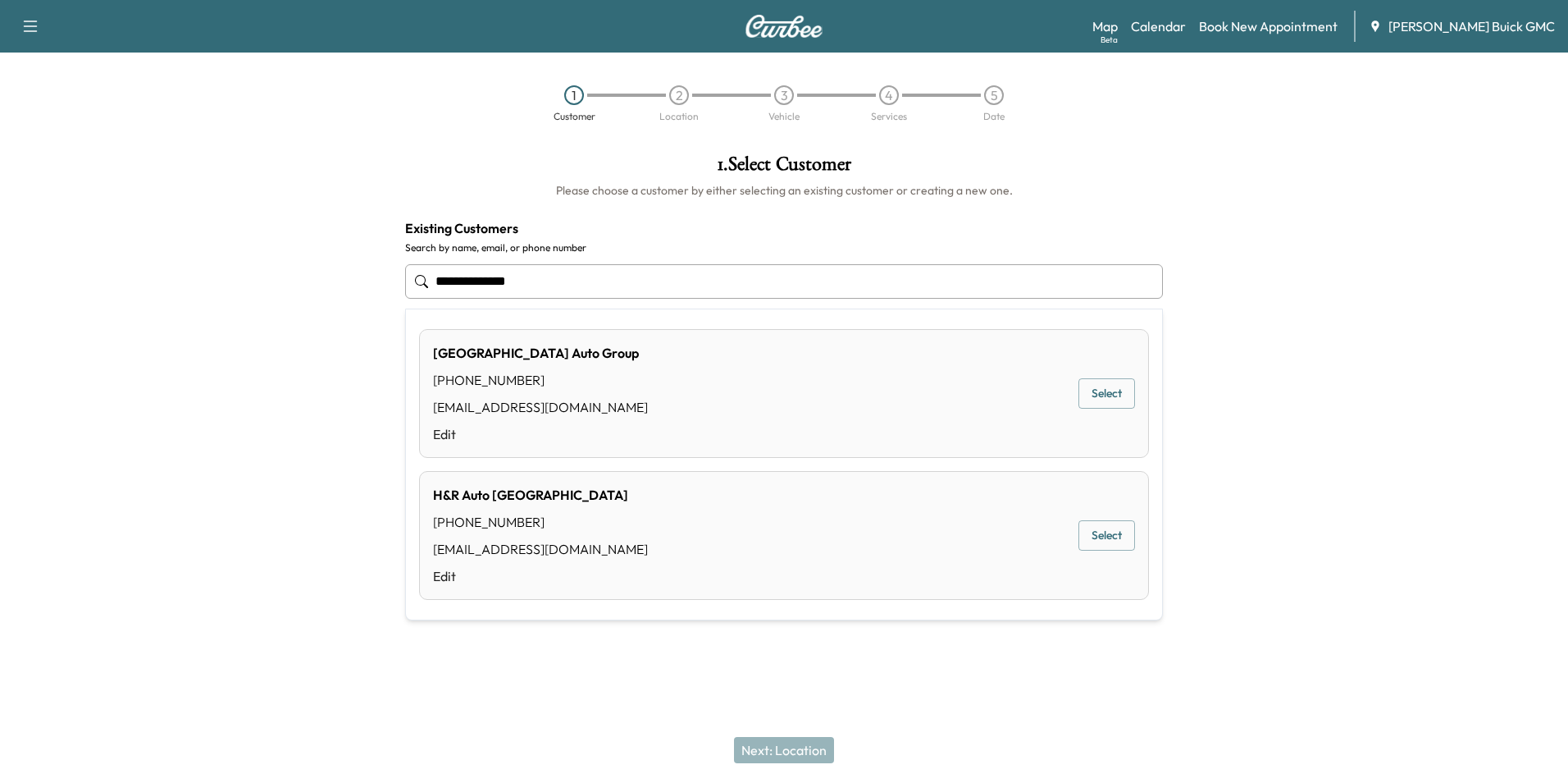
click at [1112, 391] on button "Select" at bounding box center [1106, 393] width 56 height 31
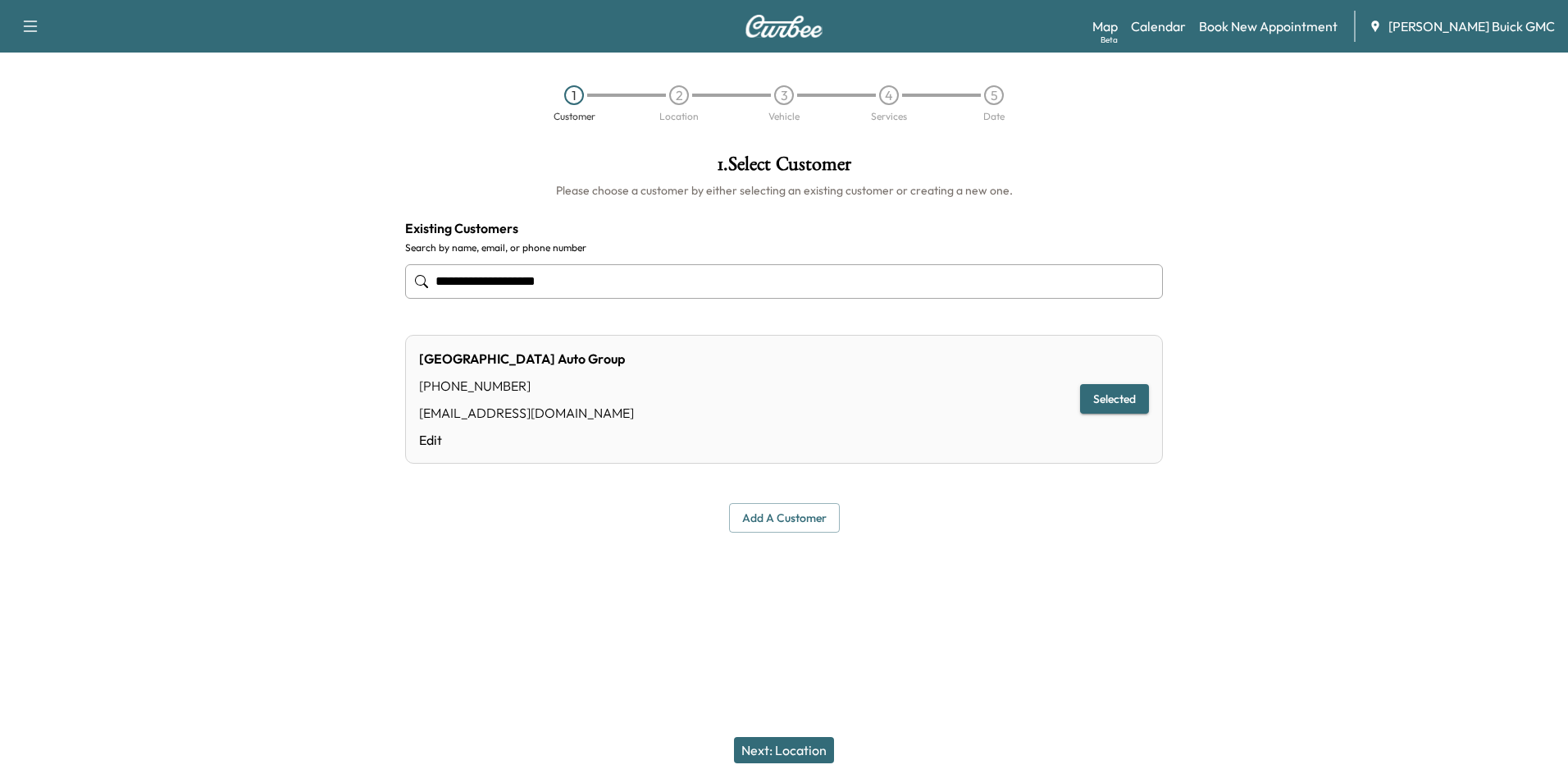
type input "**********"
click at [796, 745] on button "Next: Location" at bounding box center [784, 750] width 100 height 26
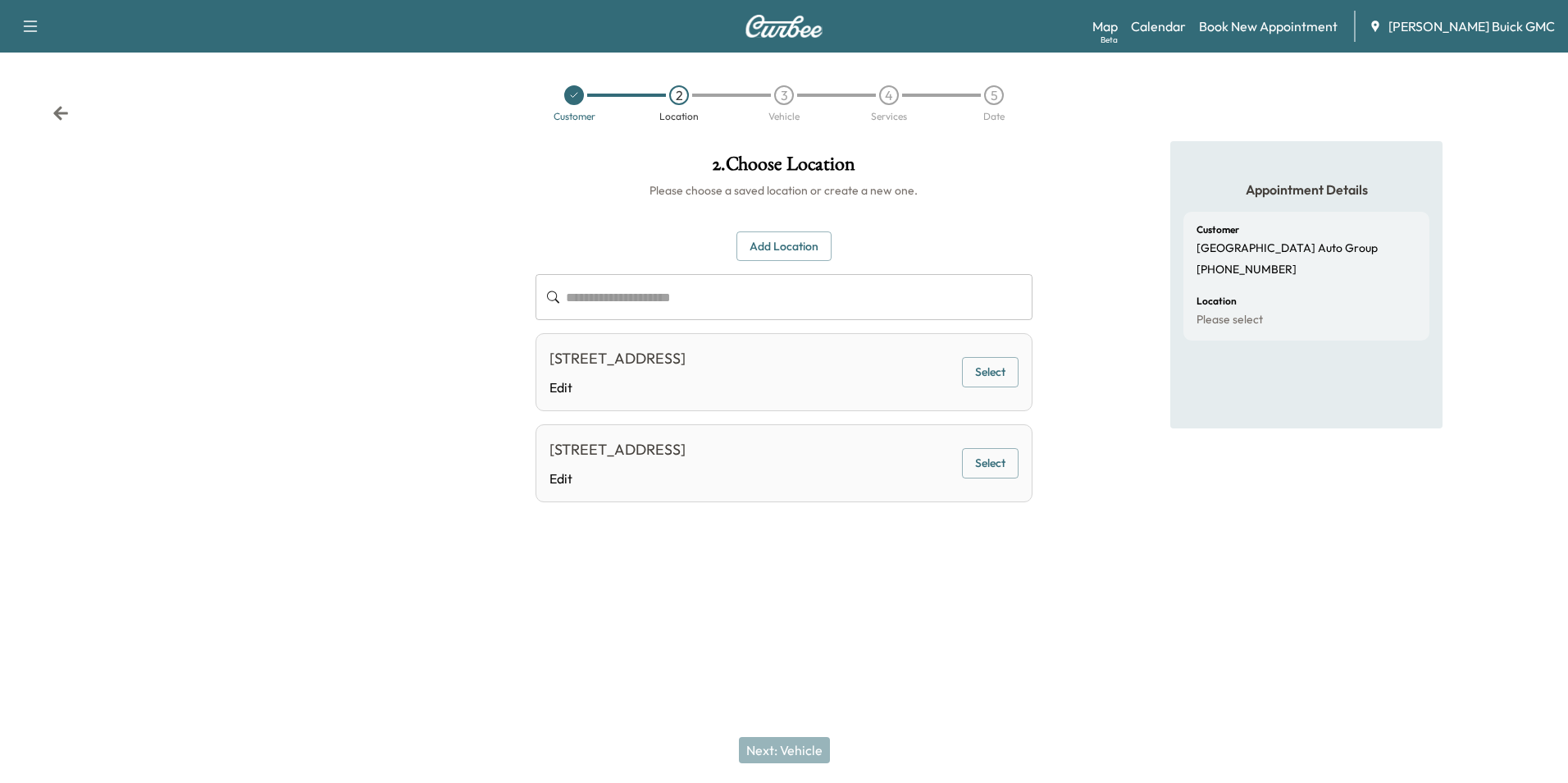
click at [990, 369] on button "Select" at bounding box center [990, 372] width 56 height 31
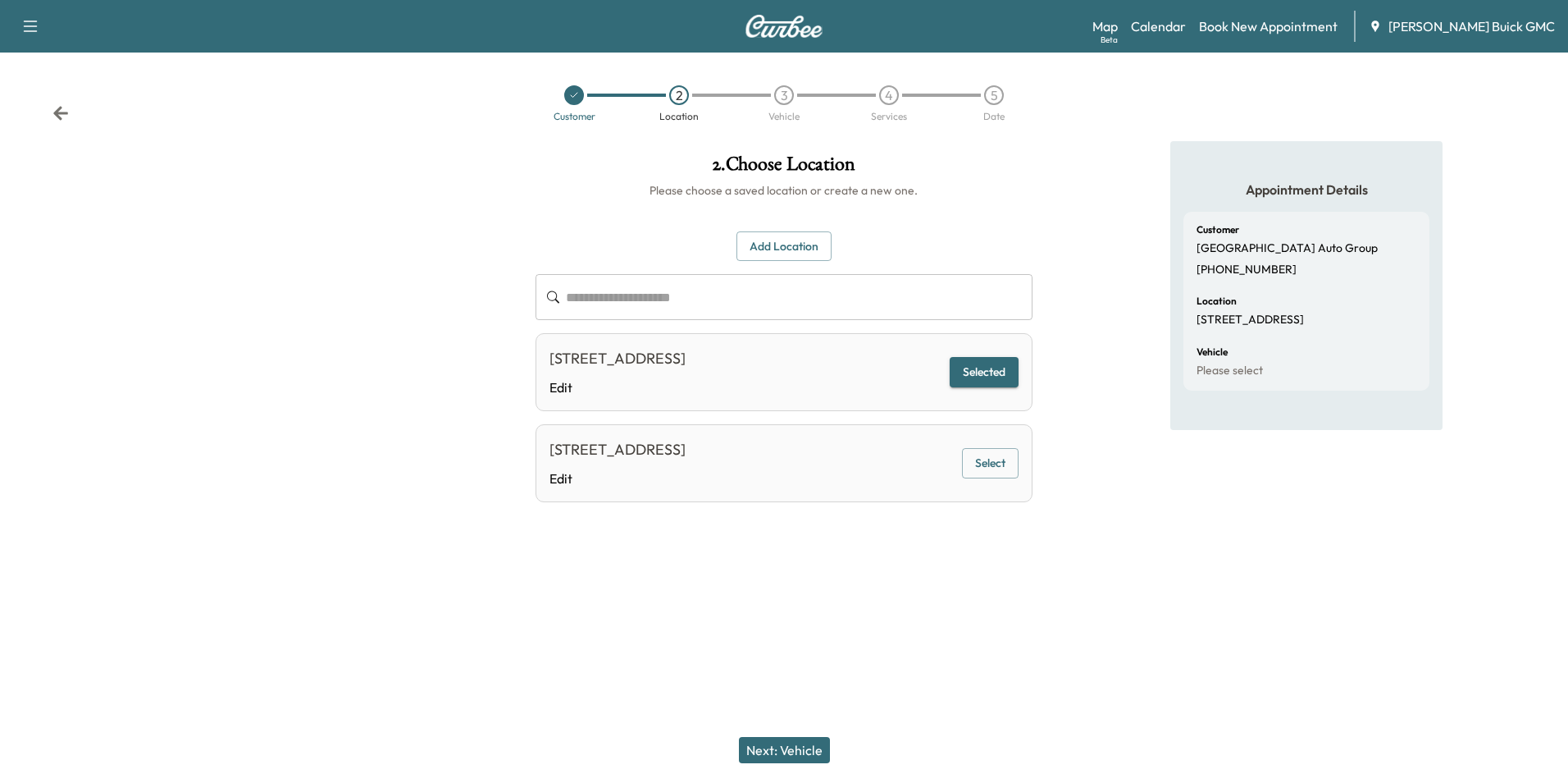
click at [800, 747] on button "Next: Vehicle" at bounding box center [784, 750] width 91 height 26
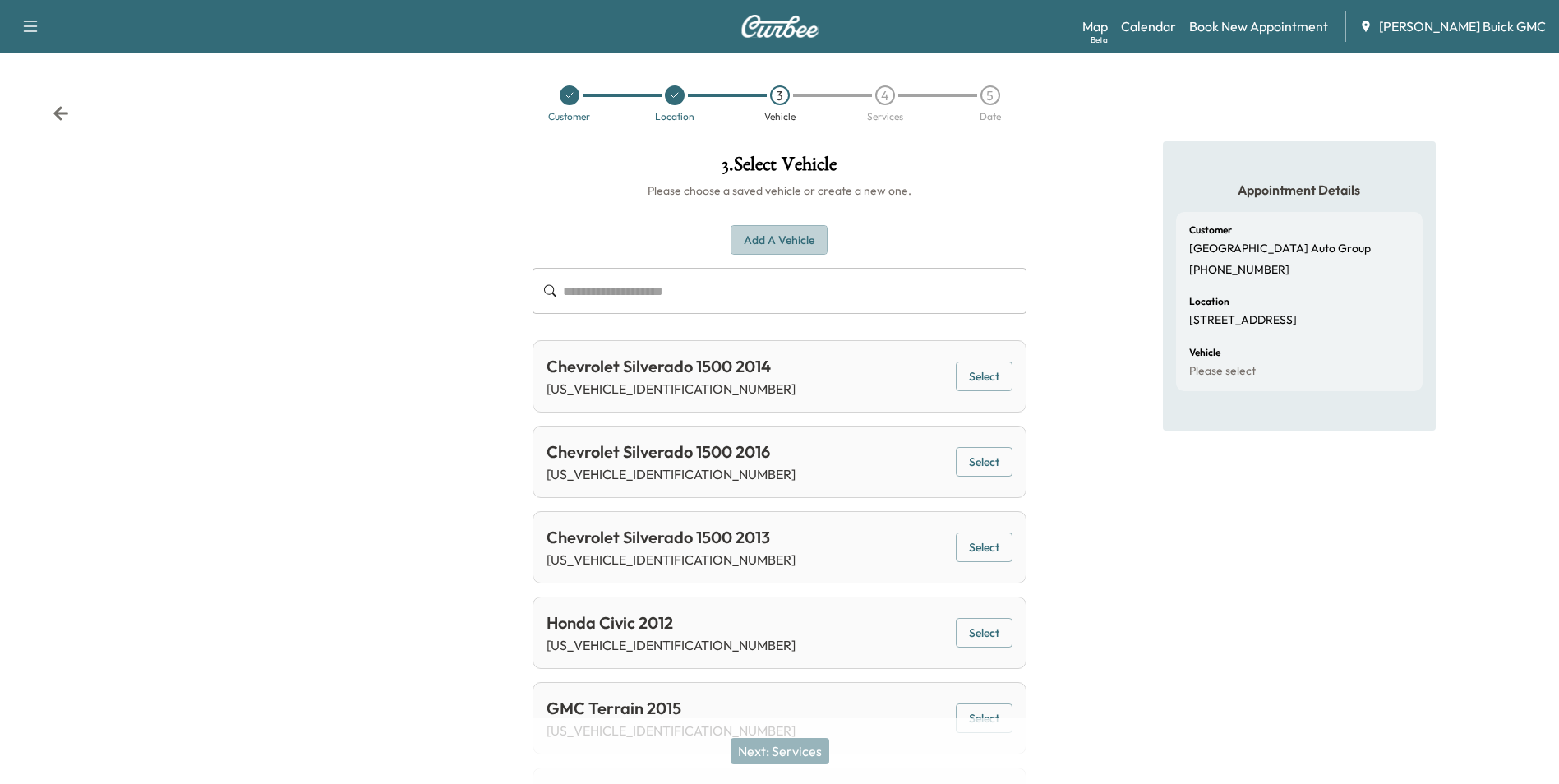
click at [777, 230] on button "Add a Vehicle" at bounding box center [779, 240] width 97 height 31
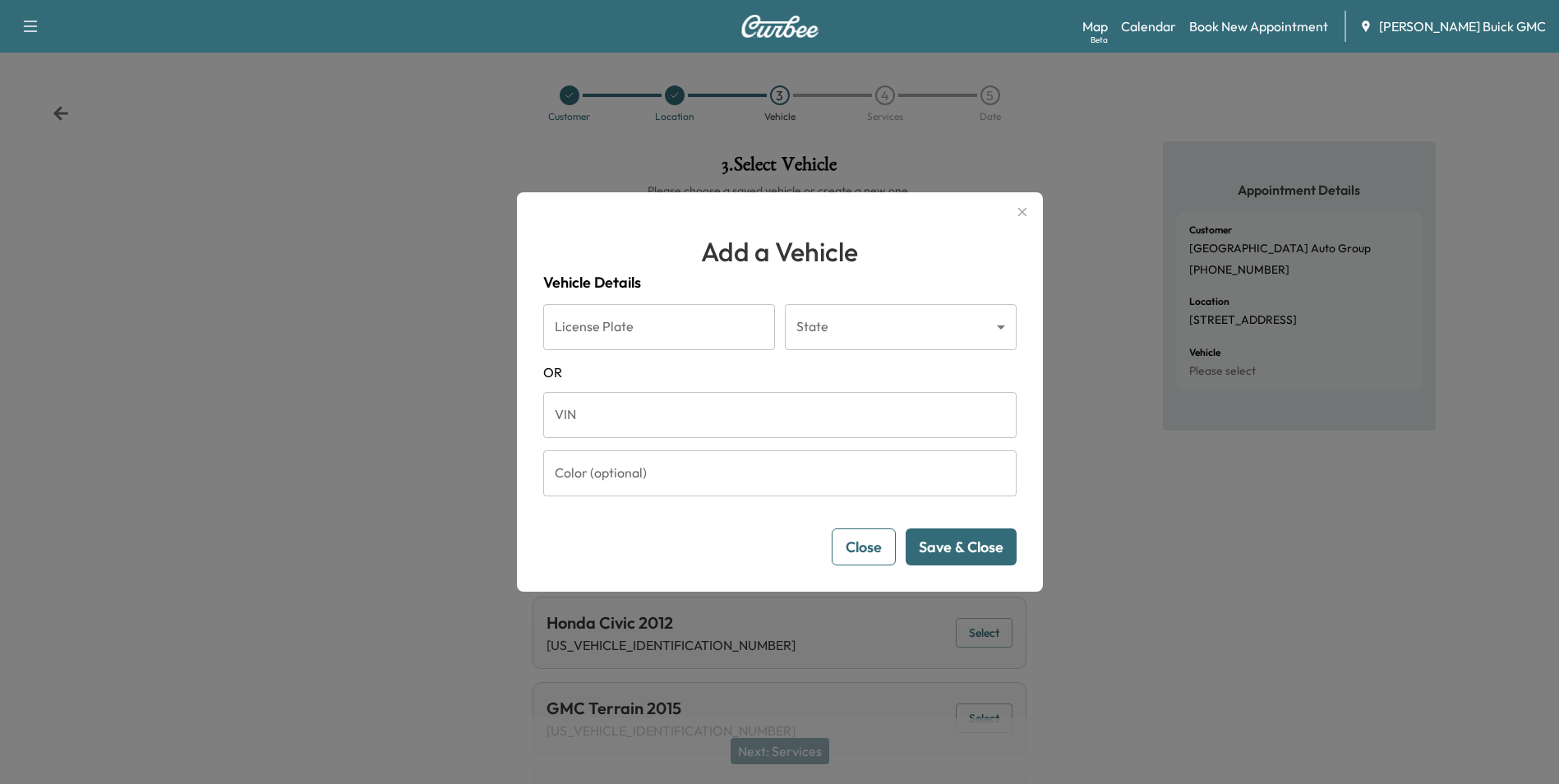
click at [672, 402] on input "VIN" at bounding box center [780, 415] width 473 height 46
type input "**********"
click at [981, 547] on button "Save & Close" at bounding box center [961, 547] width 111 height 37
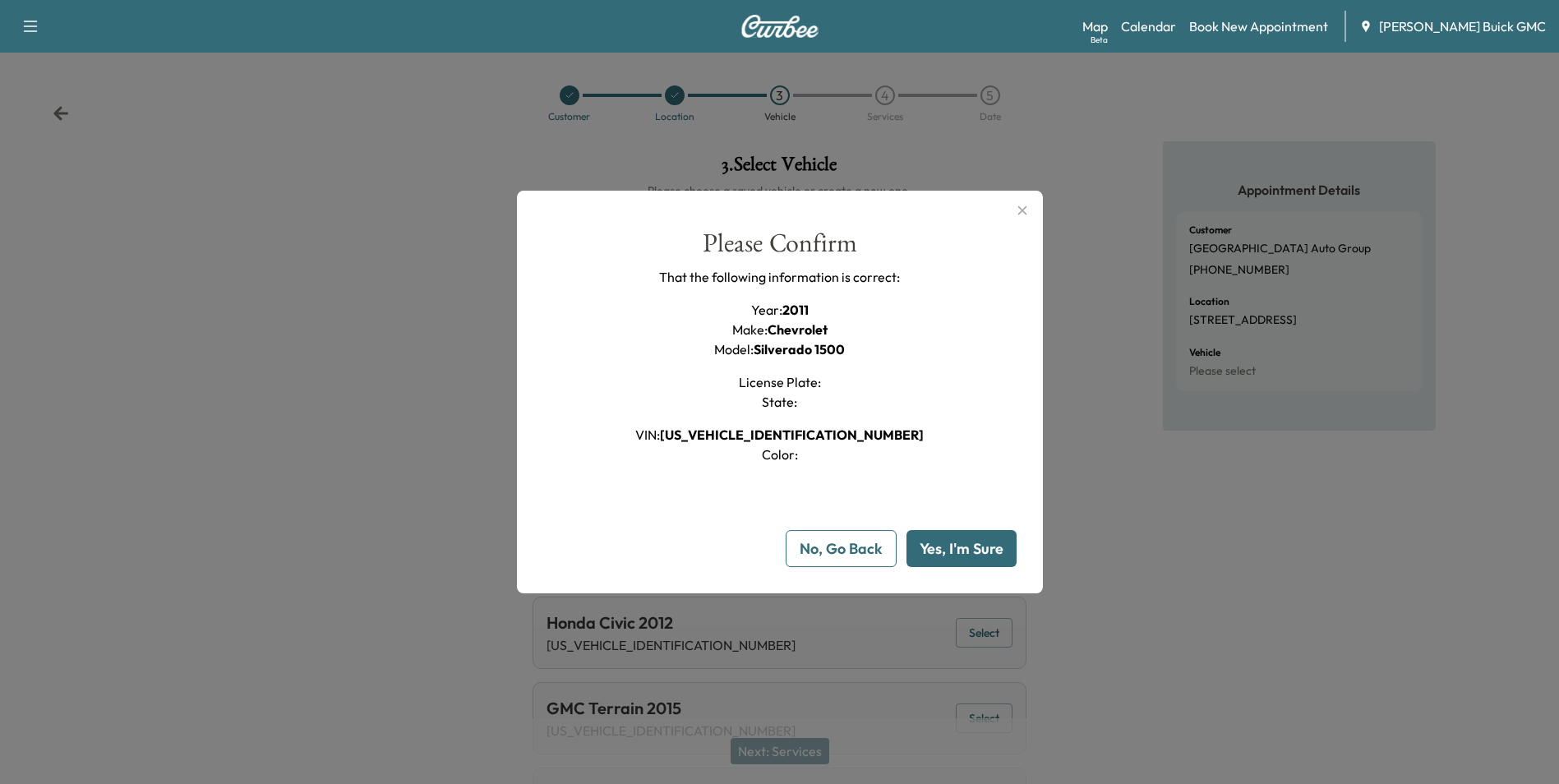
click at [978, 548] on button "Yes, I'm Sure" at bounding box center [961, 549] width 110 height 37
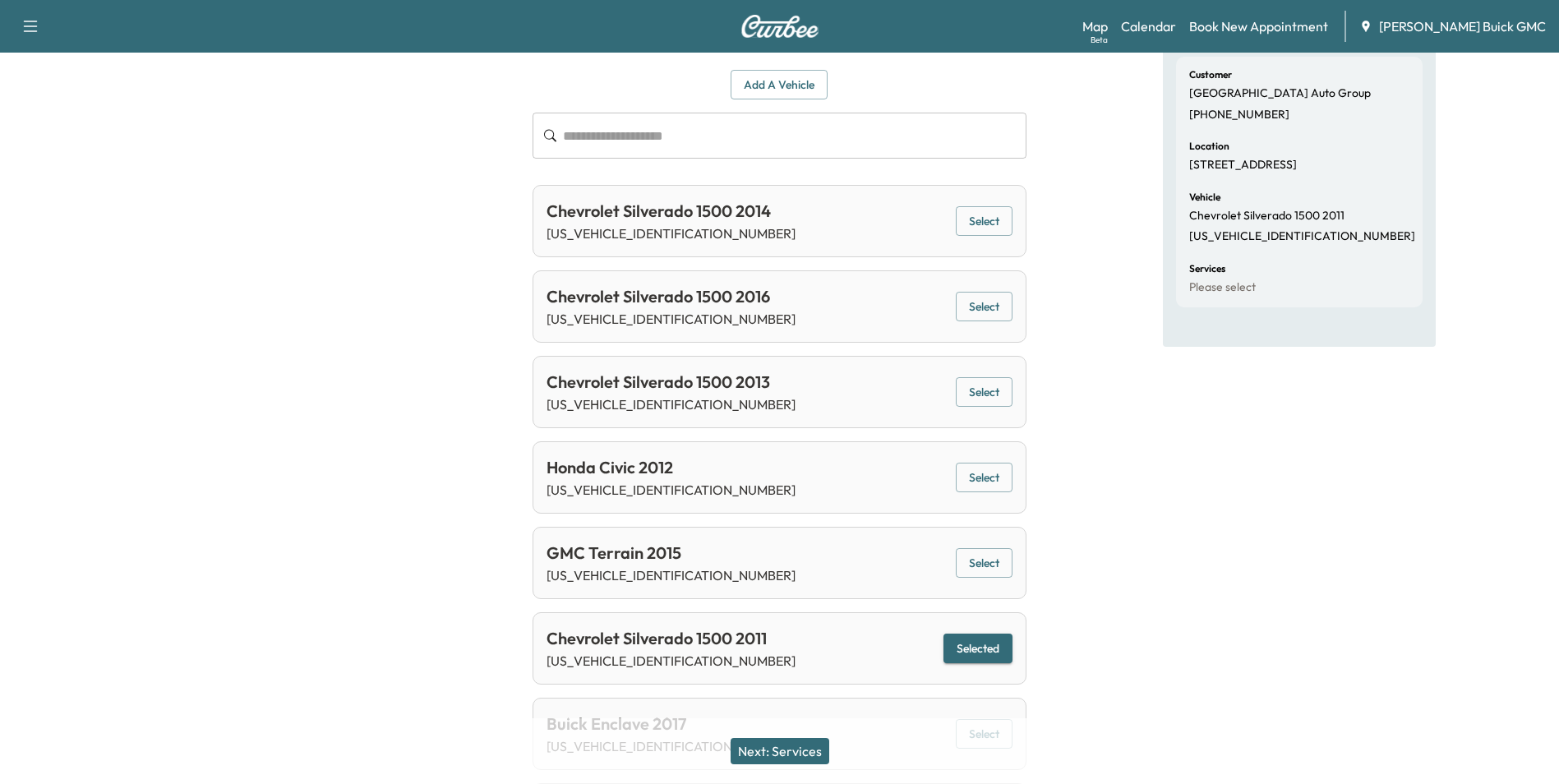
scroll to position [378, 0]
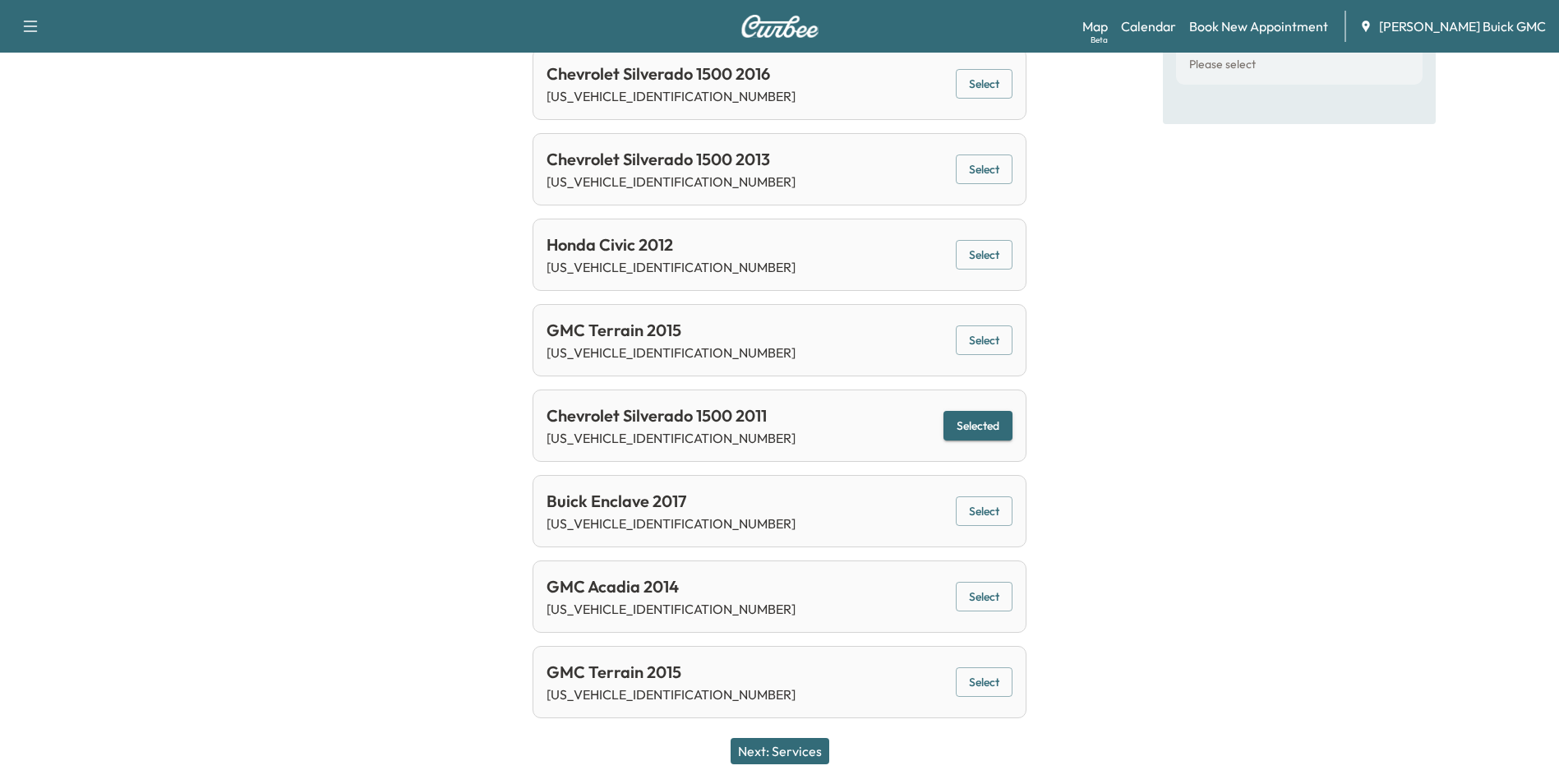
click at [787, 751] on button "Next: Services" at bounding box center [780, 751] width 99 height 26
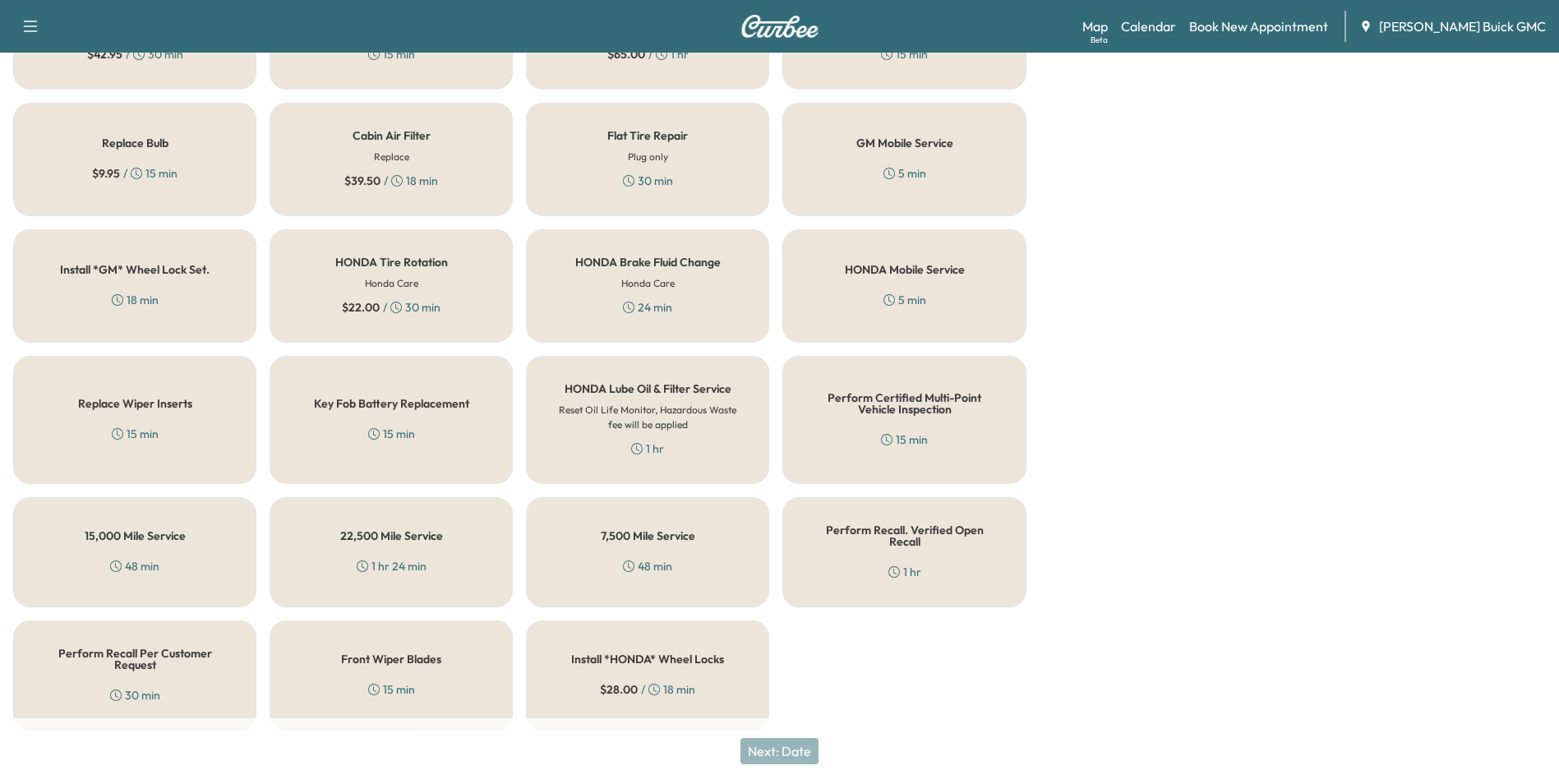
scroll to position [470, 0]
click at [114, 656] on h5 "Perform Recall Per Customer Request" at bounding box center [134, 658] width 189 height 23
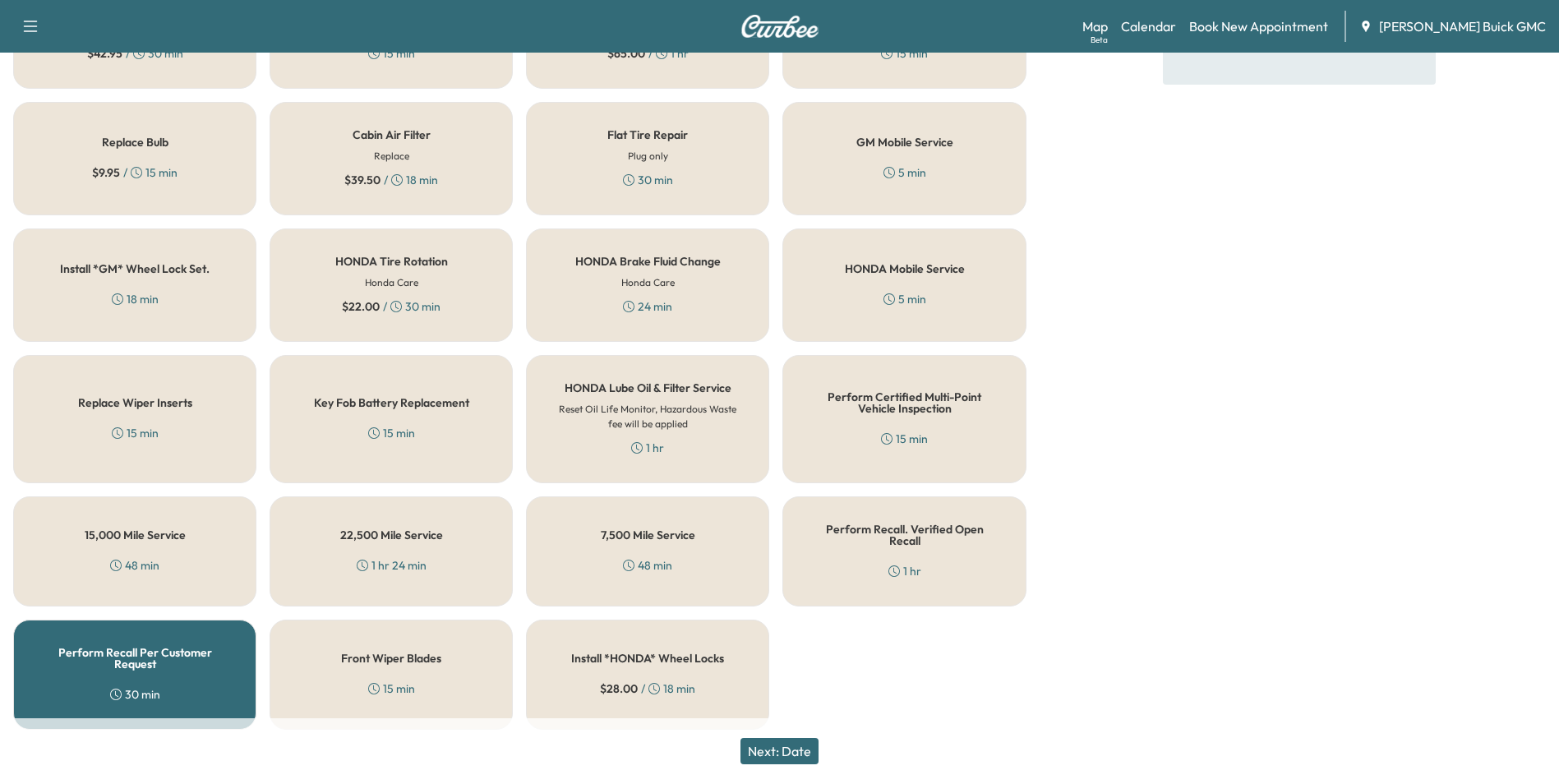
click at [787, 746] on button "Next: Date" at bounding box center [780, 751] width 78 height 26
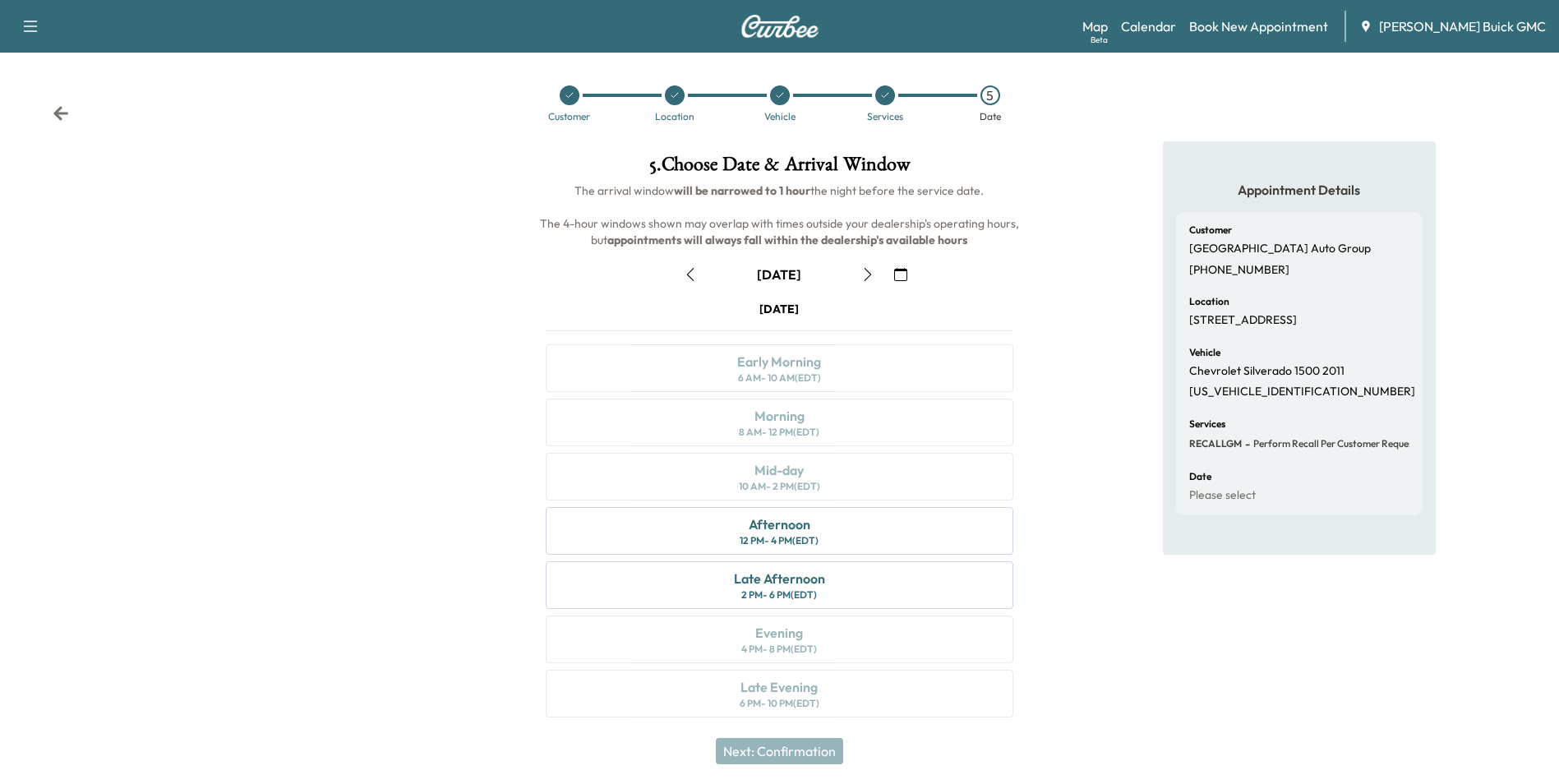
click at [903, 274] on icon "button" at bounding box center [901, 274] width 13 height 13
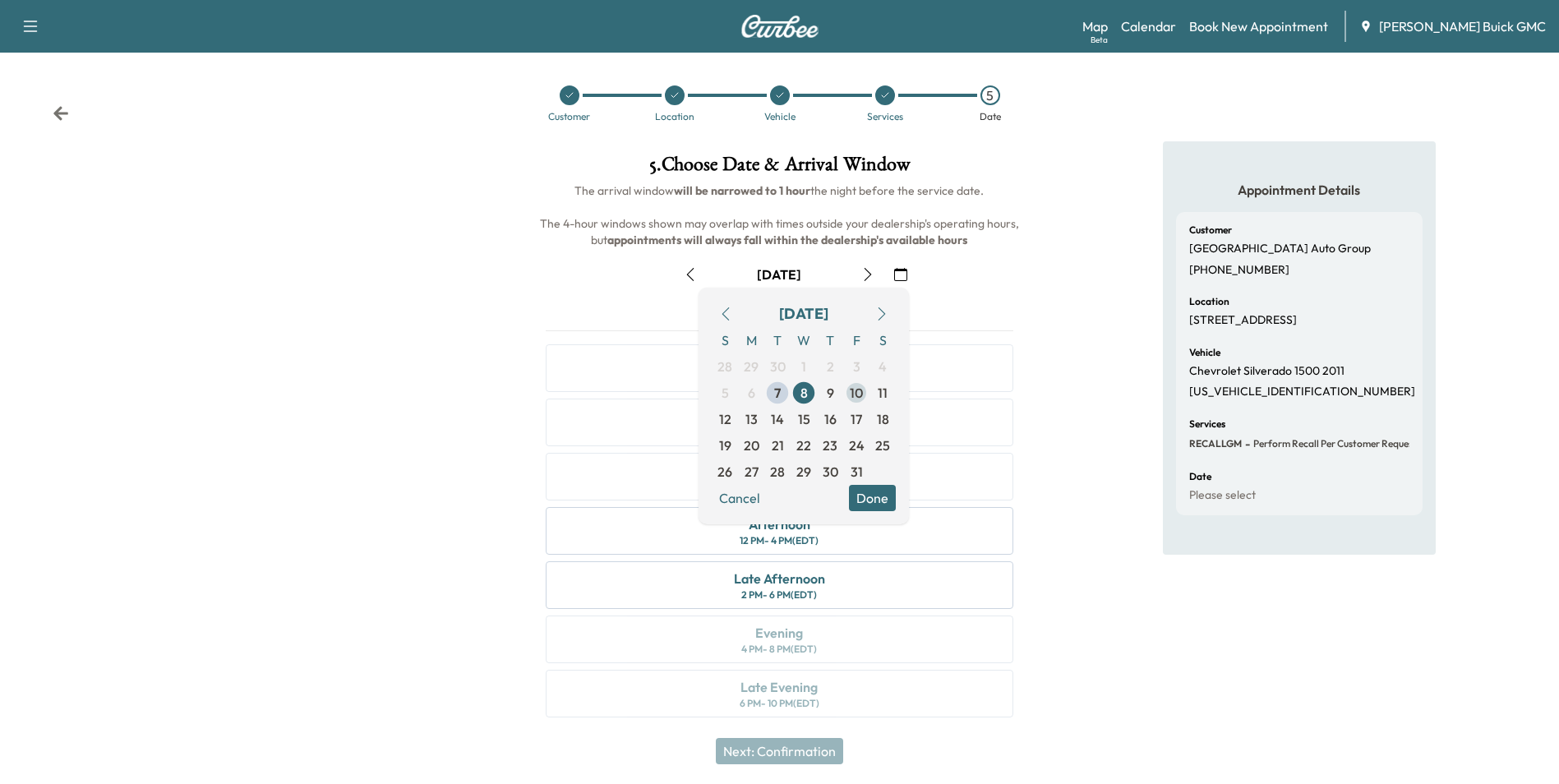
click at [859, 392] on span "10" at bounding box center [856, 392] width 13 height 19
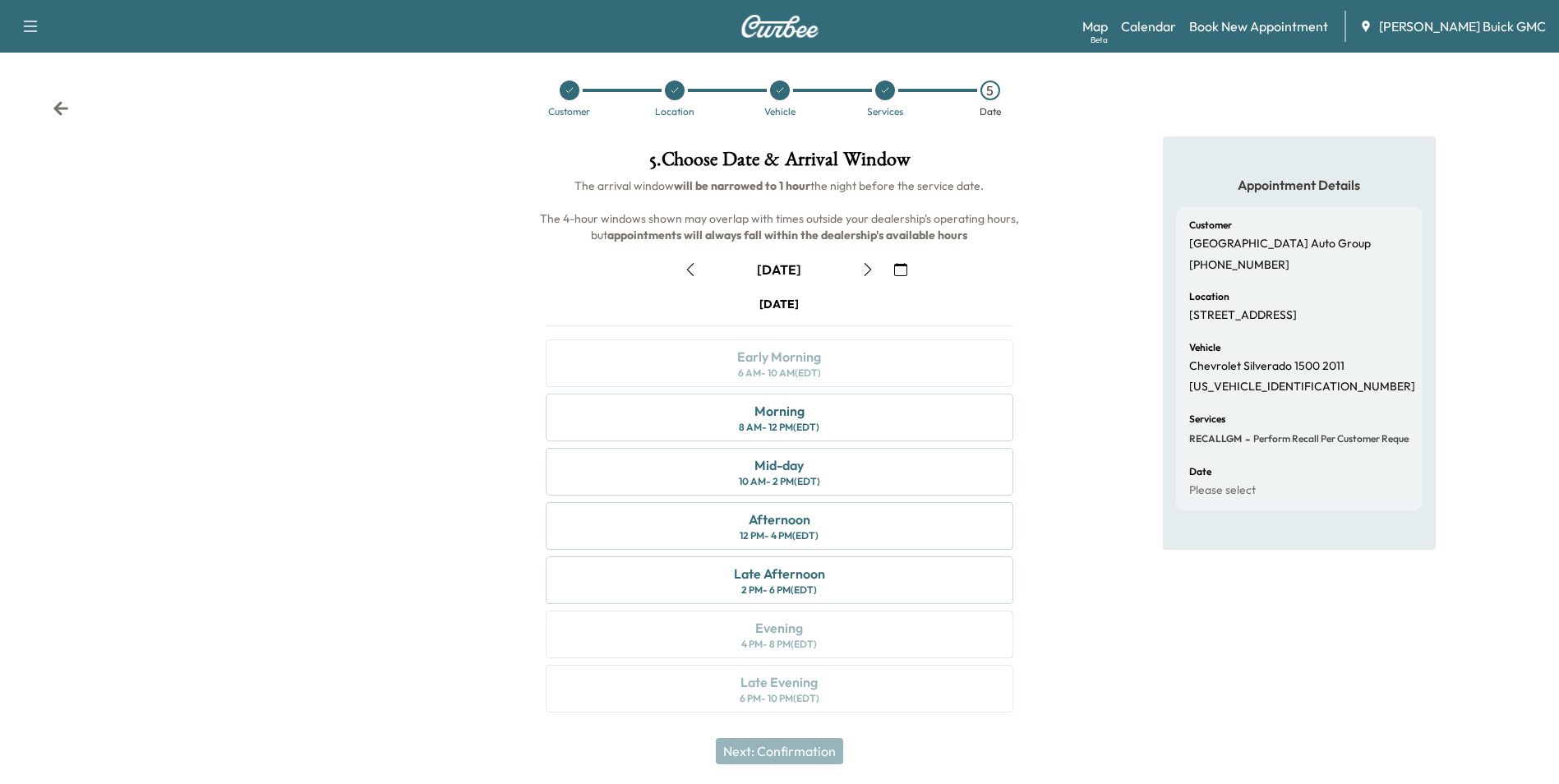
scroll to position [6, 0]
click at [842, 414] on div "Morning 8 AM - 12 PM (EDT)" at bounding box center [779, 416] width 467 height 47
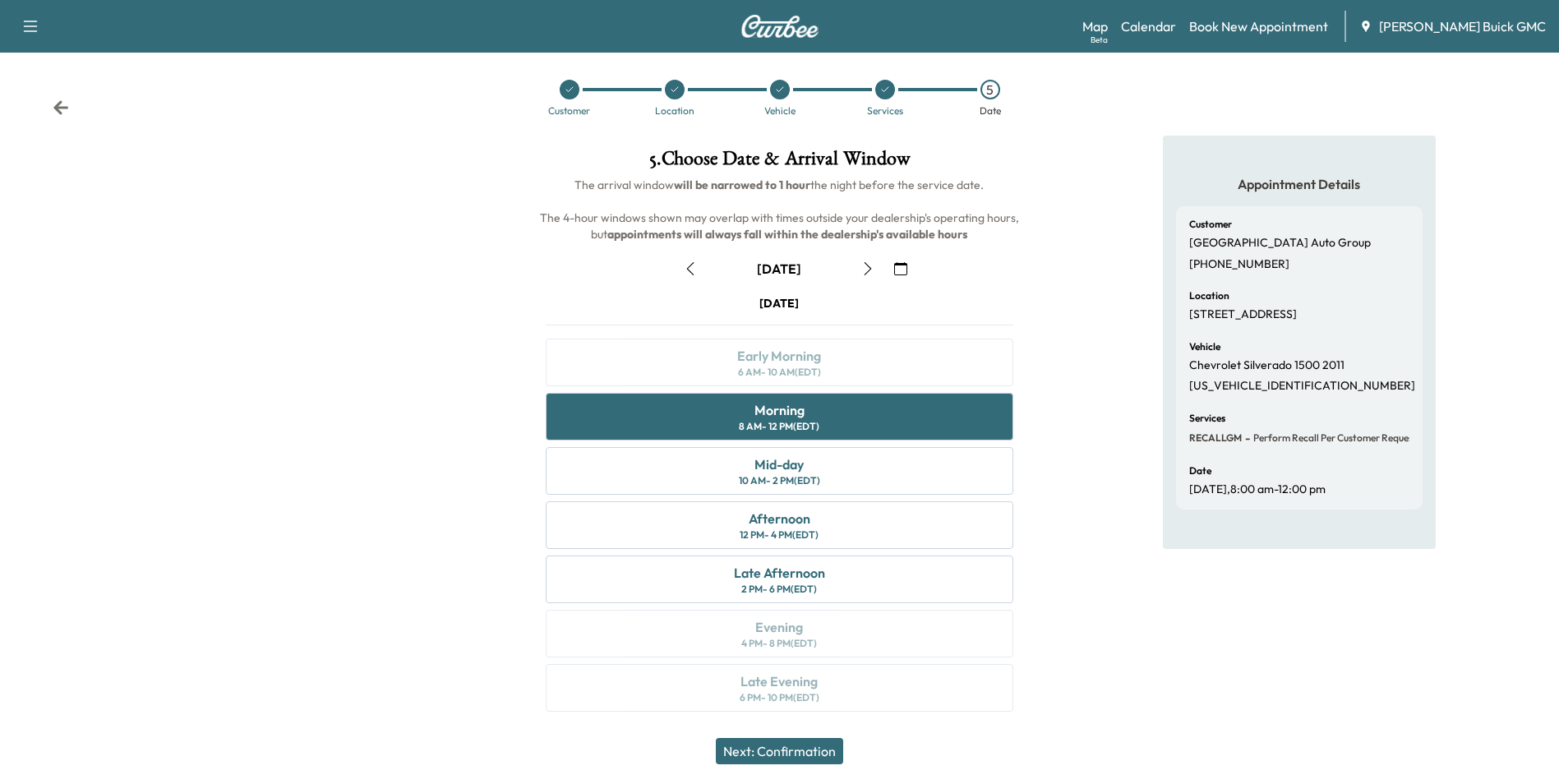
click at [817, 750] on button "Next: Confirmation" at bounding box center [780, 751] width 128 height 26
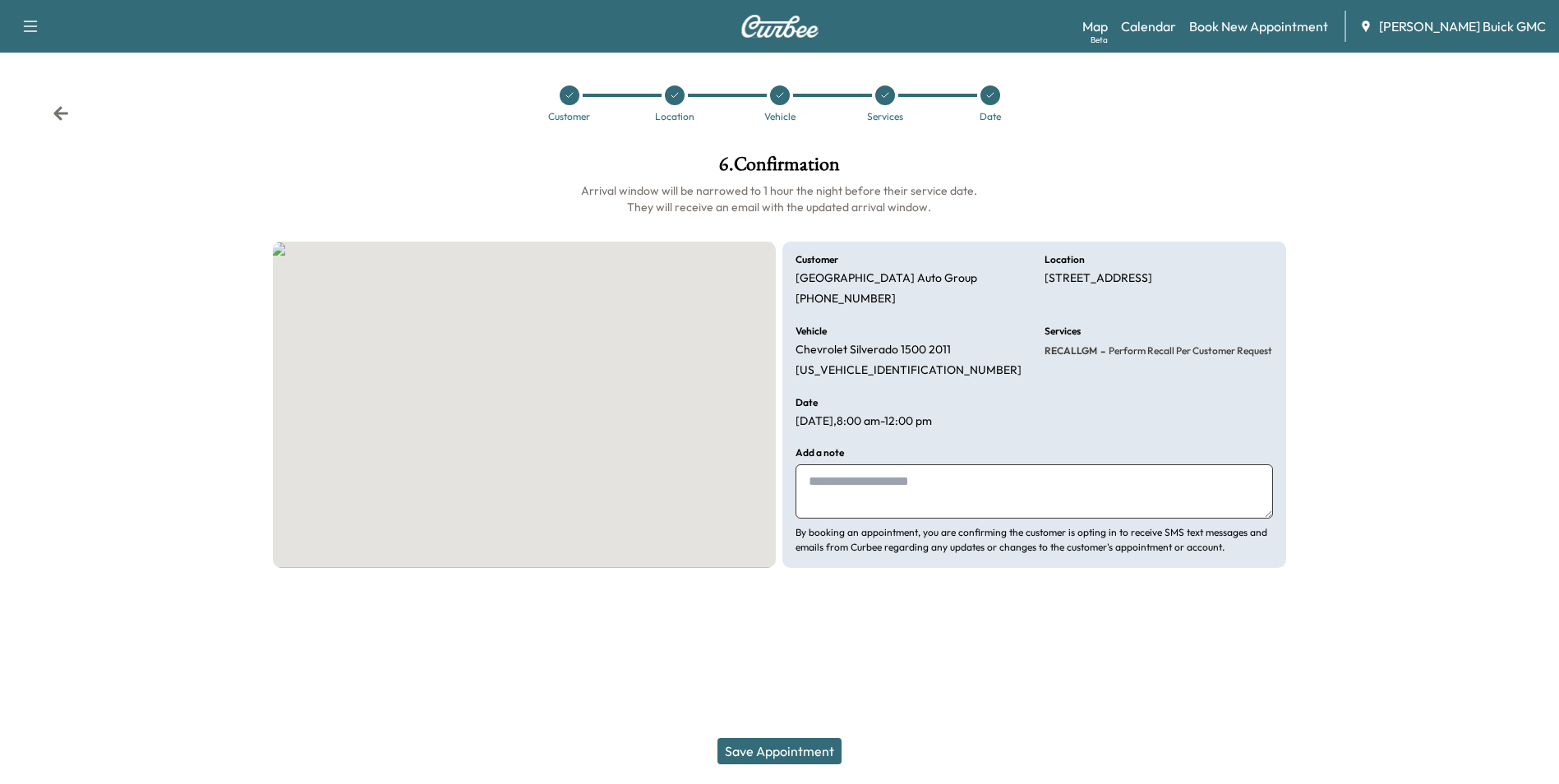
scroll to position [0, 0]
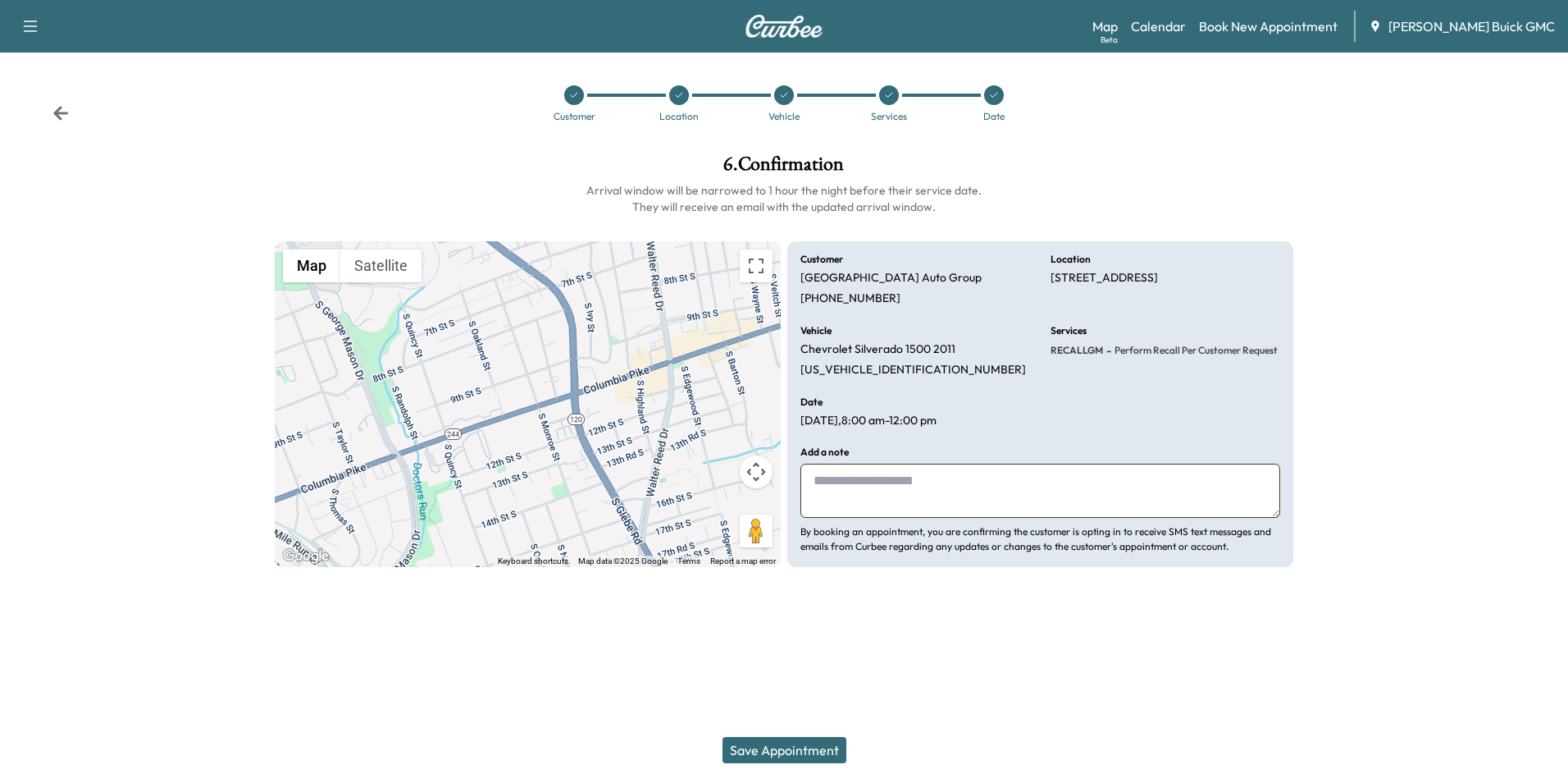
click at [942, 494] on textarea at bounding box center [1039, 491] width 480 height 55
type textarea "**********"
click at [796, 749] on button "Save Appointment" at bounding box center [784, 750] width 124 height 26
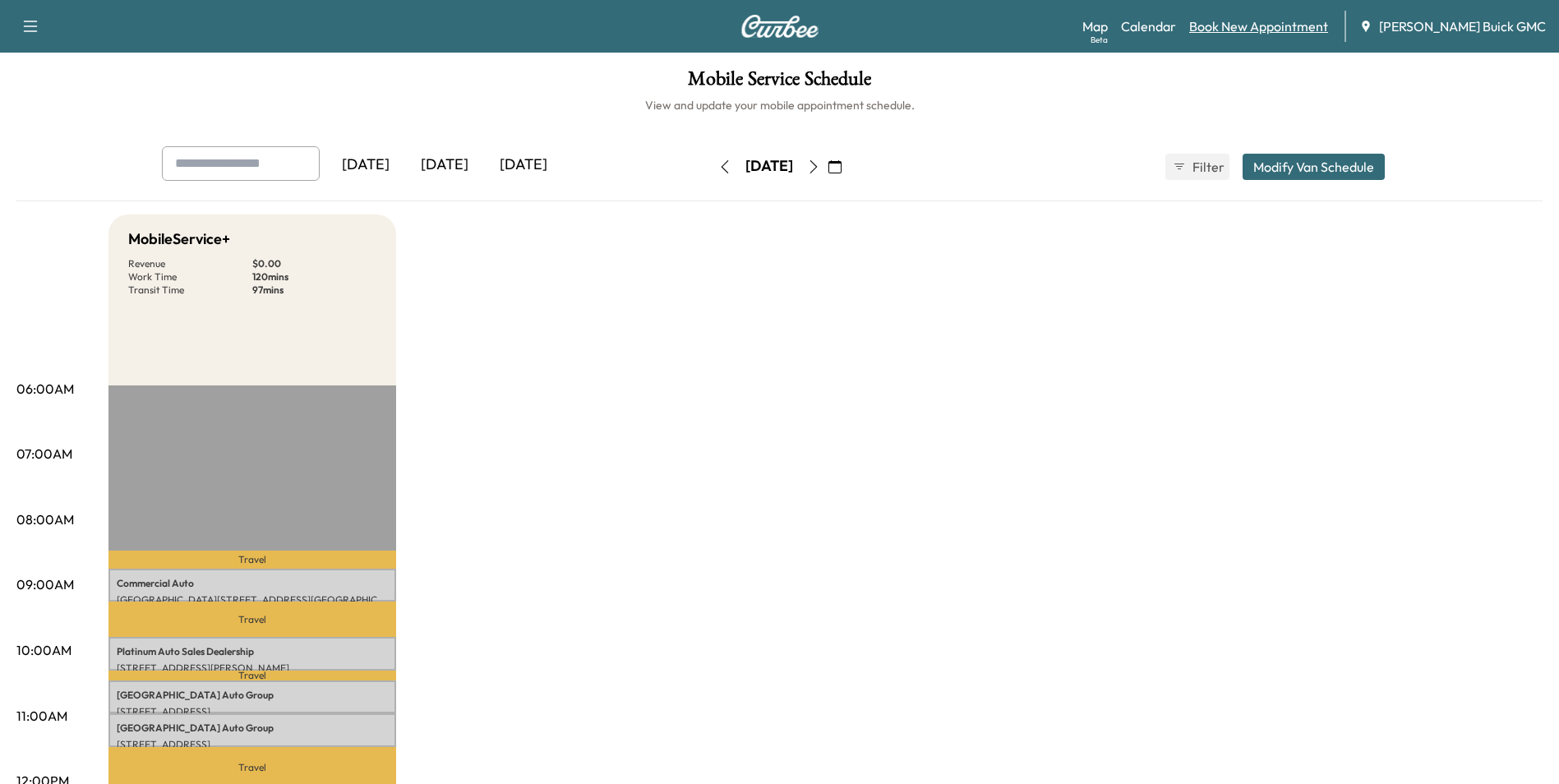
click at [1259, 26] on link "Book New Appointment" at bounding box center [1259, 26] width 139 height 19
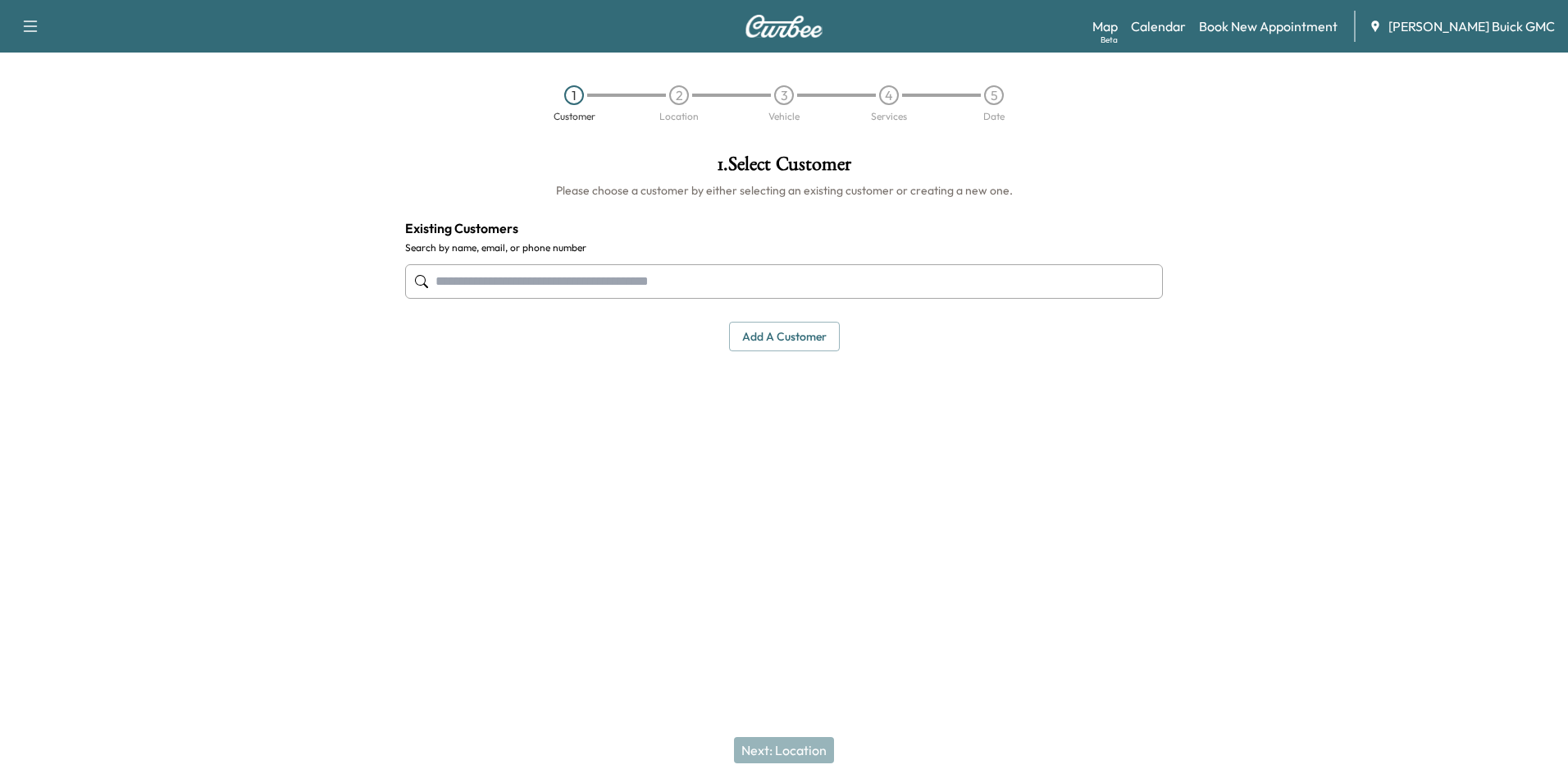
click at [768, 285] on input "text" at bounding box center [784, 281] width 758 height 34
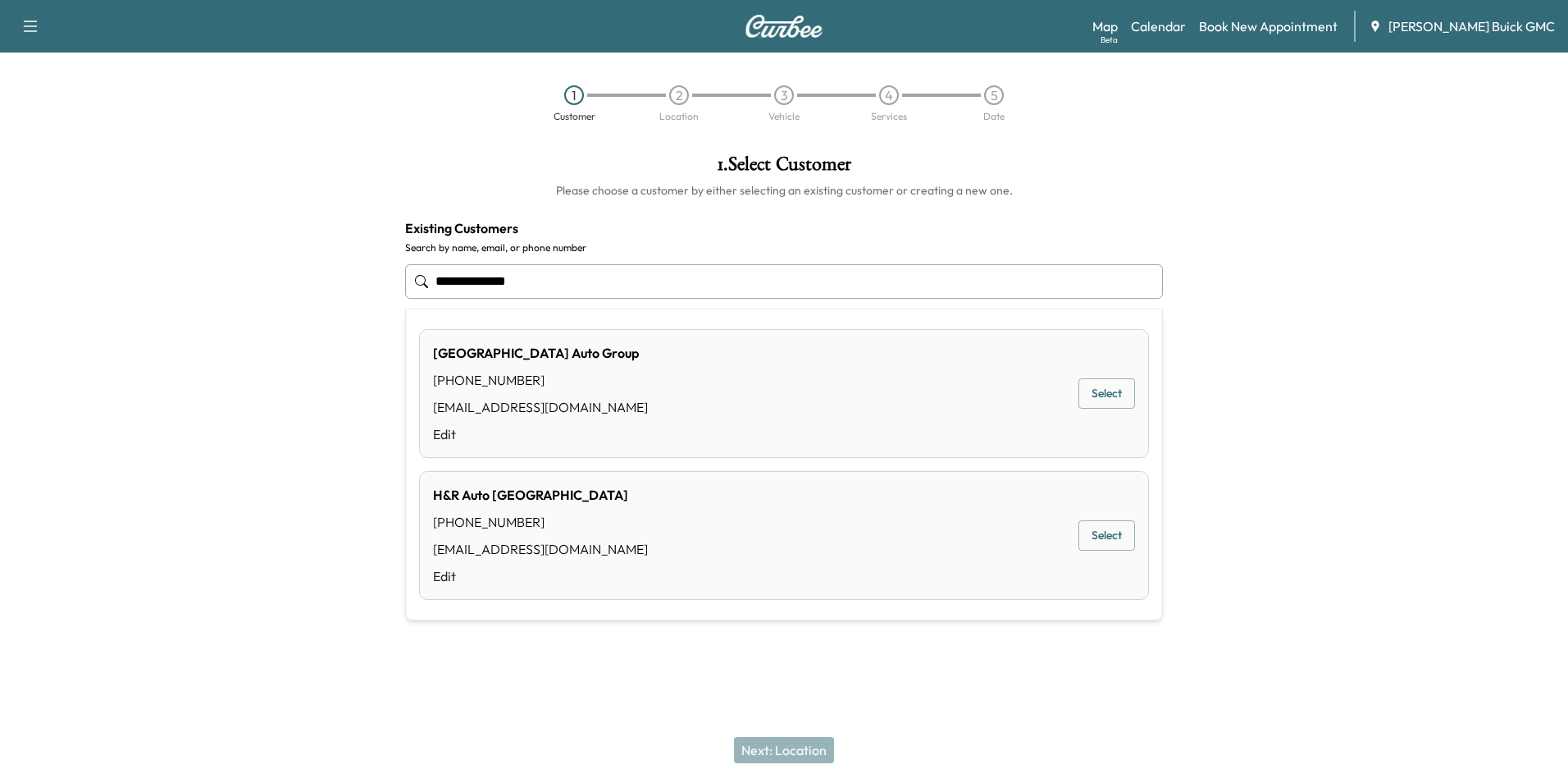
click at [1106, 389] on button "Select" at bounding box center [1106, 393] width 56 height 31
type input "**********"
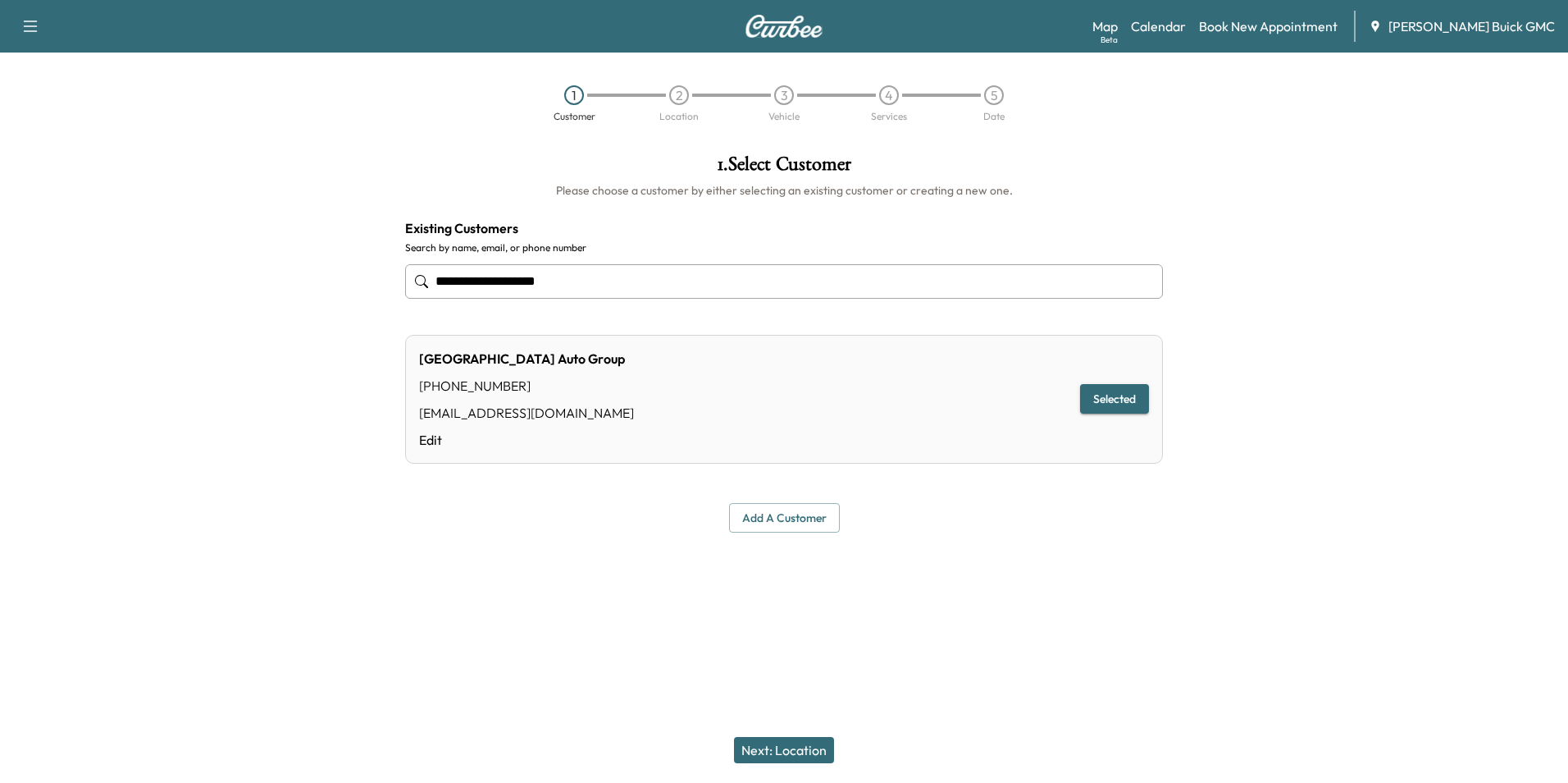
click at [799, 747] on button "Next: Location" at bounding box center [784, 750] width 100 height 26
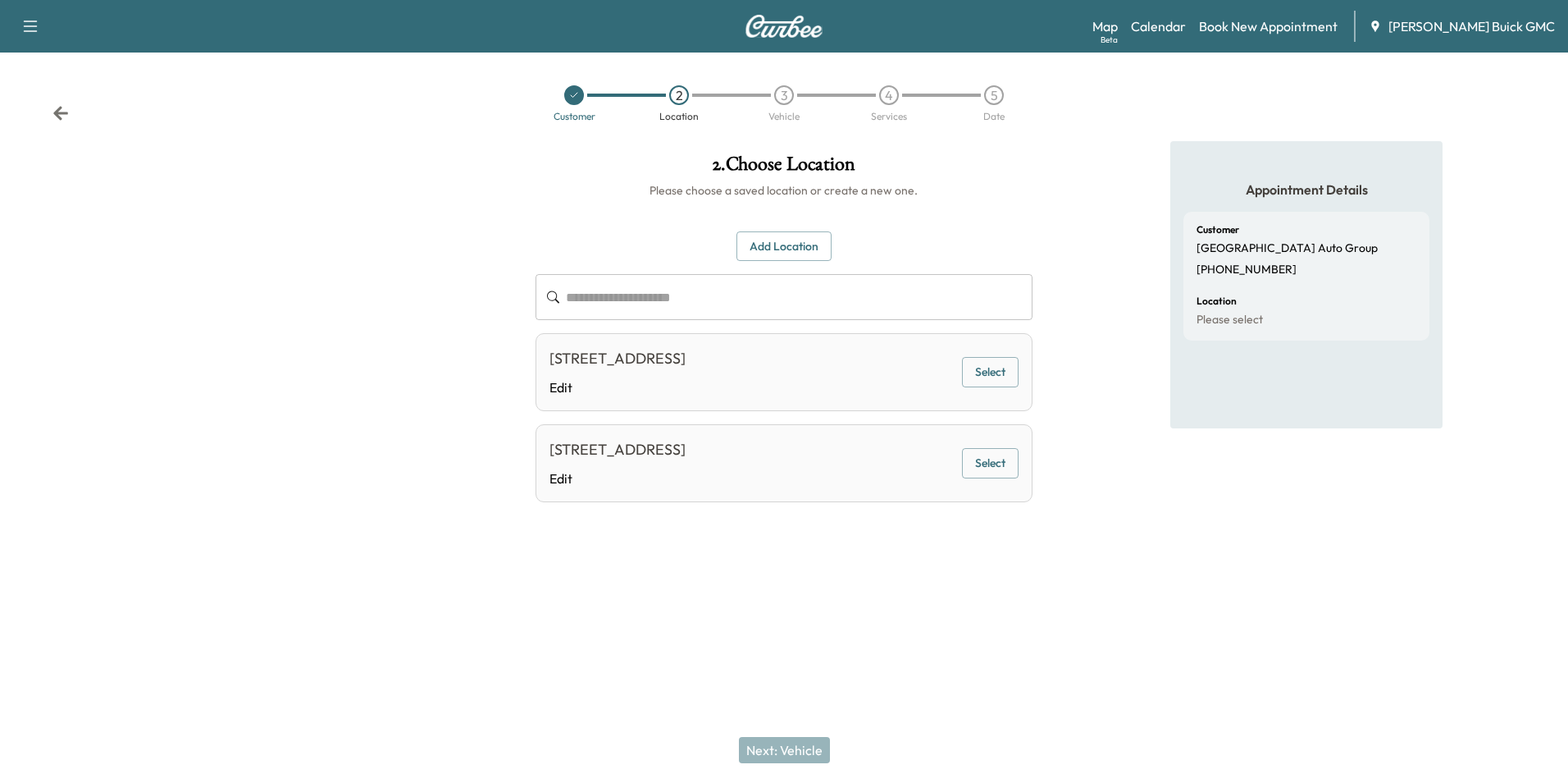
click at [980, 367] on button "Select" at bounding box center [990, 372] width 56 height 31
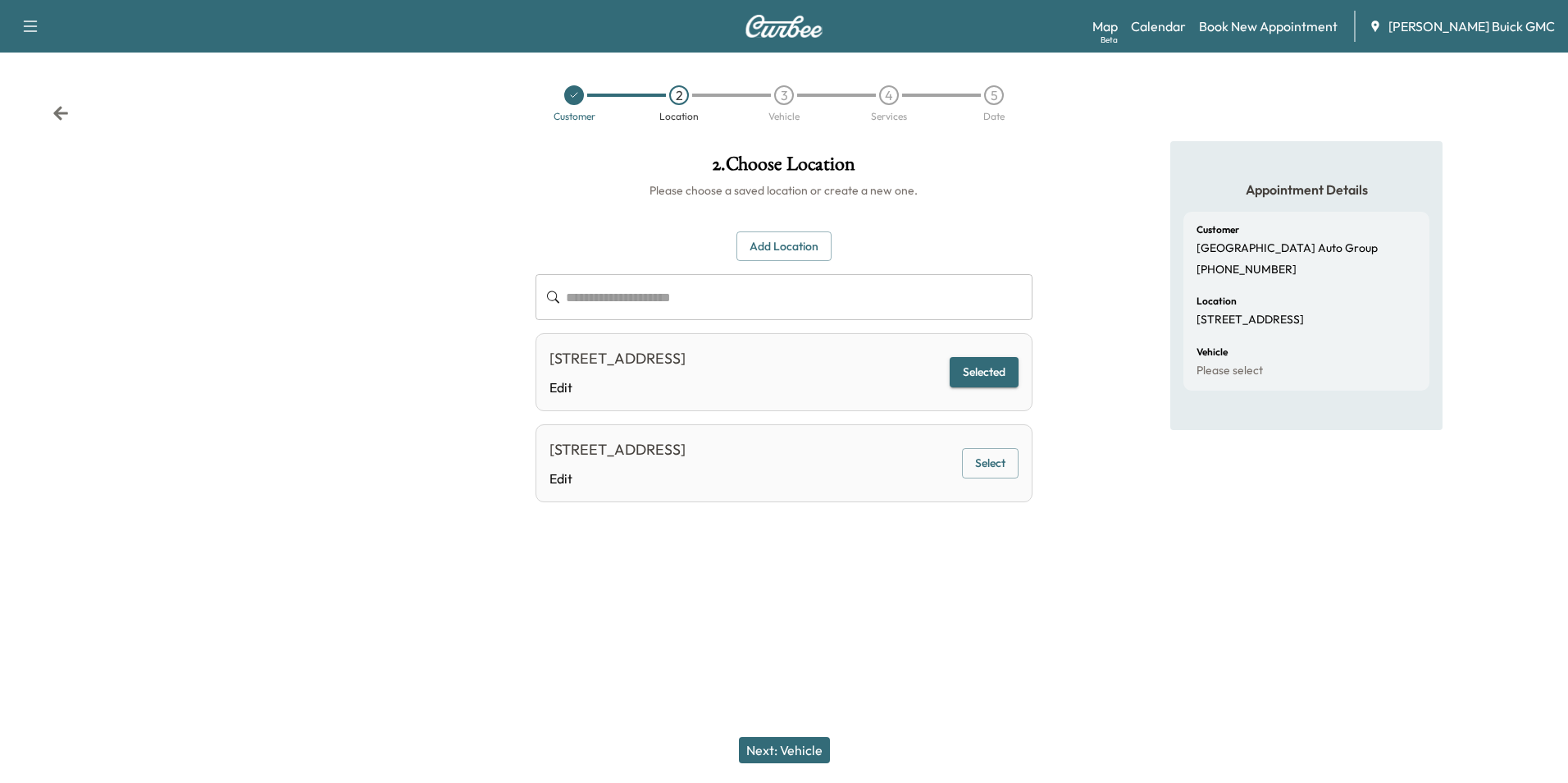
click at [800, 746] on button "Next: Vehicle" at bounding box center [784, 750] width 91 height 26
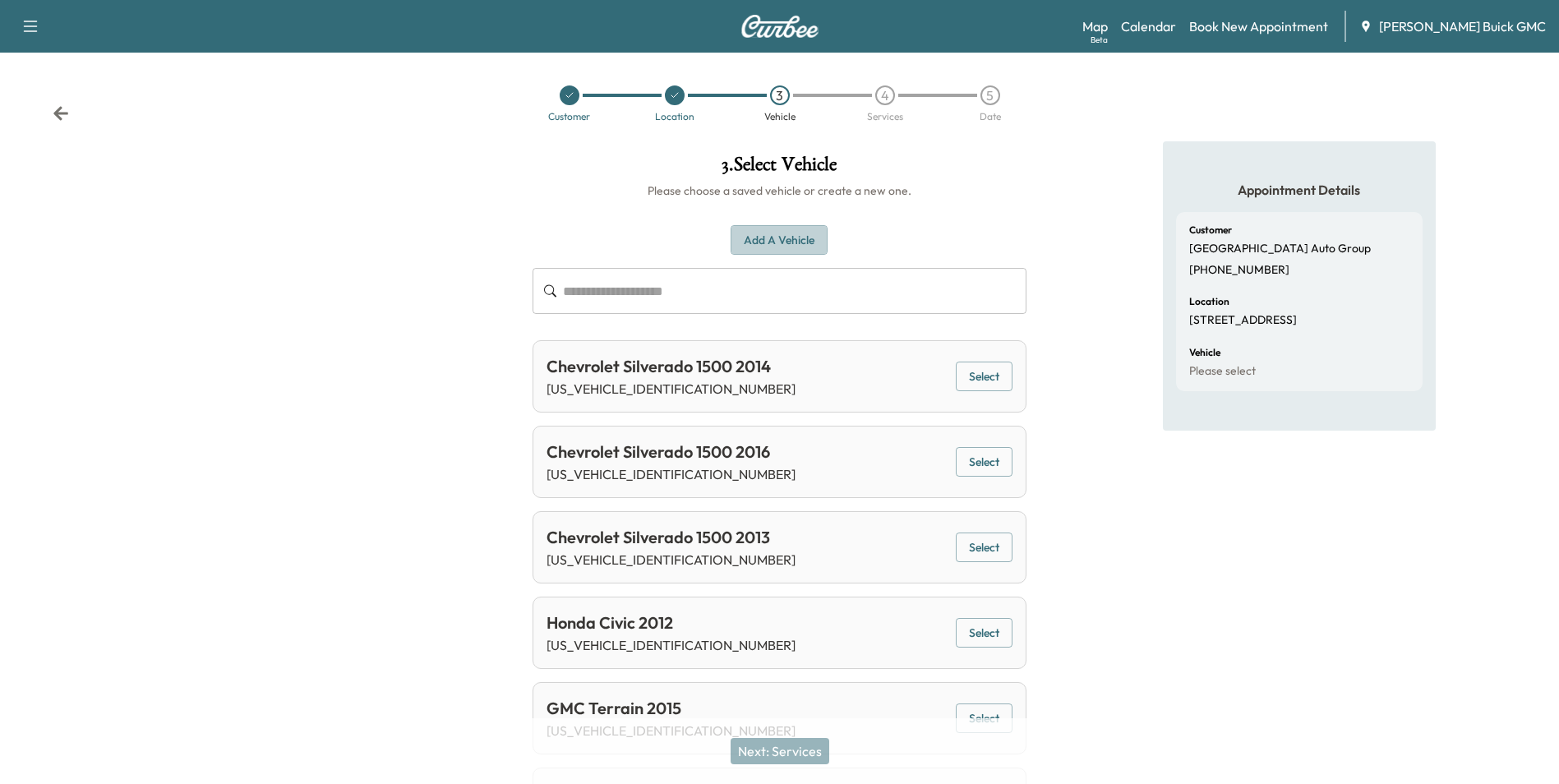
click at [761, 238] on button "Add a Vehicle" at bounding box center [779, 240] width 97 height 31
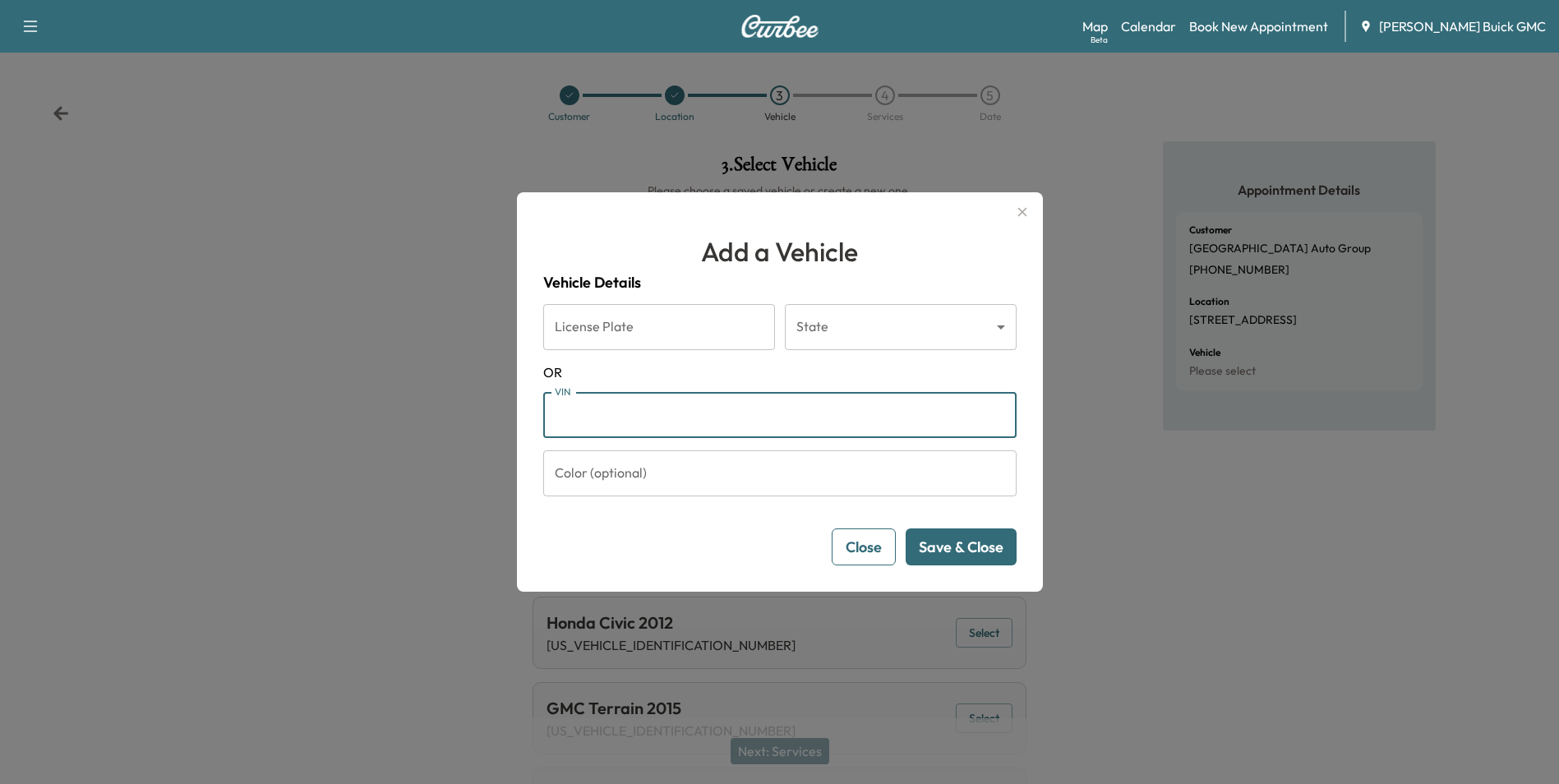
click at [678, 418] on input "VIN" at bounding box center [780, 415] width 473 height 46
type input "**********"
click at [962, 543] on button "Save & Close" at bounding box center [961, 547] width 111 height 37
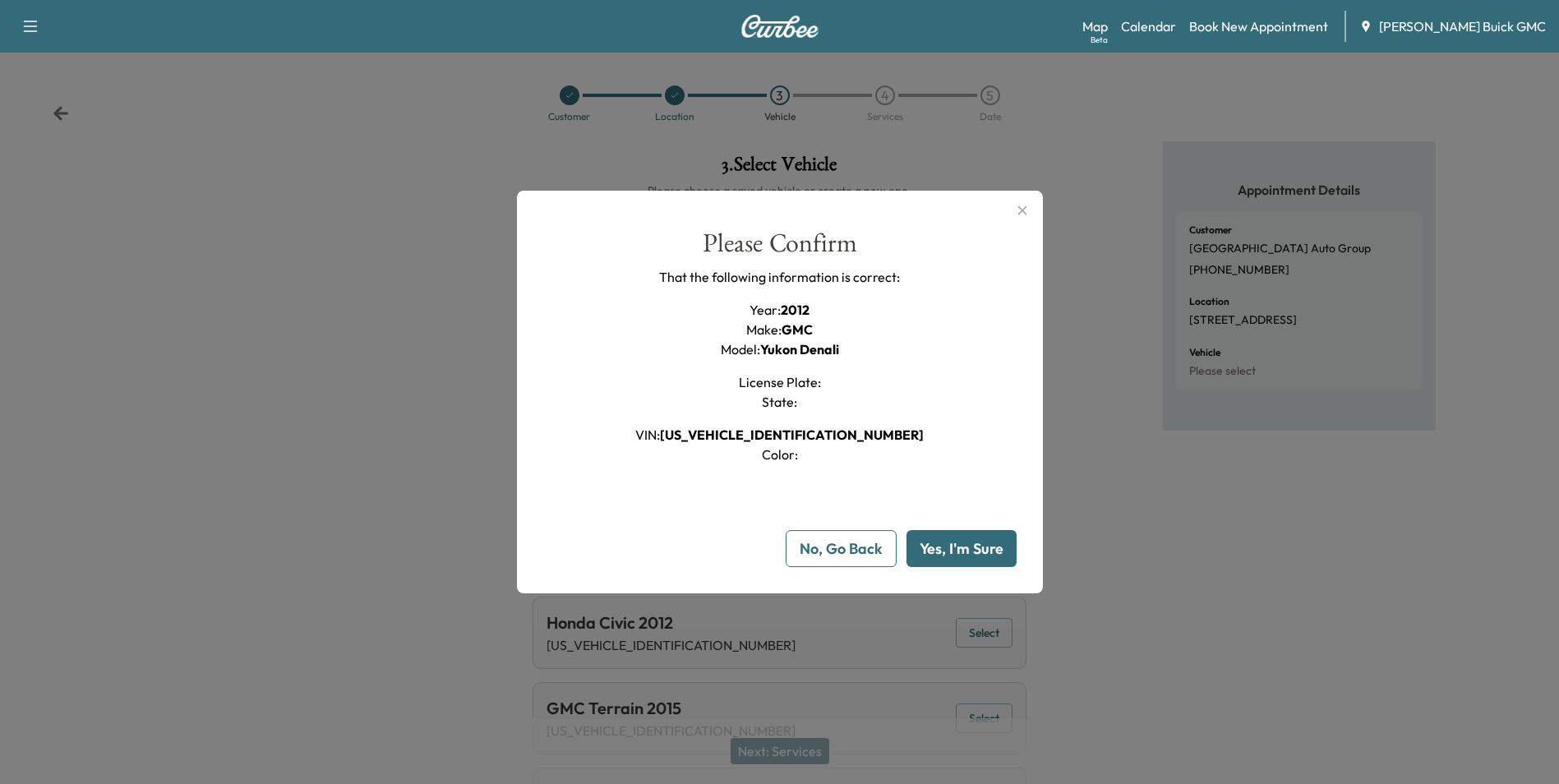
click at [969, 548] on button "Yes, I'm Sure" at bounding box center [961, 549] width 110 height 37
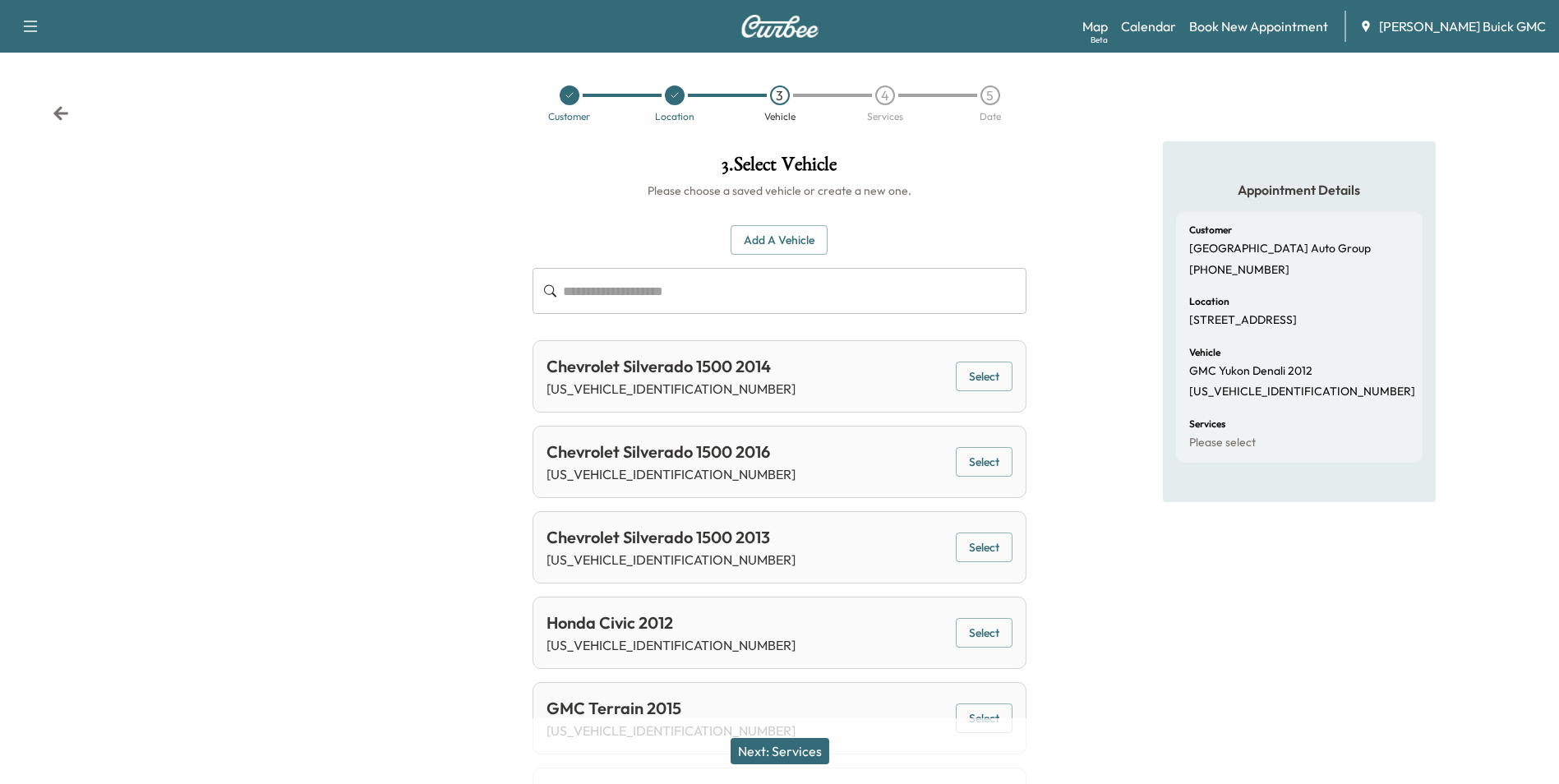
click at [795, 747] on button "Next: Services" at bounding box center [780, 751] width 99 height 26
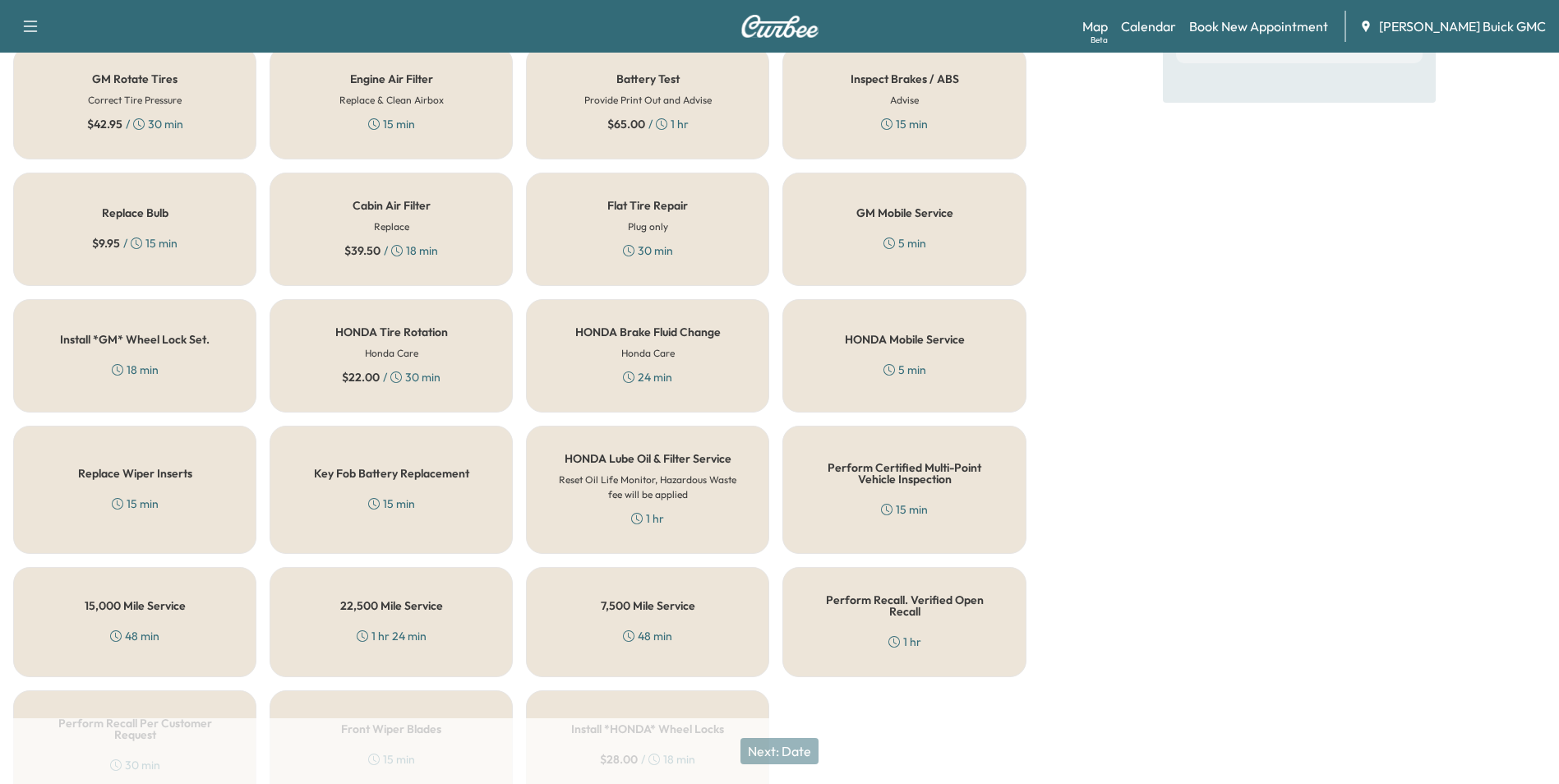
scroll to position [470, 0]
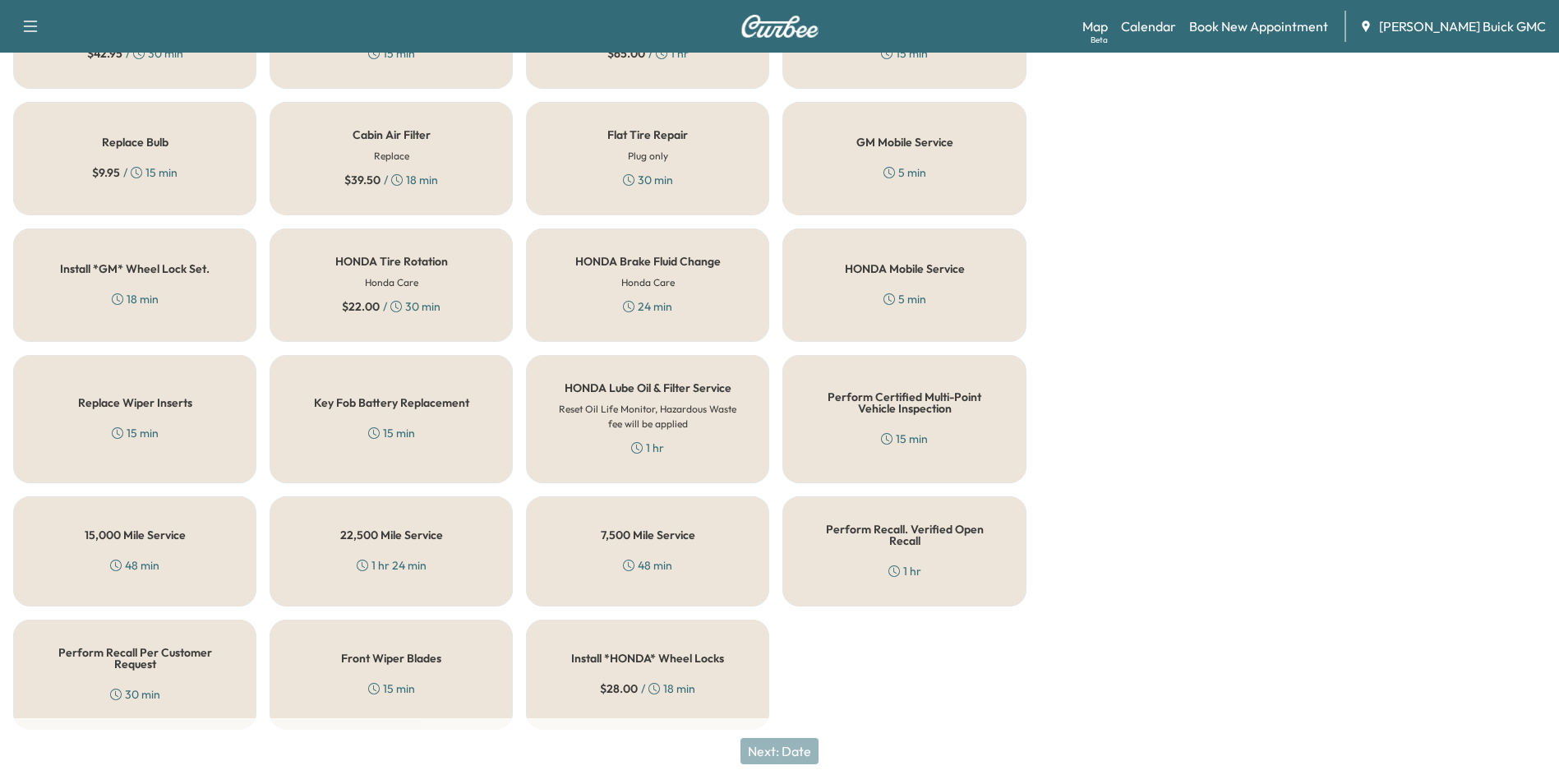
click at [170, 666] on div "Perform Recall Per Customer Request 30 min" at bounding box center [134, 674] width 243 height 110
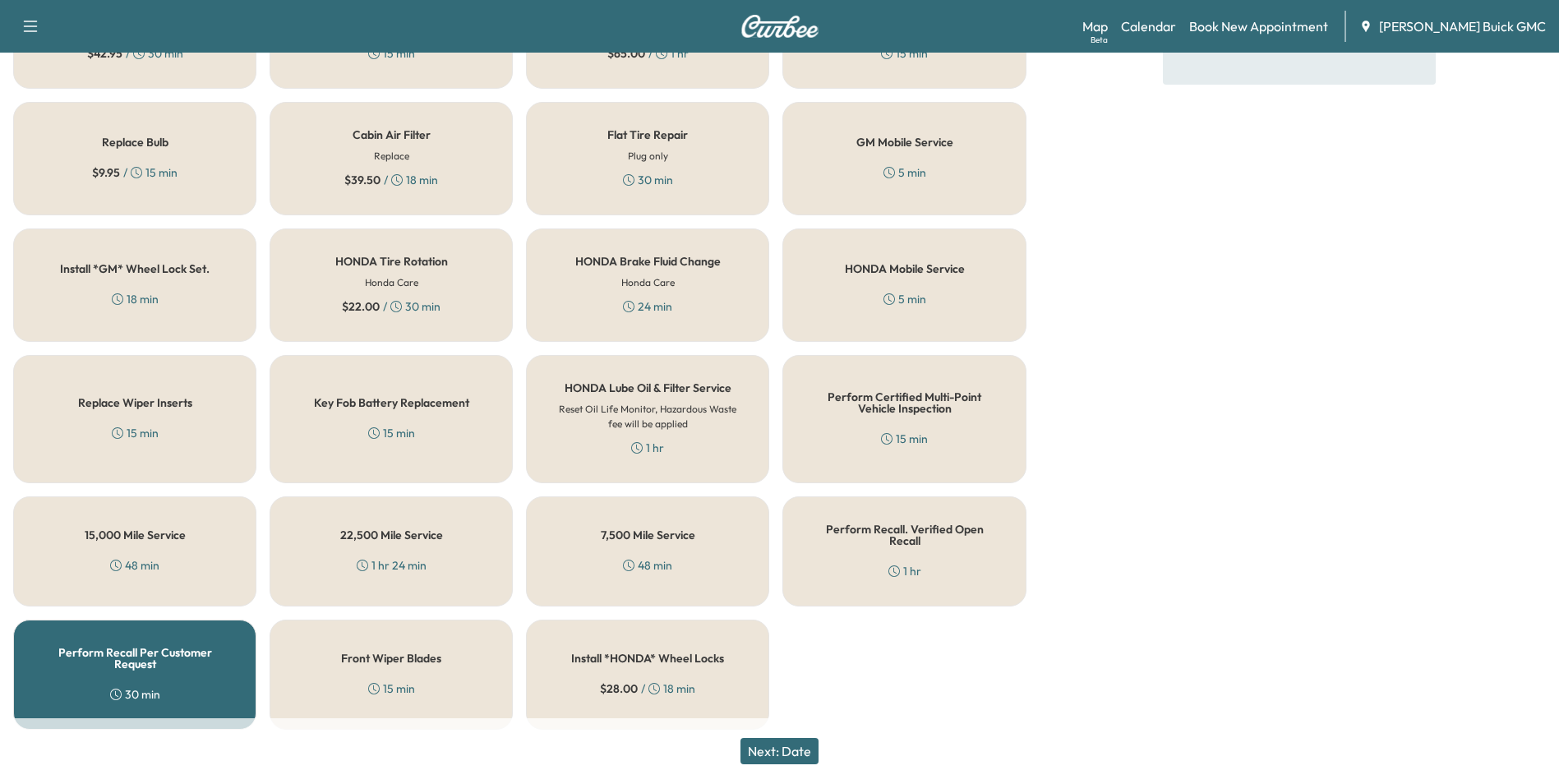
click at [804, 747] on button "Next: Date" at bounding box center [780, 751] width 78 height 26
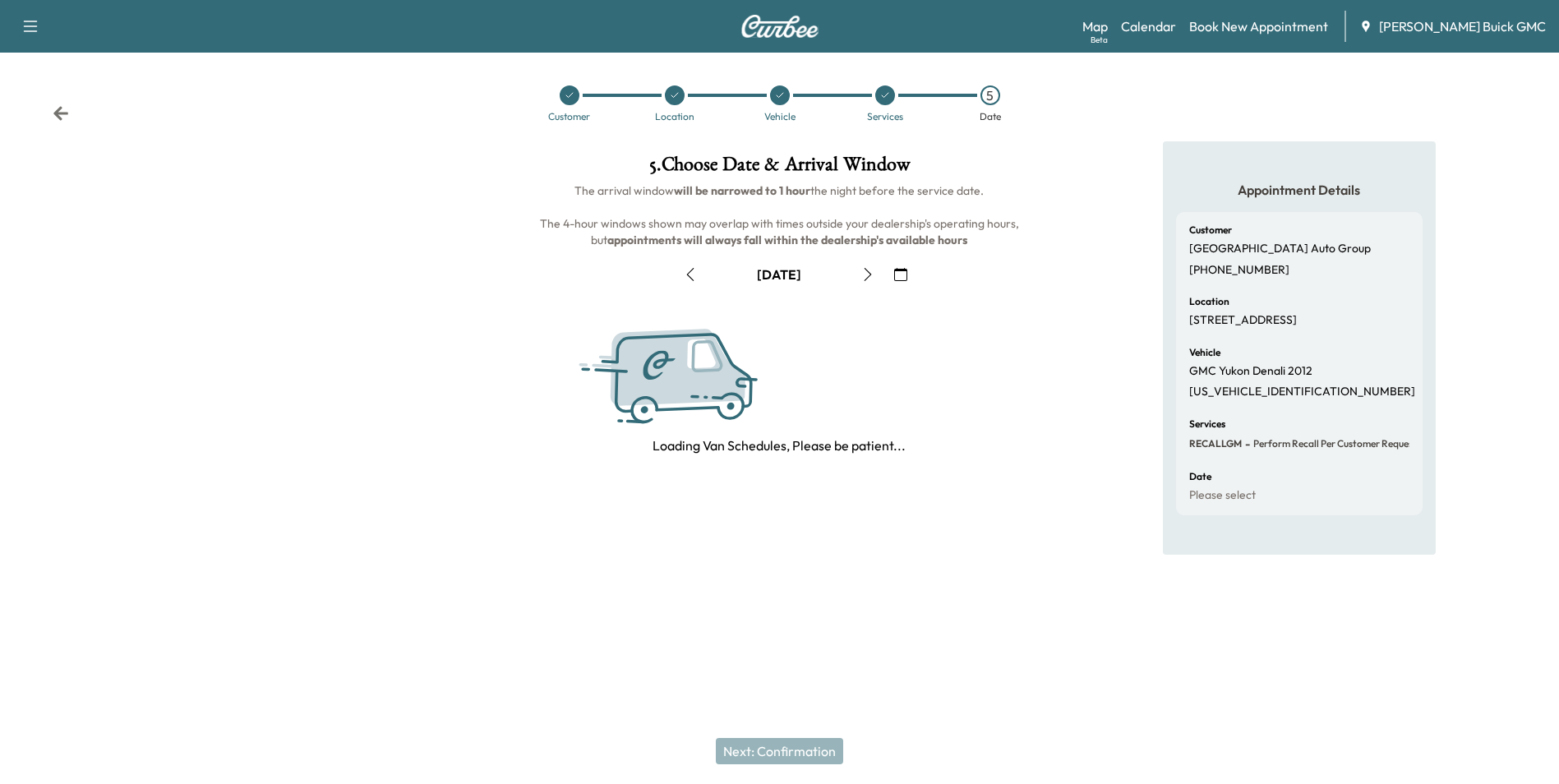
scroll to position [0, 0]
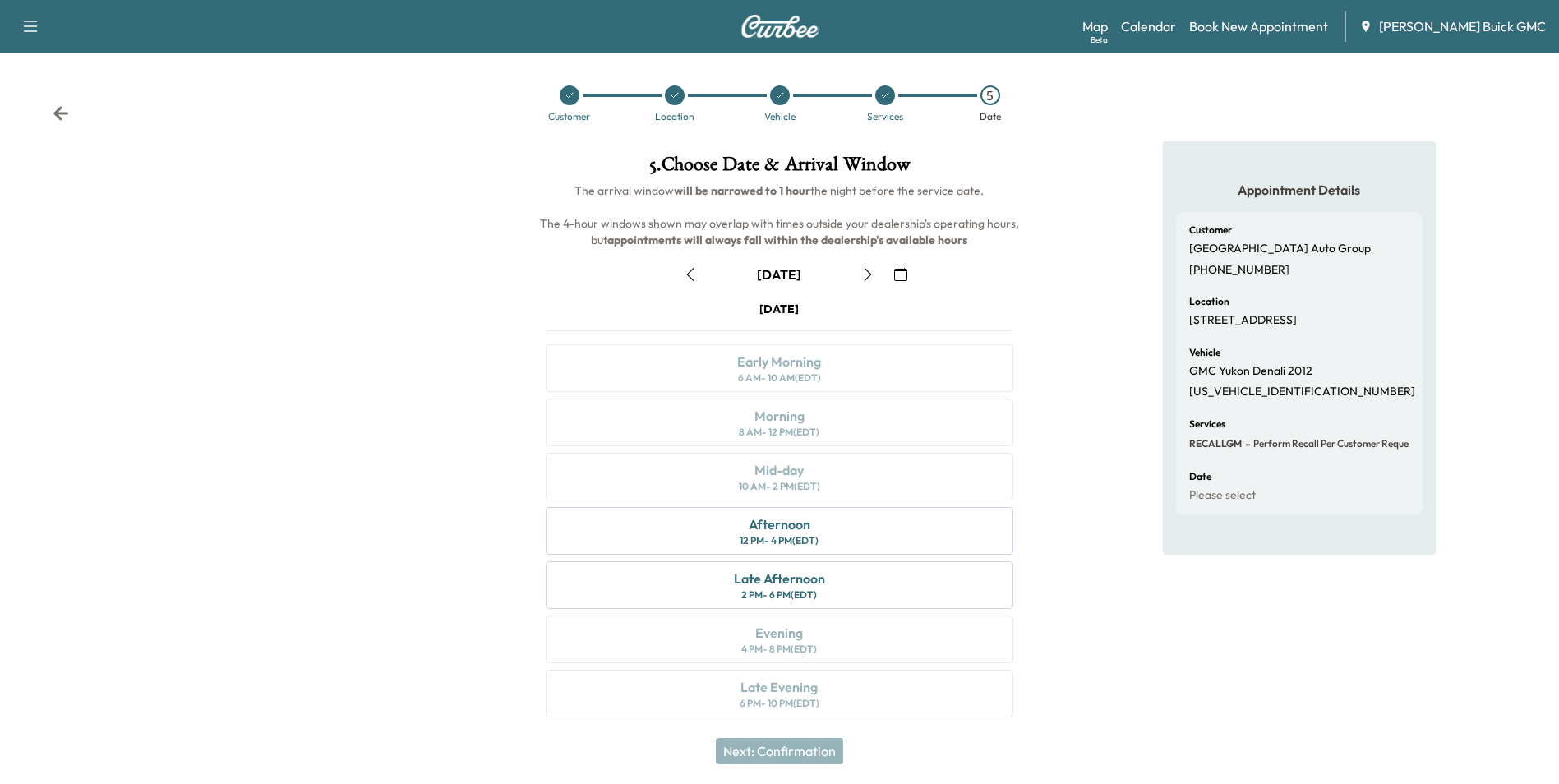
click at [905, 273] on icon "button" at bounding box center [901, 274] width 13 height 13
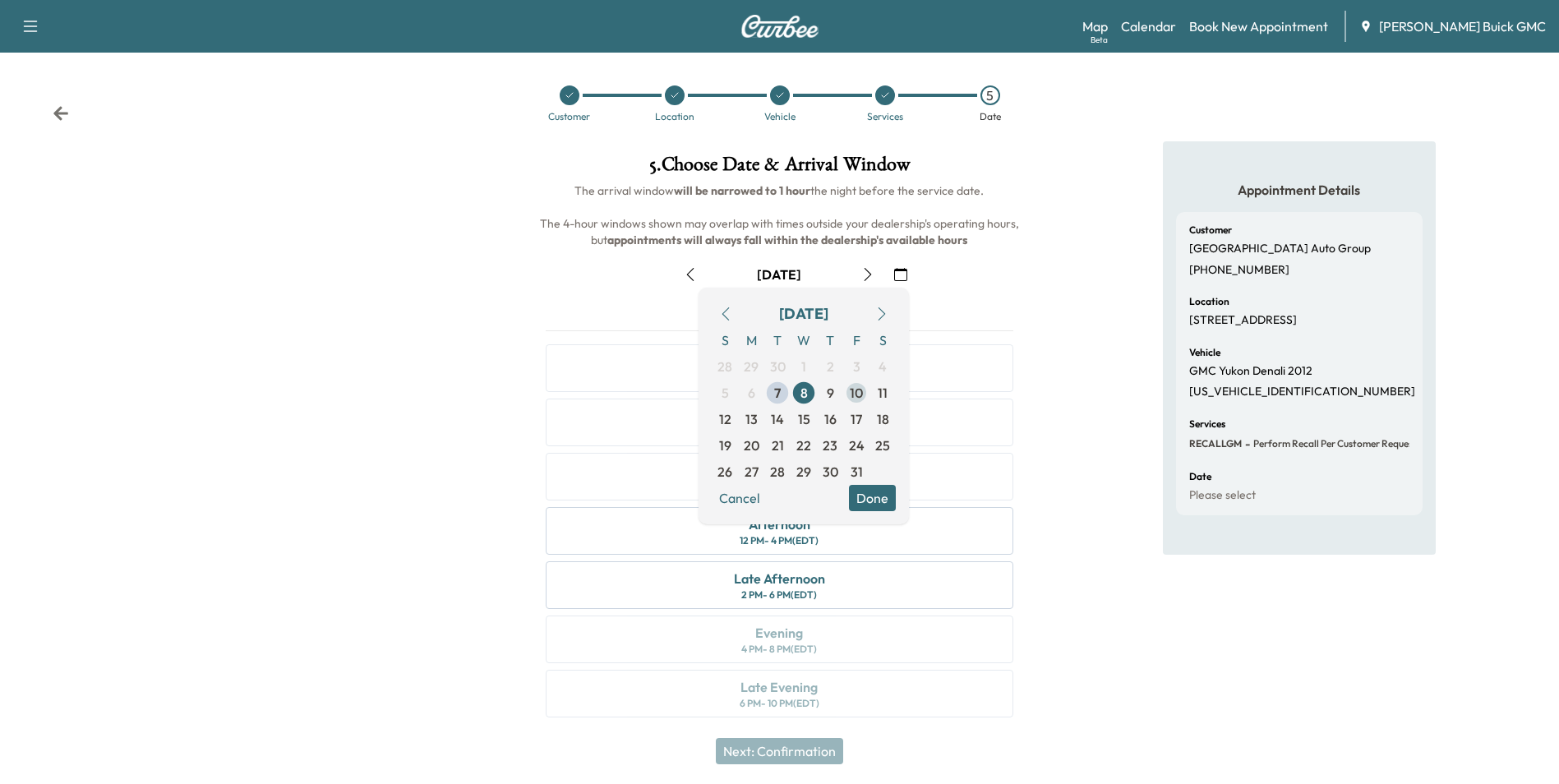
click at [855, 391] on span "10" at bounding box center [856, 392] width 13 height 19
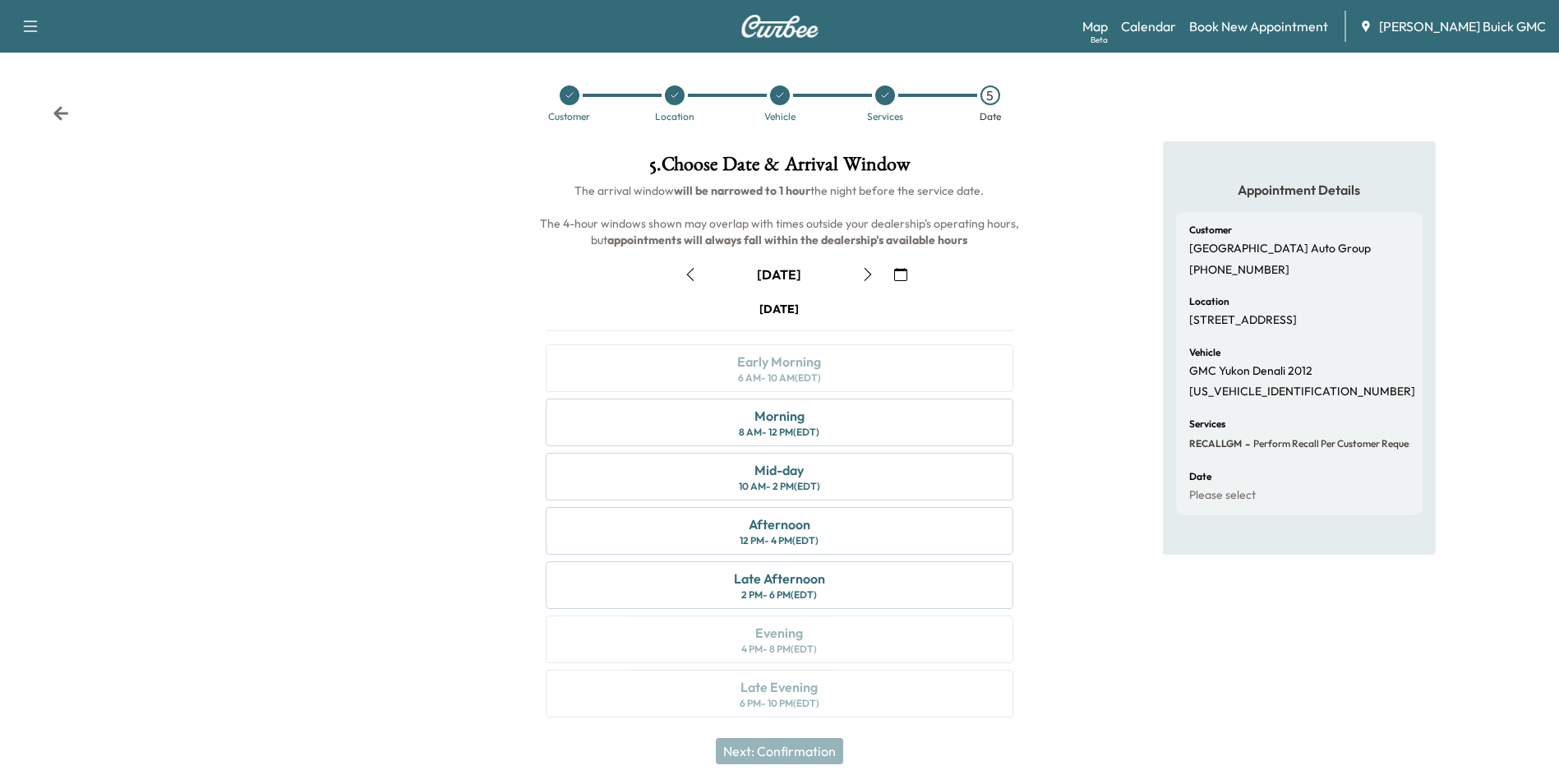
scroll to position [6, 0]
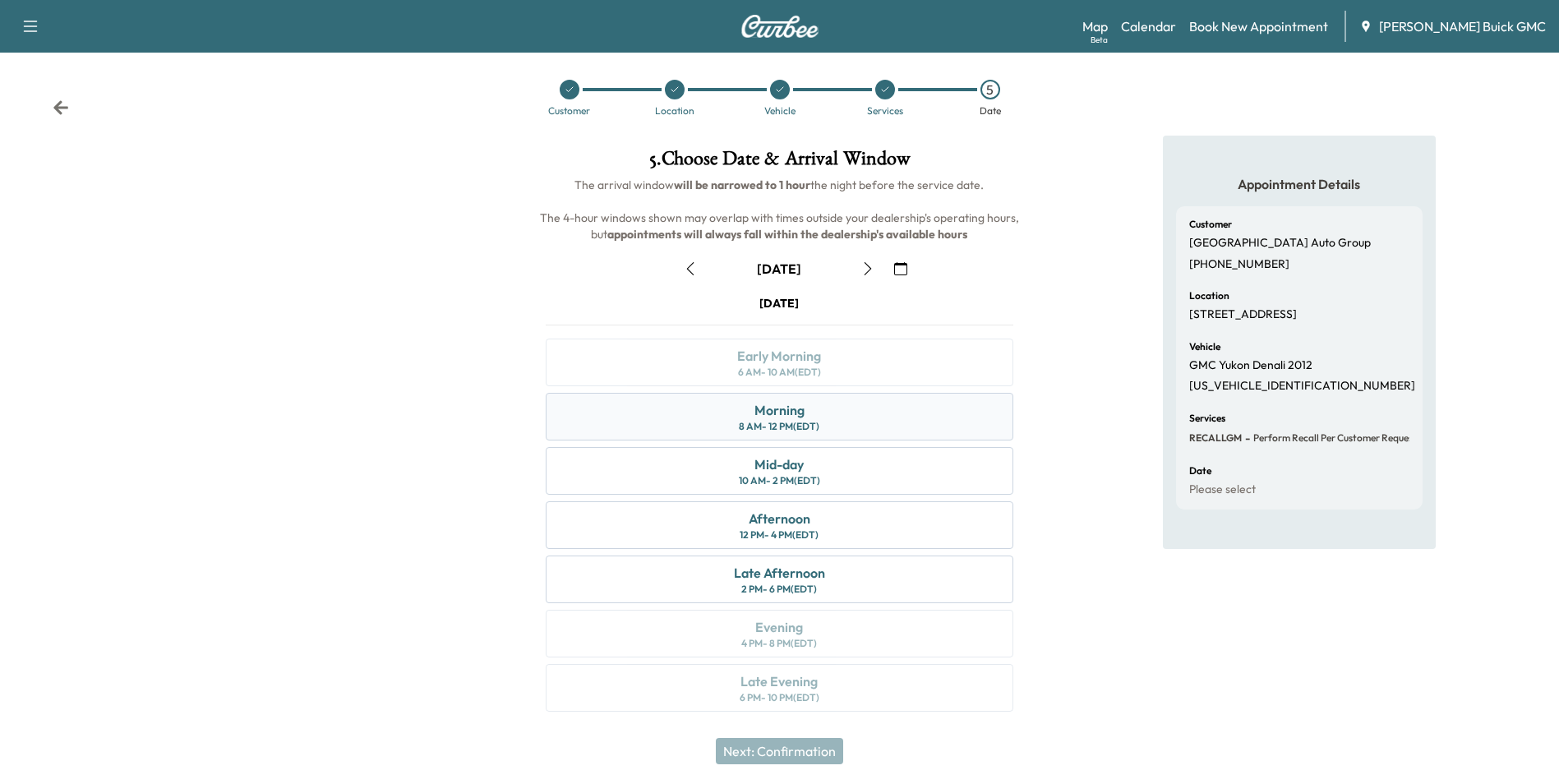
click at [787, 411] on div "Morning" at bounding box center [780, 409] width 50 height 19
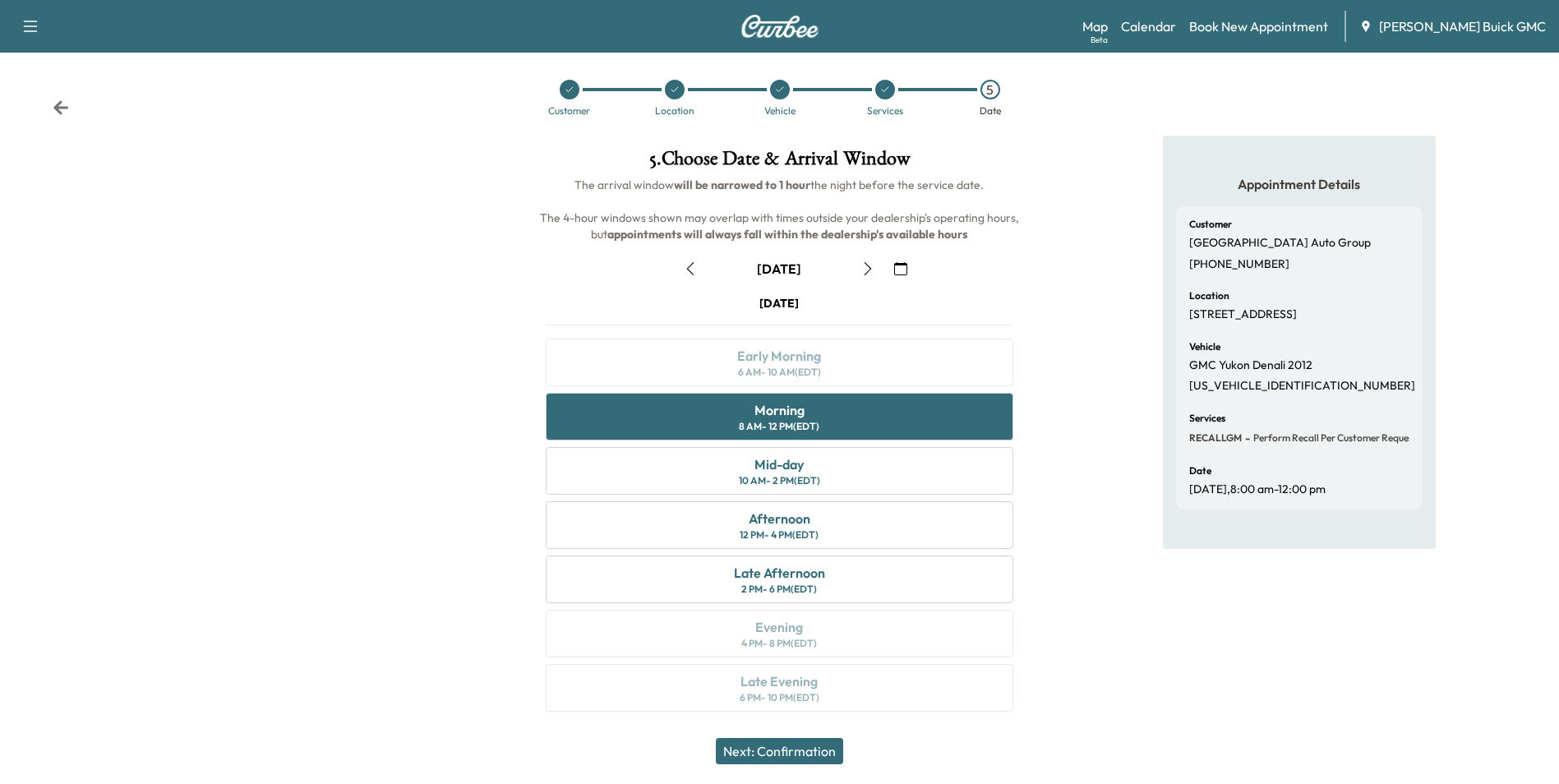
click at [814, 750] on button "Next: Confirmation" at bounding box center [780, 751] width 128 height 26
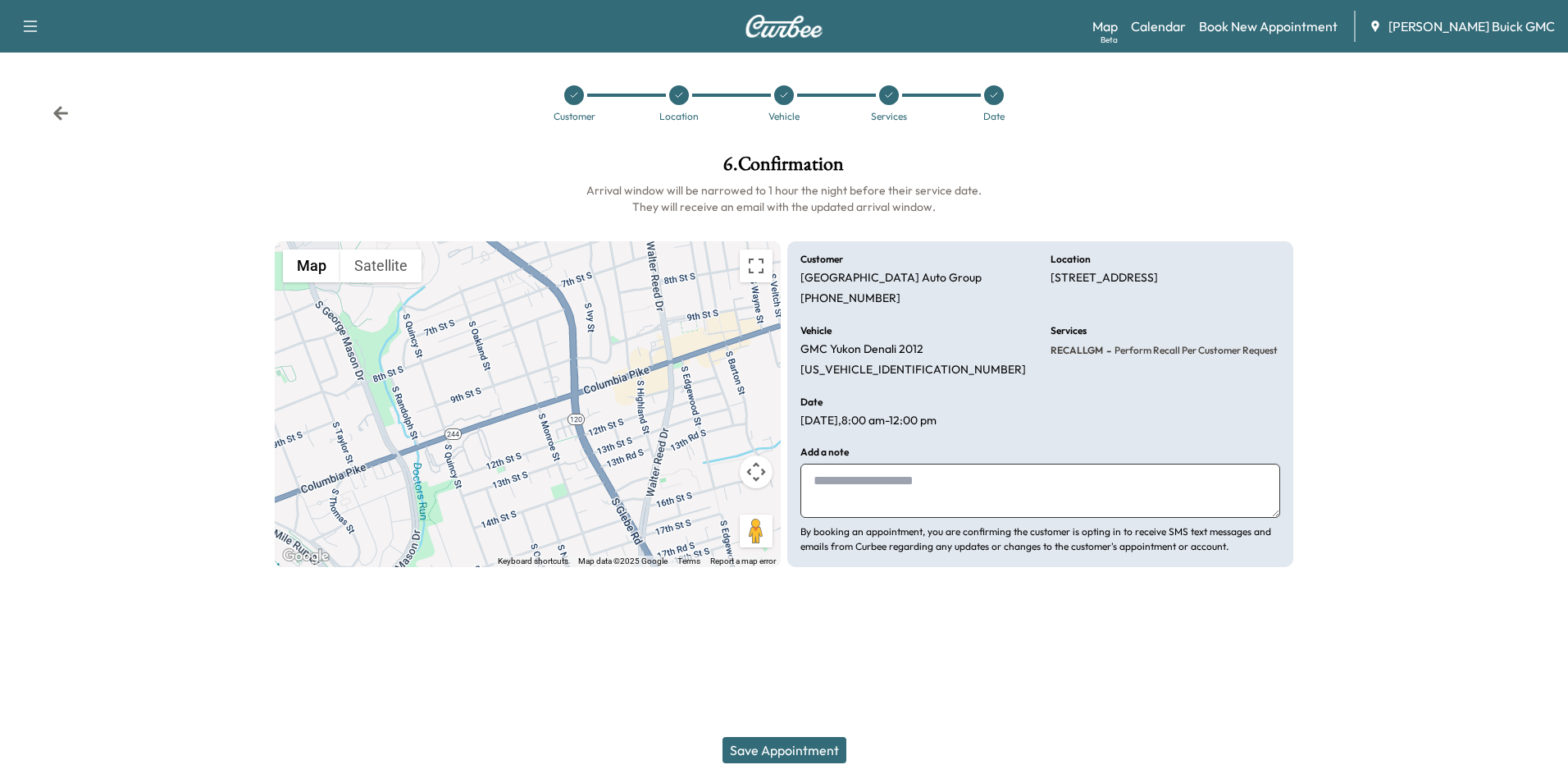
click at [911, 496] on textarea at bounding box center [1039, 491] width 480 height 55
type textarea "**********"
click at [798, 746] on button "Save Appointment" at bounding box center [784, 750] width 124 height 26
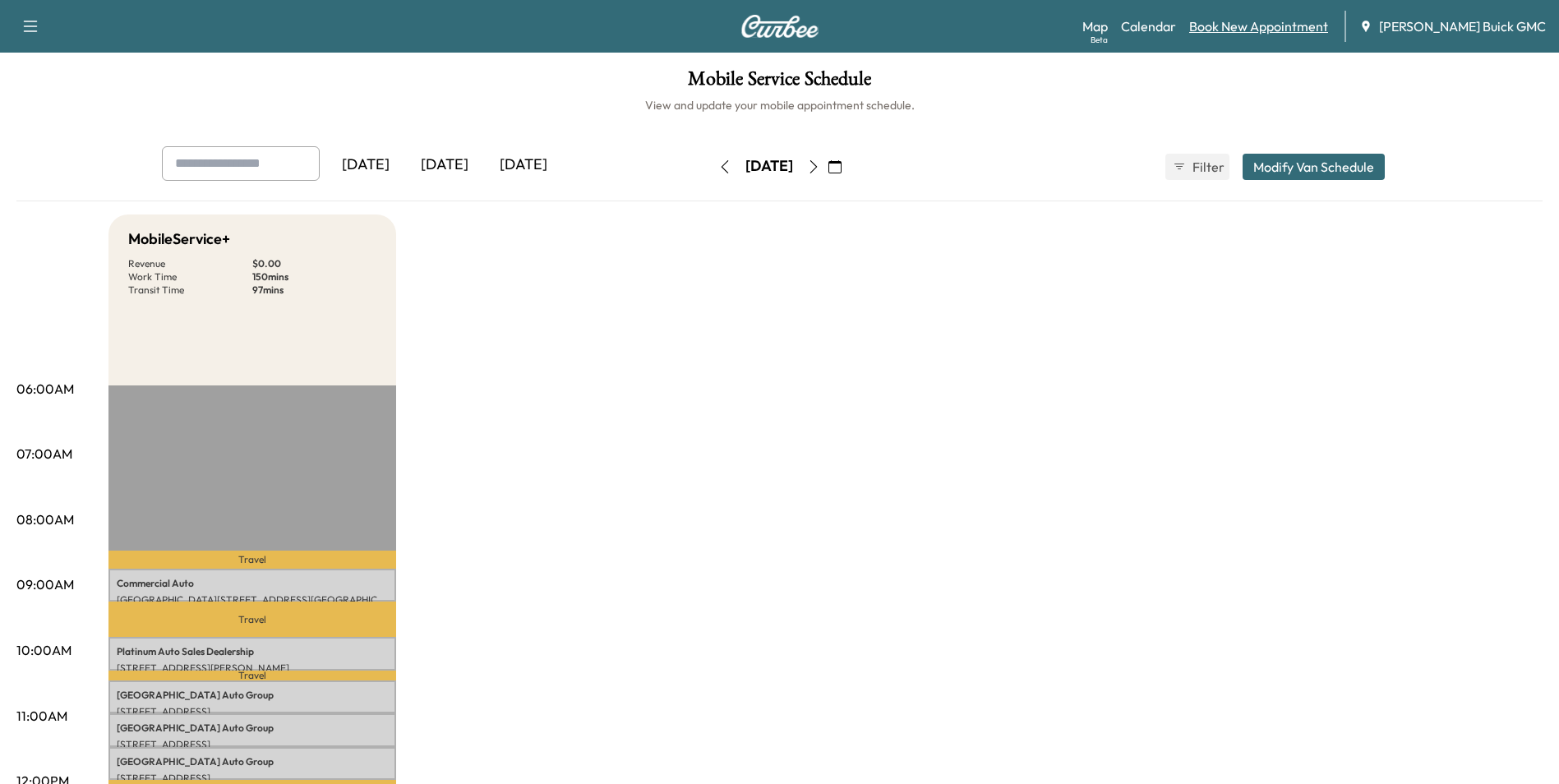
click at [1261, 24] on link "Book New Appointment" at bounding box center [1259, 26] width 139 height 19
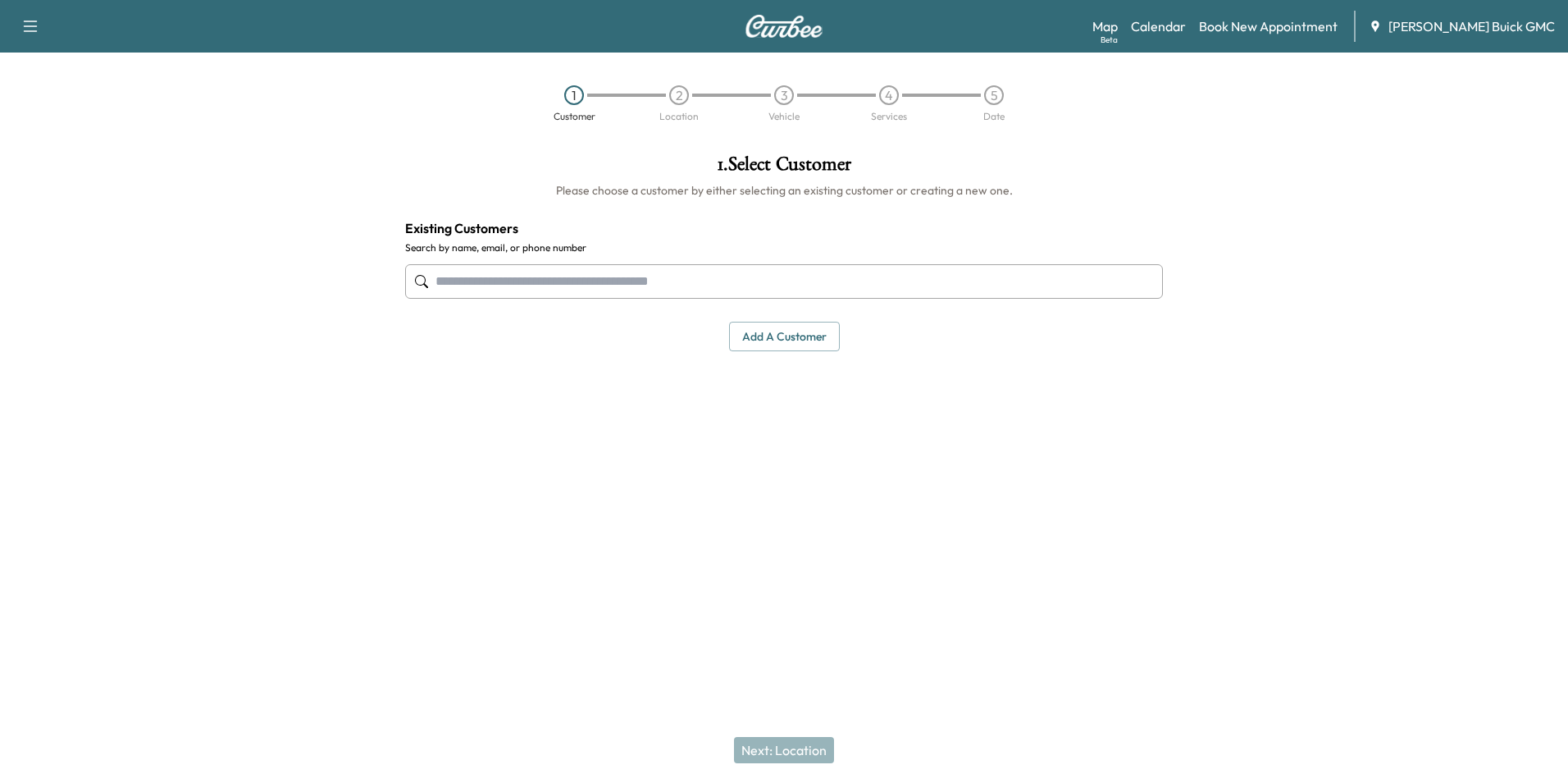
click at [725, 280] on input "text" at bounding box center [784, 281] width 758 height 34
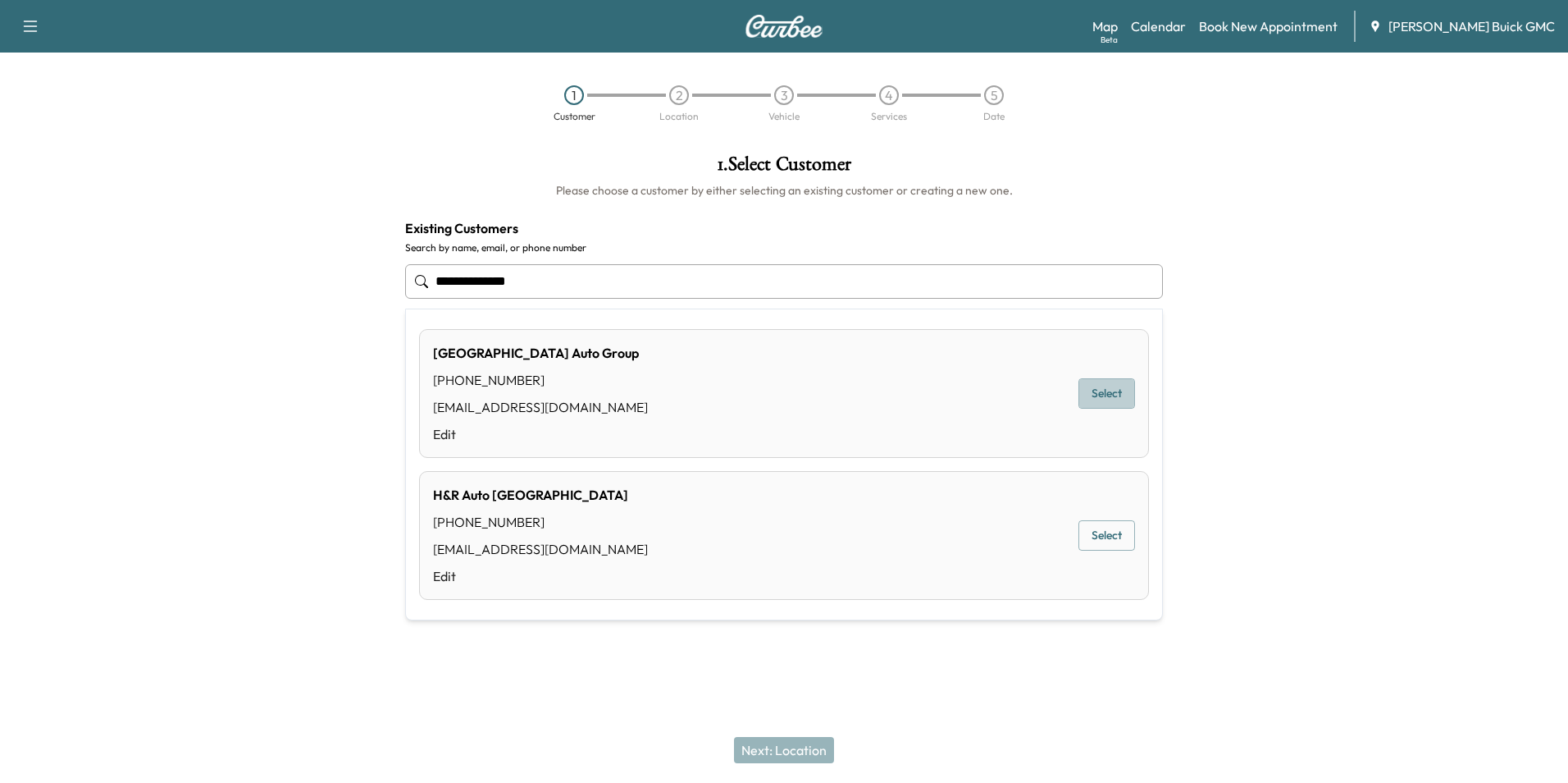
click at [1101, 386] on button "Select" at bounding box center [1106, 393] width 56 height 31
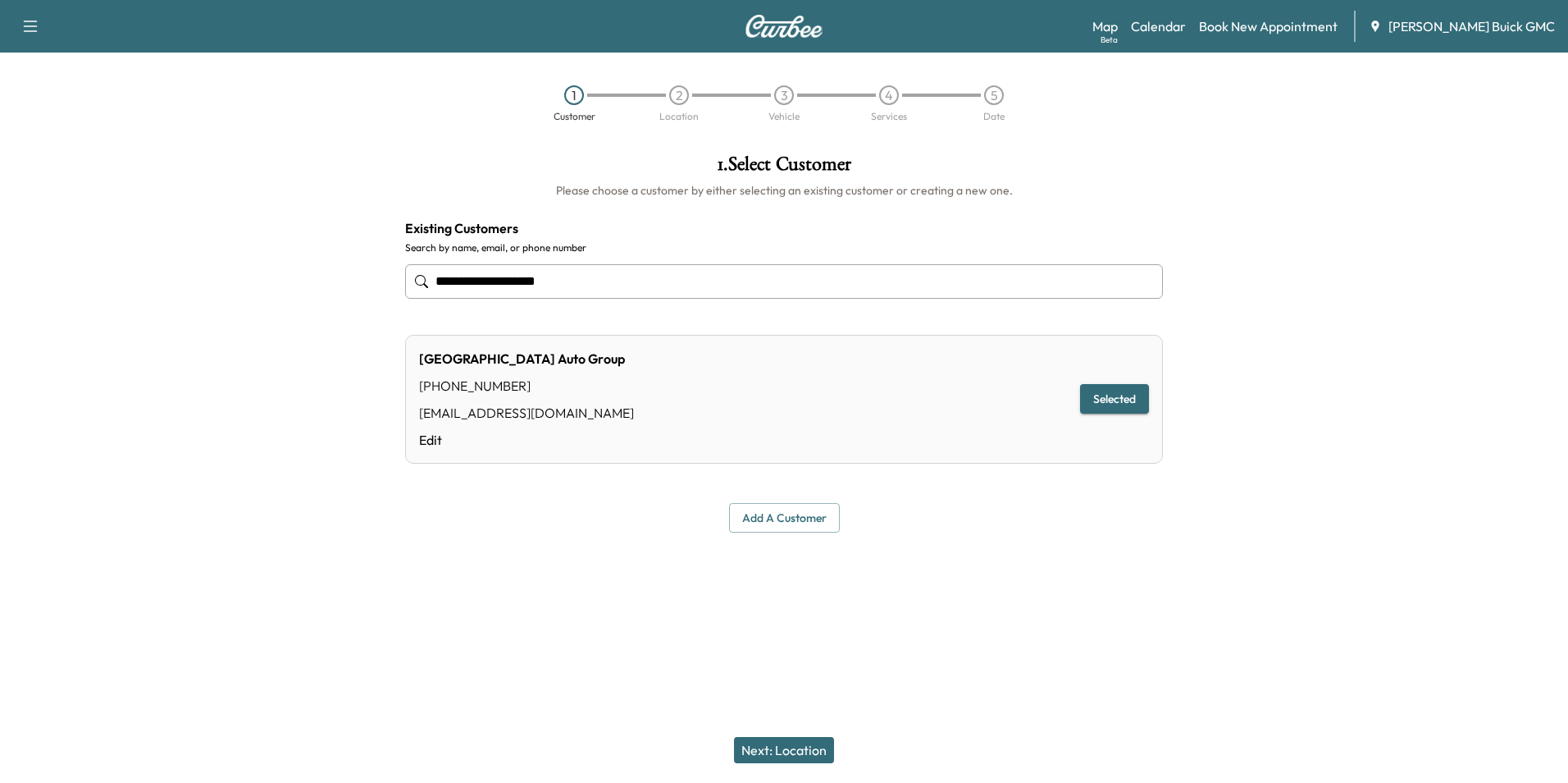
type input "**********"
click at [817, 747] on button "Next: Location" at bounding box center [784, 750] width 100 height 26
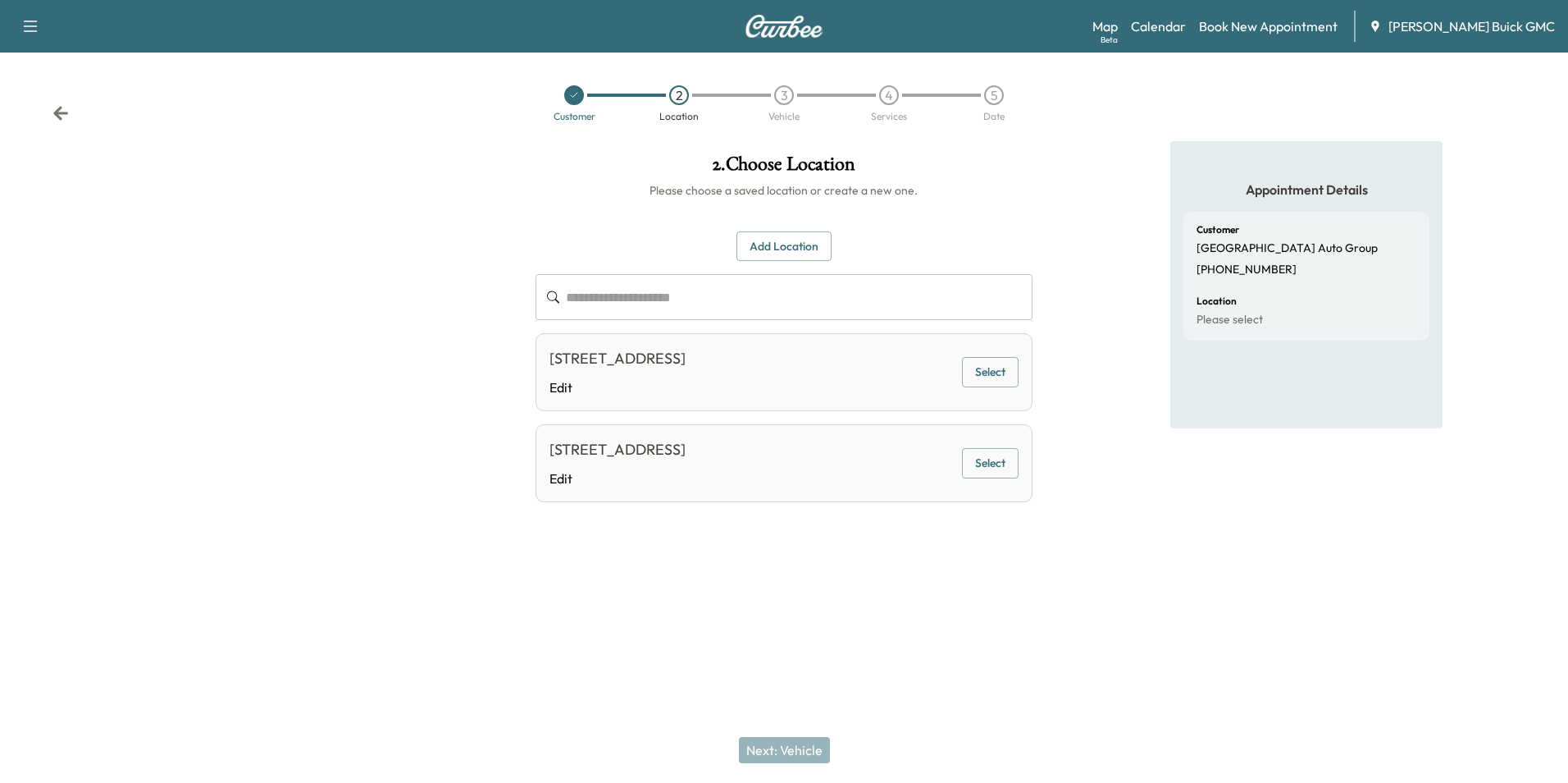
click at [992, 370] on button "Select" at bounding box center [990, 372] width 56 height 31
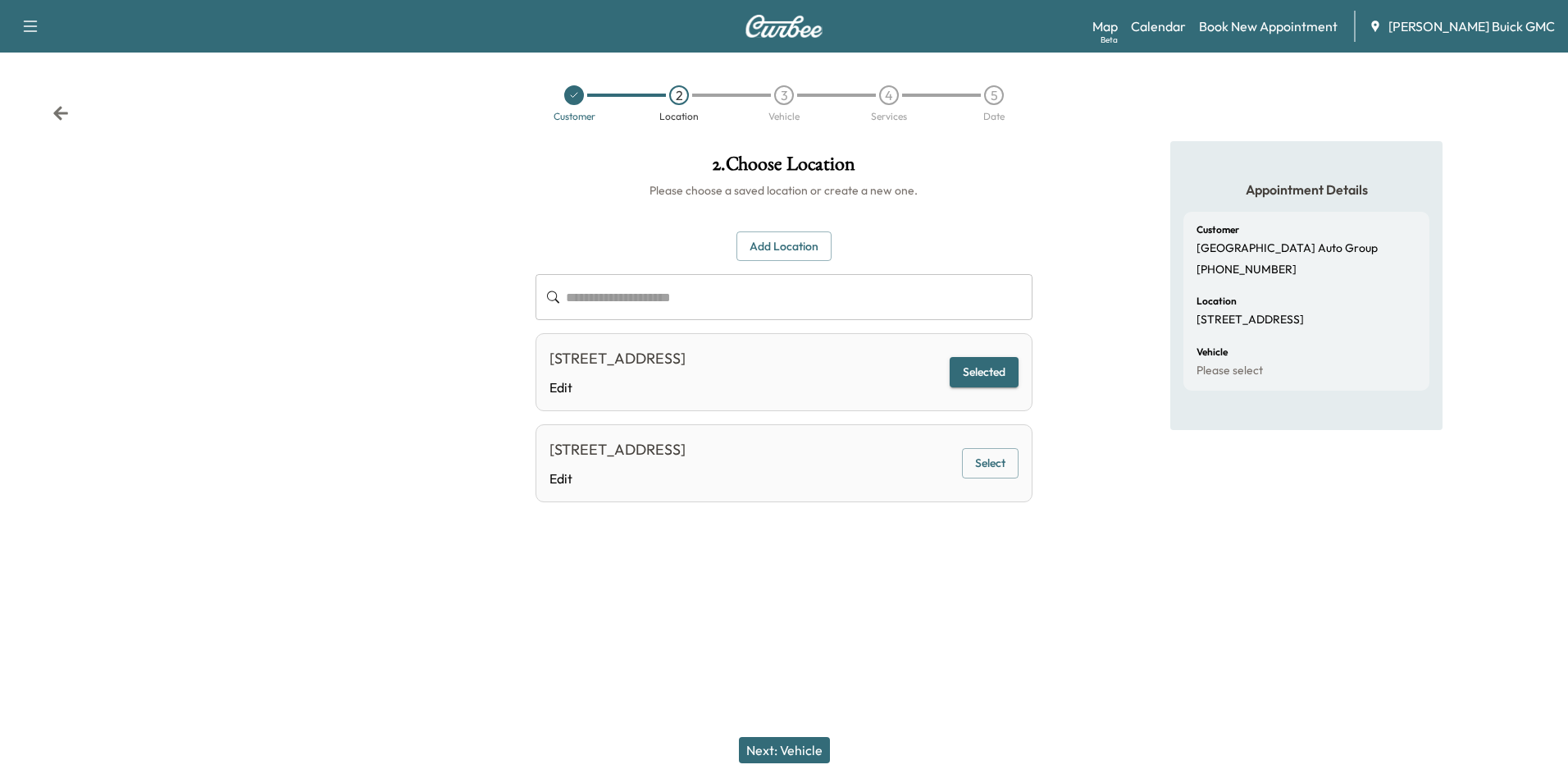
click at [812, 745] on button "Next: Vehicle" at bounding box center [784, 750] width 91 height 26
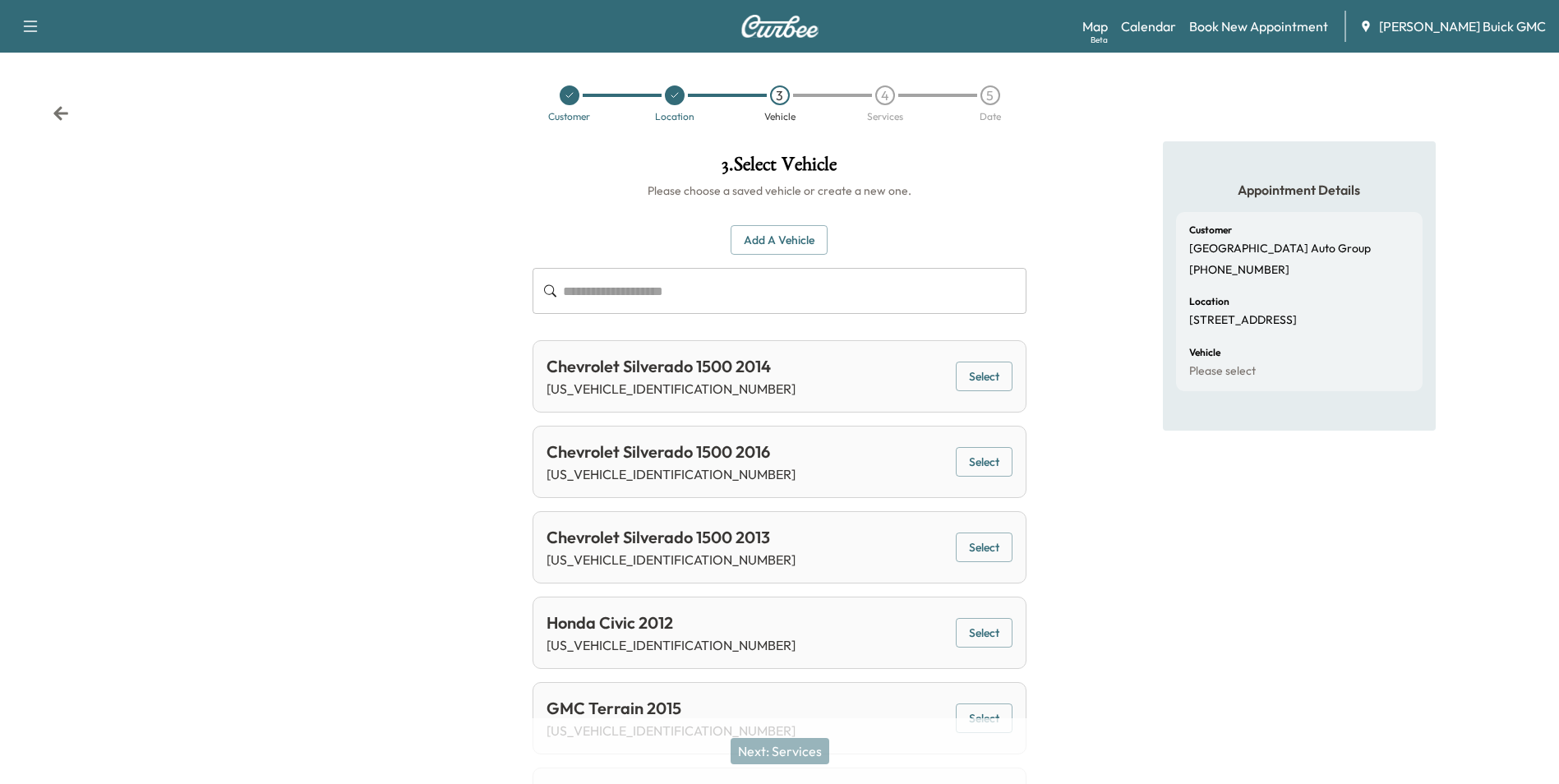
click at [774, 239] on button "Add a Vehicle" at bounding box center [779, 240] width 97 height 31
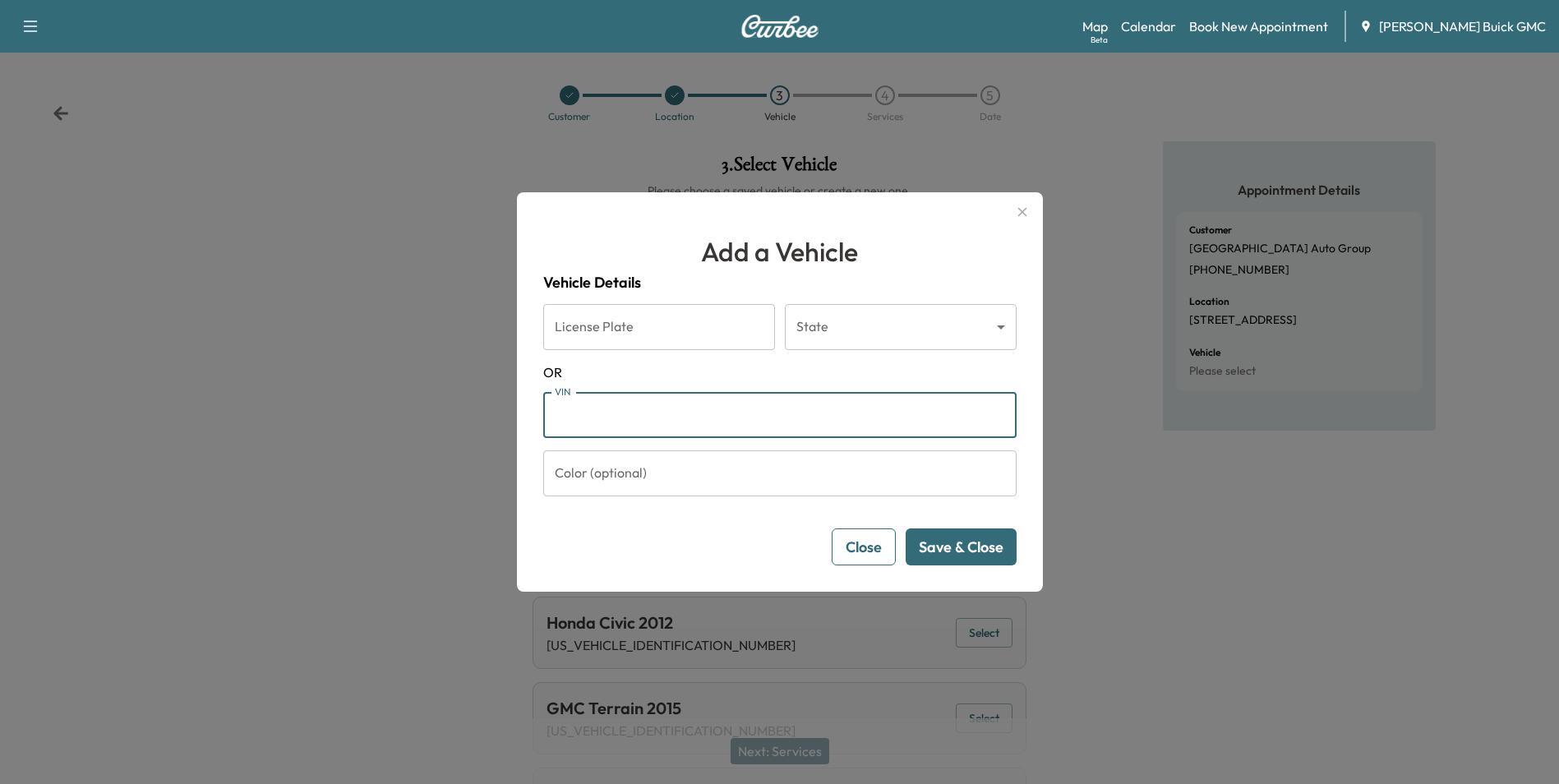
drag, startPoint x: 661, startPoint y: 415, endPoint x: 683, endPoint y: 405, distance: 24.2
click at [662, 415] on input "VIN" at bounding box center [780, 415] width 473 height 46
type input "**********"
click at [977, 542] on button "Save & Close" at bounding box center [961, 547] width 111 height 37
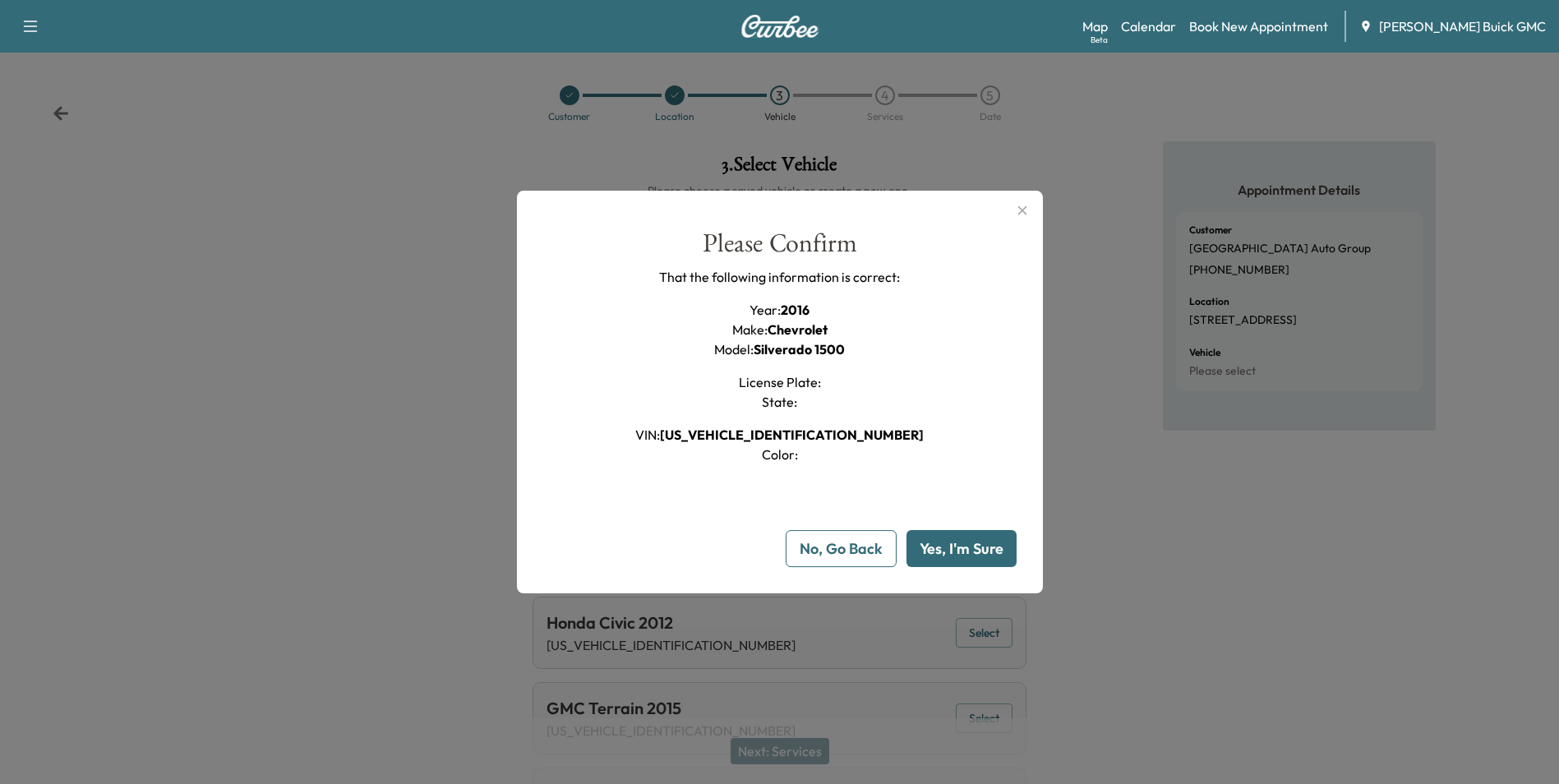
click at [974, 547] on button "Yes, I'm Sure" at bounding box center [961, 549] width 110 height 37
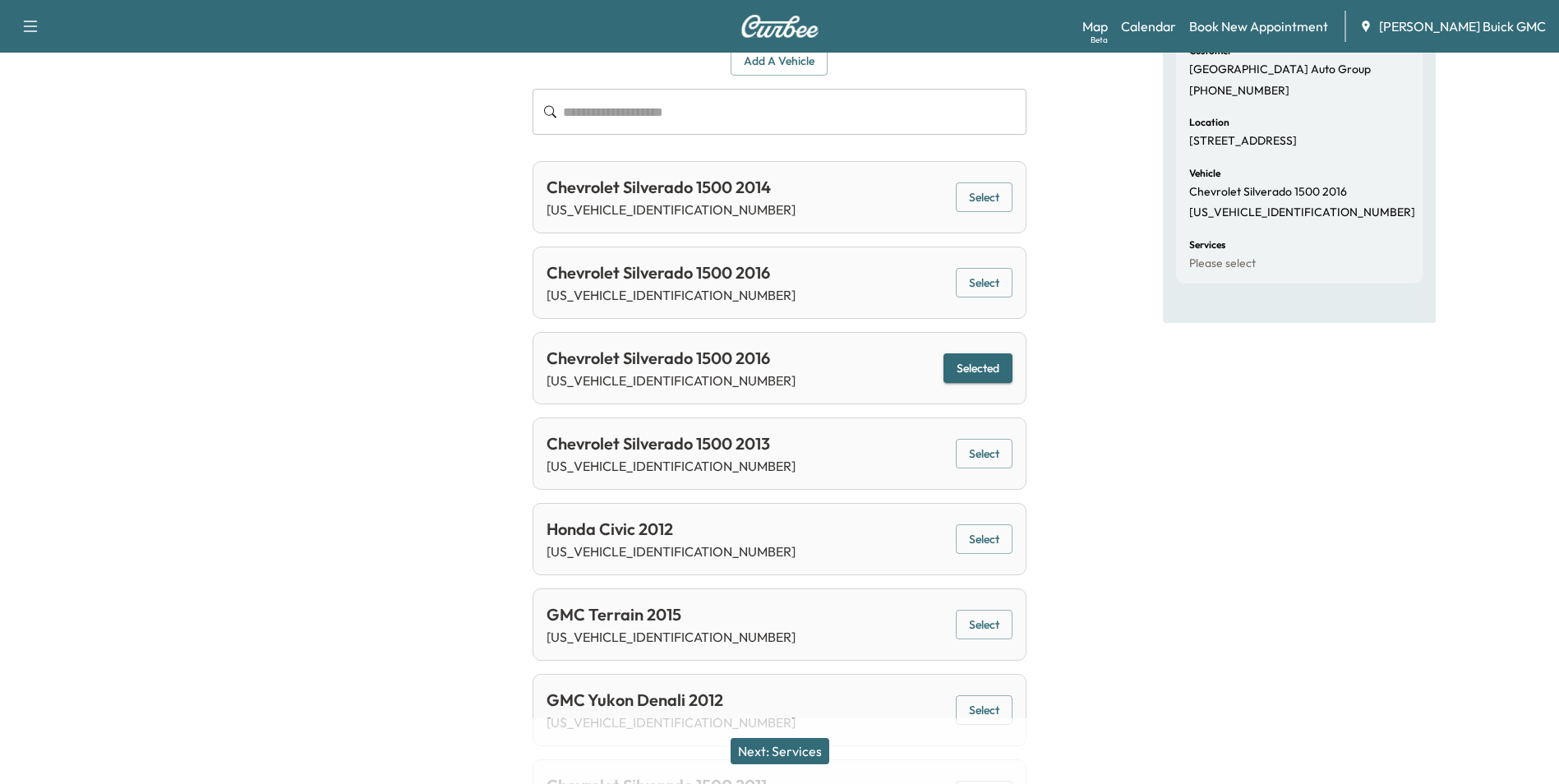
scroll to position [246, 0]
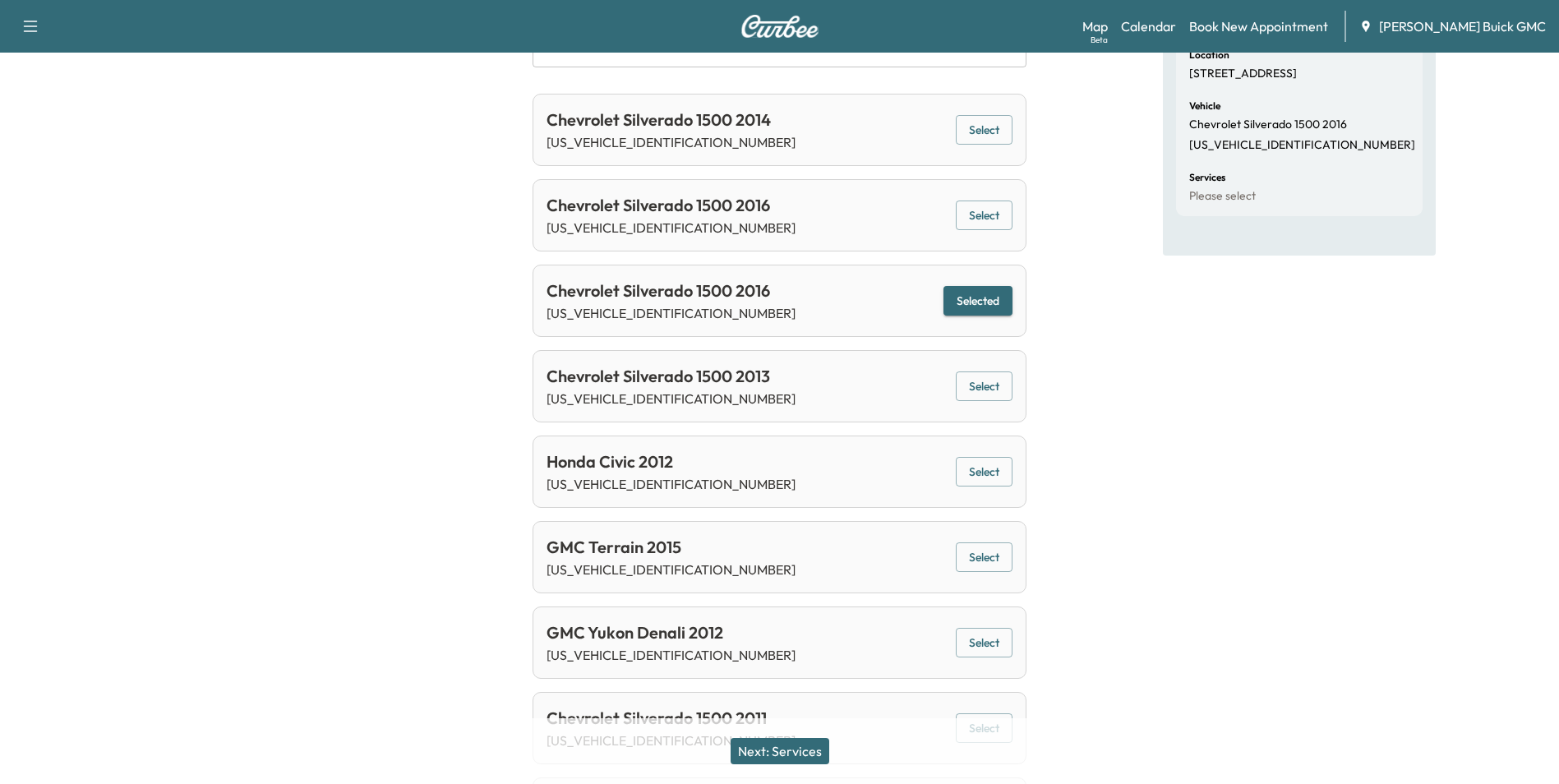
click at [787, 745] on button "Next: Services" at bounding box center [780, 751] width 99 height 26
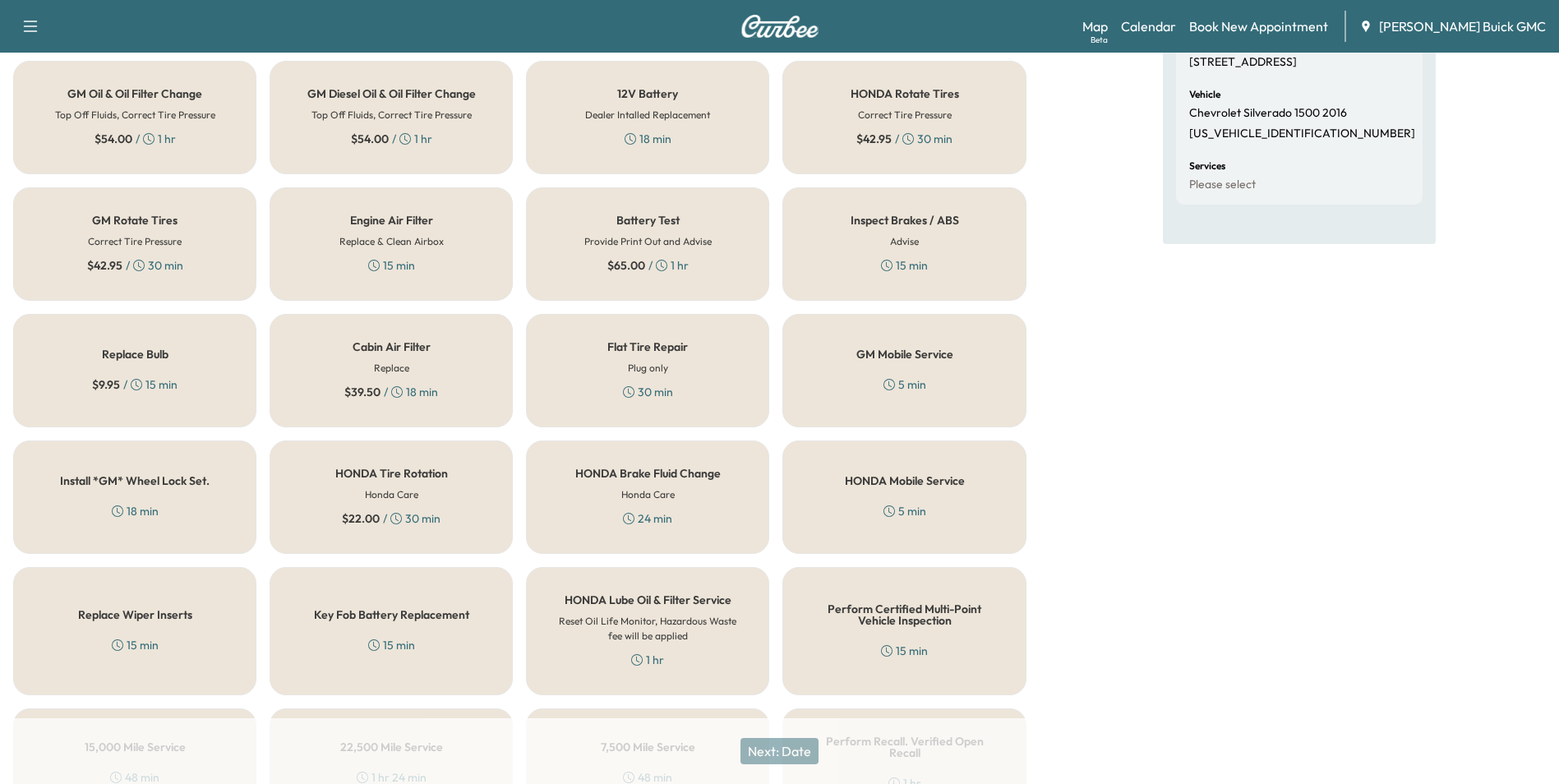
scroll to position [470, 0]
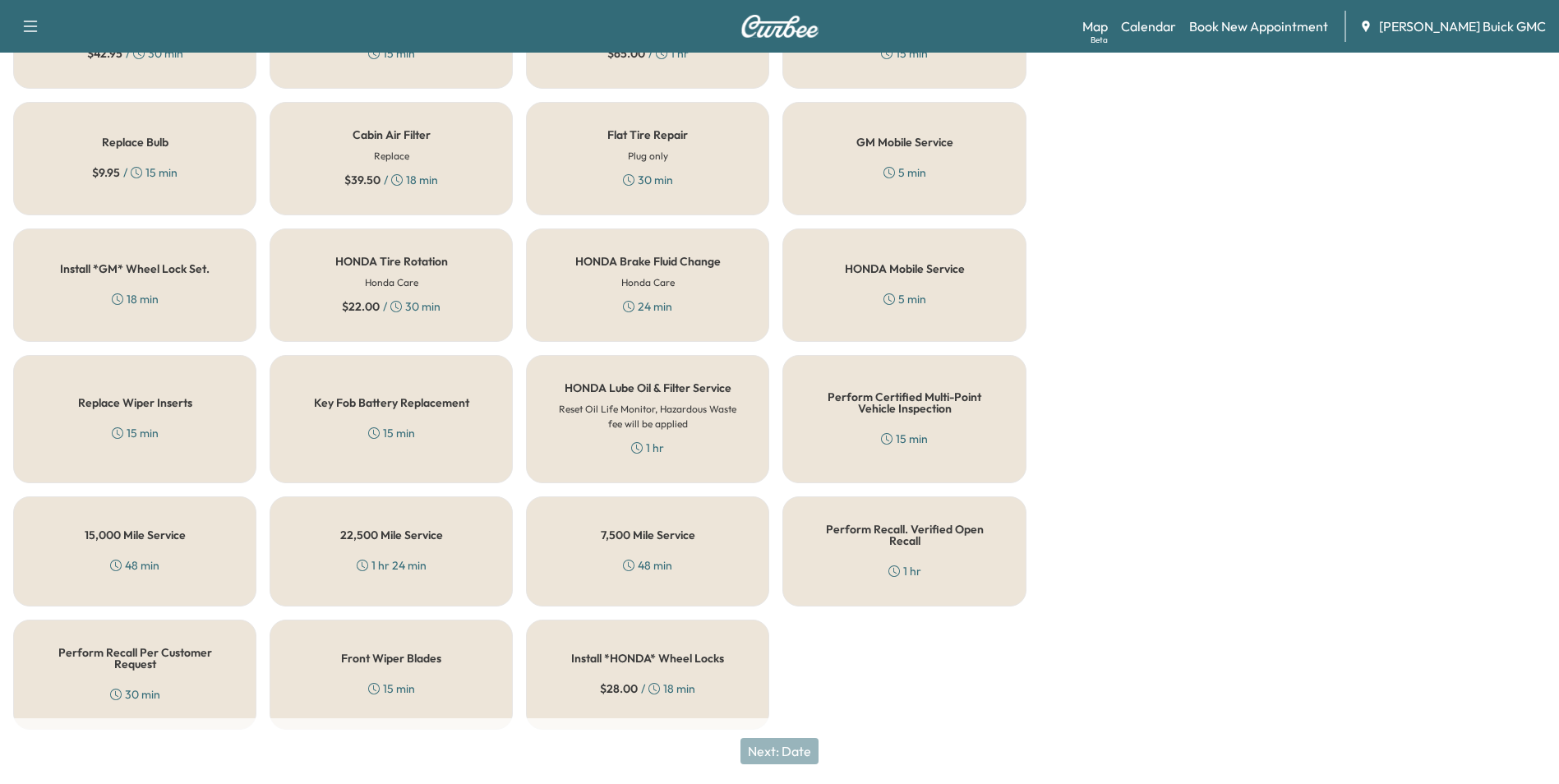
click at [107, 653] on h5 "Perform Recall Per Customer Request" at bounding box center [134, 658] width 189 height 23
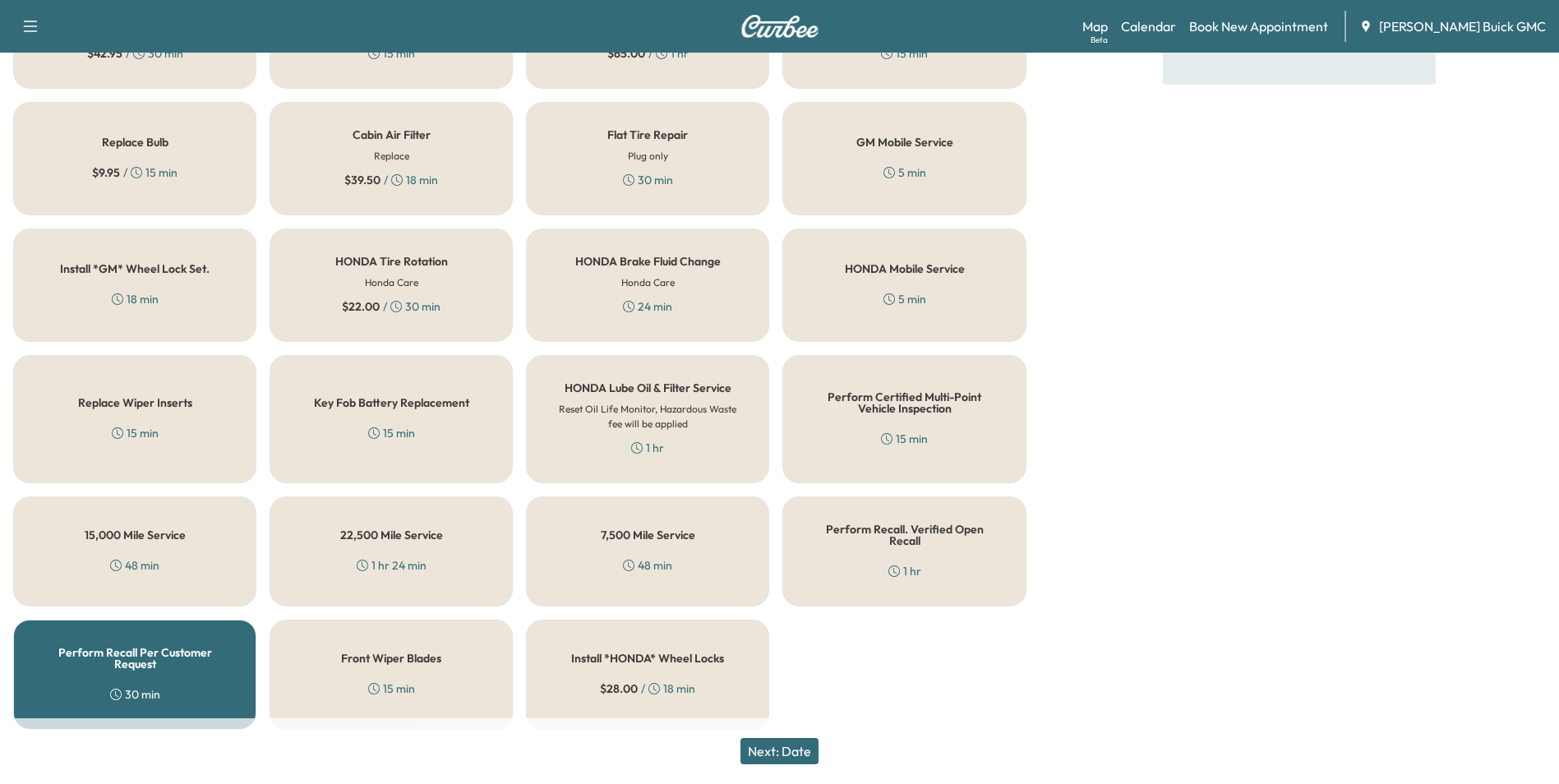
click at [780, 743] on button "Next: Date" at bounding box center [780, 751] width 78 height 26
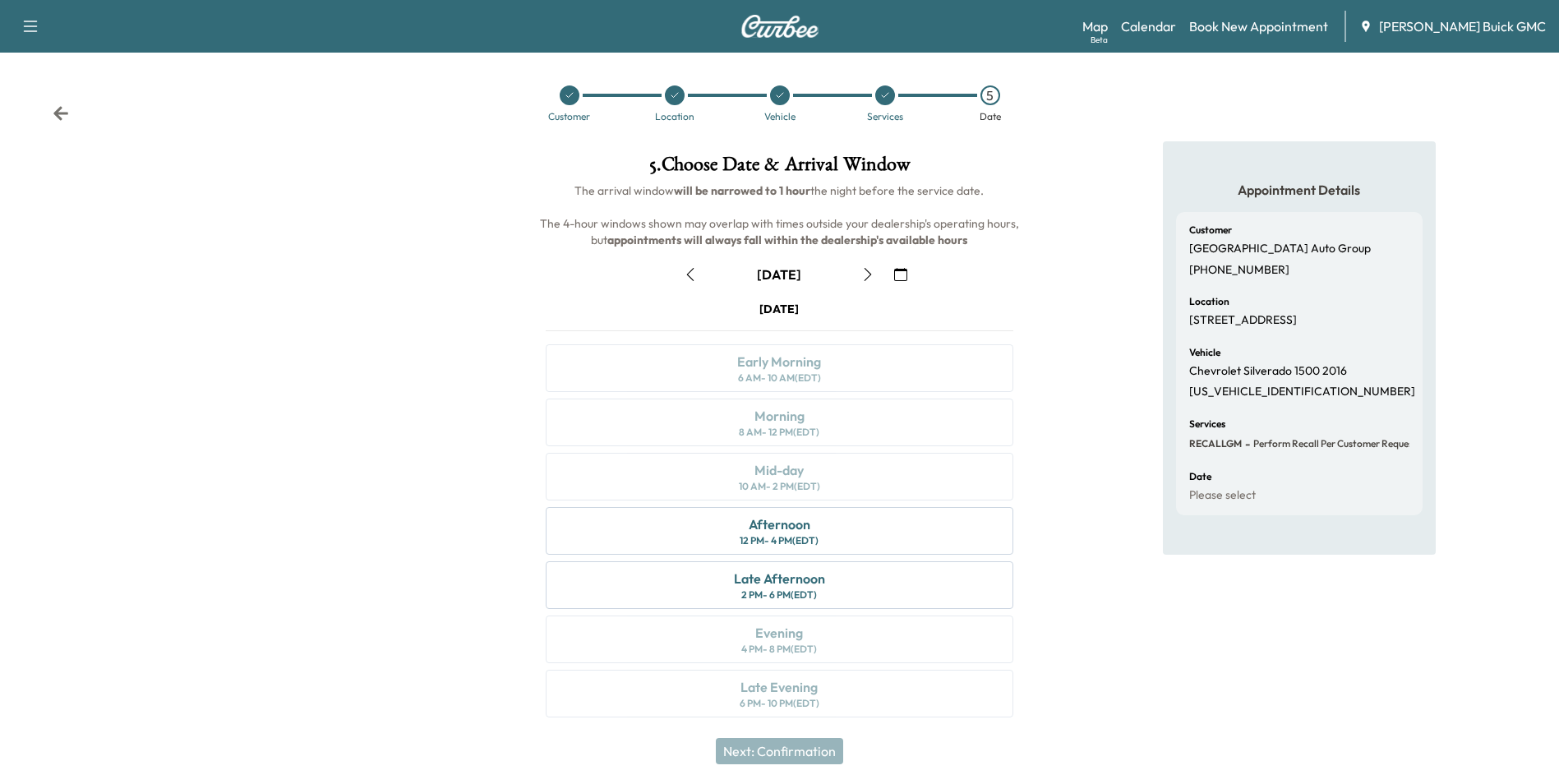
click at [904, 274] on icon "button" at bounding box center [901, 274] width 13 height 13
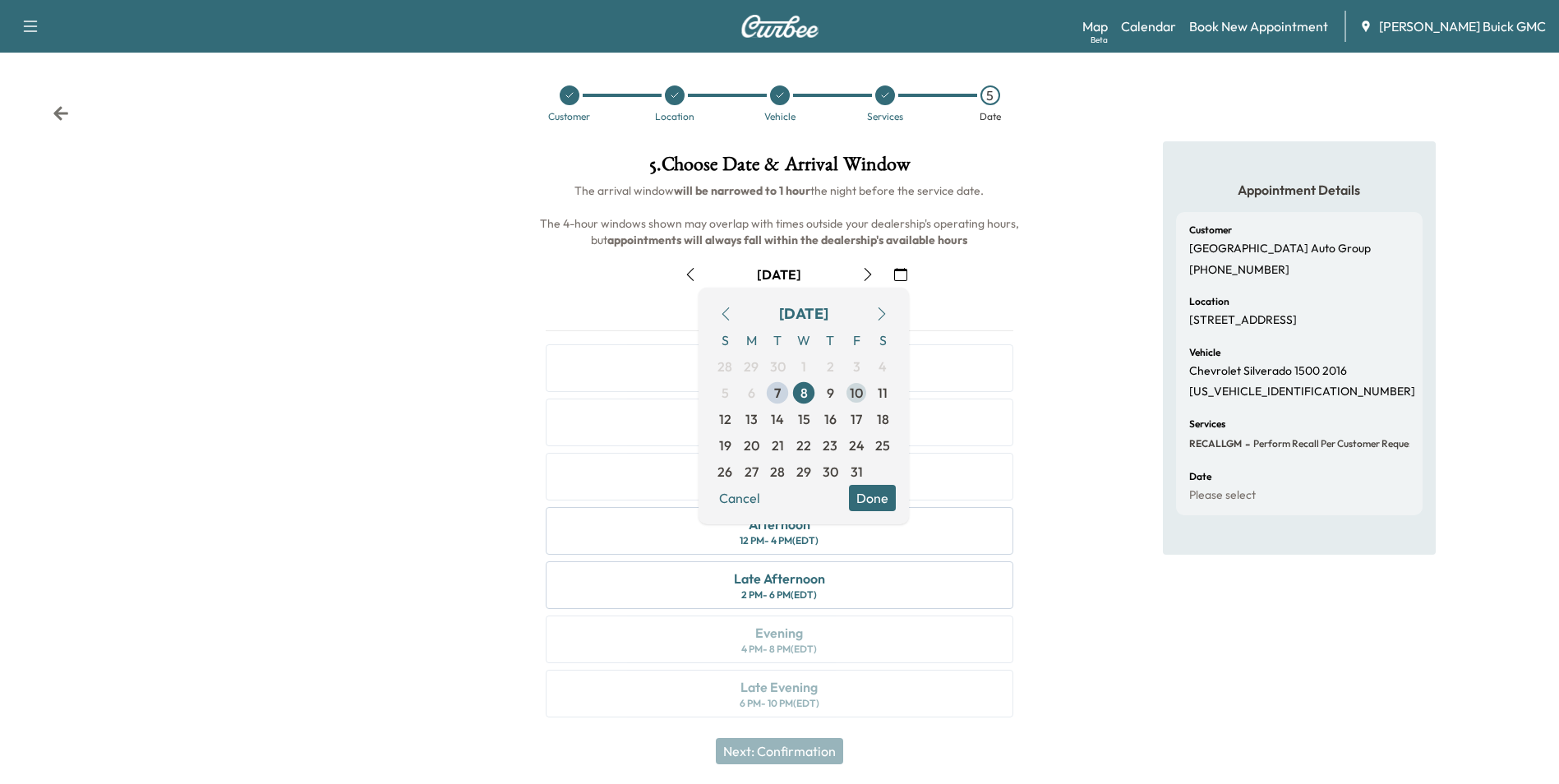
click at [853, 392] on span "10" at bounding box center [856, 392] width 13 height 19
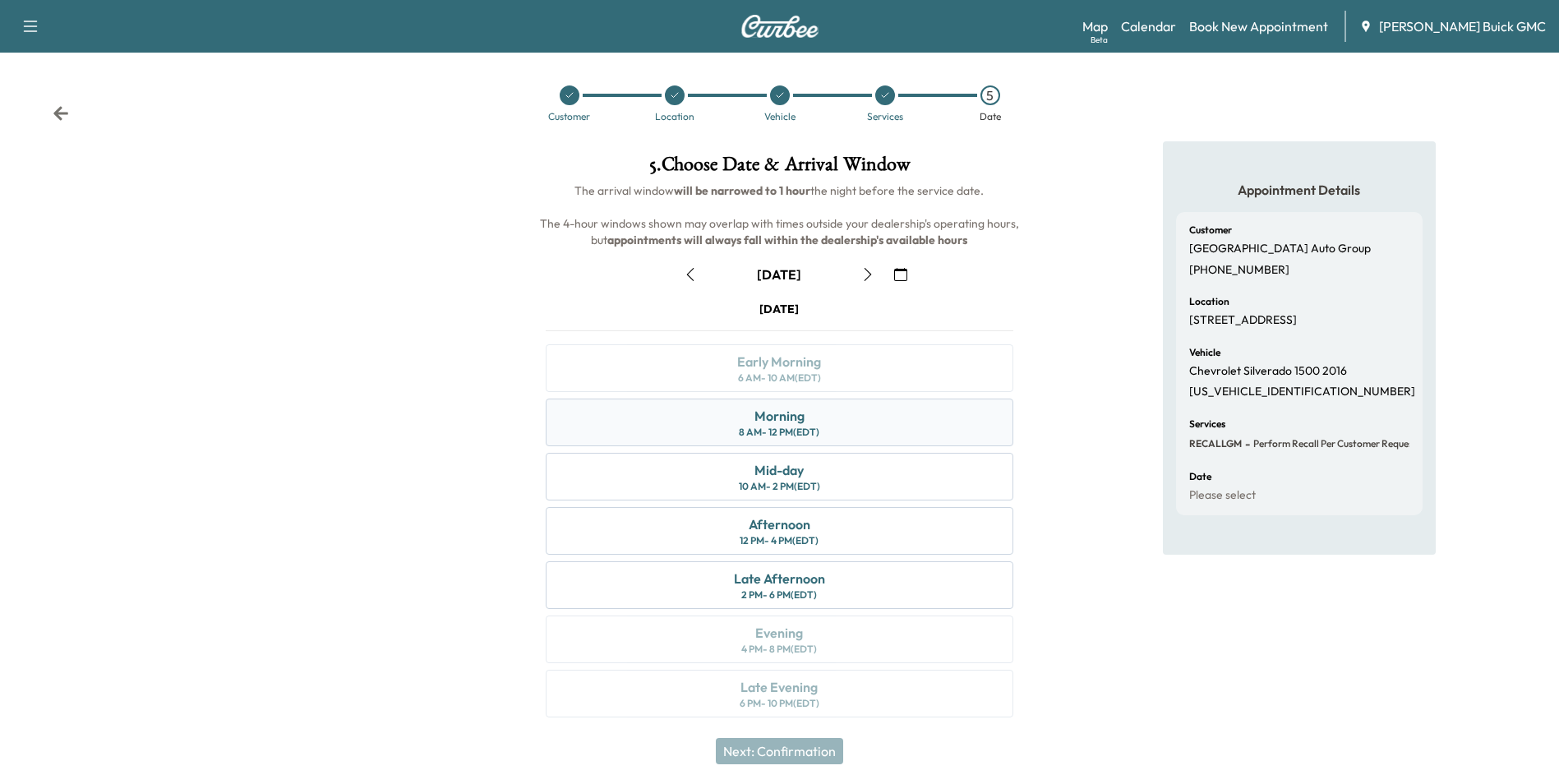
click at [838, 416] on div "Morning 8 AM - 12 PM (EDT)" at bounding box center [779, 422] width 467 height 47
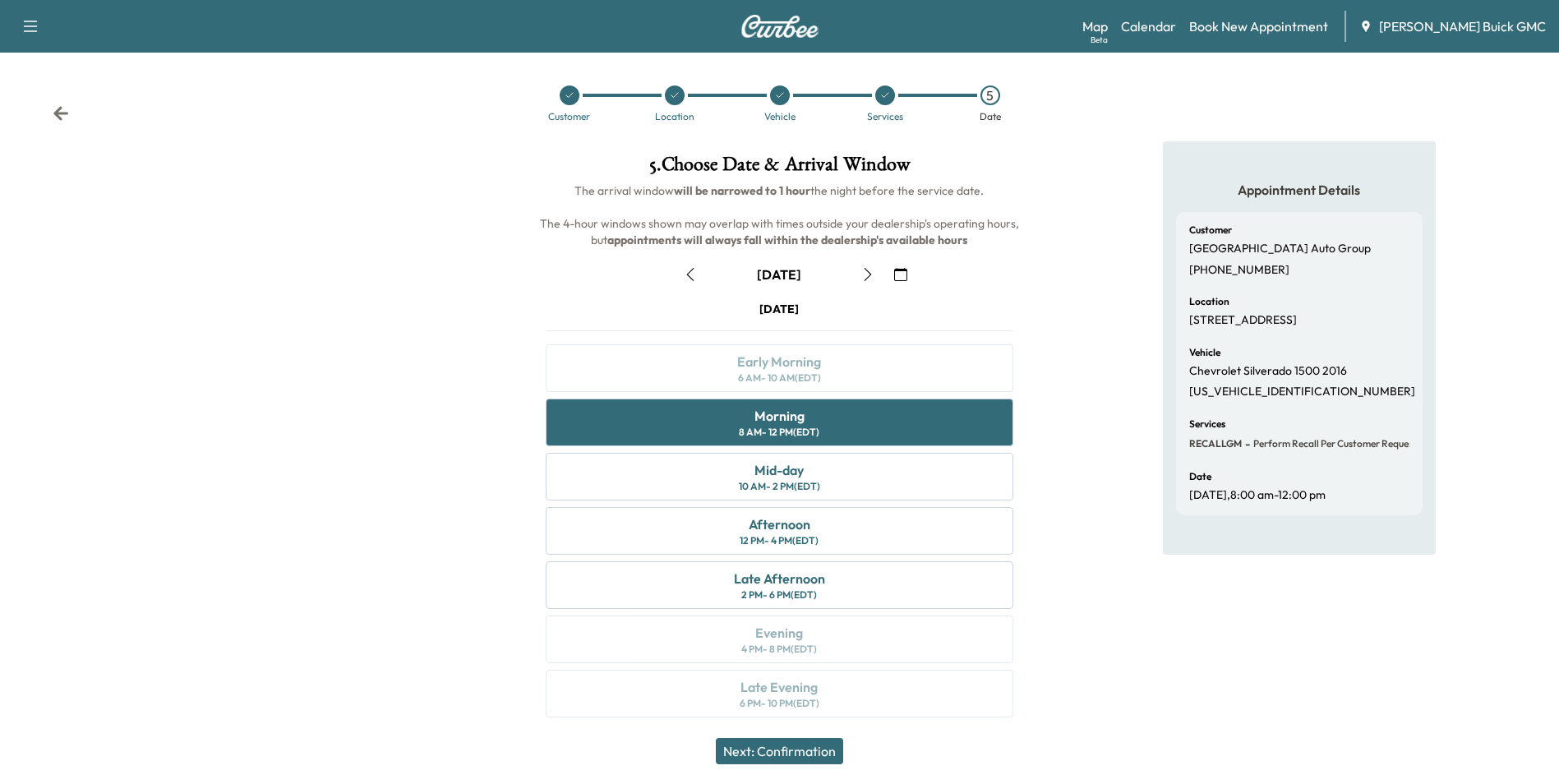
click at [792, 746] on button "Next: Confirmation" at bounding box center [780, 751] width 128 height 26
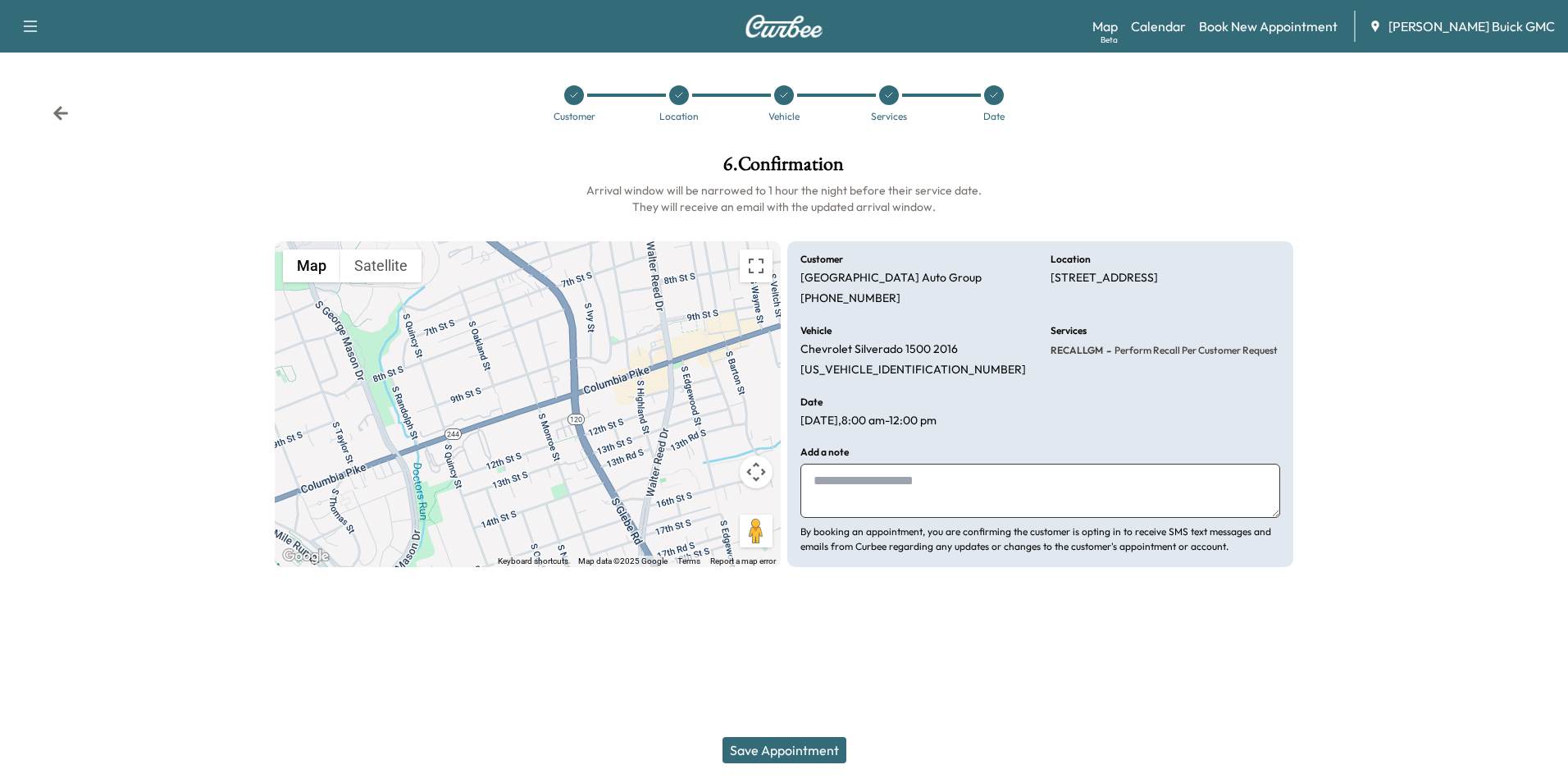
click at [884, 488] on textarea at bounding box center [1039, 491] width 480 height 55
type textarea "**********"
click at [806, 745] on button "Save Appointment" at bounding box center [784, 750] width 124 height 26
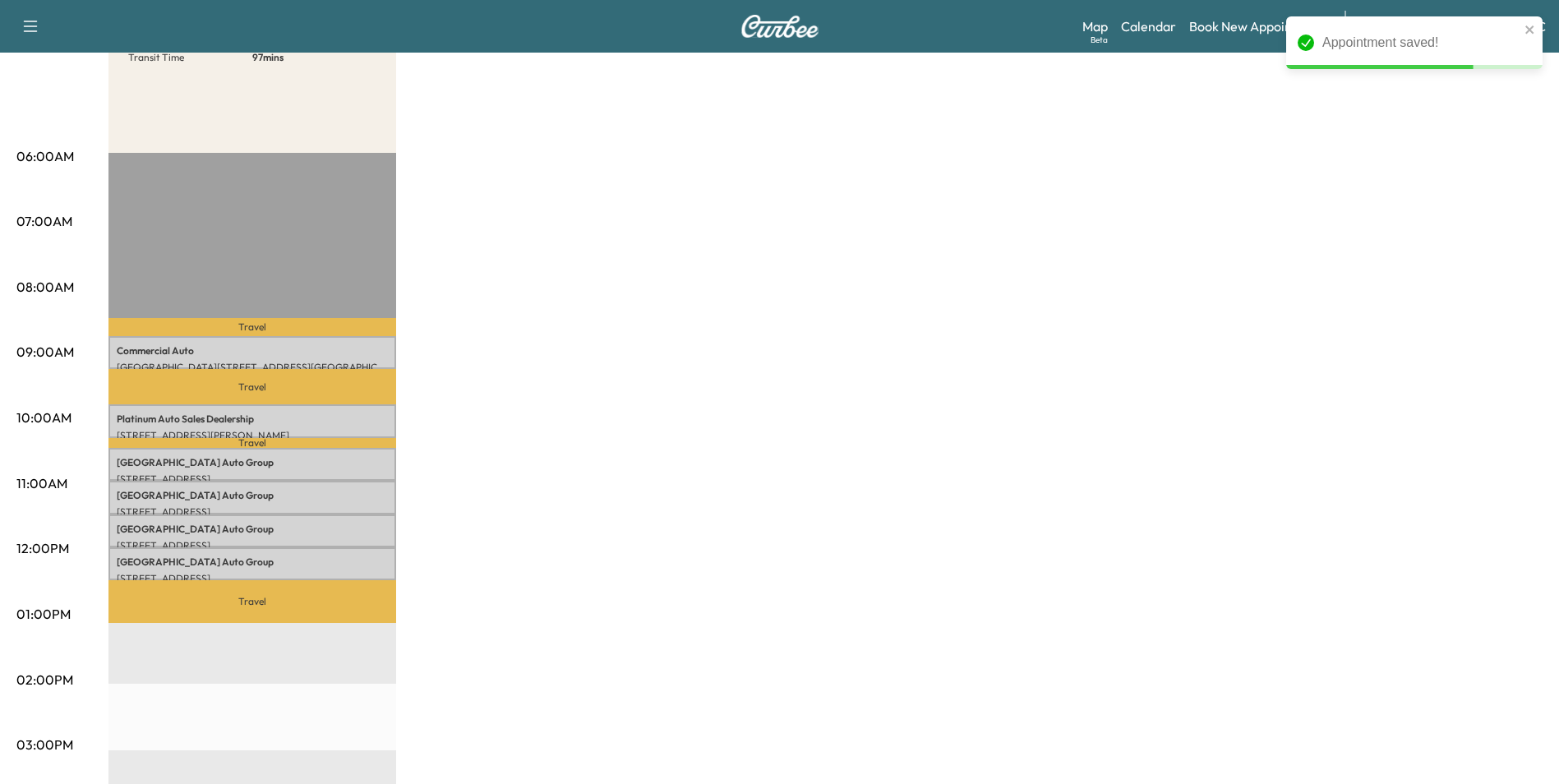
scroll to position [246, 0]
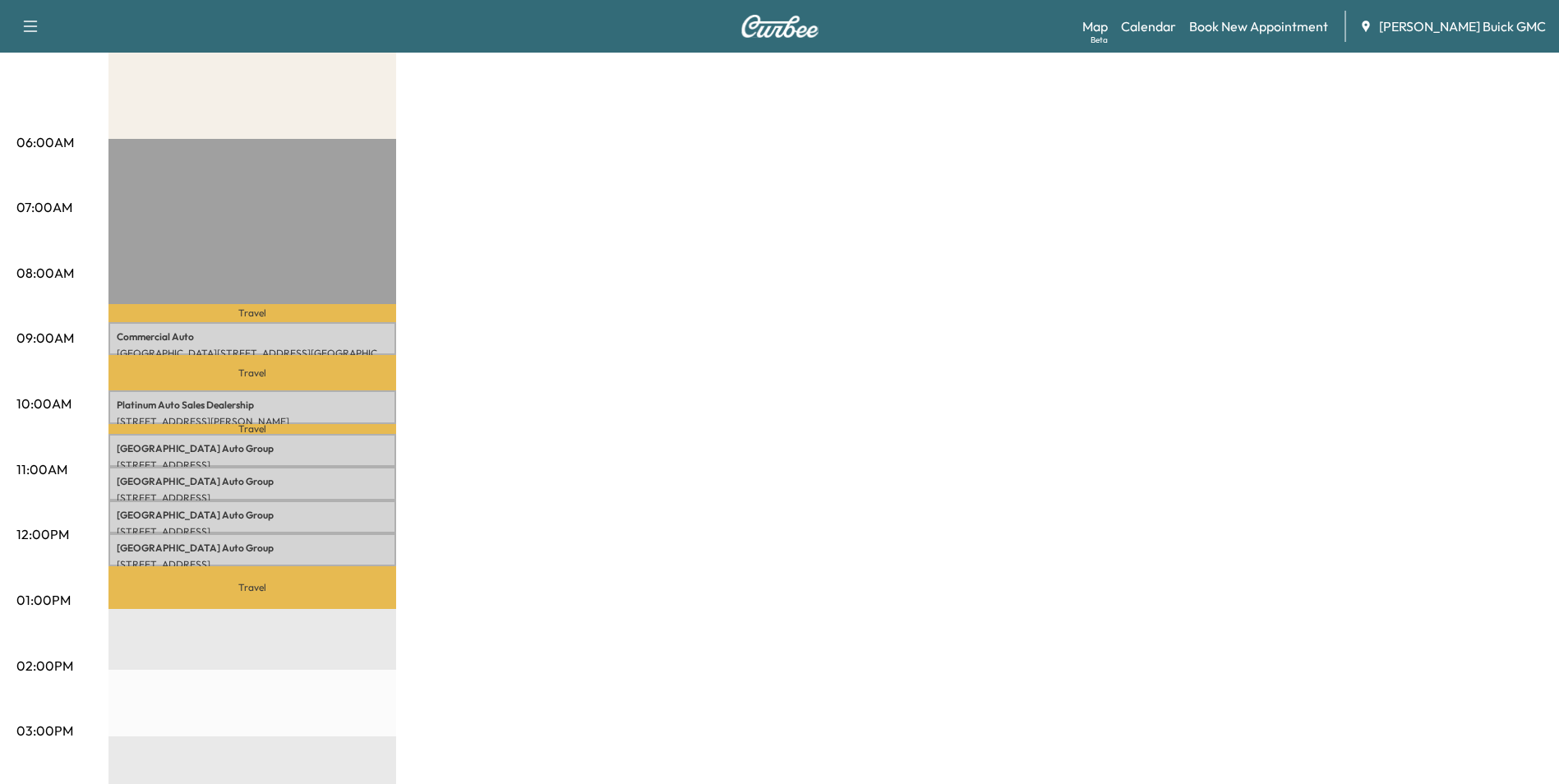
drag, startPoint x: 904, startPoint y: 243, endPoint x: 943, endPoint y: 221, distance: 44.8
click at [904, 240] on div "MobileService+ Revenue $ 0.00 Work Time 180 mins Transit Time 97 mins Travel Co…" at bounding box center [825, 584] width 1434 height 1233
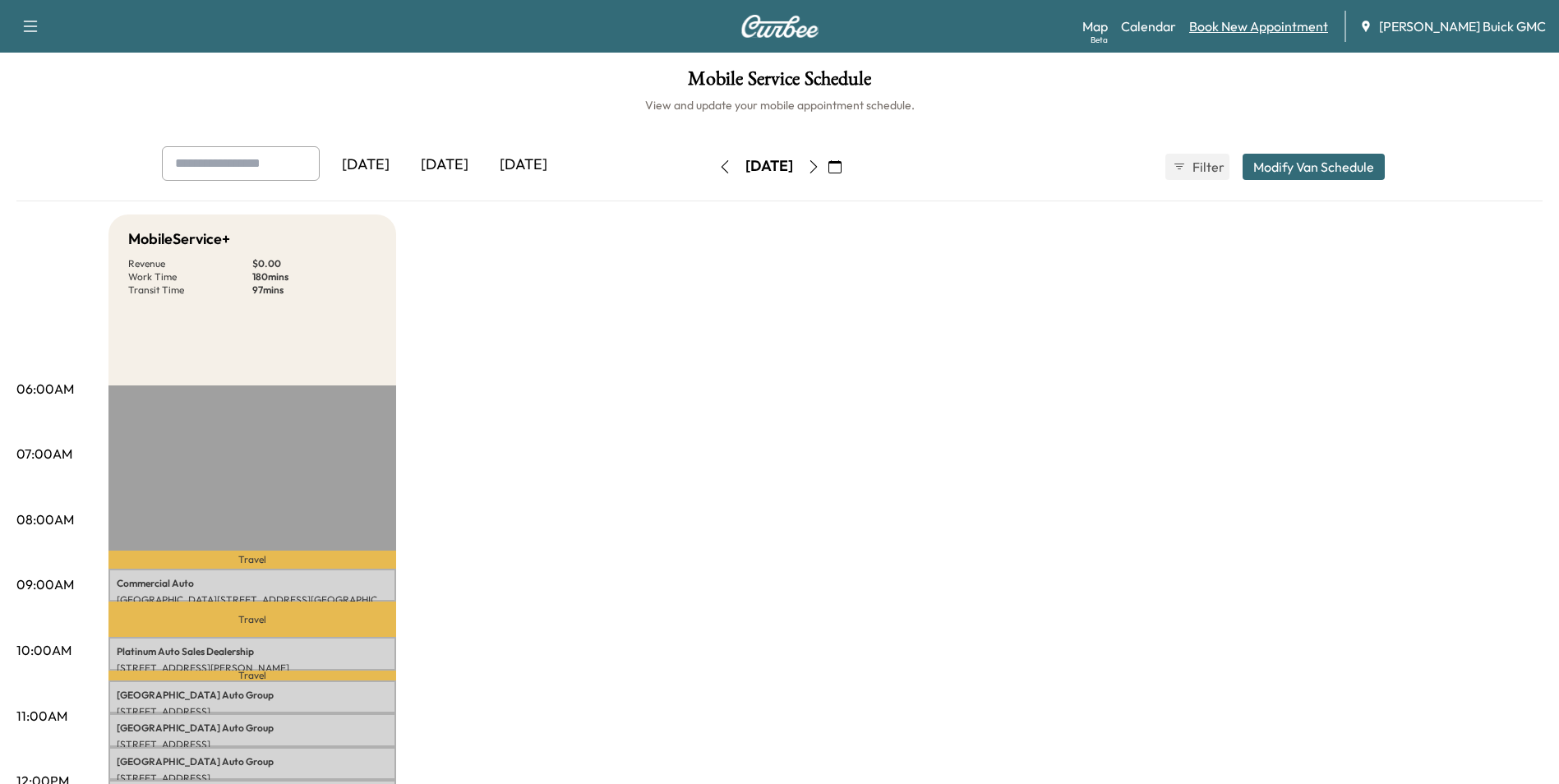
click at [1271, 24] on link "Book New Appointment" at bounding box center [1259, 26] width 139 height 19
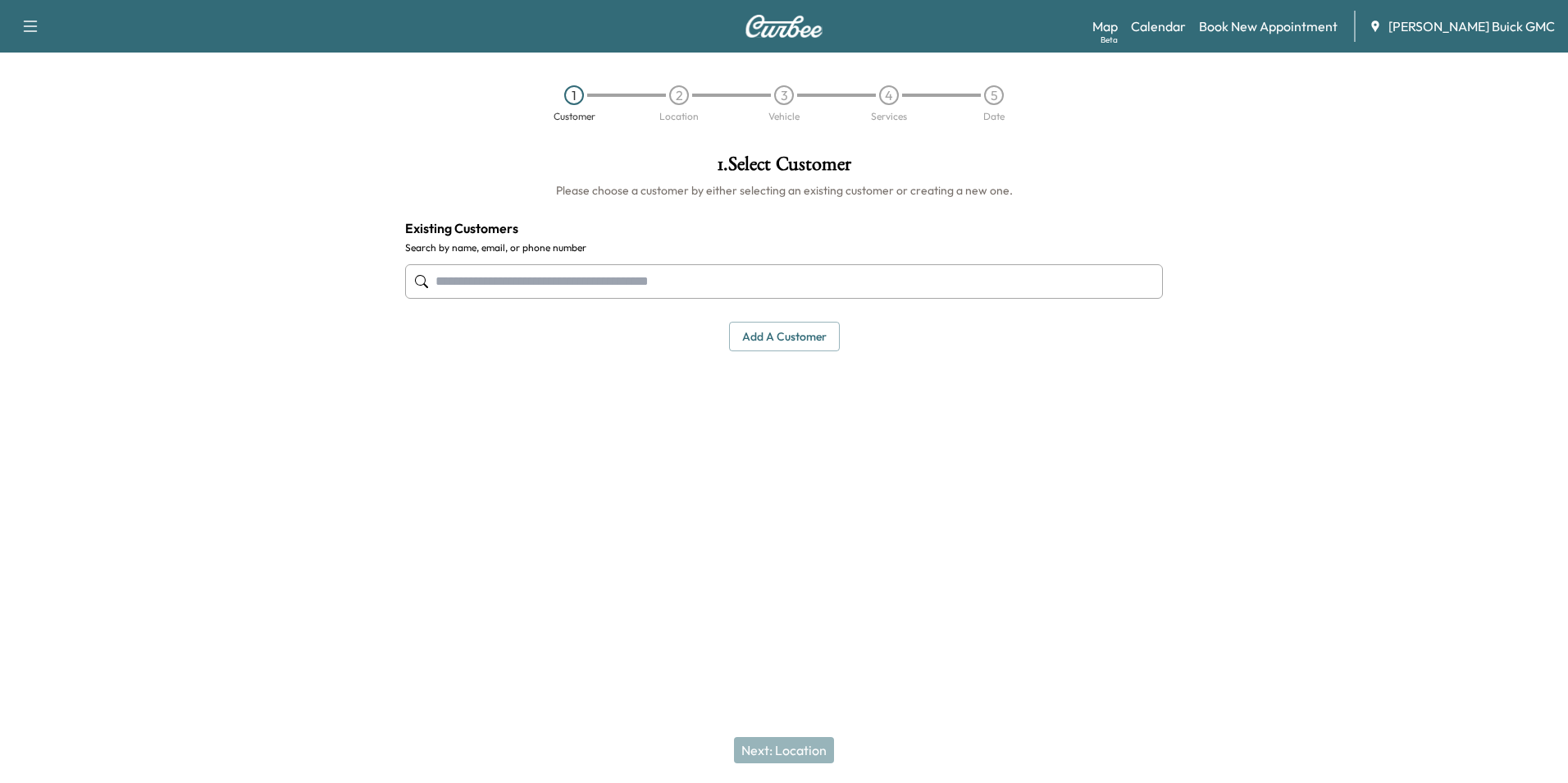
click at [629, 280] on input "text" at bounding box center [784, 281] width 758 height 34
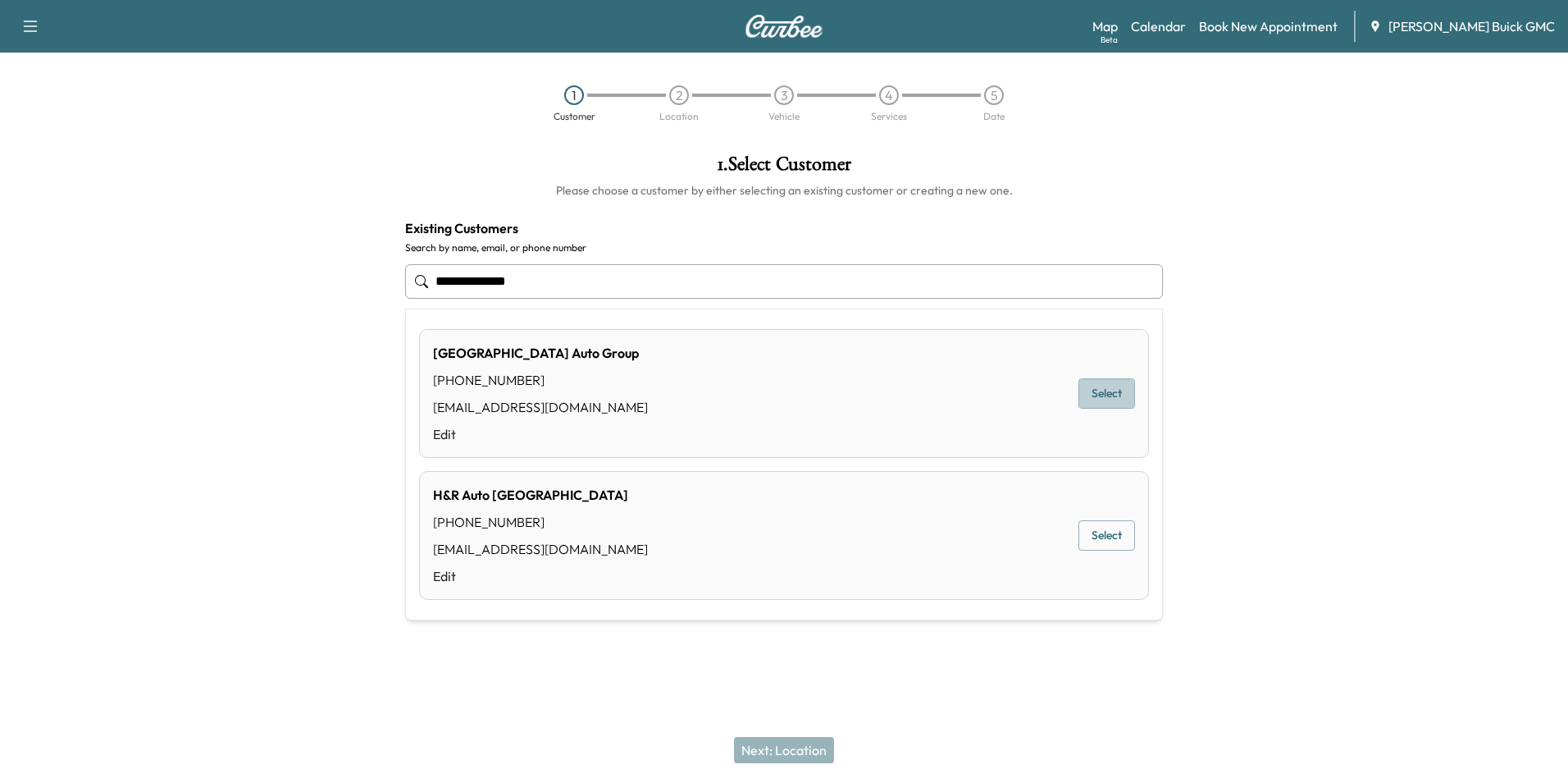
click at [1100, 392] on button "Select" at bounding box center [1106, 393] width 56 height 31
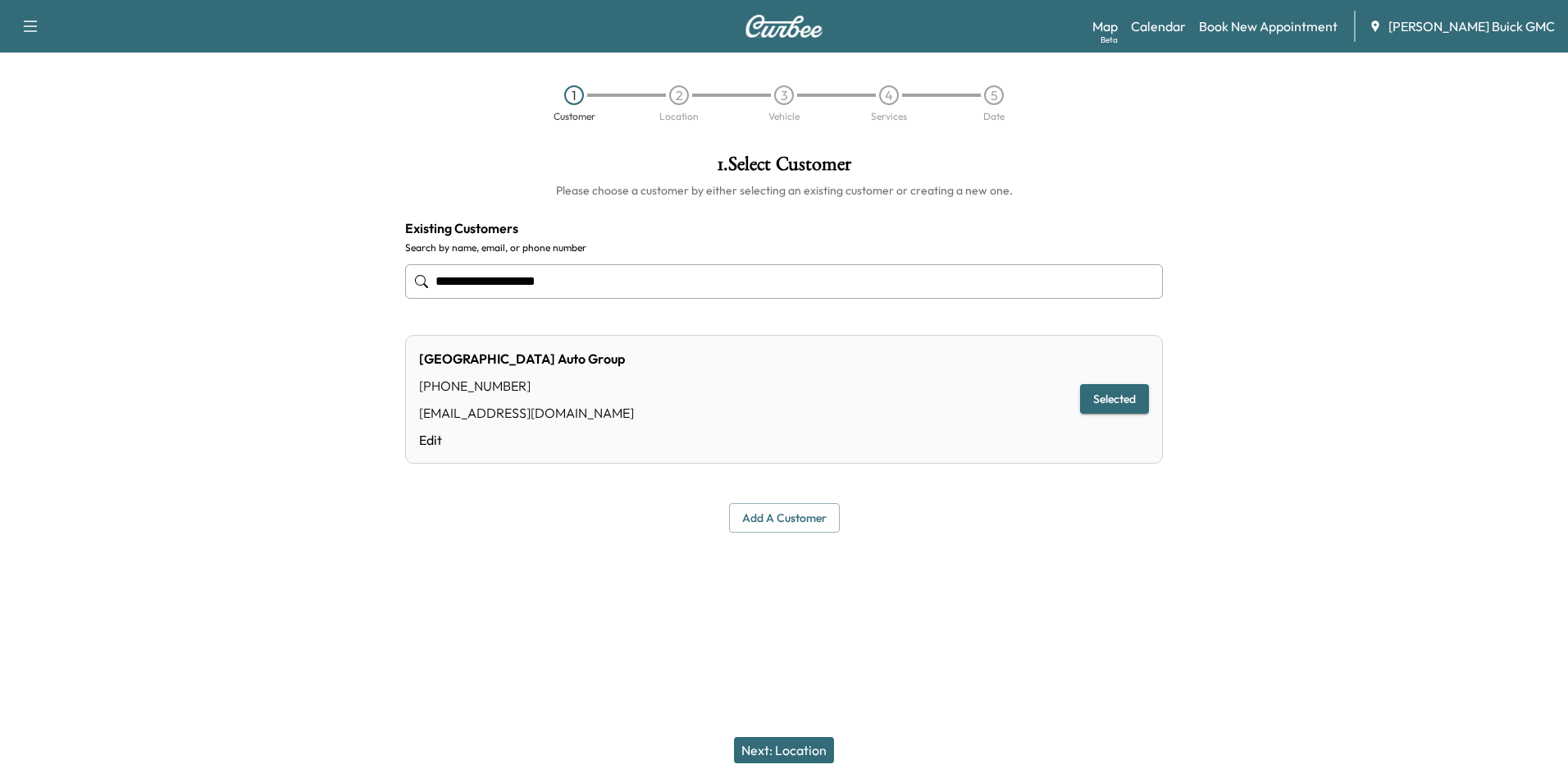
type input "**********"
click at [797, 749] on button "Next: Location" at bounding box center [784, 750] width 100 height 26
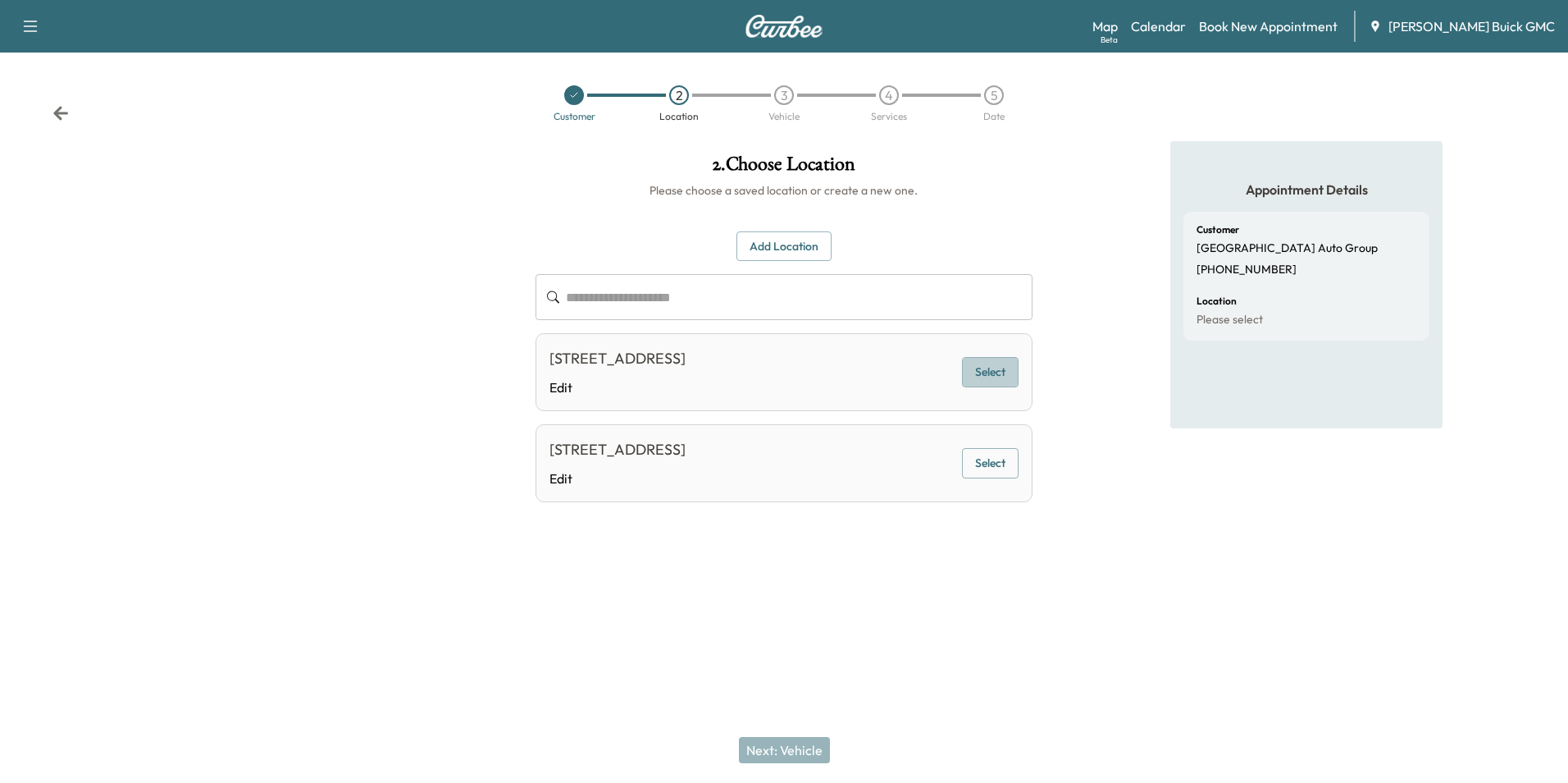
click at [990, 370] on button "Select" at bounding box center [990, 372] width 56 height 31
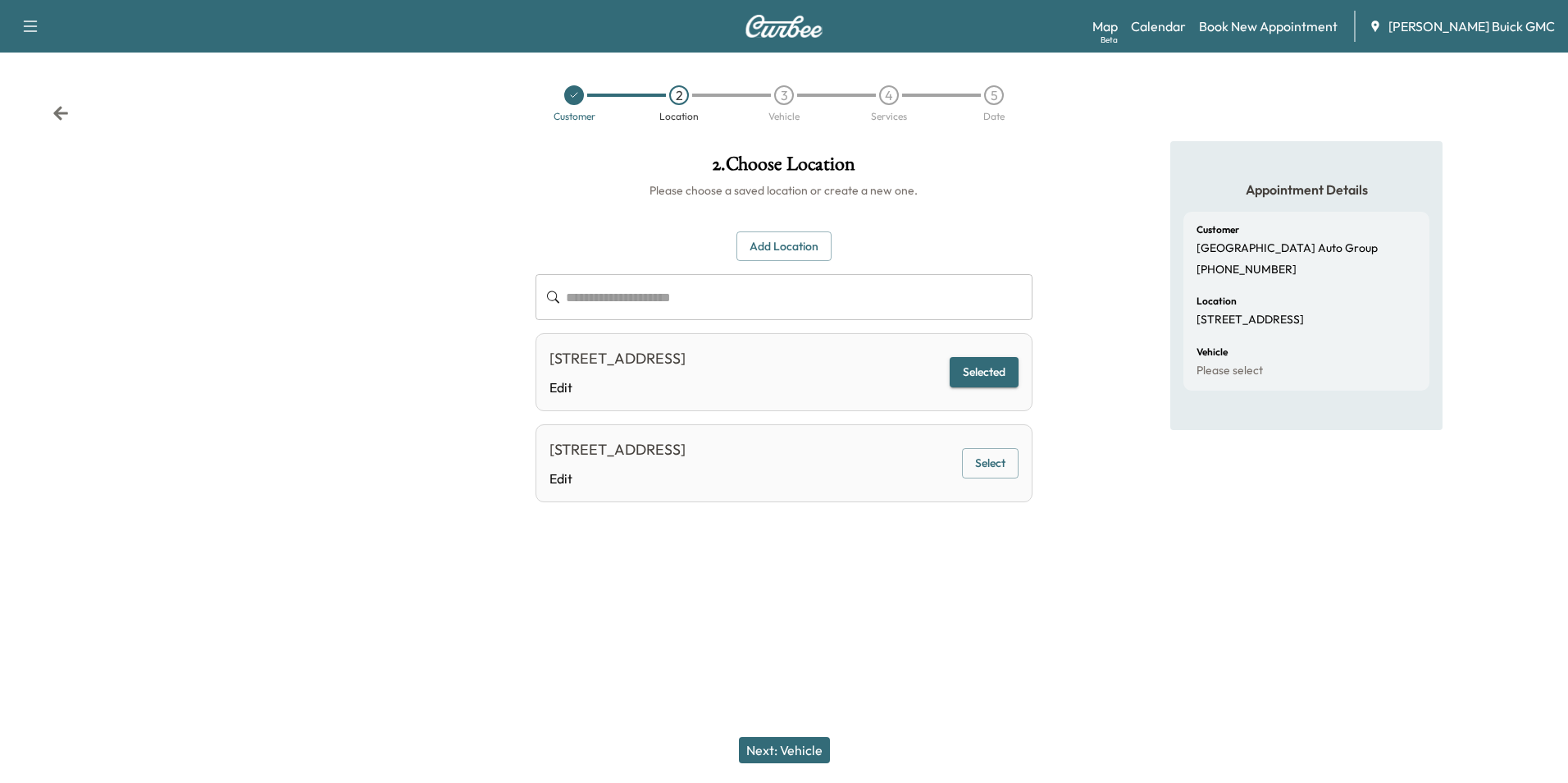
click at [806, 744] on button "Next: Vehicle" at bounding box center [784, 750] width 91 height 26
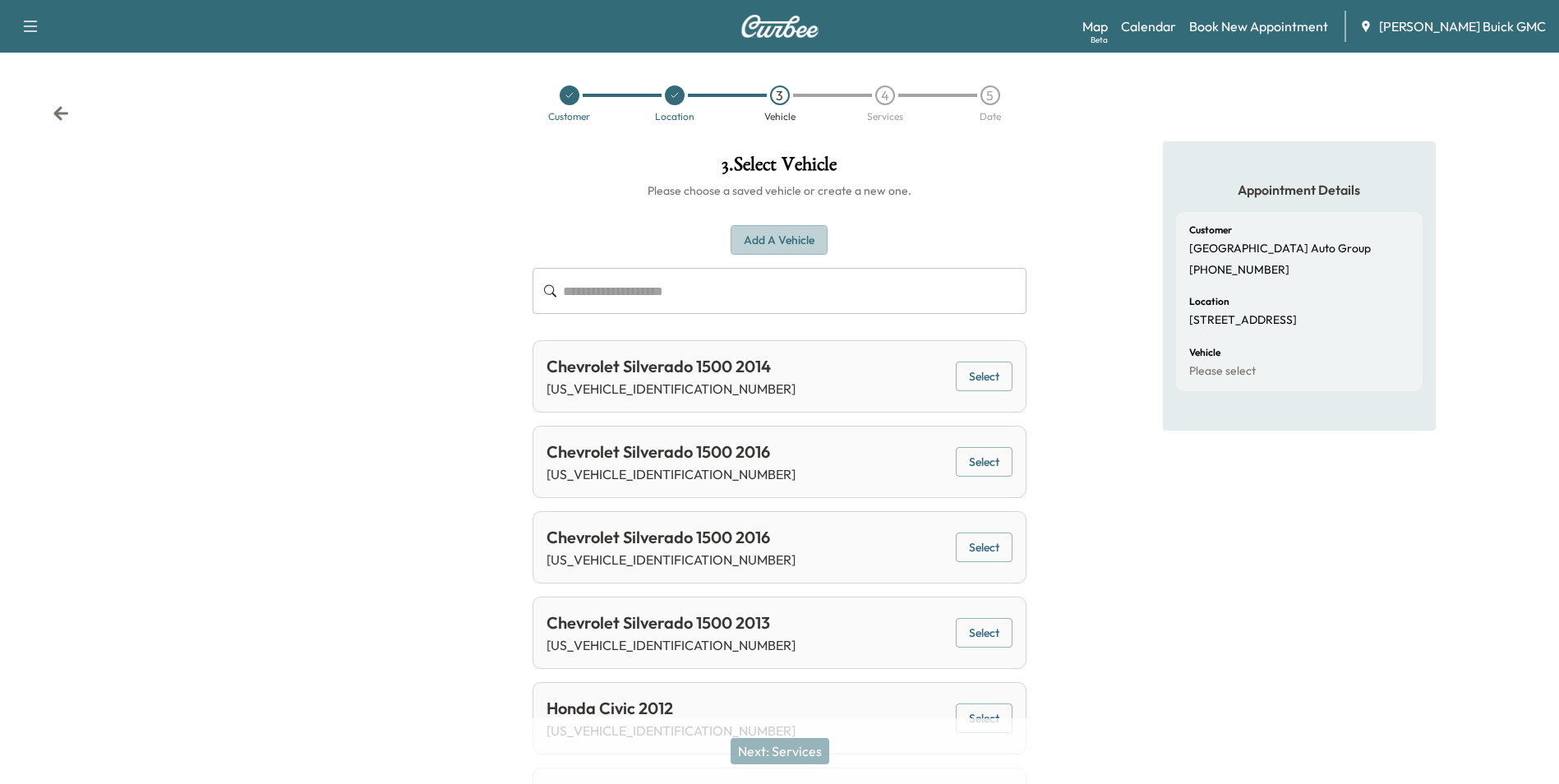
click at [801, 230] on button "Add a Vehicle" at bounding box center [779, 240] width 97 height 31
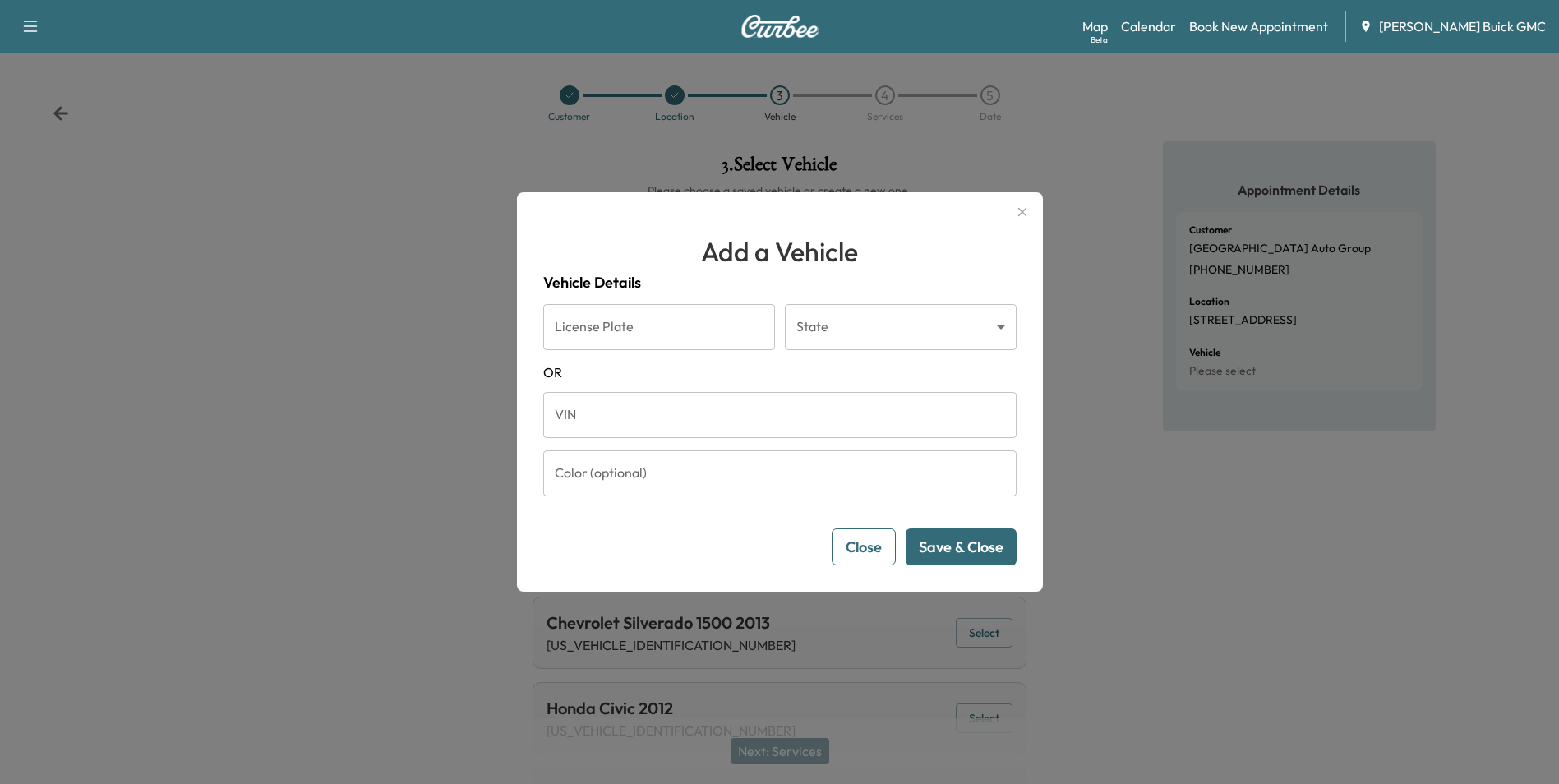
click at [674, 421] on input "VIN" at bounding box center [780, 415] width 473 height 46
click at [974, 540] on button "Save & Close" at bounding box center [961, 547] width 111 height 37
click at [750, 406] on input "**********" at bounding box center [780, 415] width 473 height 46
type input "**********"
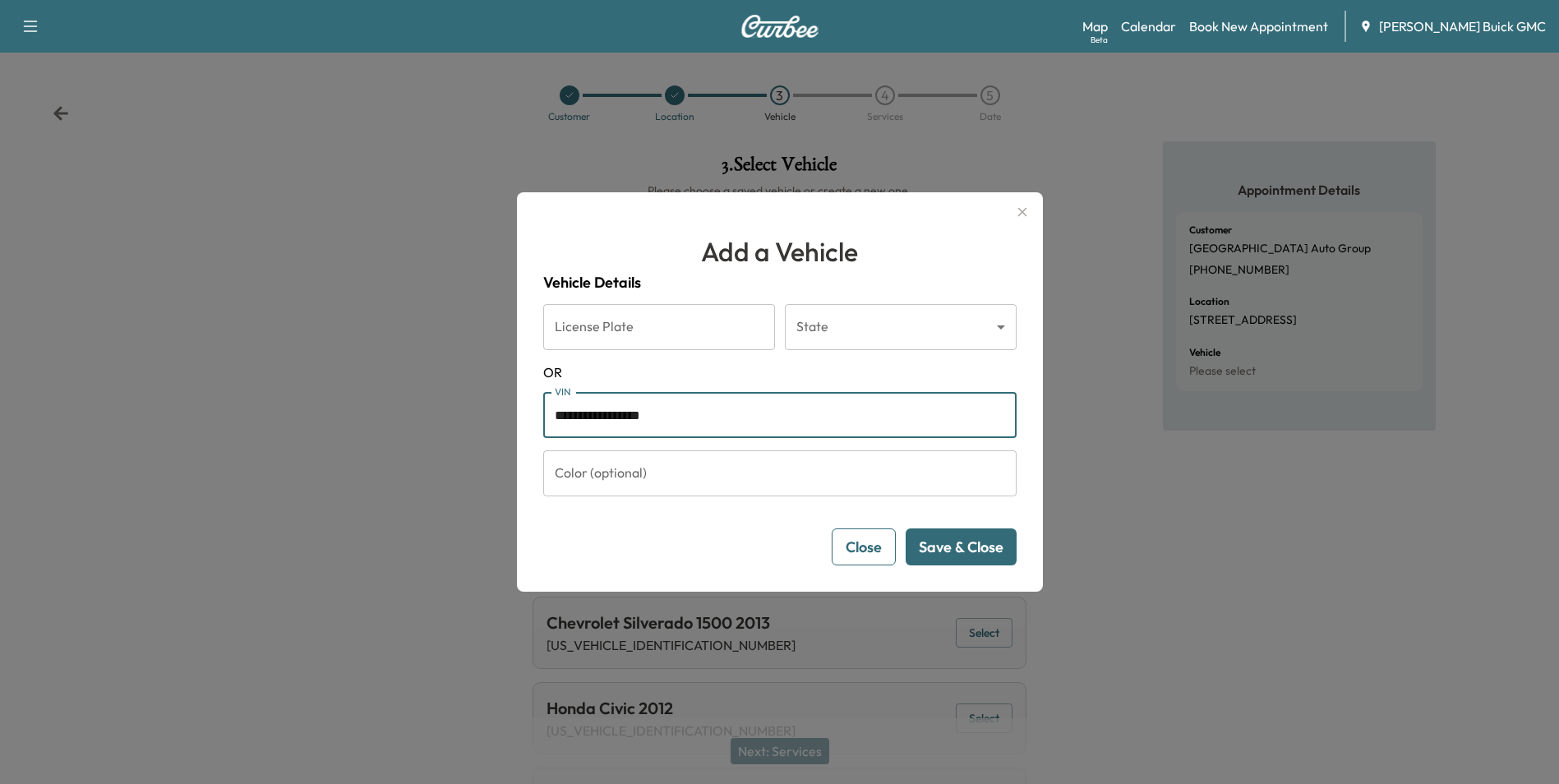
click at [960, 545] on button "Save & Close" at bounding box center [961, 547] width 111 height 37
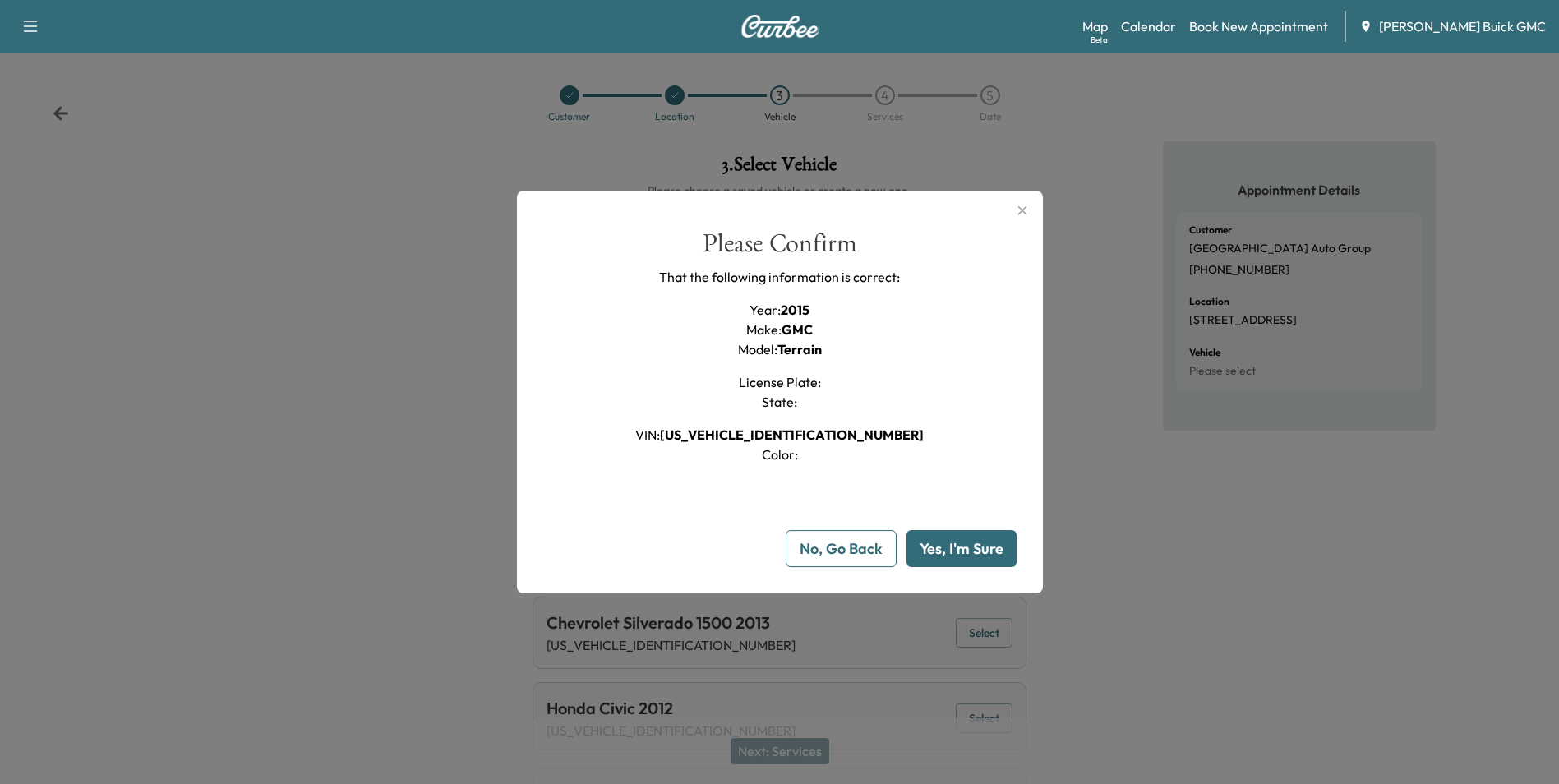
click at [978, 536] on button "Yes, I'm Sure" at bounding box center [961, 549] width 110 height 37
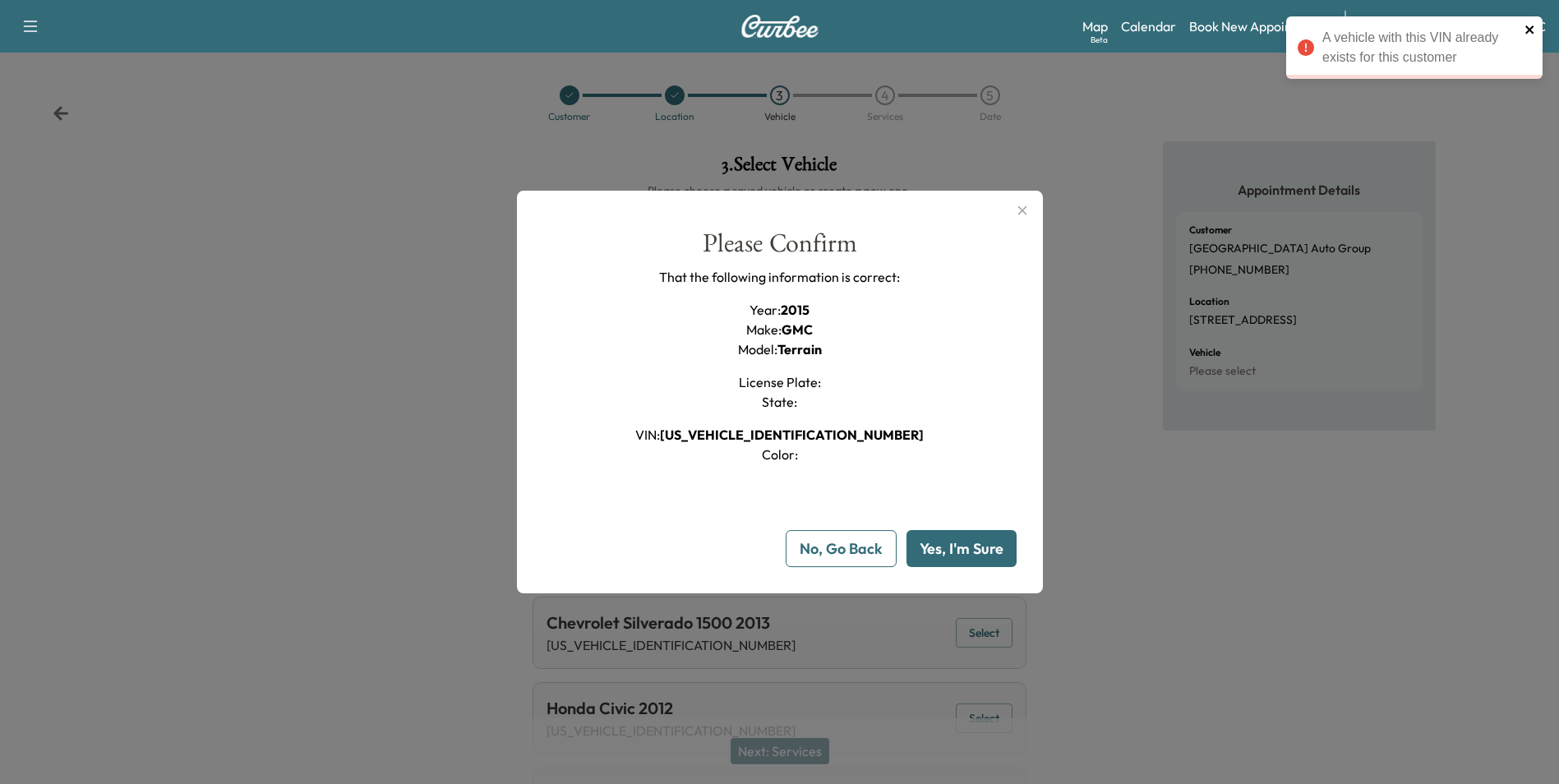
click at [1530, 26] on icon "close" at bounding box center [1530, 30] width 11 height 13
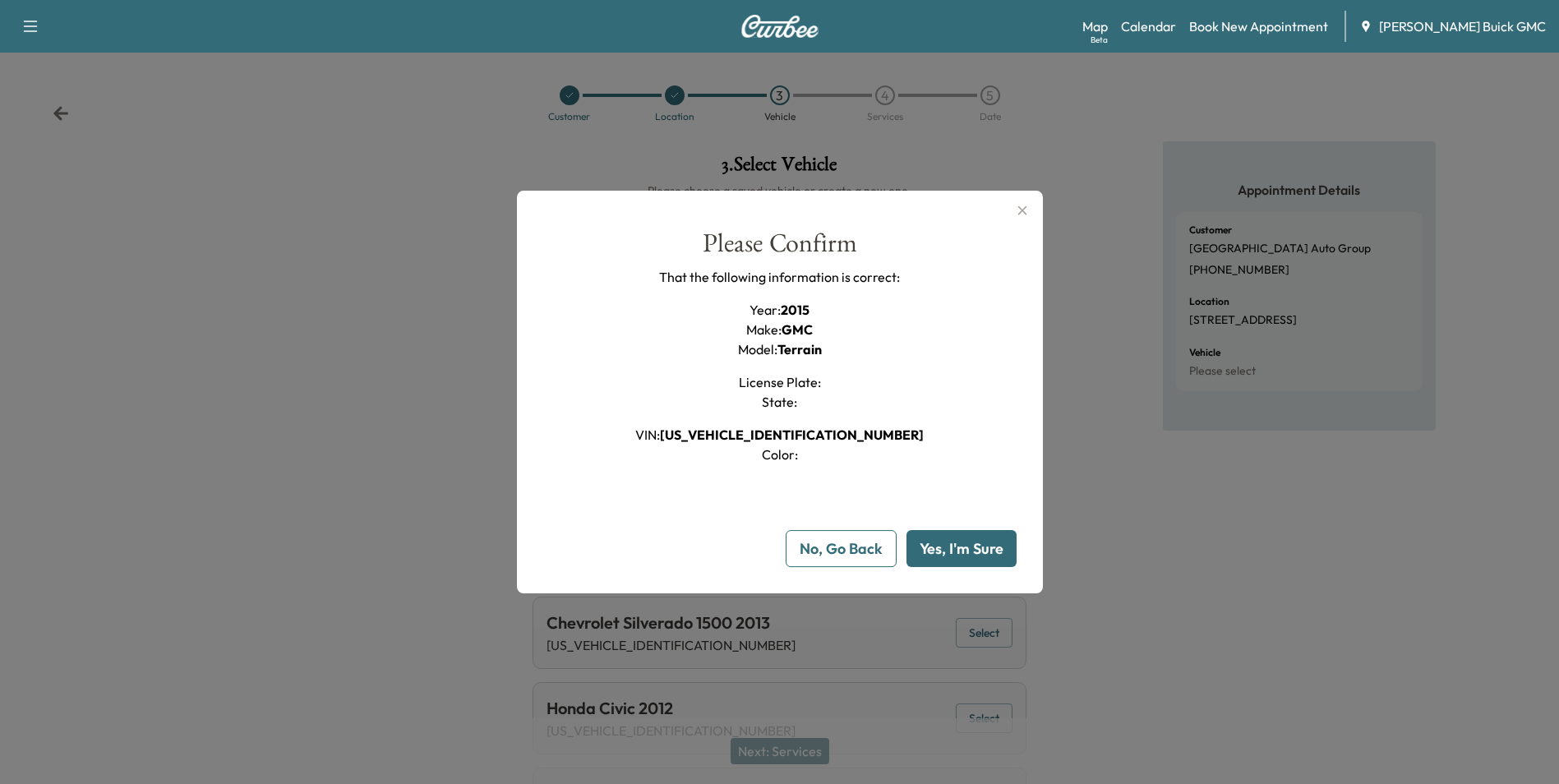
click at [840, 554] on button "No, Go Back" at bounding box center [842, 549] width 111 height 37
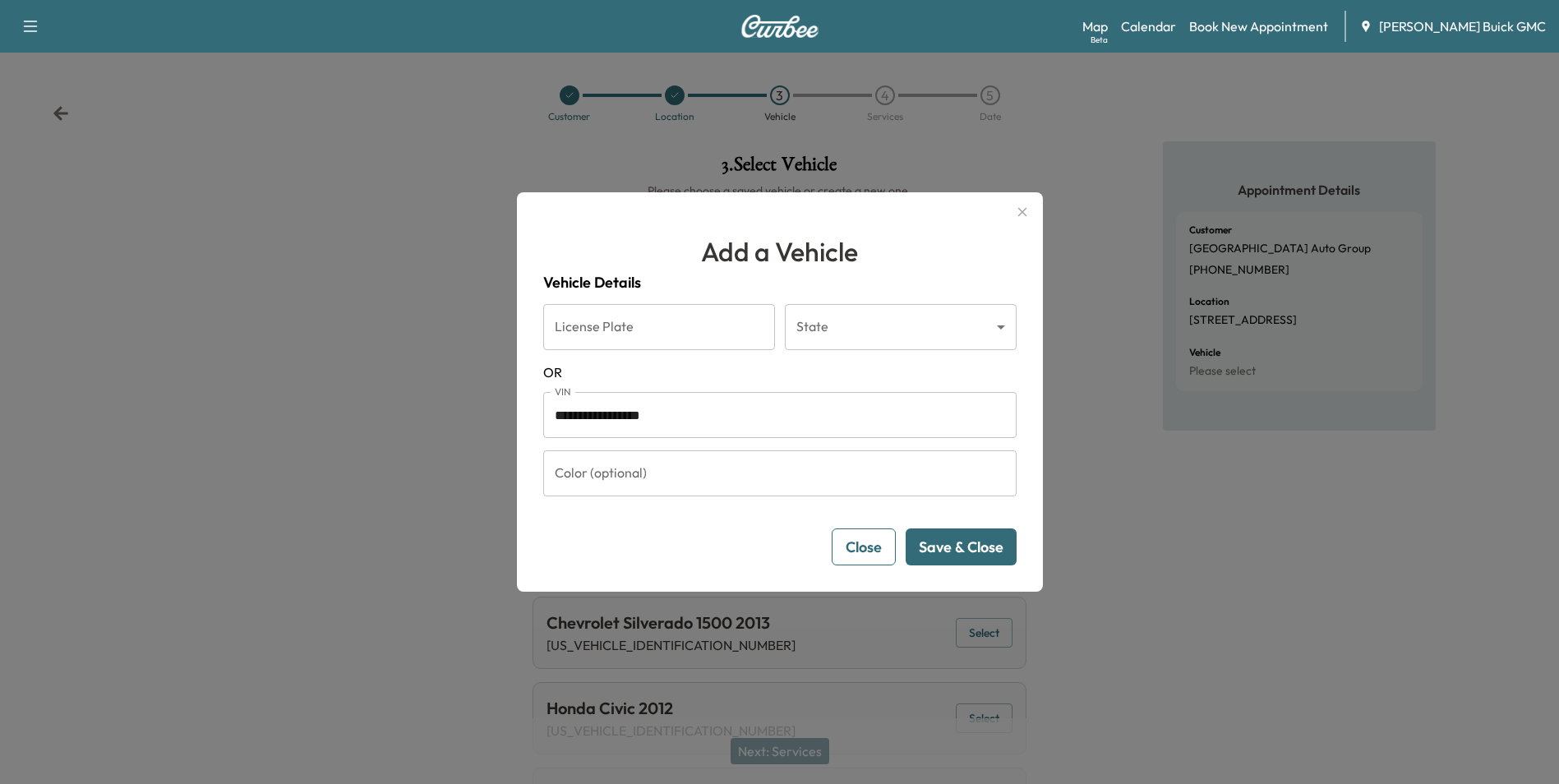
click at [860, 543] on button "Close" at bounding box center [863, 547] width 64 height 37
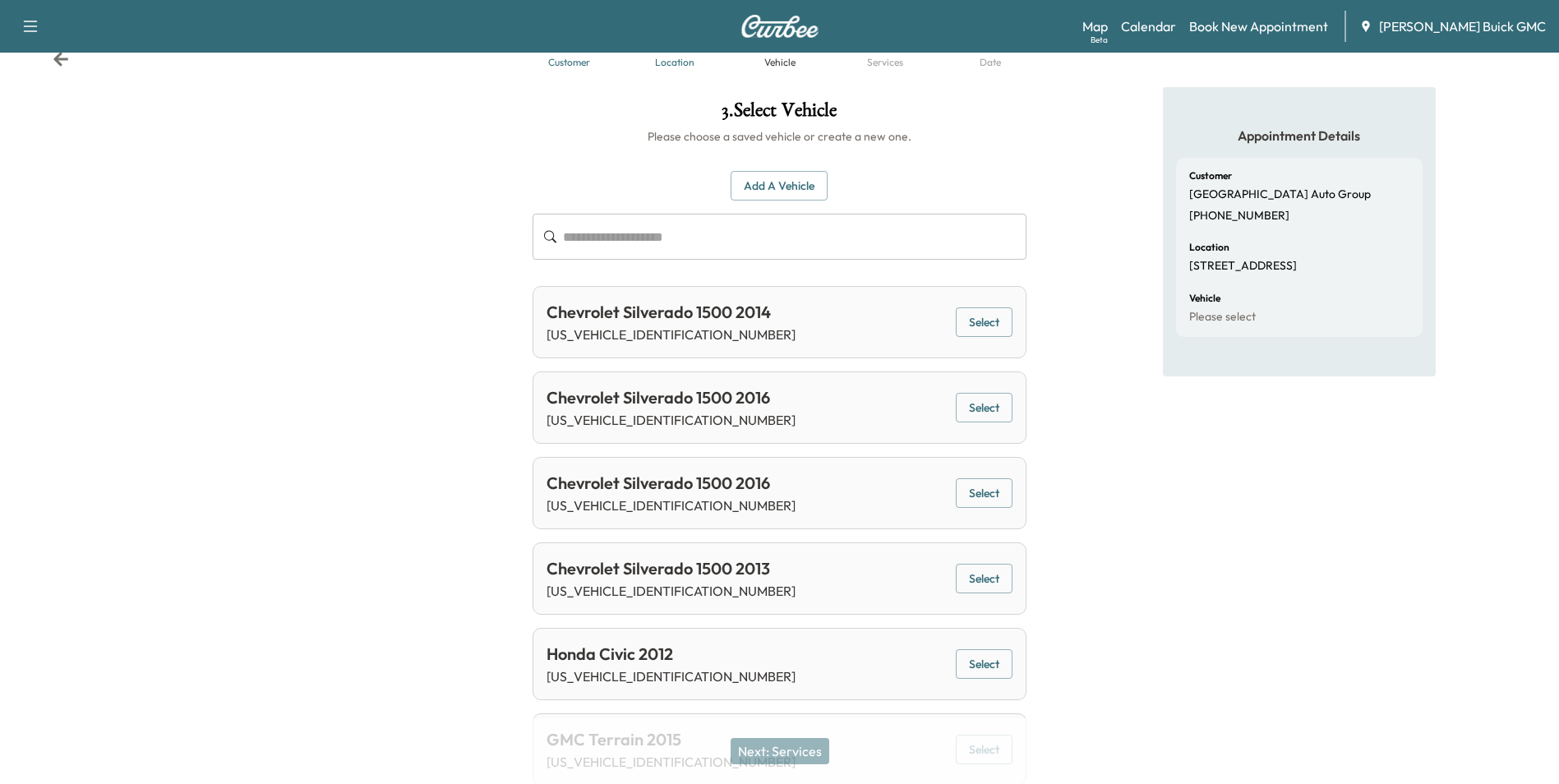
scroll to position [246, 0]
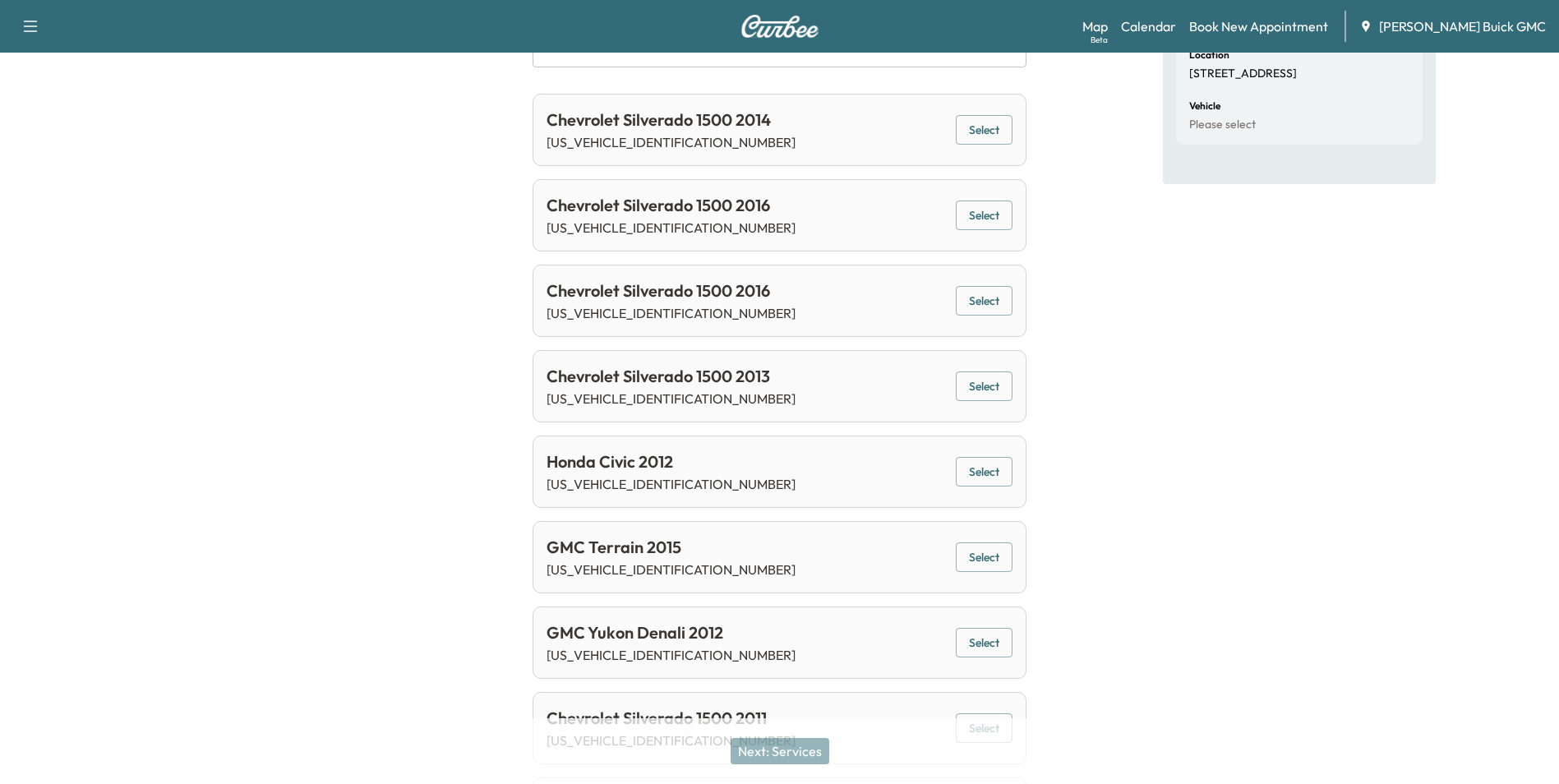
click at [978, 555] on button "Select" at bounding box center [983, 557] width 56 height 31
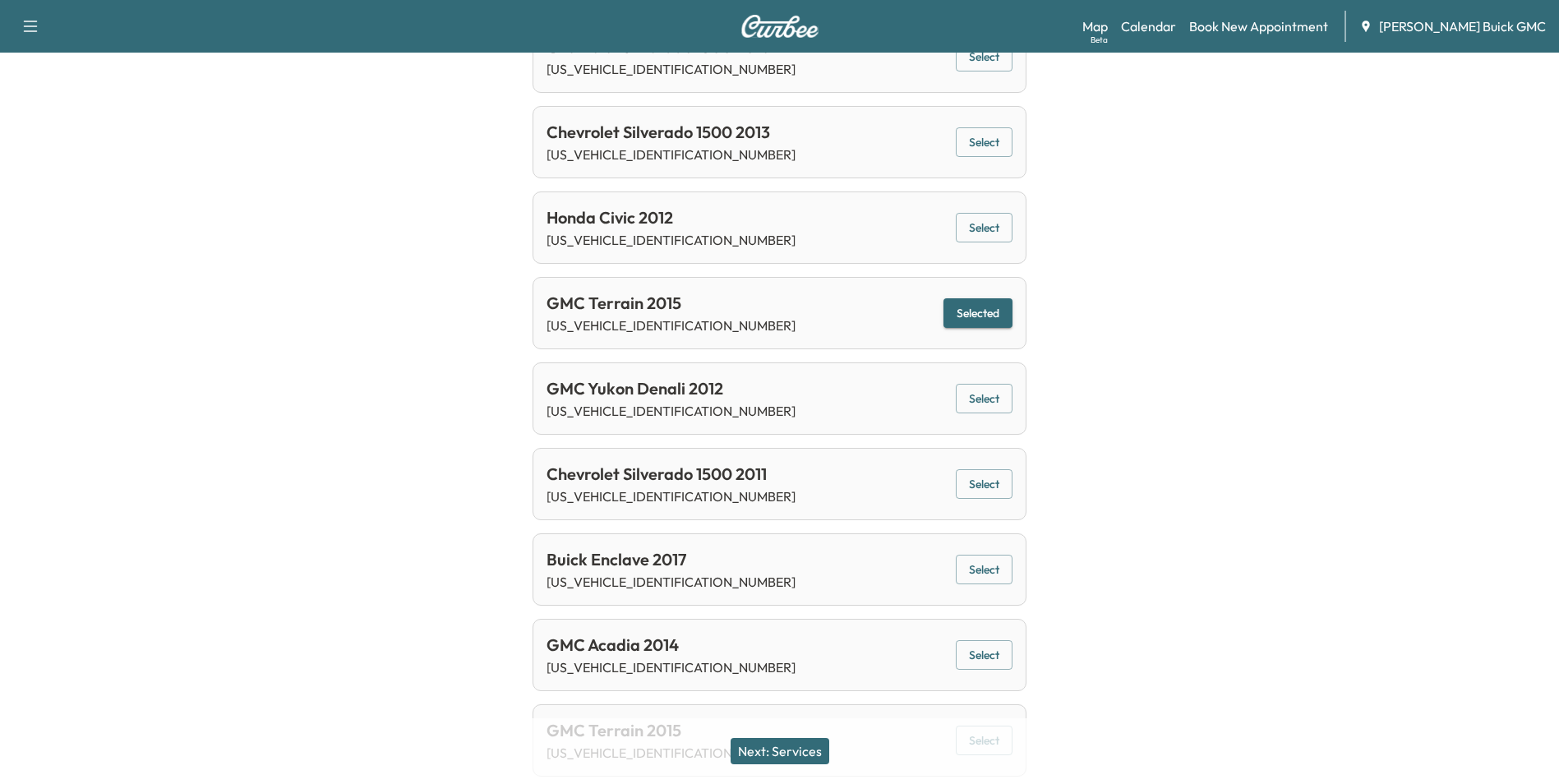
scroll to position [549, 0]
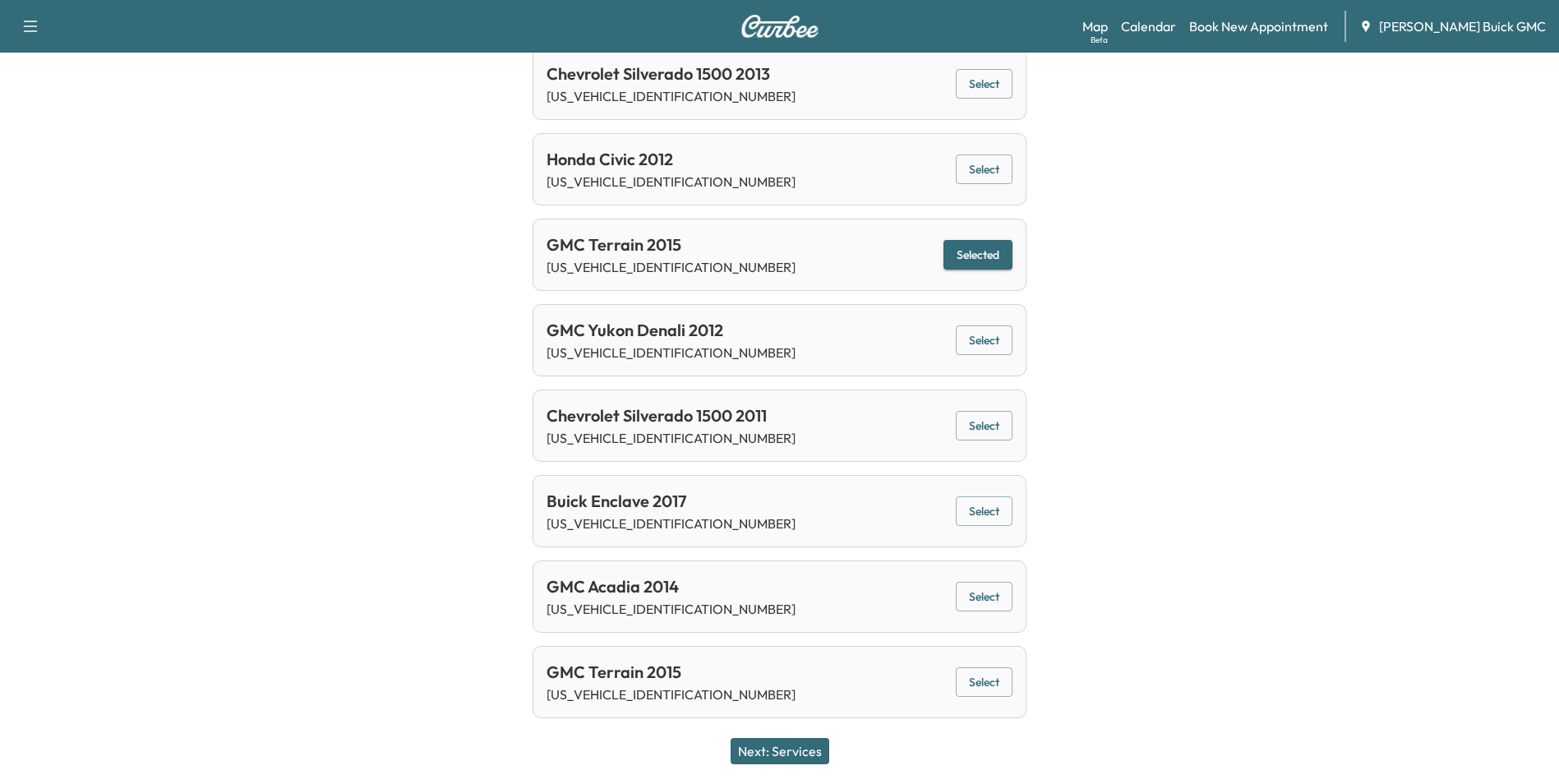
click at [778, 750] on button "Next: Services" at bounding box center [780, 751] width 99 height 26
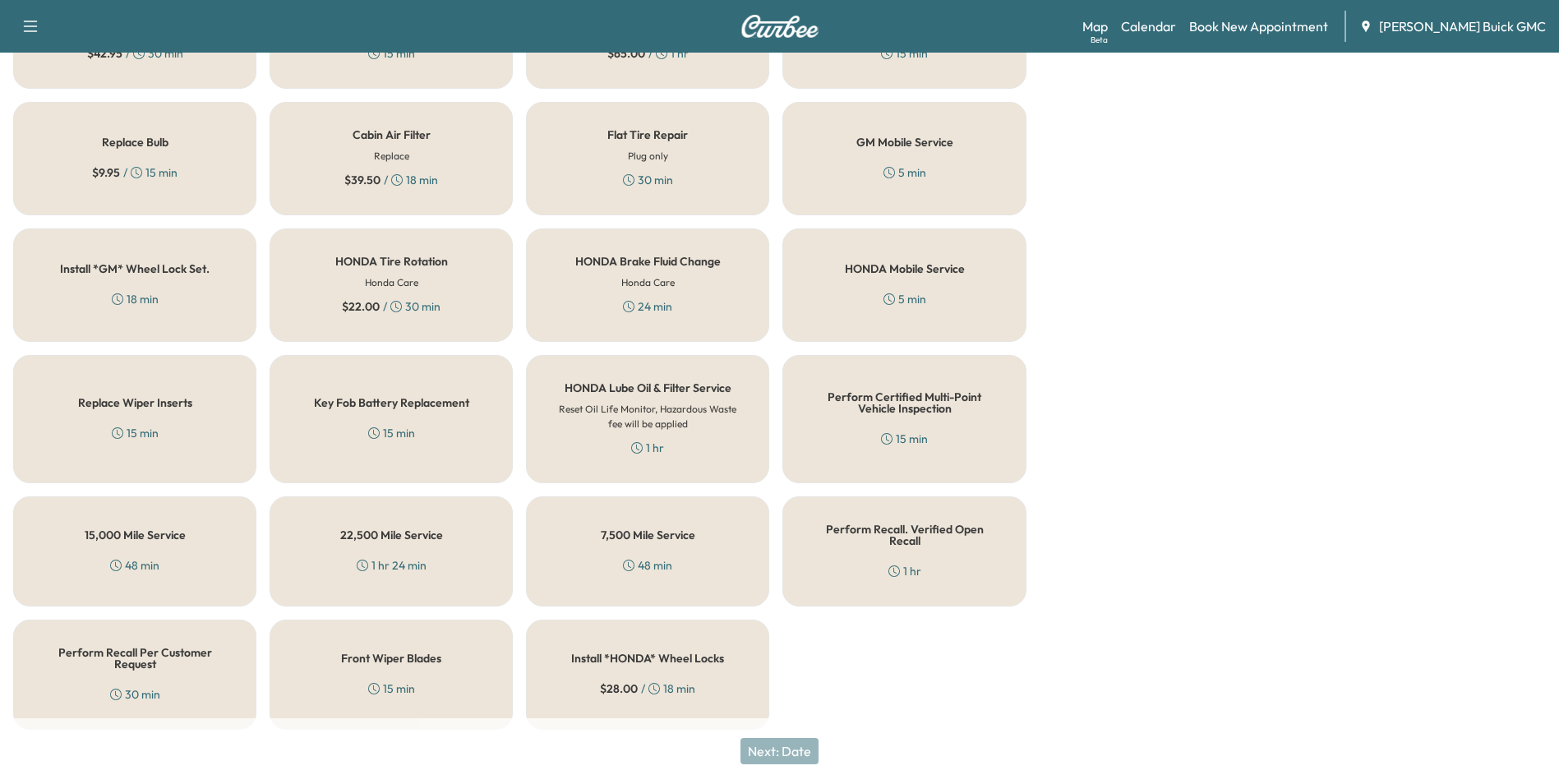
click at [156, 647] on h5 "Perform Recall Per Customer Request" at bounding box center [134, 658] width 189 height 23
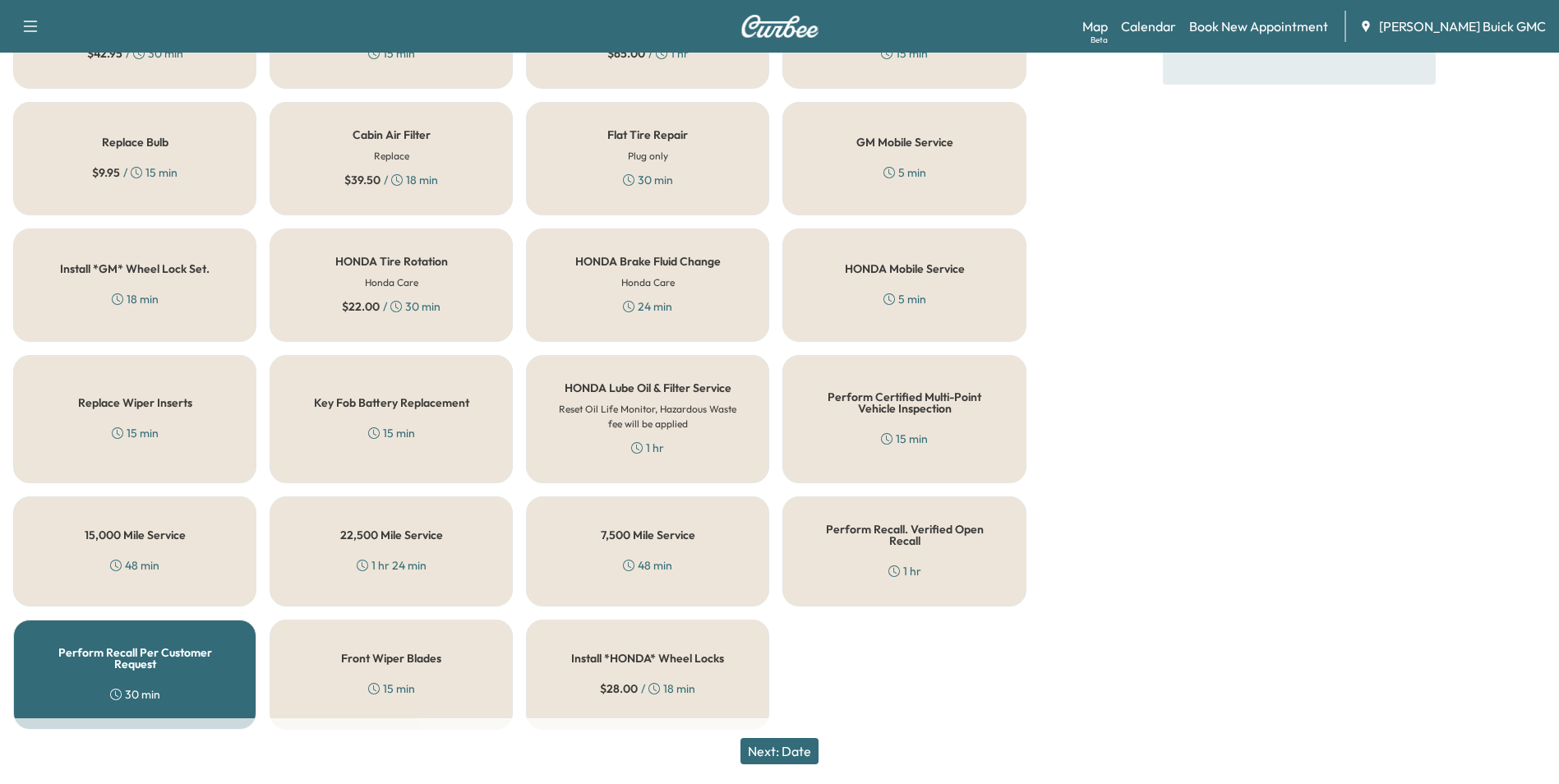
click at [804, 750] on button "Next: Date" at bounding box center [780, 751] width 78 height 26
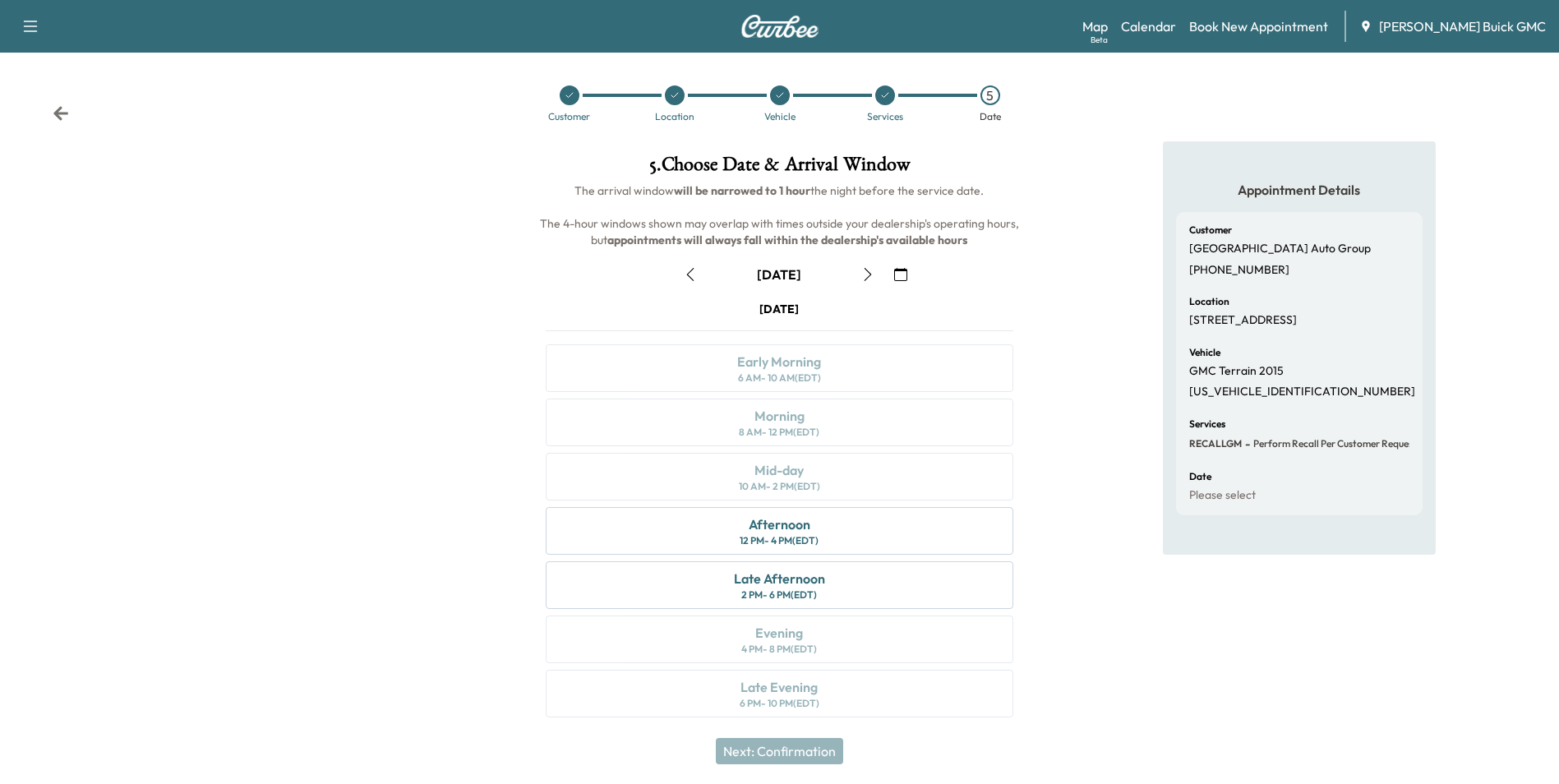
click at [904, 272] on icon "button" at bounding box center [901, 274] width 13 height 13
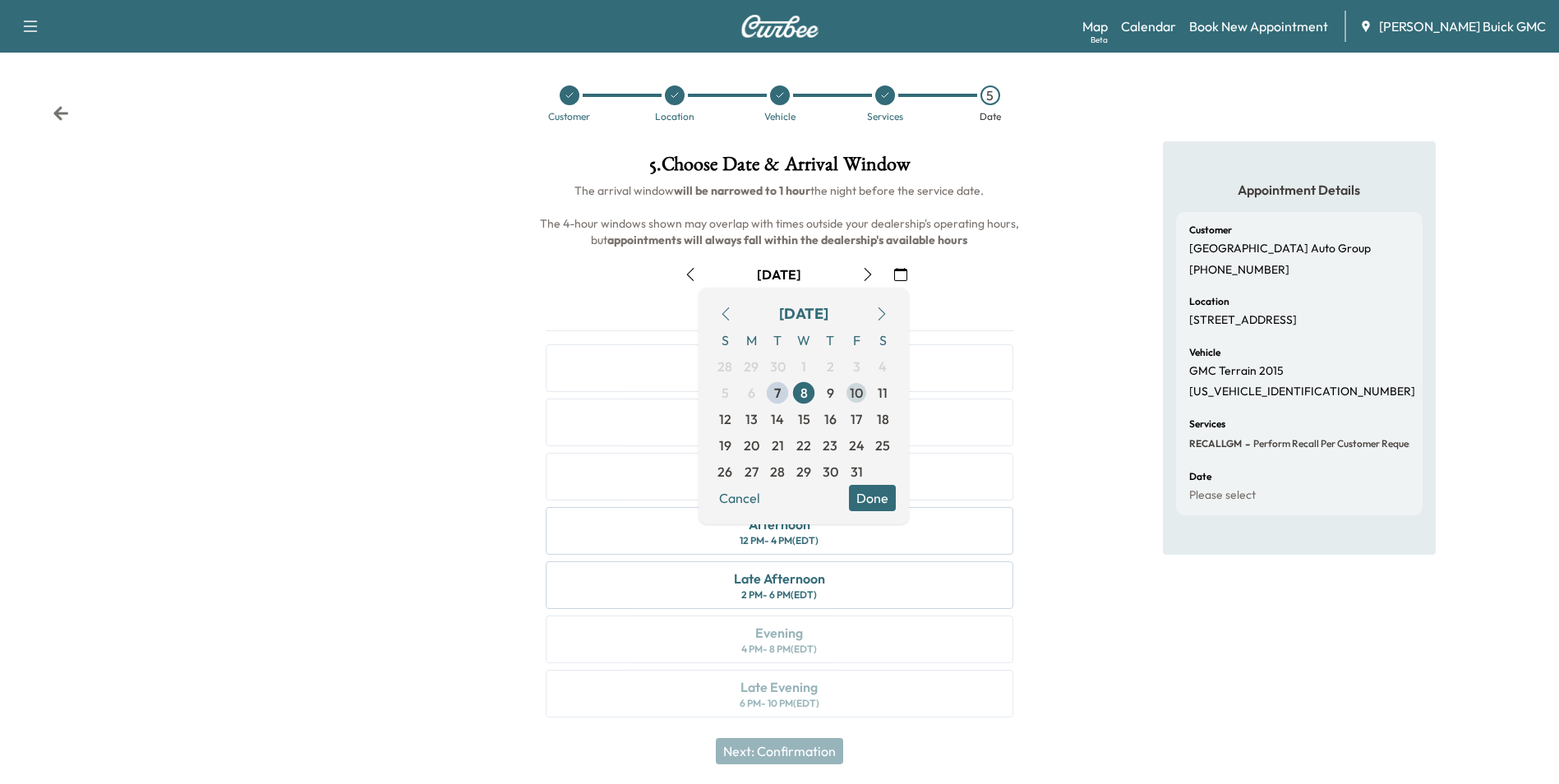
click at [854, 389] on span "10" at bounding box center [856, 392] width 13 height 19
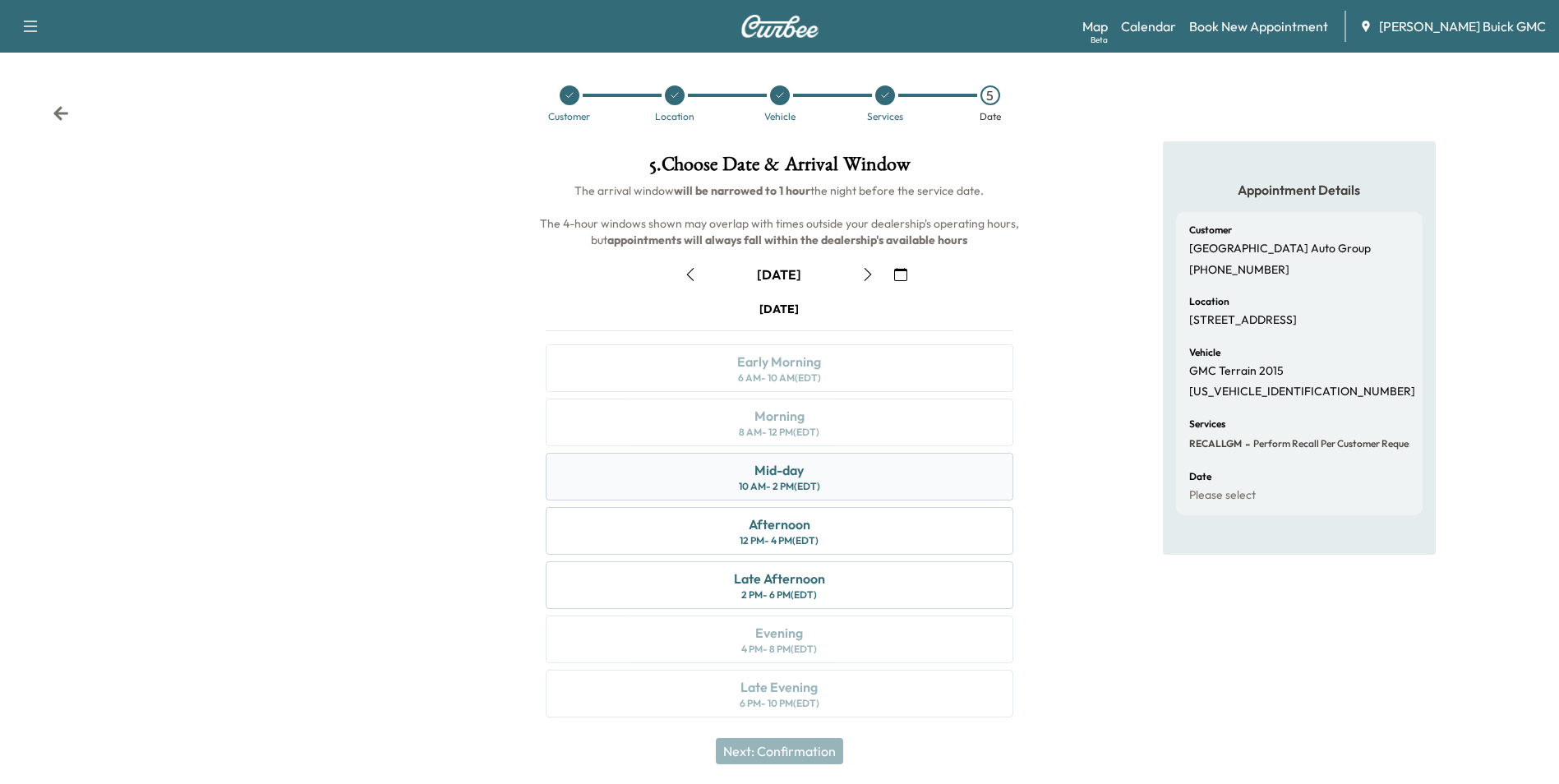
click at [816, 472] on div "Mid-day 10 AM - 2 PM (EDT)" at bounding box center [779, 476] width 467 height 47
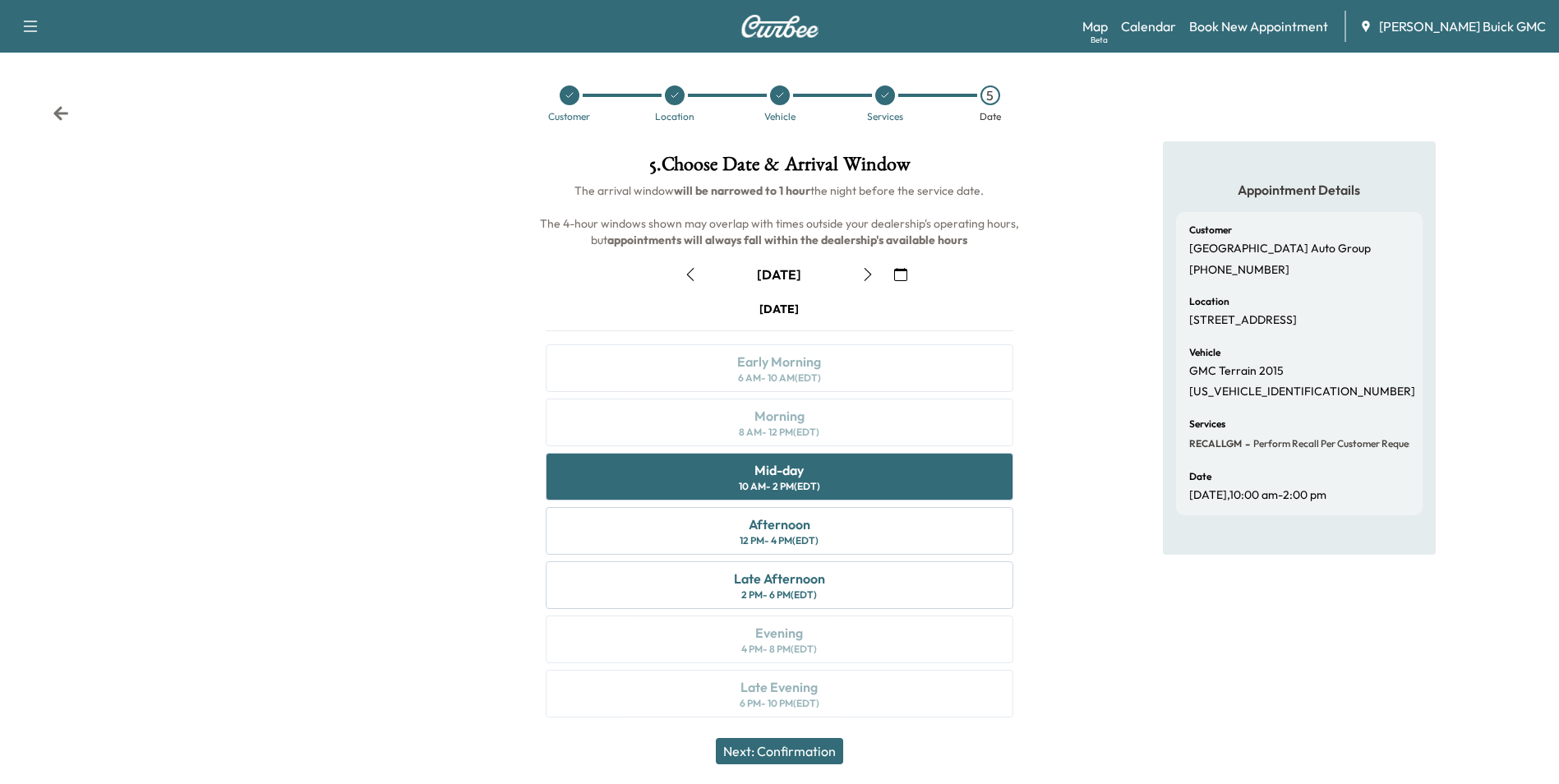
click at [814, 751] on button "Next: Confirmation" at bounding box center [780, 751] width 128 height 26
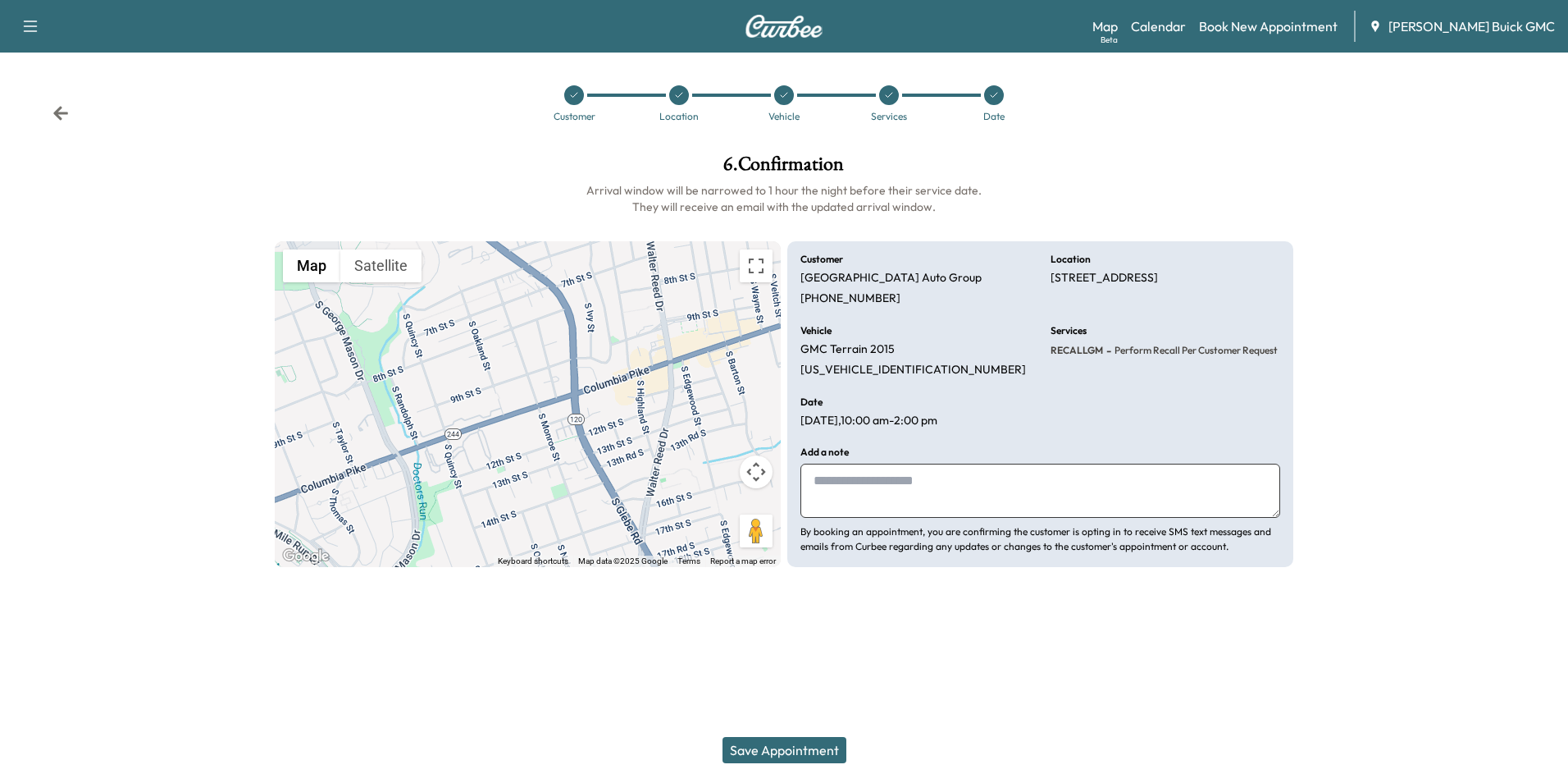
click at [953, 489] on textarea at bounding box center [1039, 491] width 480 height 55
type textarea "*"
type textarea "**********"
click at [813, 745] on button "Save Appointment" at bounding box center [784, 750] width 124 height 26
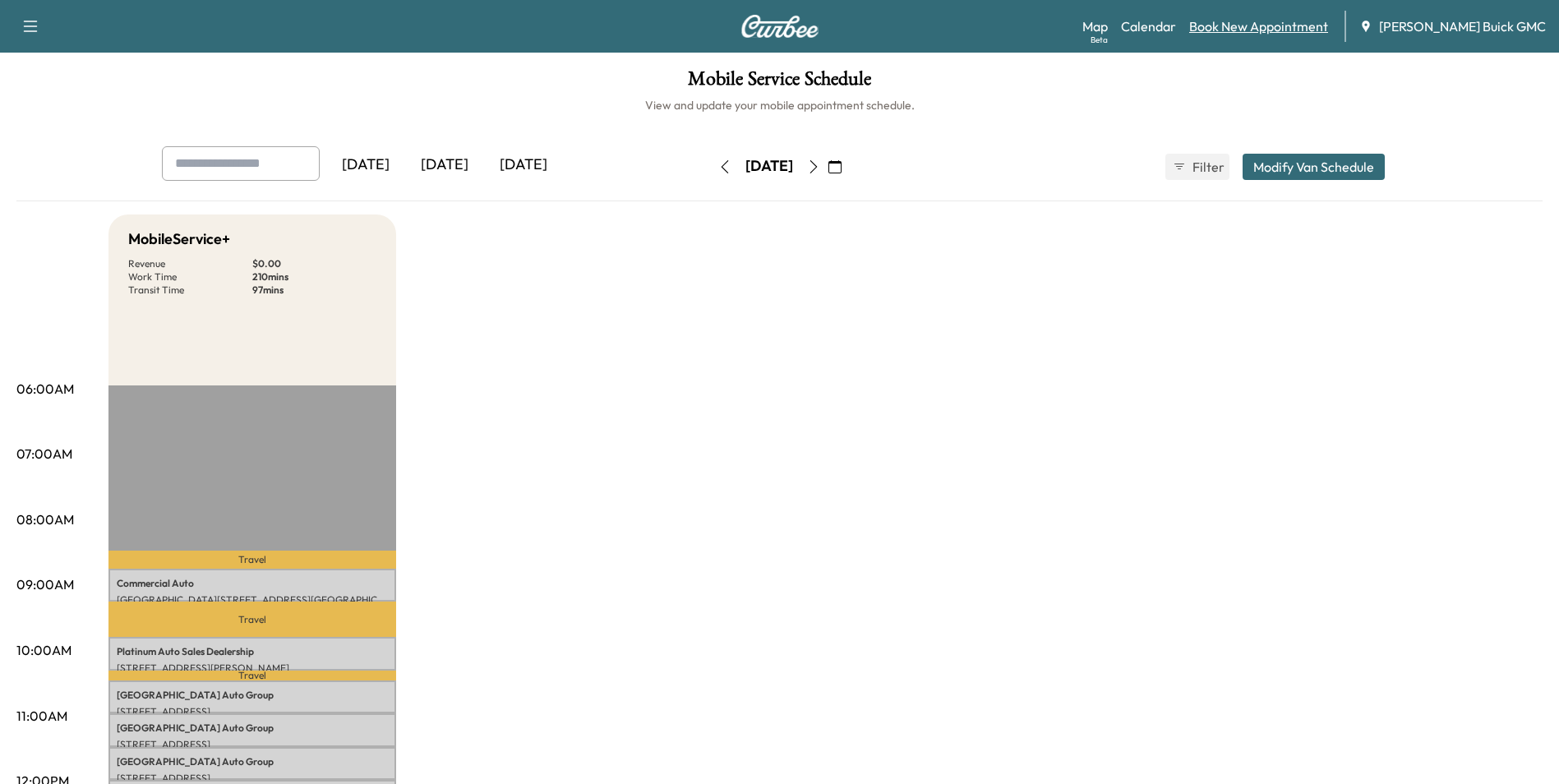
click at [1307, 26] on link "Book New Appointment" at bounding box center [1259, 26] width 139 height 19
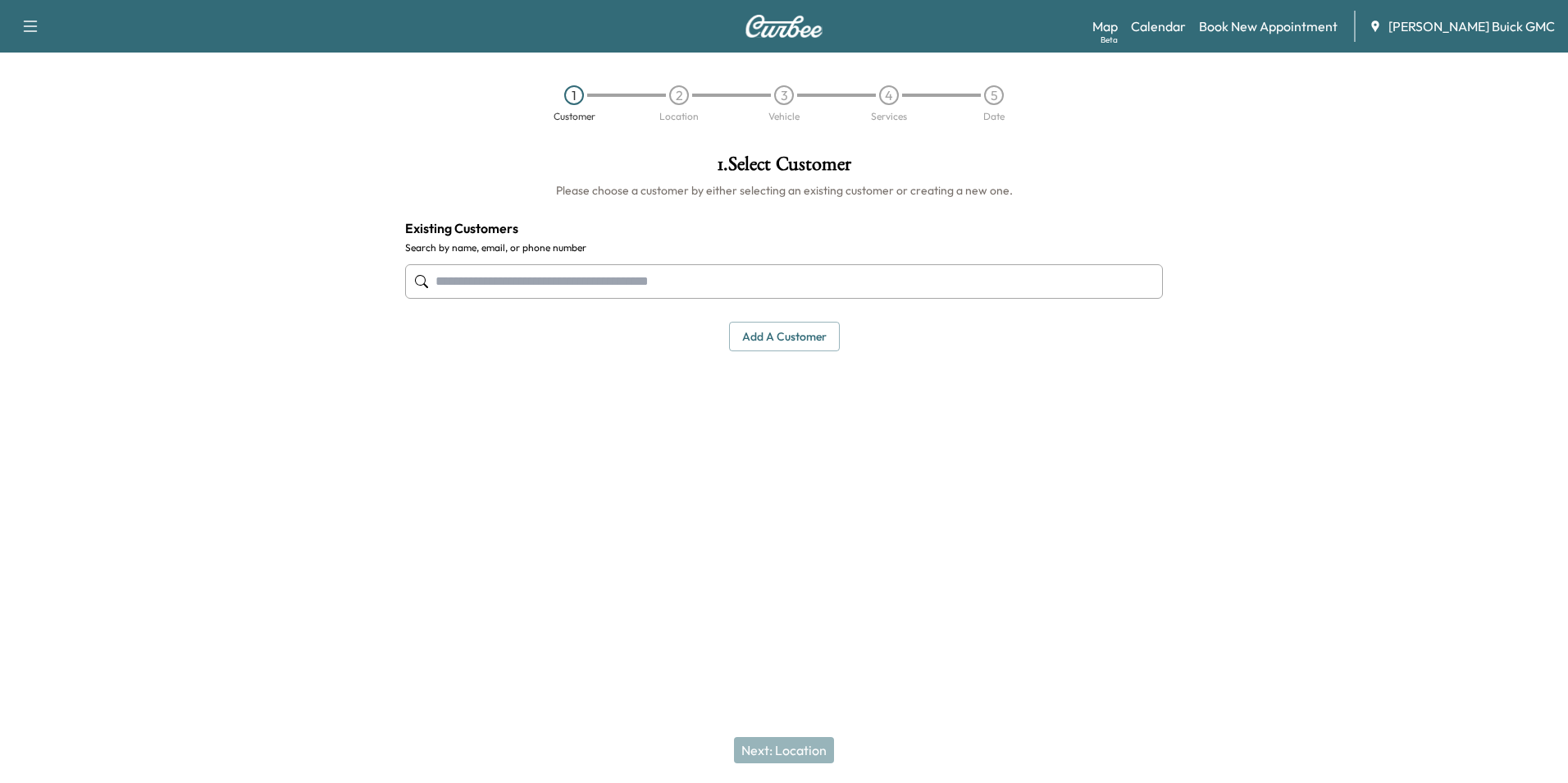
drag, startPoint x: 576, startPoint y: 274, endPoint x: 574, endPoint y: 262, distance: 12.2
click at [577, 274] on input "text" at bounding box center [784, 281] width 758 height 34
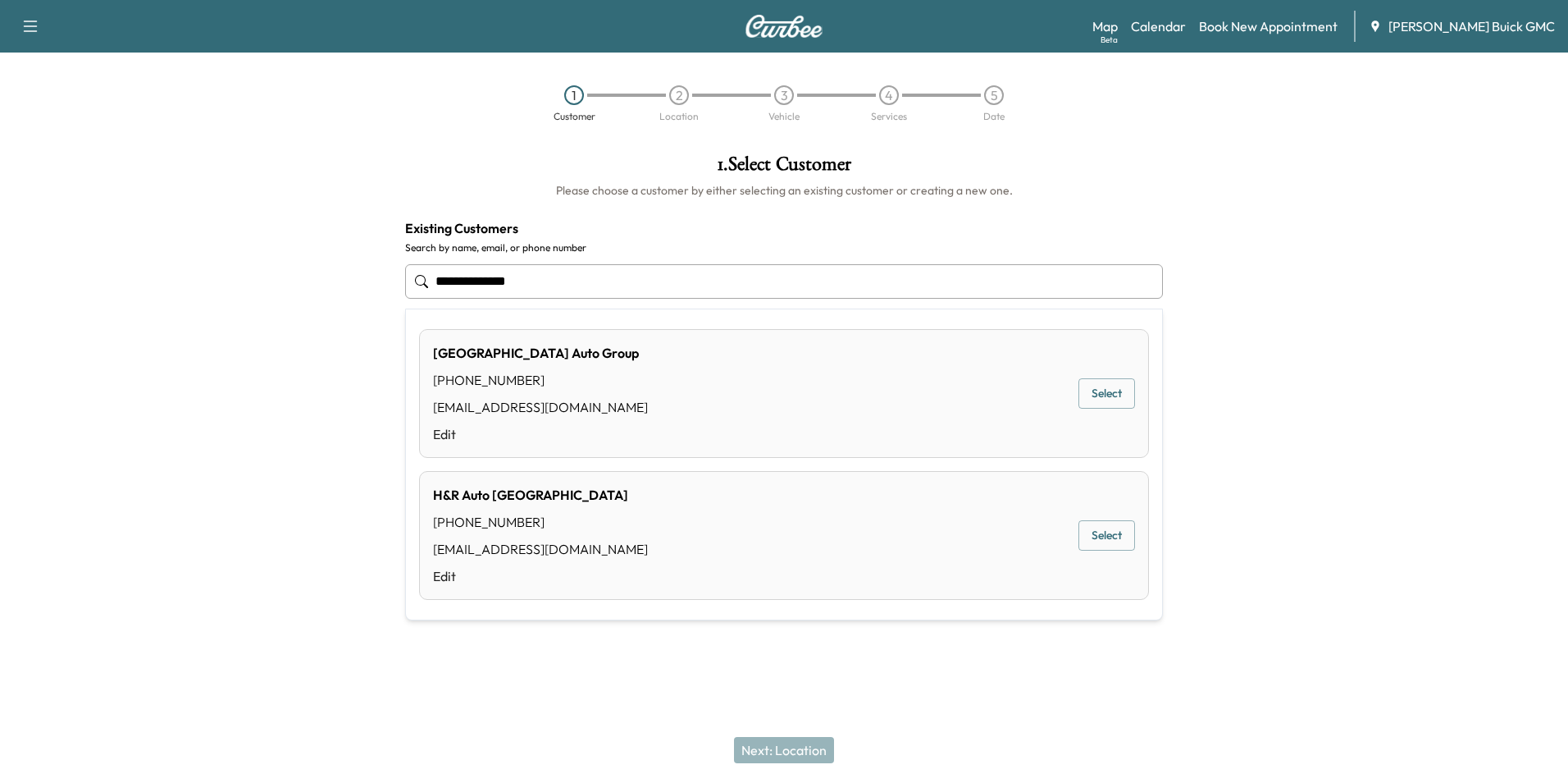
click at [1115, 394] on button "Select" at bounding box center [1106, 393] width 56 height 31
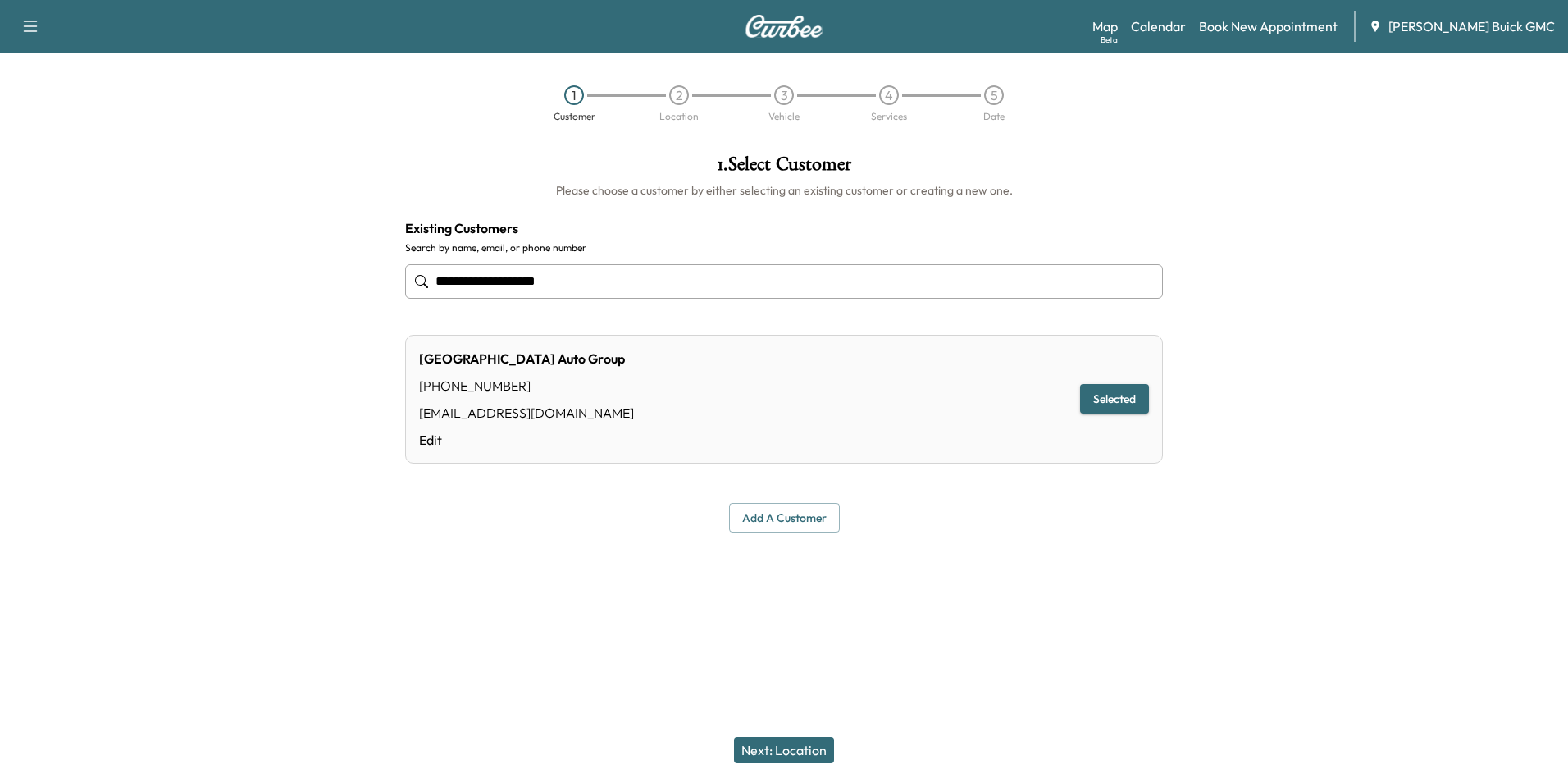
type input "**********"
click at [806, 748] on button "Next: Location" at bounding box center [784, 750] width 100 height 26
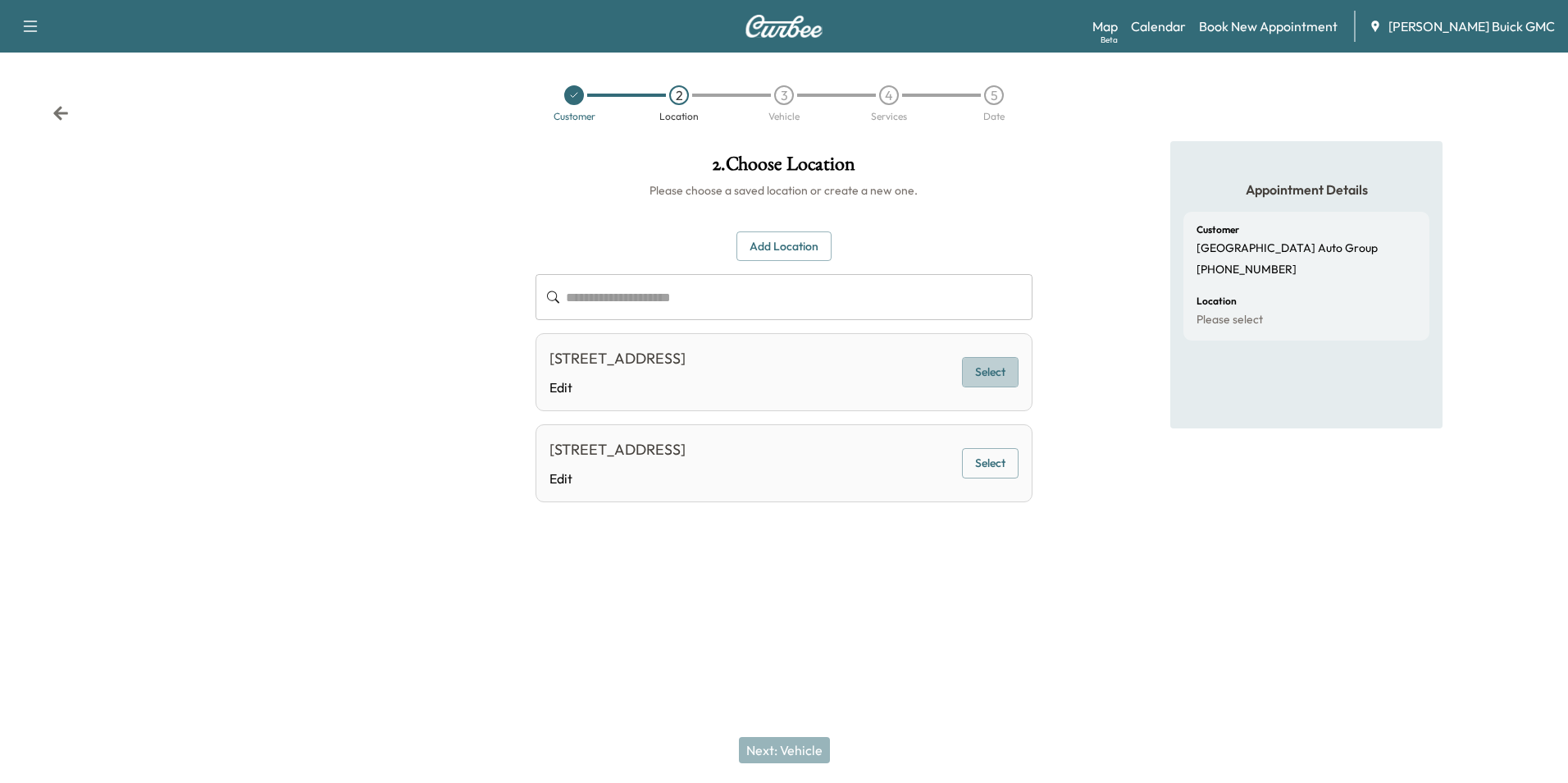
click at [997, 371] on button "Select" at bounding box center [990, 372] width 56 height 31
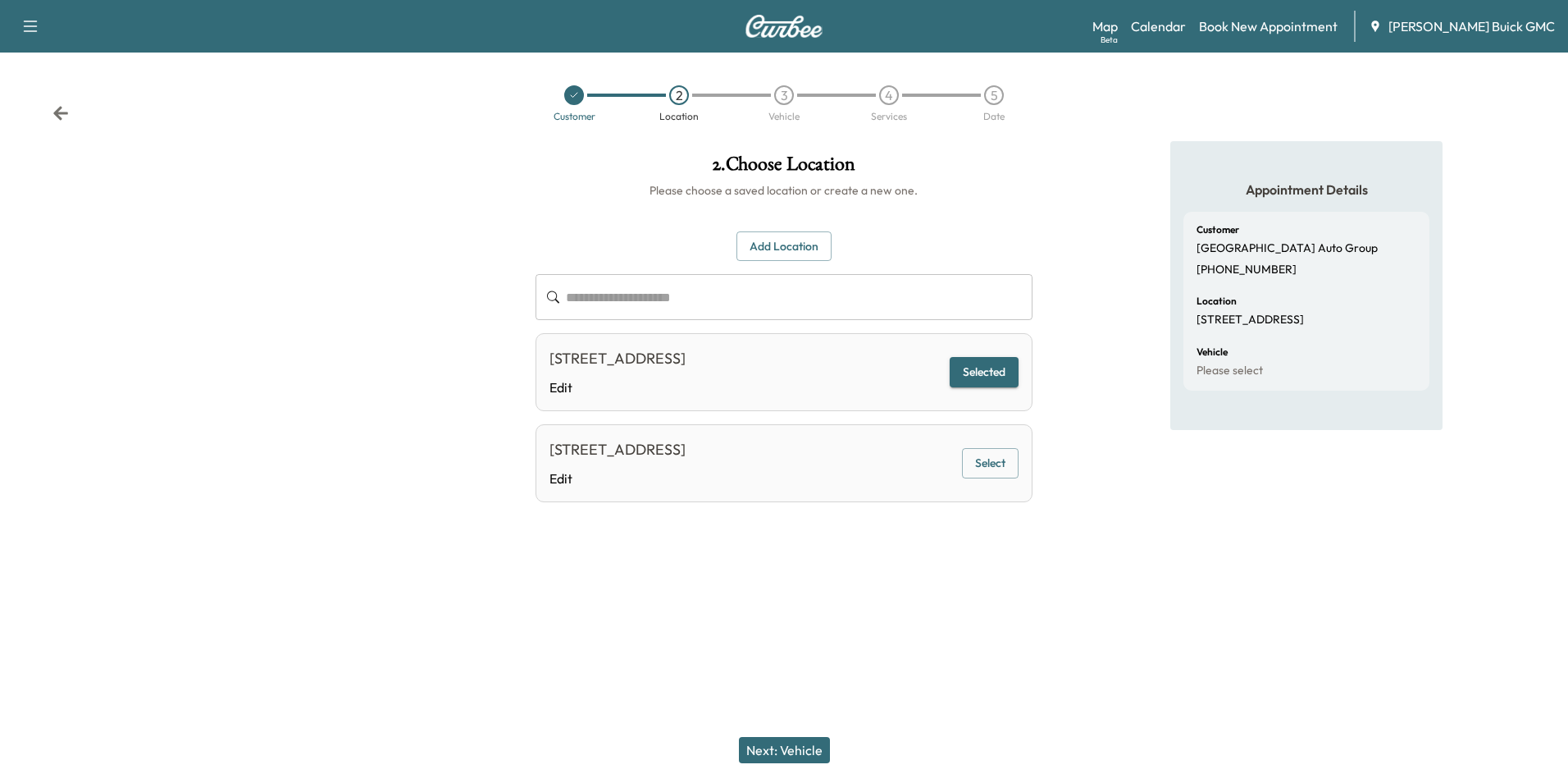
click at [791, 749] on button "Next: Vehicle" at bounding box center [784, 750] width 91 height 26
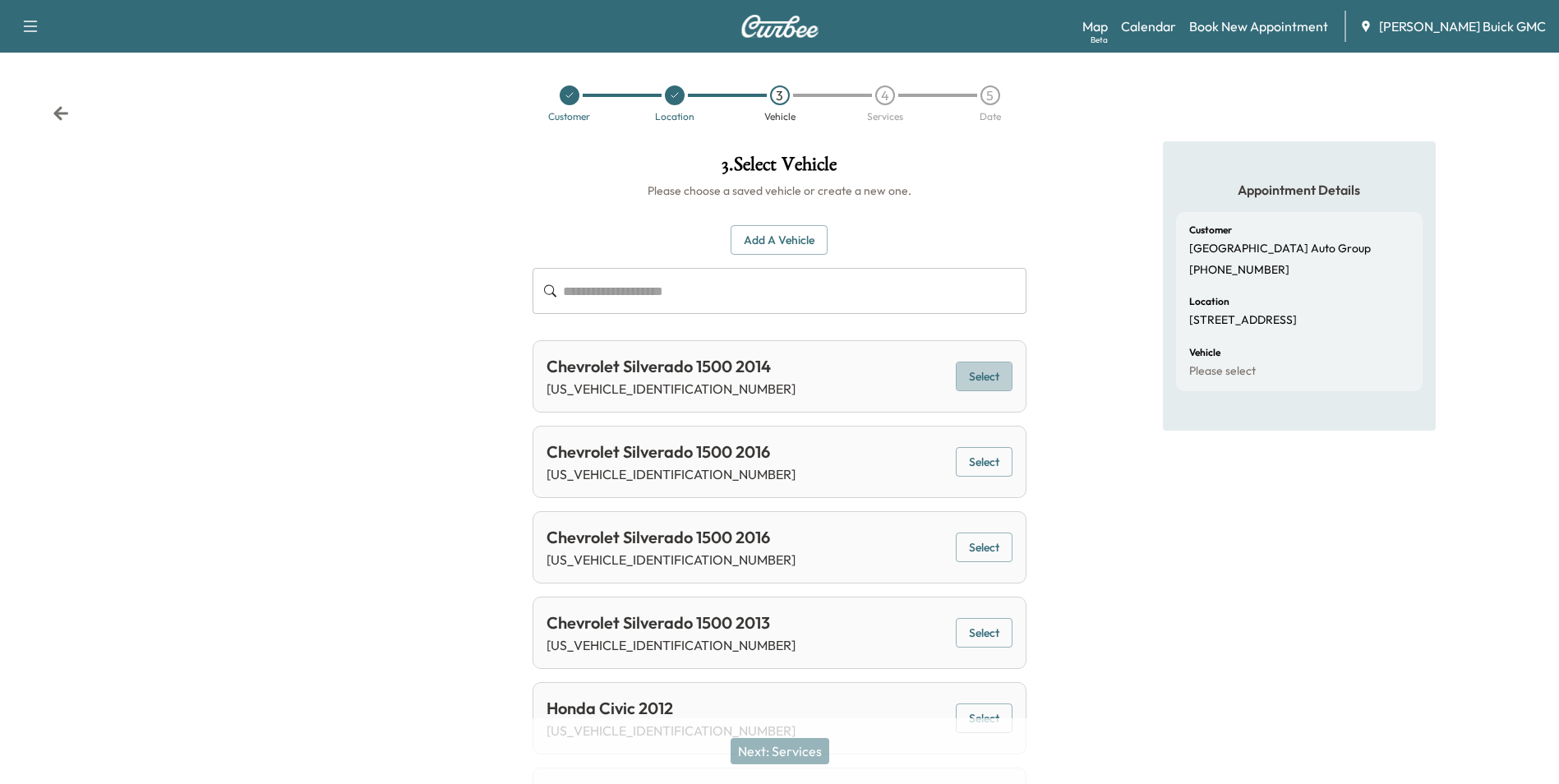
click at [968, 373] on button "Select" at bounding box center [983, 377] width 56 height 31
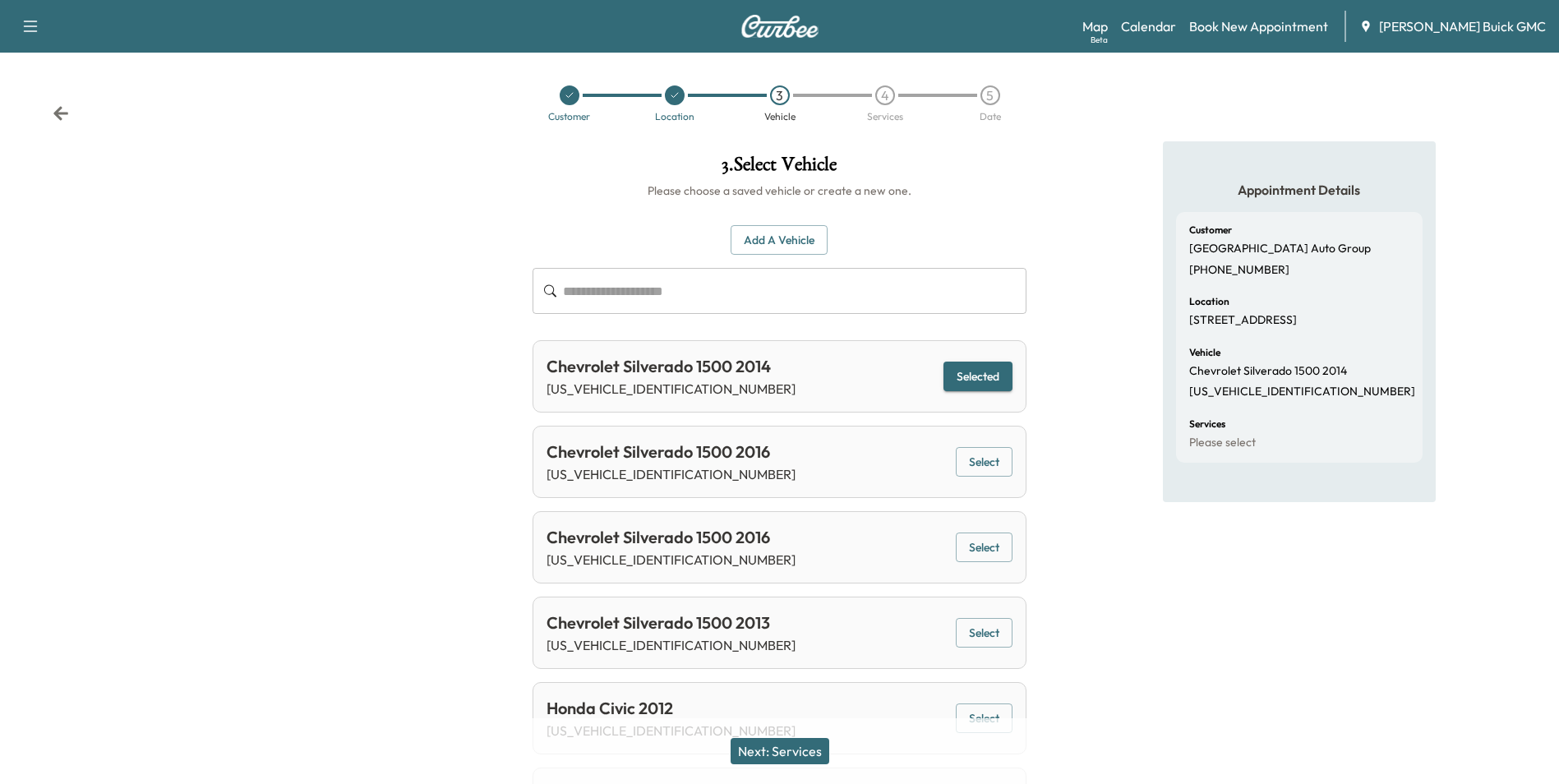
click at [801, 744] on button "Next: Services" at bounding box center [780, 751] width 99 height 26
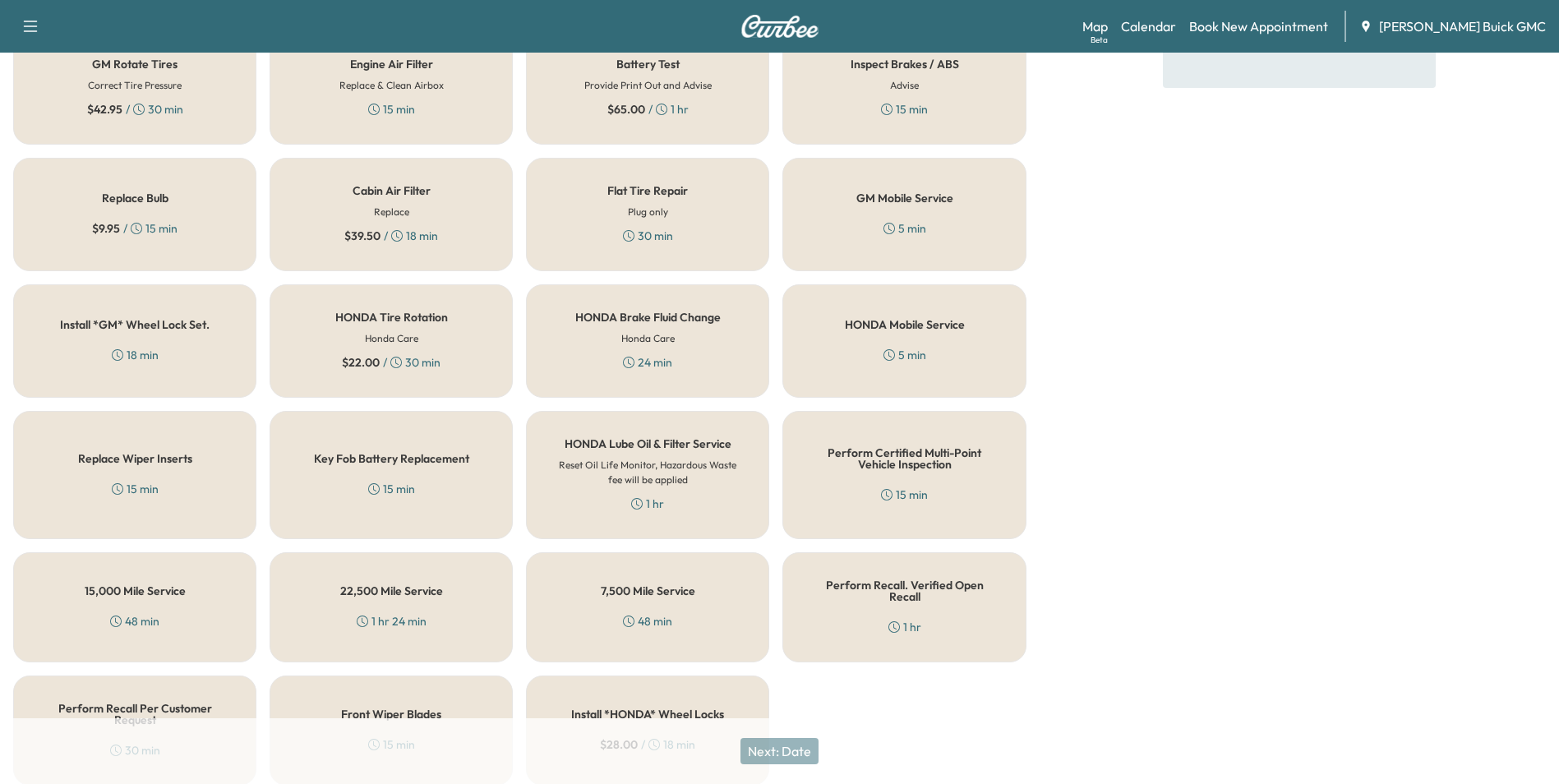
scroll to position [470, 0]
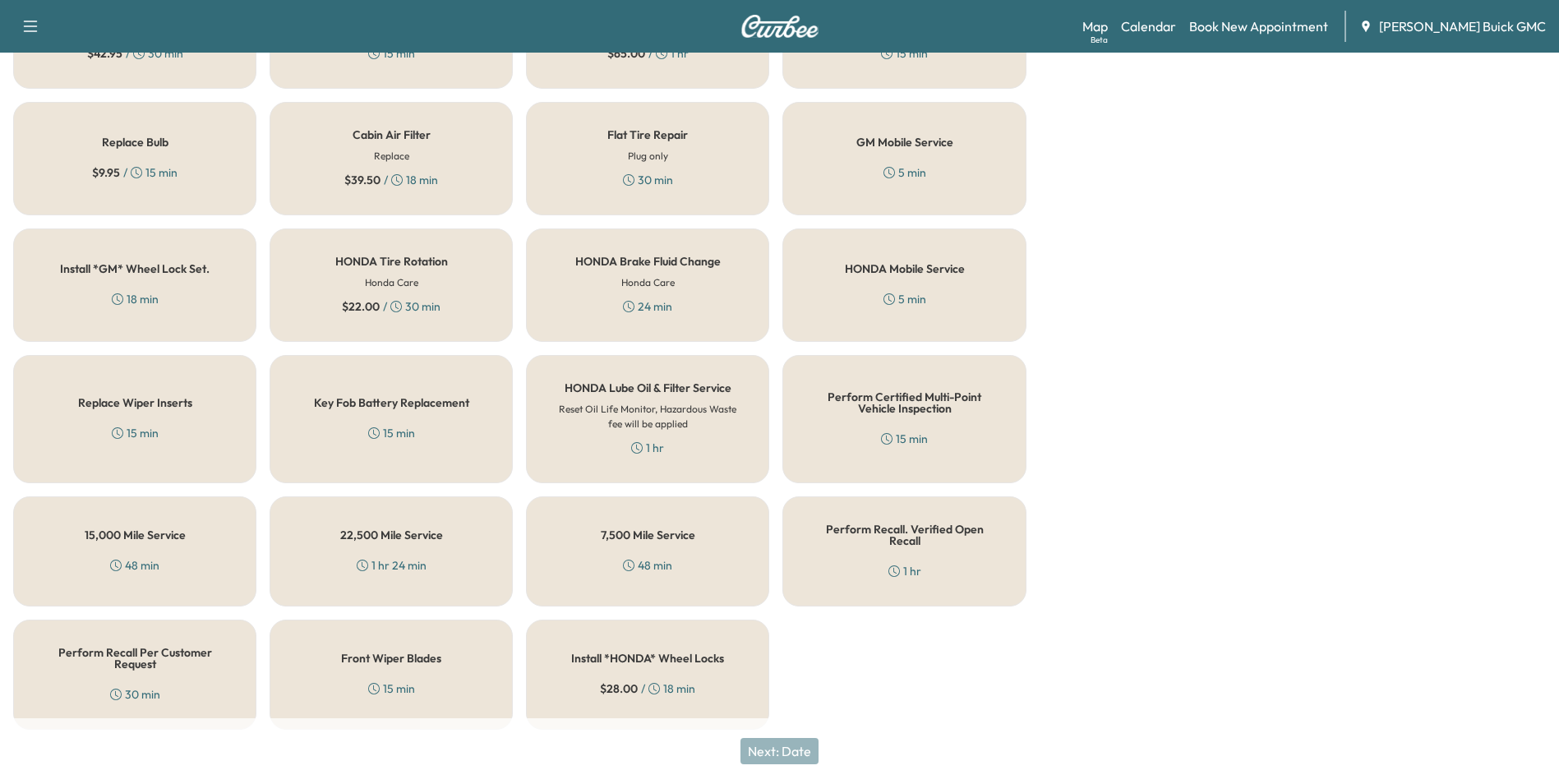
click at [165, 669] on div "Perform Recall Per Customer Request 30 min" at bounding box center [134, 674] width 243 height 110
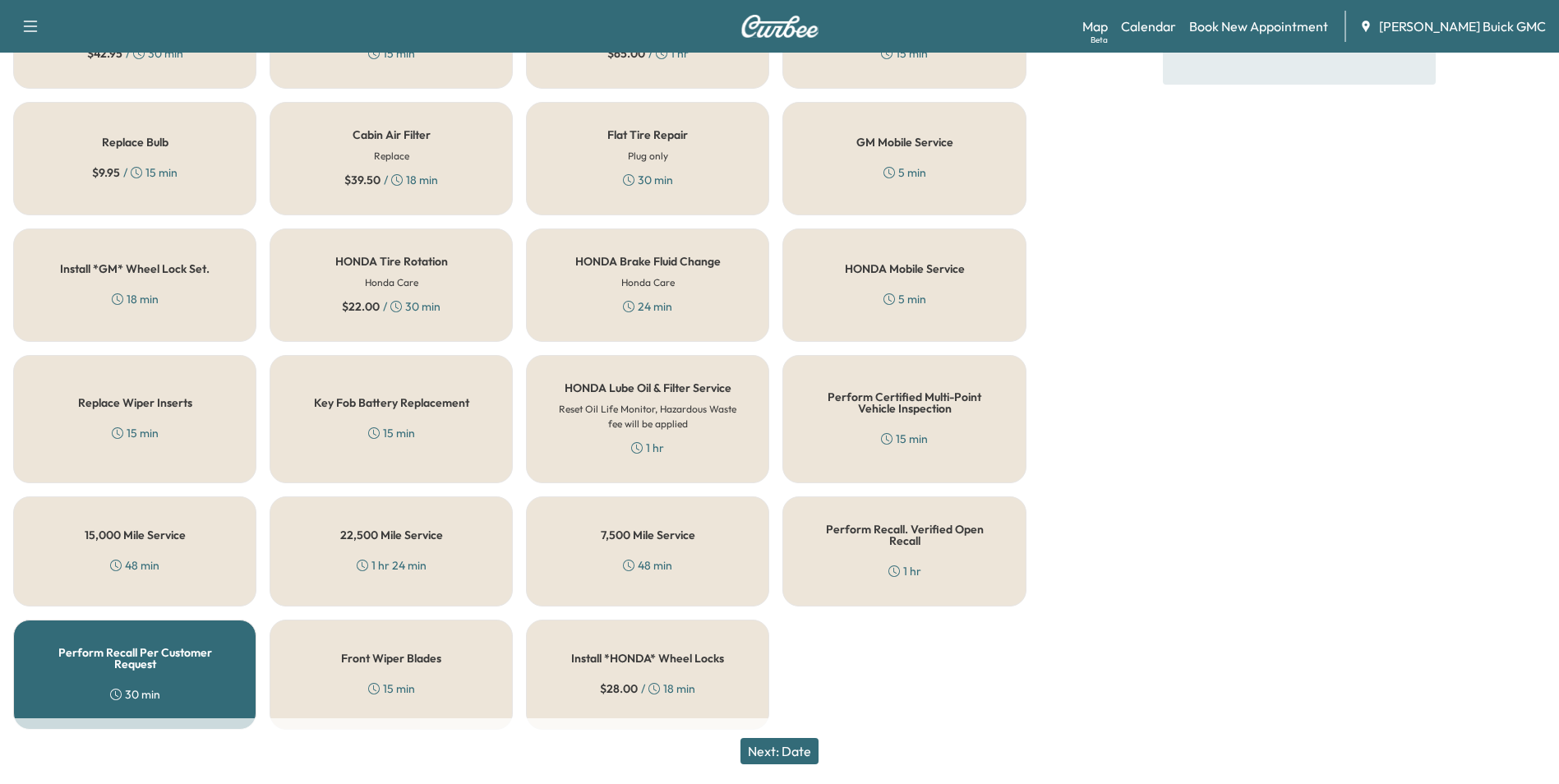
click at [802, 746] on button "Next: Date" at bounding box center [780, 751] width 78 height 26
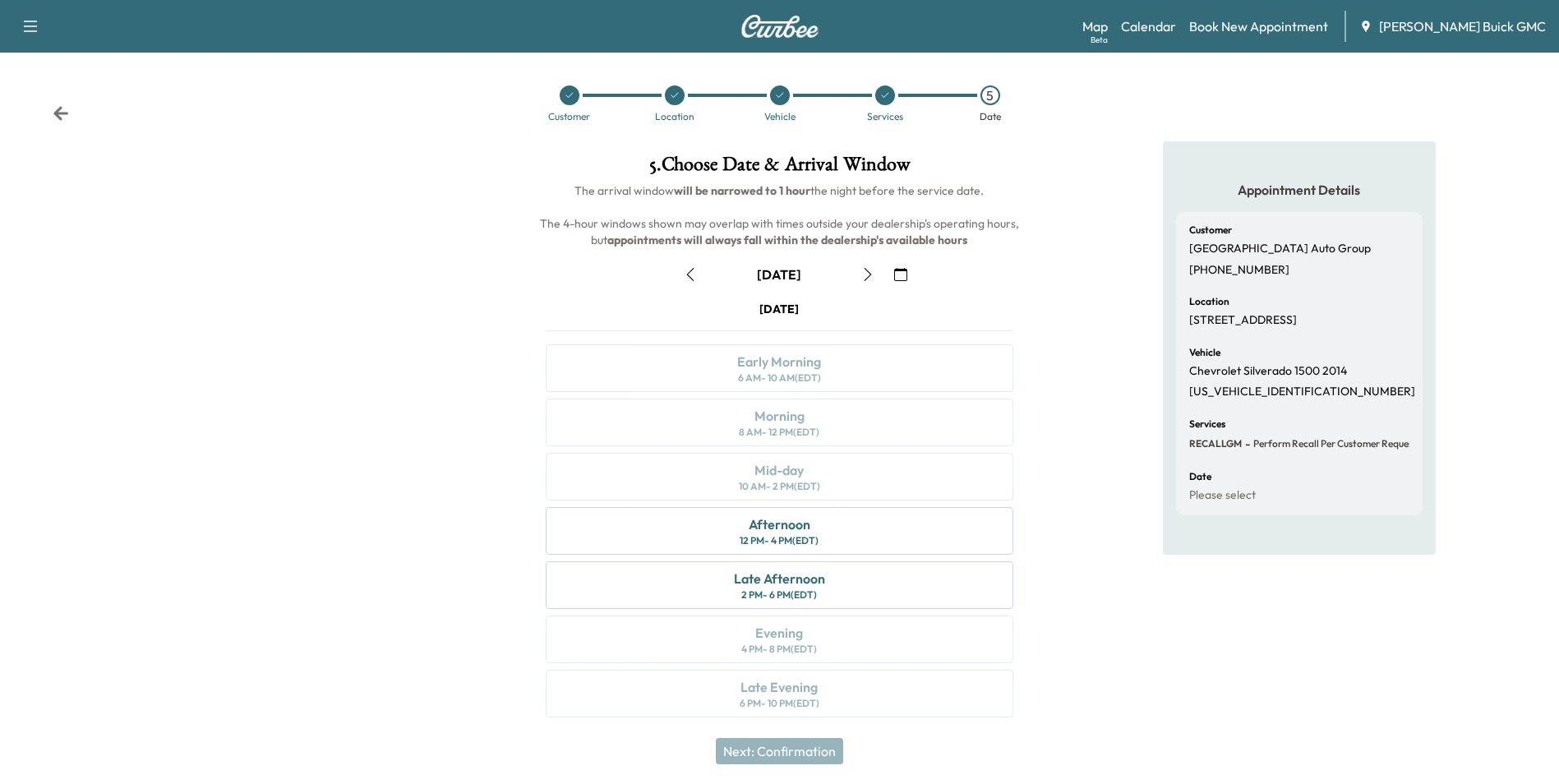
click at [899, 271] on icon "button" at bounding box center [901, 274] width 13 height 13
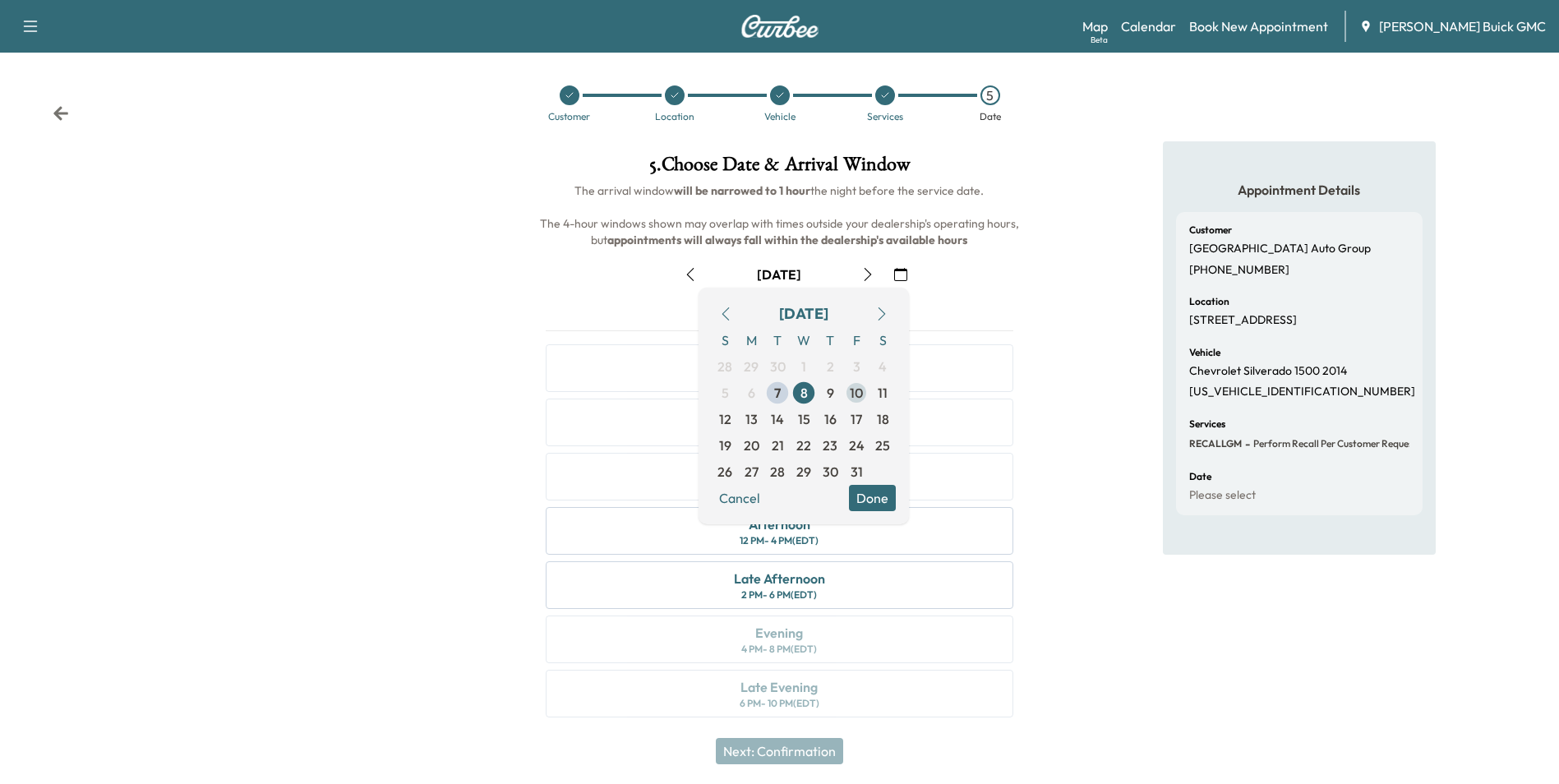
click at [856, 392] on span "10" at bounding box center [856, 392] width 13 height 19
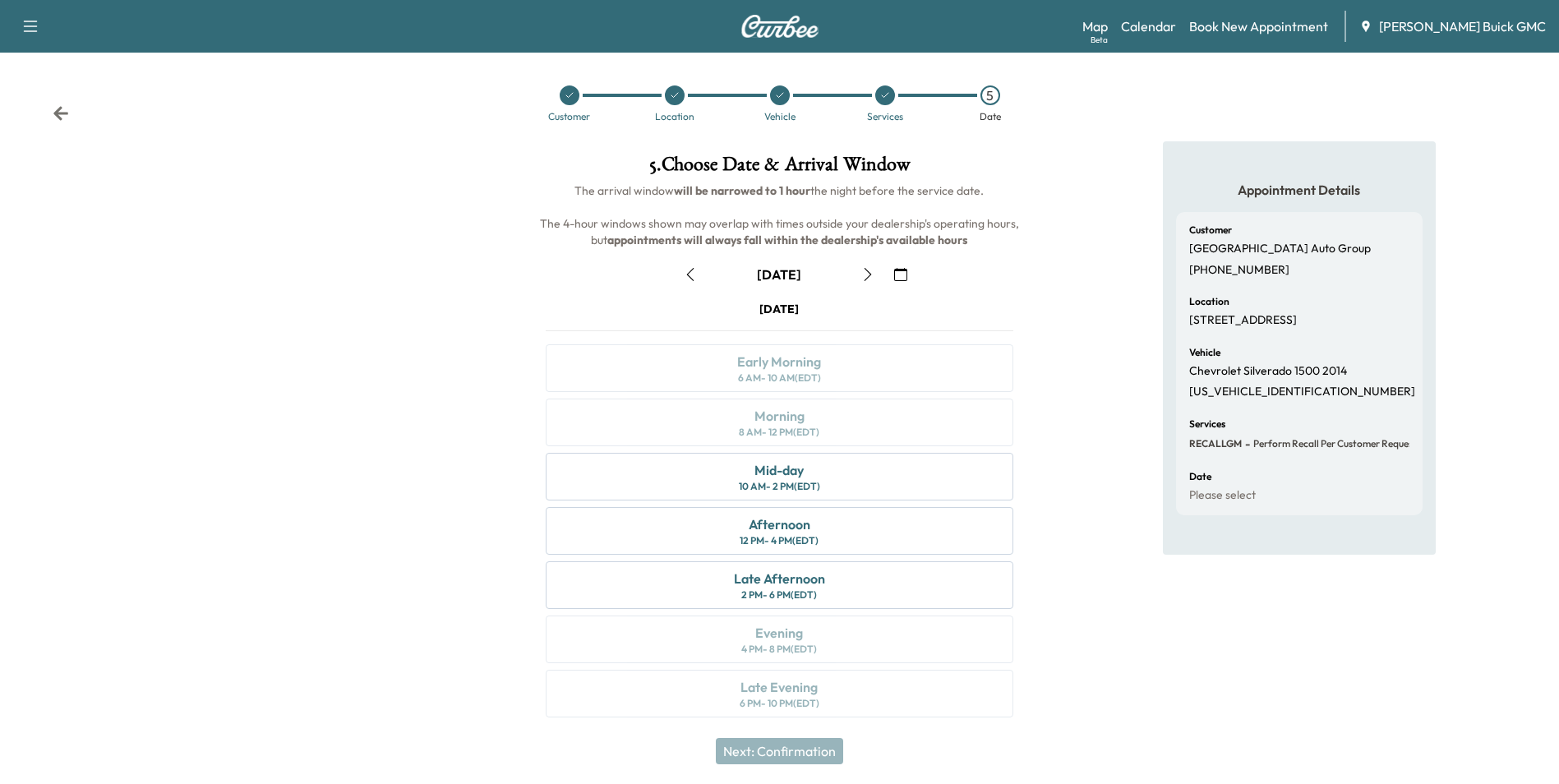
scroll to position [6, 0]
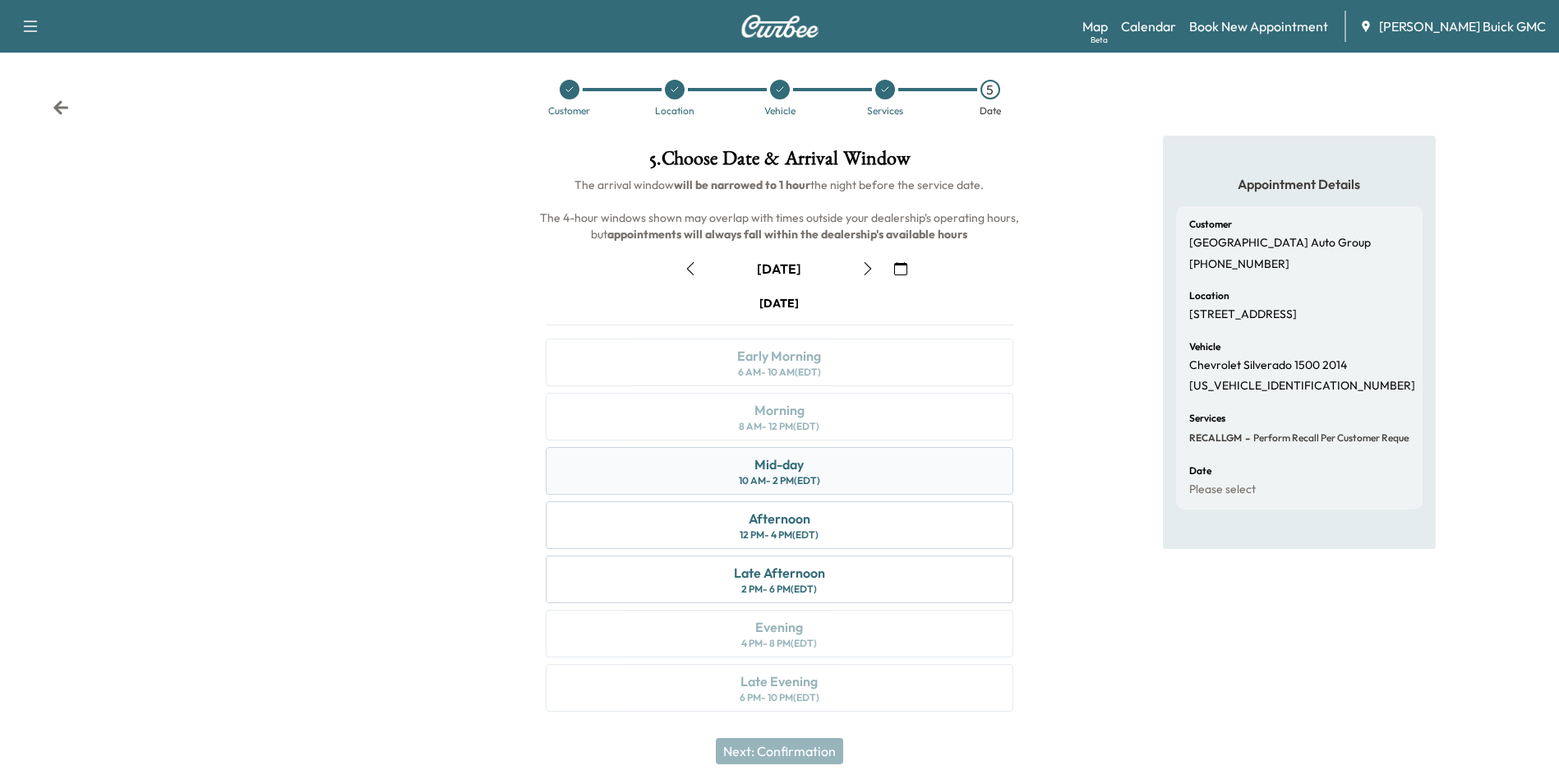
click at [779, 465] on div "Mid-day" at bounding box center [779, 464] width 49 height 19
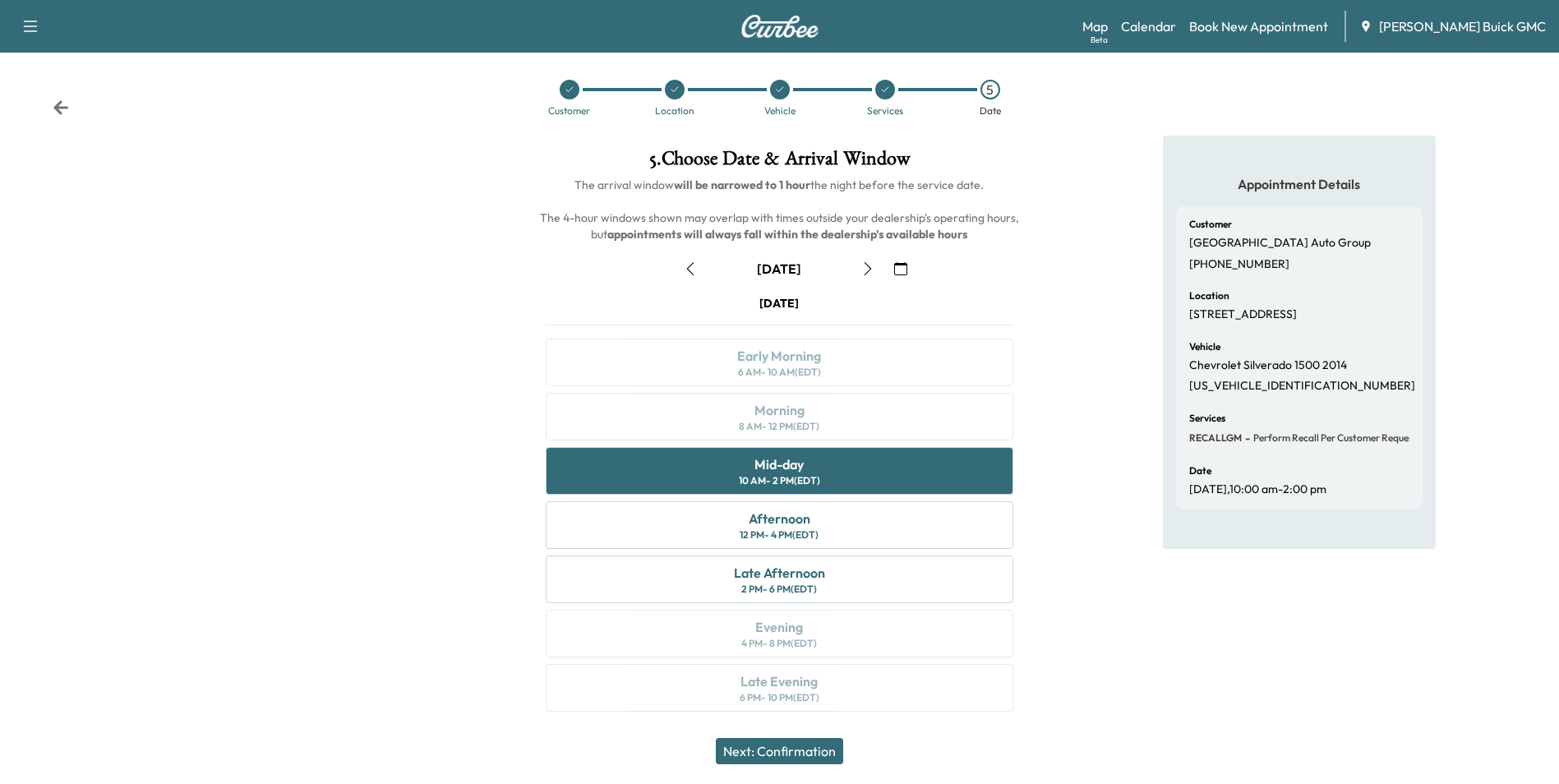
click at [817, 753] on button "Next: Confirmation" at bounding box center [780, 751] width 128 height 26
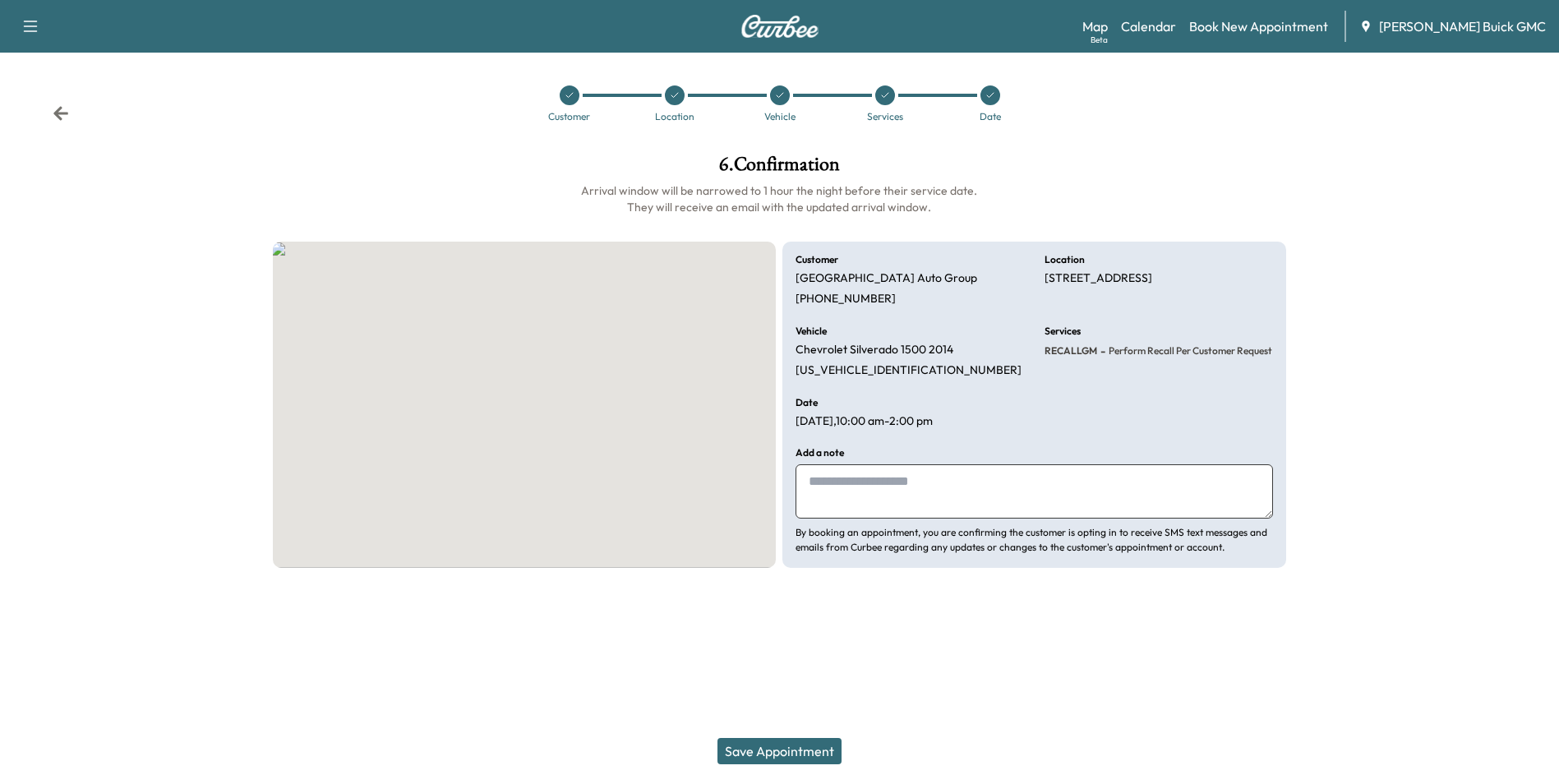
scroll to position [0, 0]
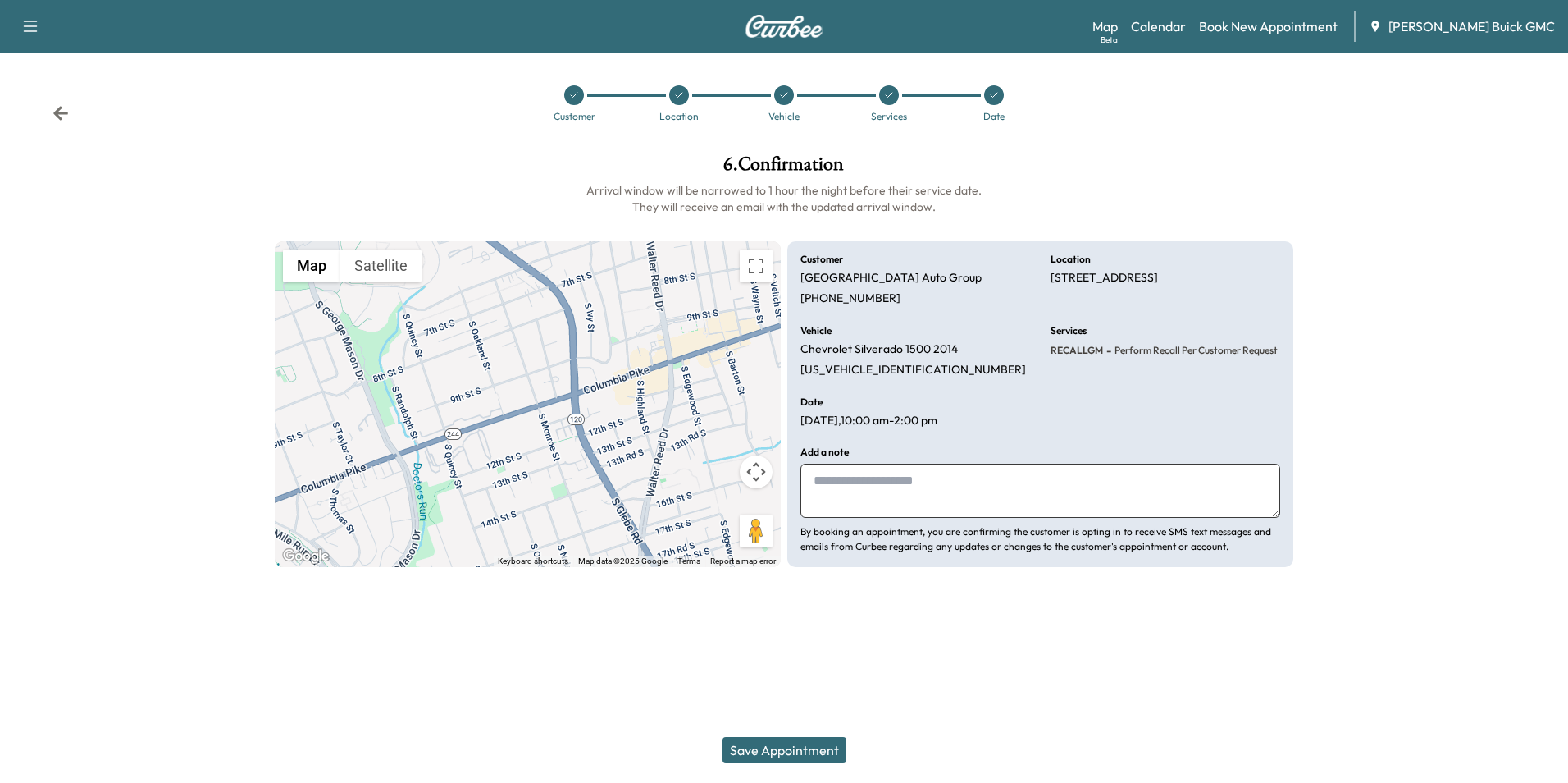
drag, startPoint x: 883, startPoint y: 474, endPoint x: 876, endPoint y: 490, distance: 17.5
click at [884, 474] on textarea at bounding box center [1039, 491] width 480 height 55
click at [945, 485] on textarea "**********" at bounding box center [1039, 491] width 480 height 55
type textarea "**********"
click at [800, 747] on button "Save Appointment" at bounding box center [784, 750] width 124 height 26
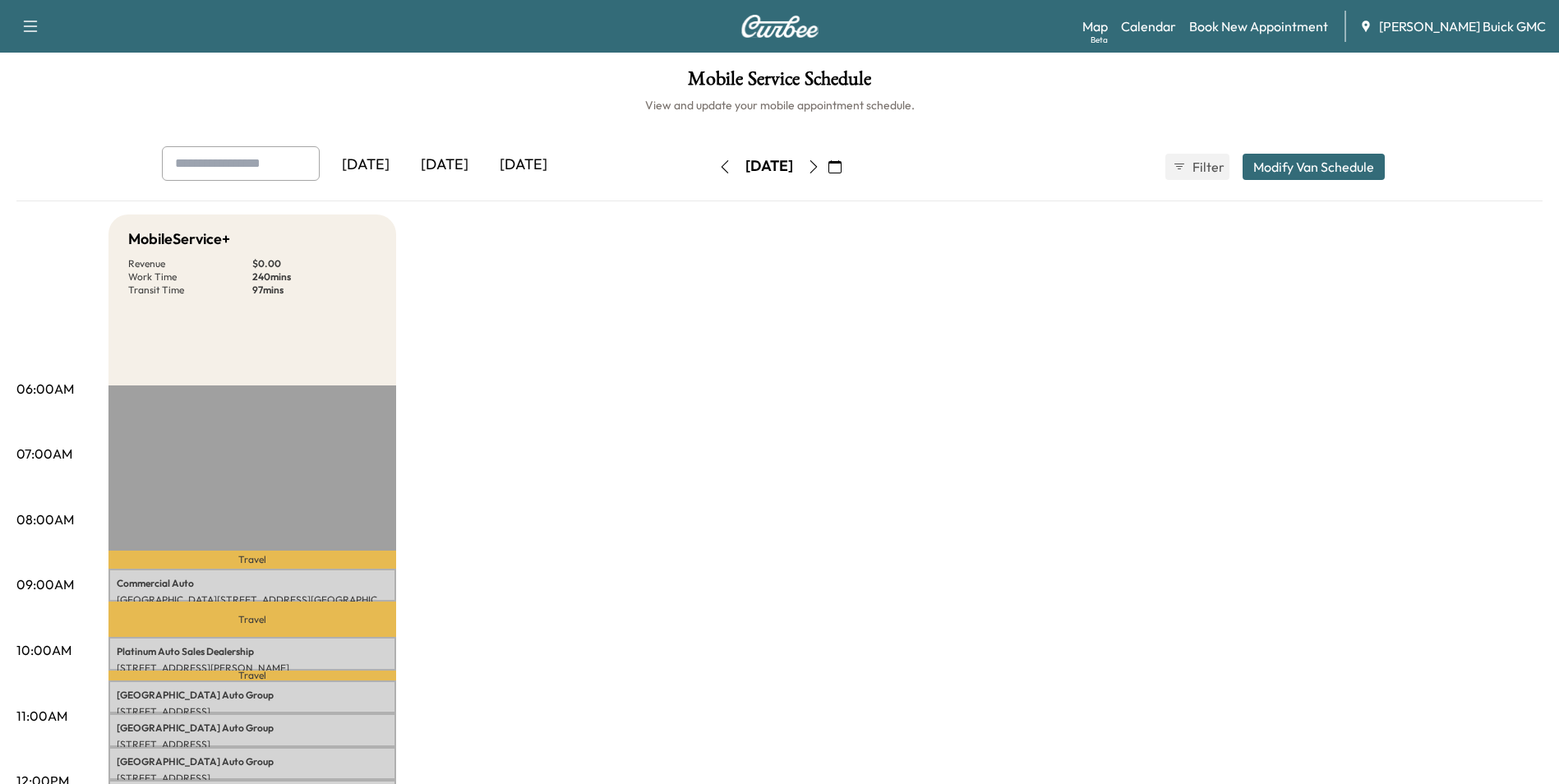
click at [718, 165] on icon "button" at bounding box center [725, 167] width 13 height 13
